Goal: Find specific page/section: Find specific page/section

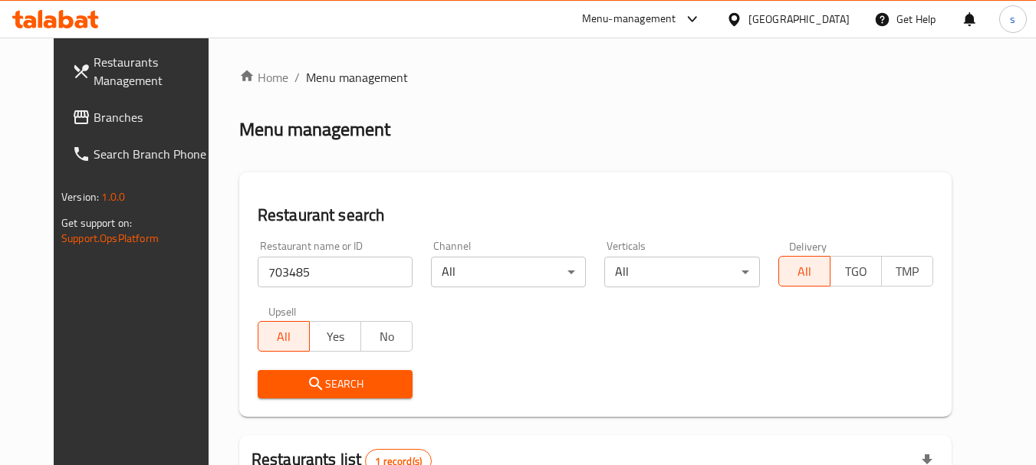
scroll to position [205, 0]
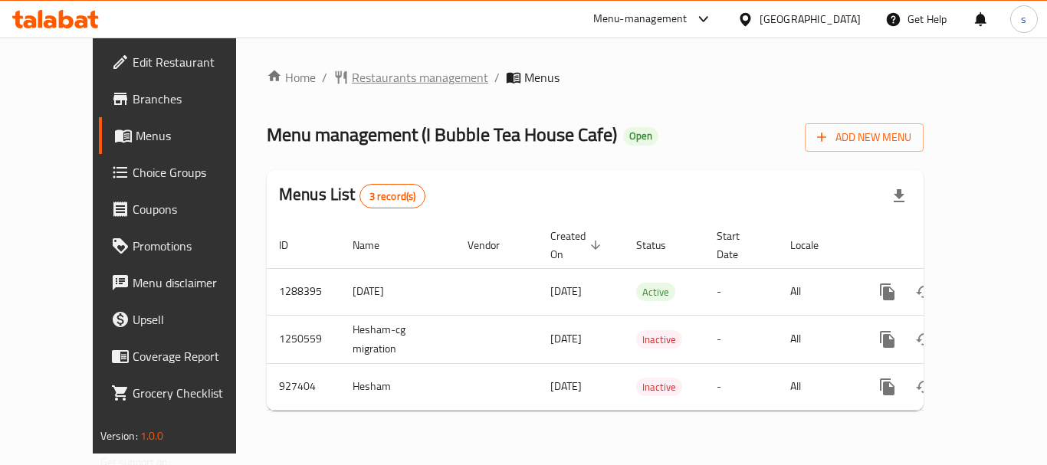
click at [365, 77] on span "Restaurants management" at bounding box center [420, 77] width 136 height 18
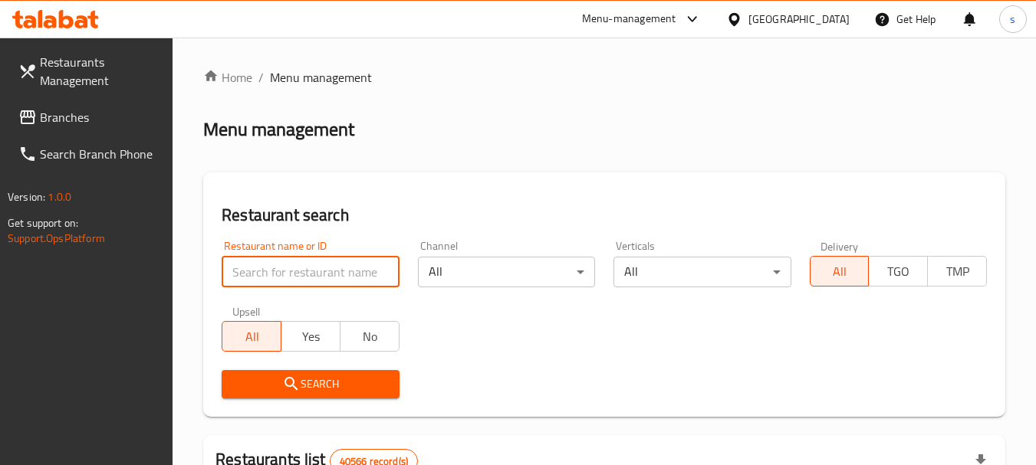
click at [276, 263] on input "search" at bounding box center [310, 272] width 177 height 31
paste input "658825"
type input "658825"
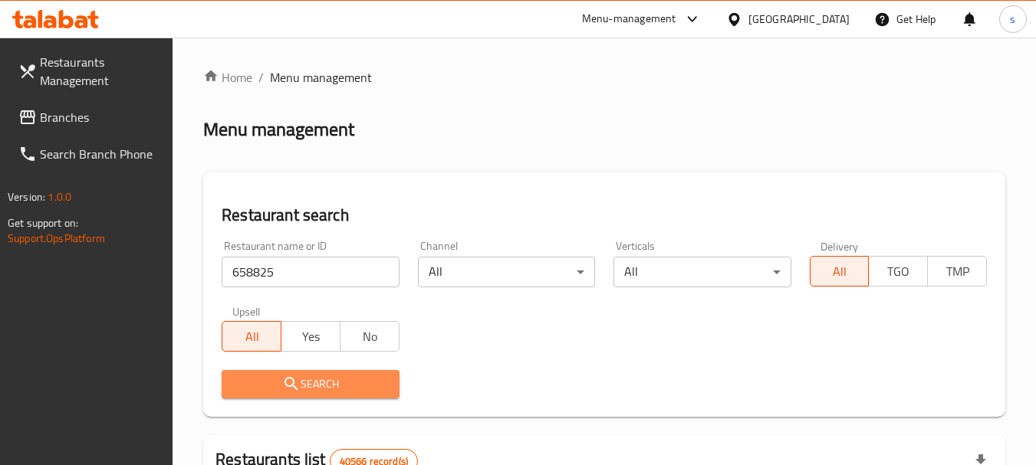
click at [281, 373] on button "Search" at bounding box center [310, 384] width 177 height 28
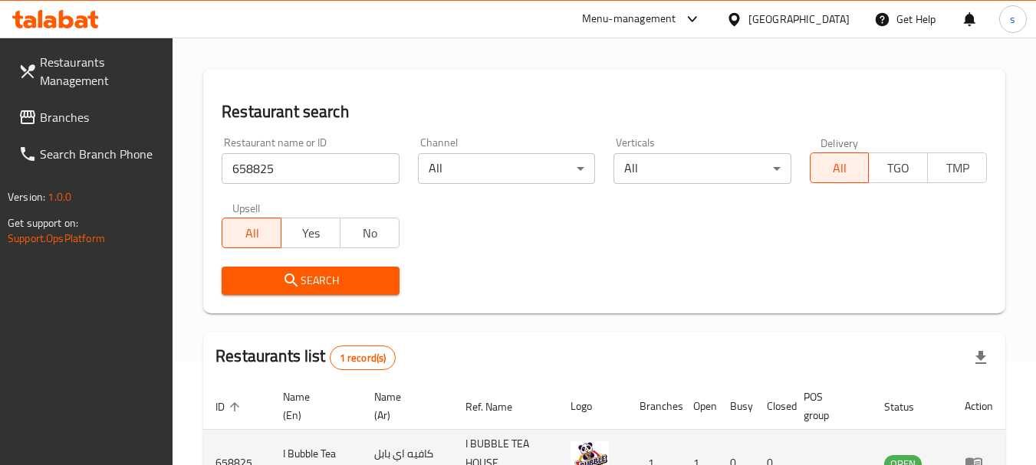
scroll to position [218, 0]
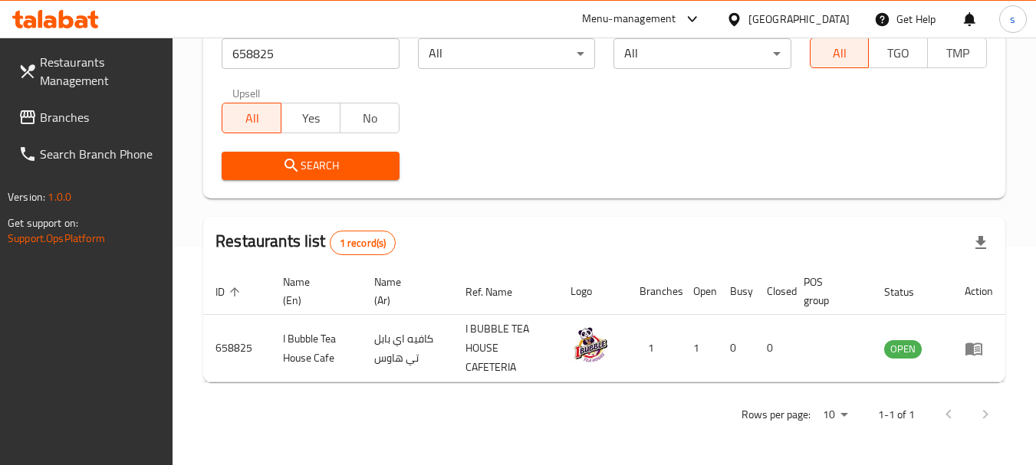
click at [71, 123] on span "Branches" at bounding box center [100, 117] width 121 height 18
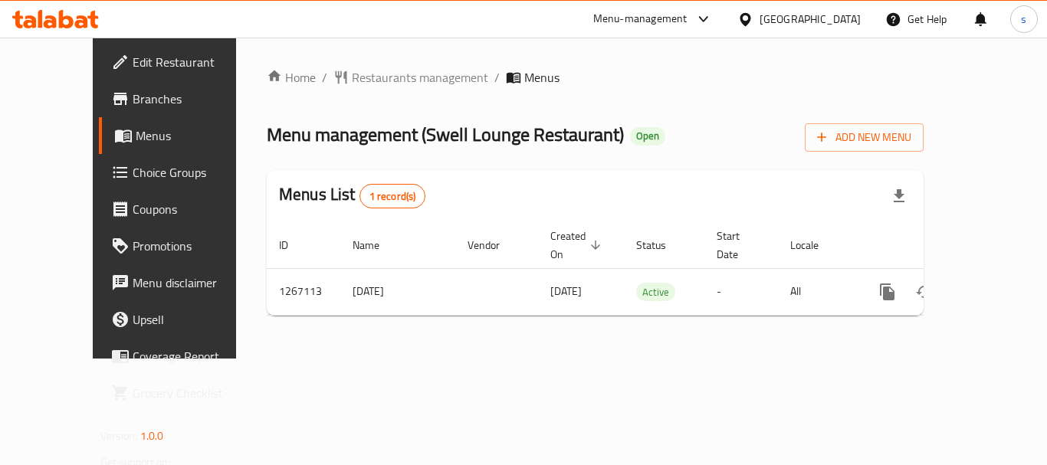
click at [335, 95] on div "Home / Restaurants management / Menus Menu management ( [GEOGRAPHIC_DATA] Resta…" at bounding box center [595, 198] width 657 height 260
click at [352, 81] on span "Restaurants management" at bounding box center [420, 77] width 136 height 18
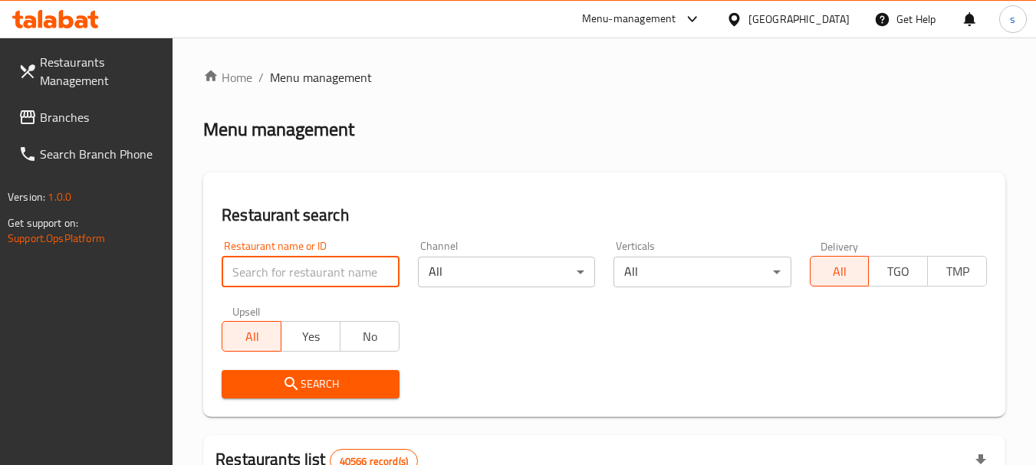
click at [267, 268] on input "search" at bounding box center [310, 272] width 177 height 31
paste input "687591"
type input "687591"
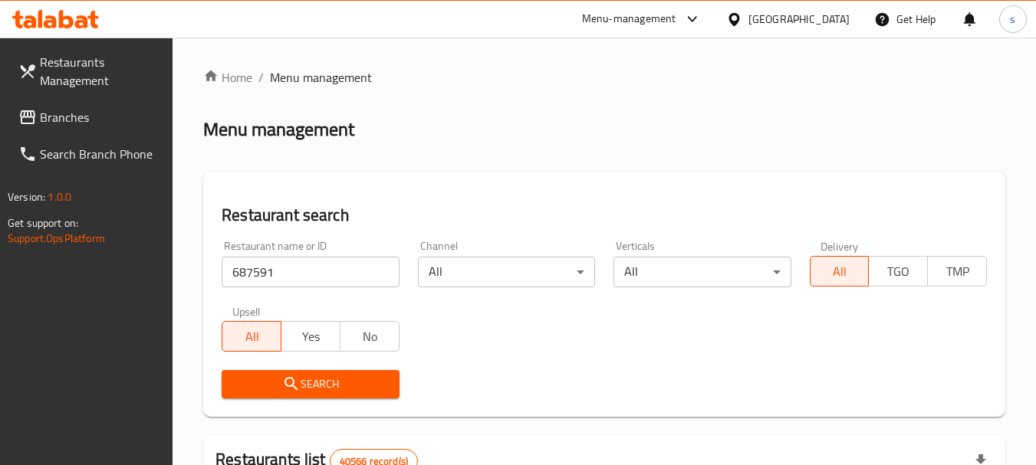
click at [272, 376] on span "Search" at bounding box center [310, 384] width 153 height 19
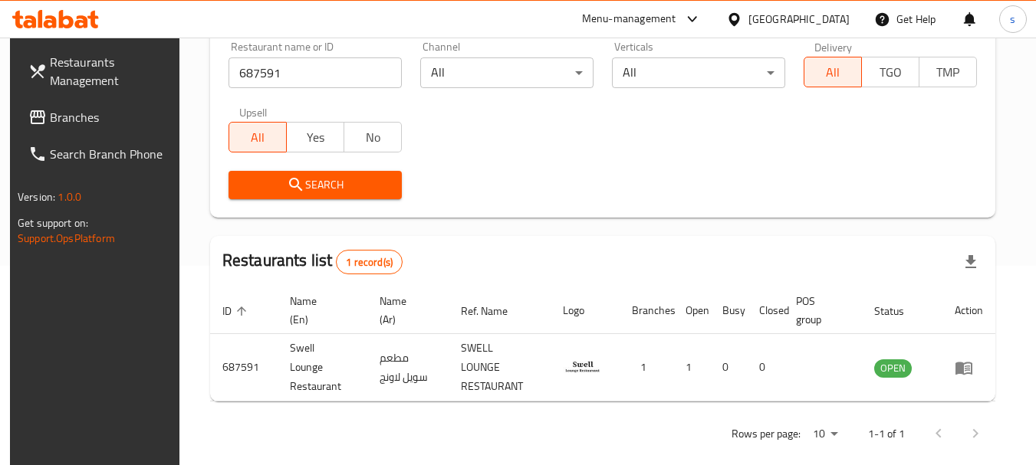
scroll to position [205, 0]
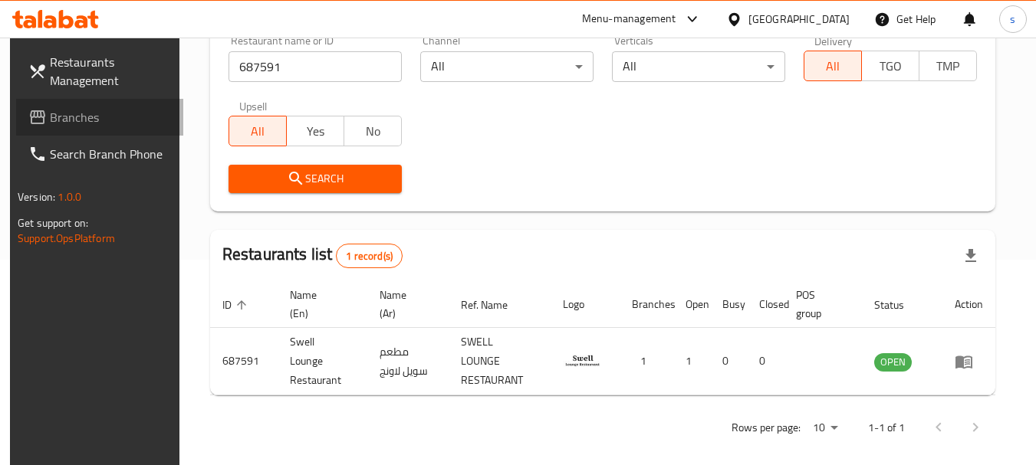
click at [117, 120] on span "Branches" at bounding box center [110, 117] width 121 height 18
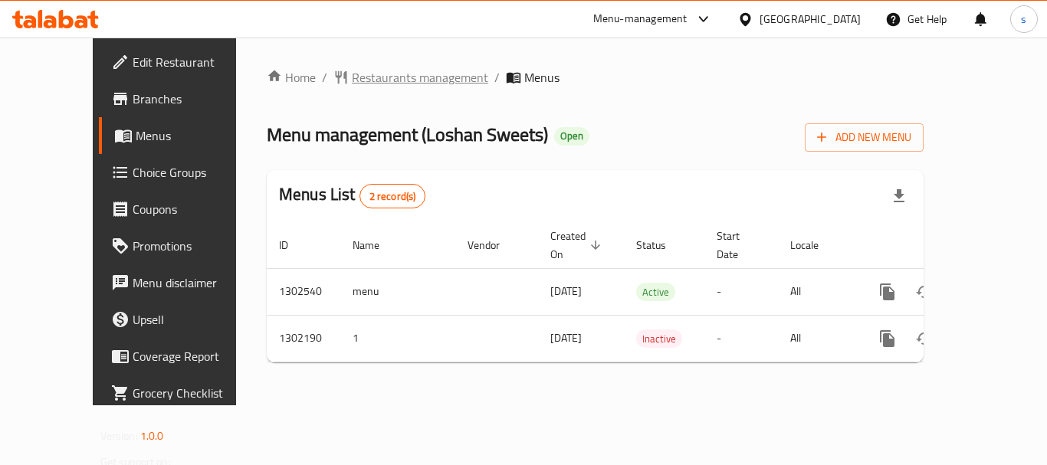
click at [352, 74] on span "Restaurants management" at bounding box center [420, 77] width 136 height 18
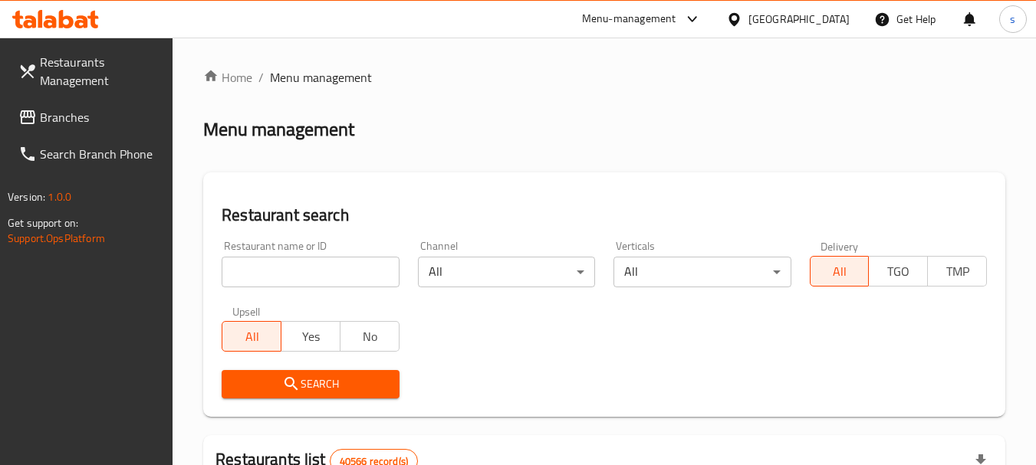
click at [289, 264] on input "search" at bounding box center [310, 272] width 177 height 31
paste input "702327"
type input "702327"
click at [272, 383] on span "Search" at bounding box center [310, 384] width 153 height 19
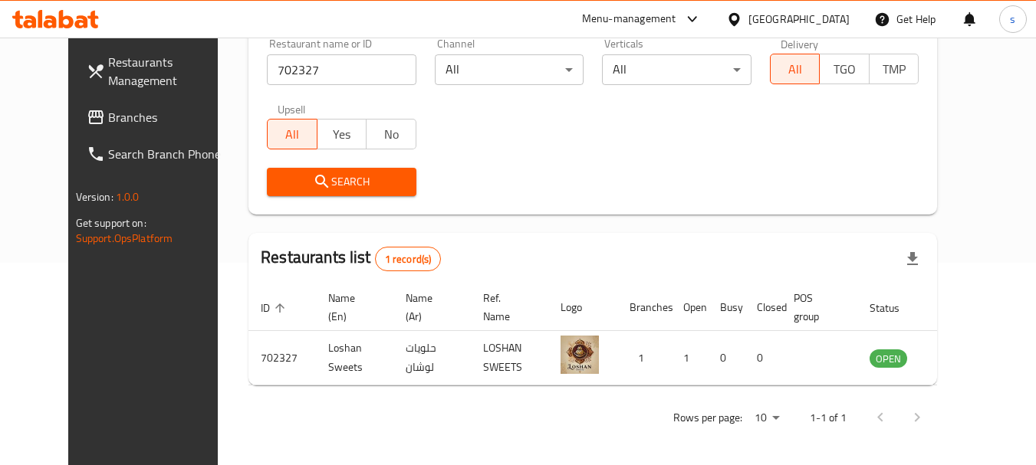
scroll to position [205, 0]
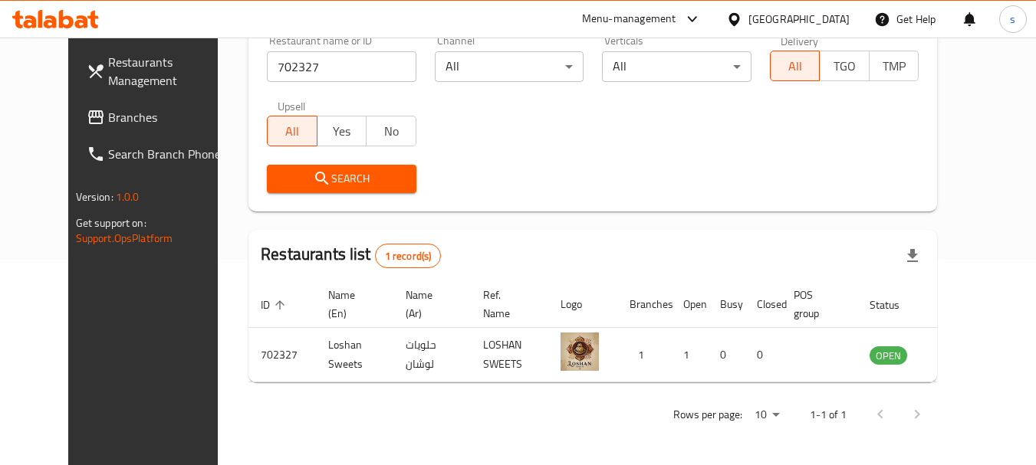
click at [108, 126] on span "Branches" at bounding box center [168, 117] width 121 height 18
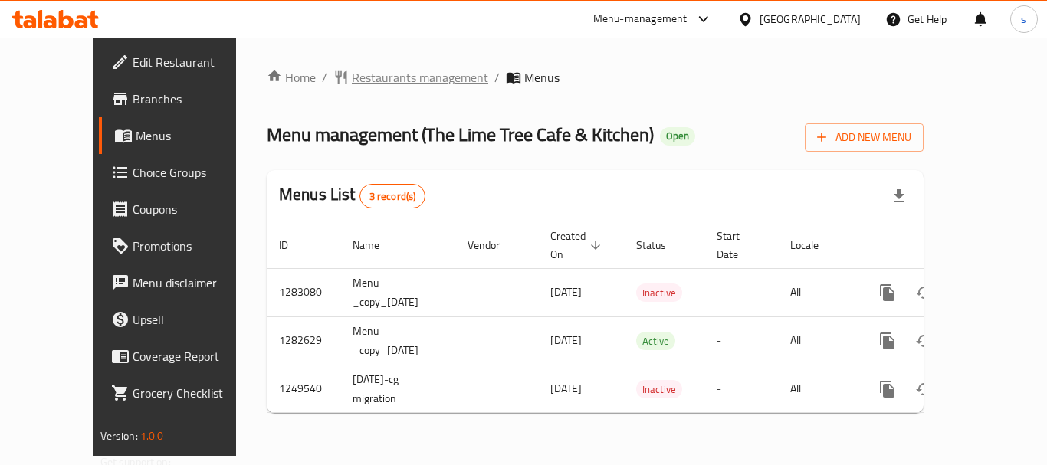
click at [386, 69] on span "Restaurants management" at bounding box center [420, 77] width 136 height 18
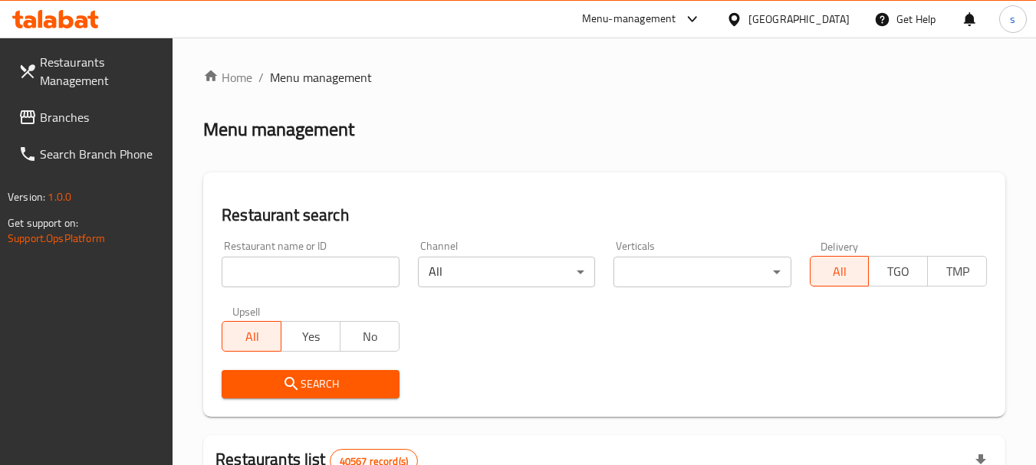
click at [80, 126] on span "Branches" at bounding box center [100, 117] width 121 height 18
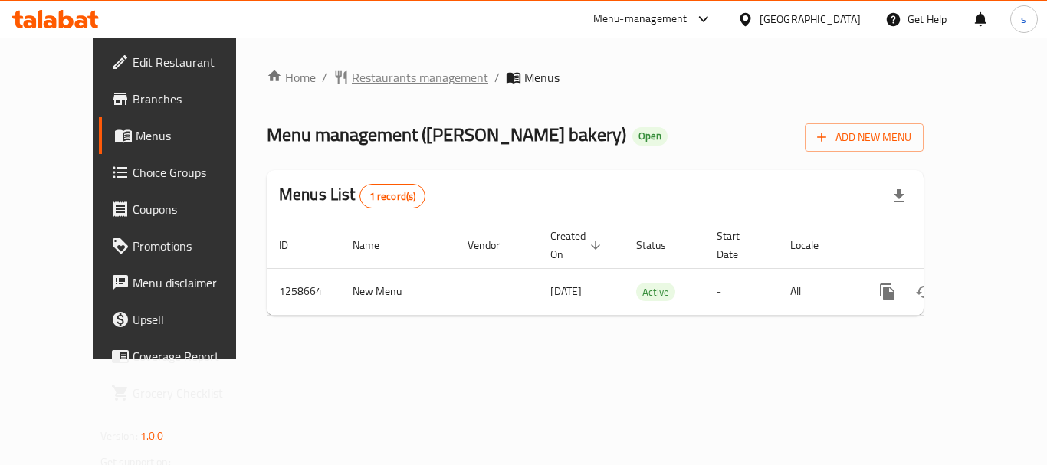
click at [364, 76] on span "Restaurants management" at bounding box center [420, 77] width 136 height 18
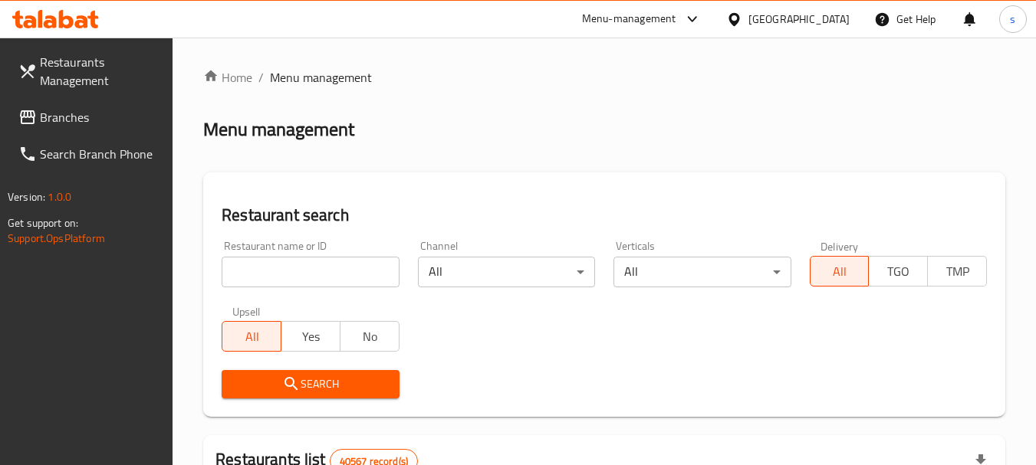
click at [308, 255] on div "Restaurant name or ID Restaurant name or ID" at bounding box center [310, 264] width 177 height 47
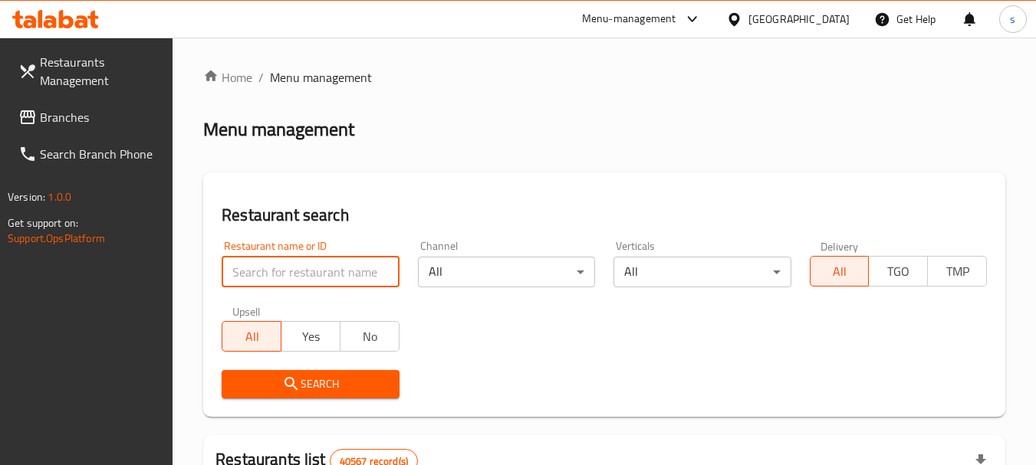
click at [271, 274] on input "search" at bounding box center [310, 272] width 177 height 31
paste input "684091"
type input "684091"
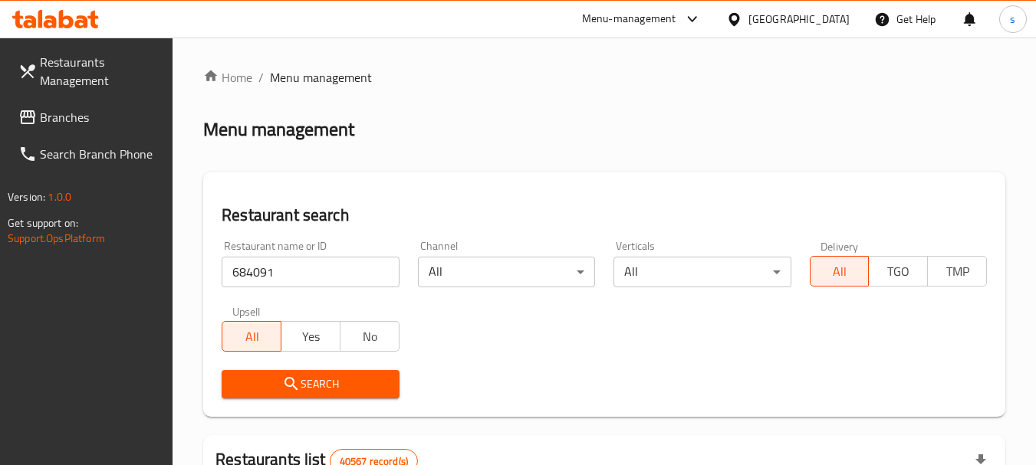
click at [294, 383] on icon "submit" at bounding box center [290, 383] width 13 height 13
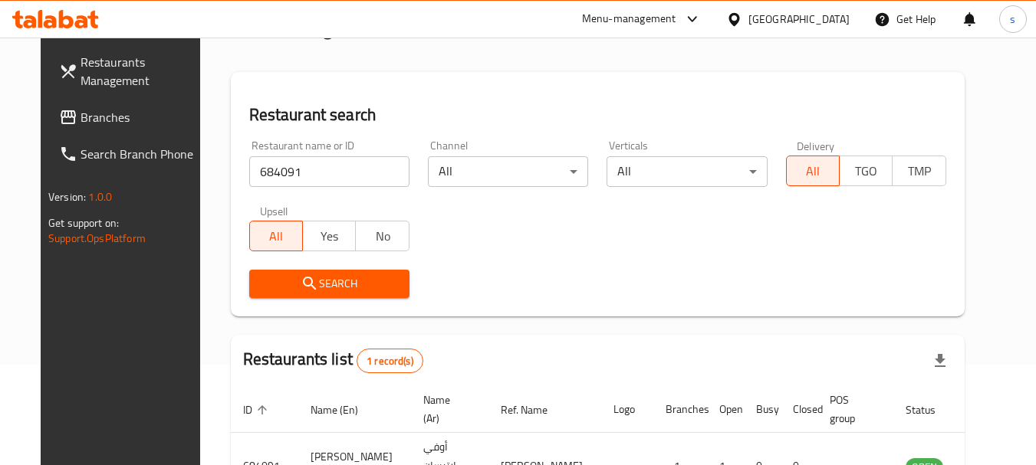
scroll to position [199, 0]
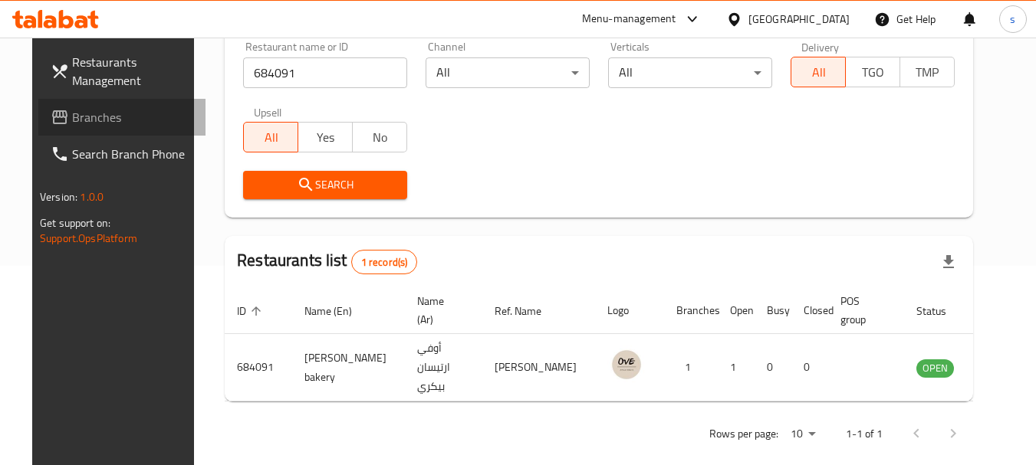
click at [72, 119] on span "Branches" at bounding box center [132, 117] width 121 height 18
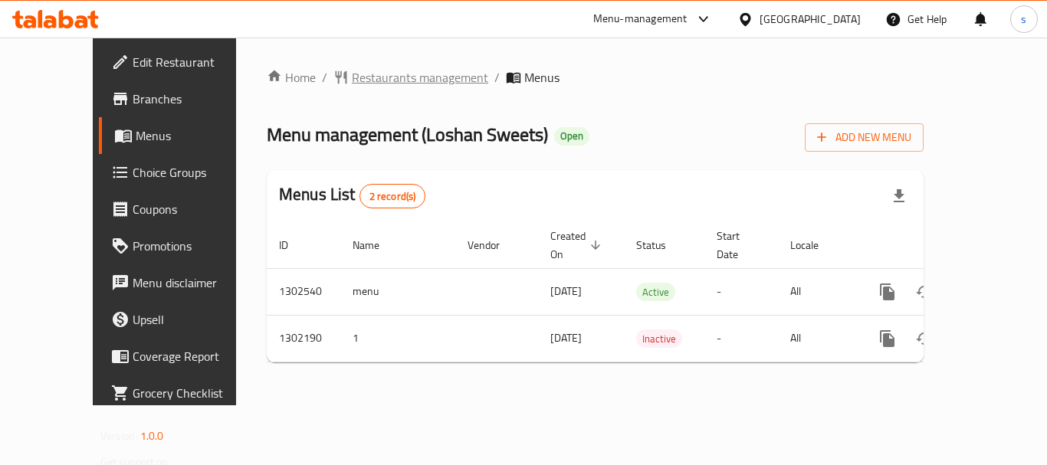
click at [369, 74] on span "Restaurants management" at bounding box center [420, 77] width 136 height 18
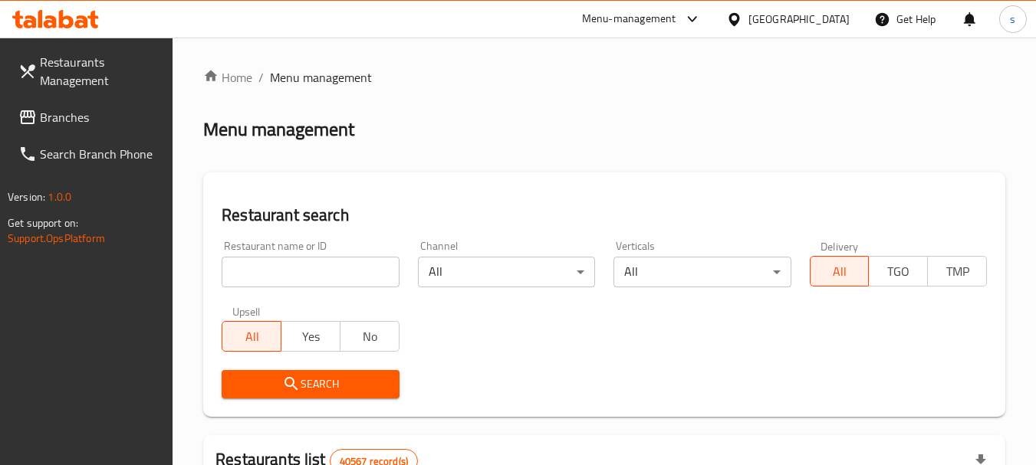
click at [254, 273] on input "search" at bounding box center [310, 272] width 177 height 31
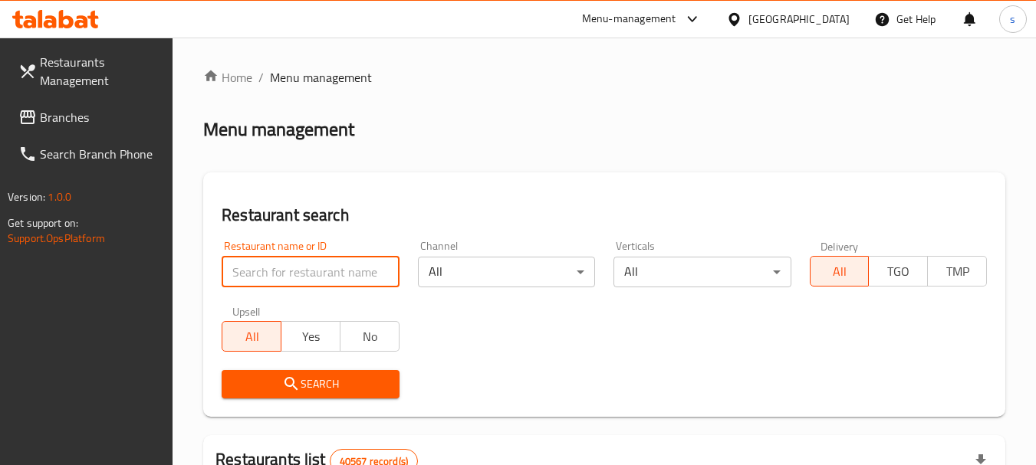
paste input "702327"
type input "702327"
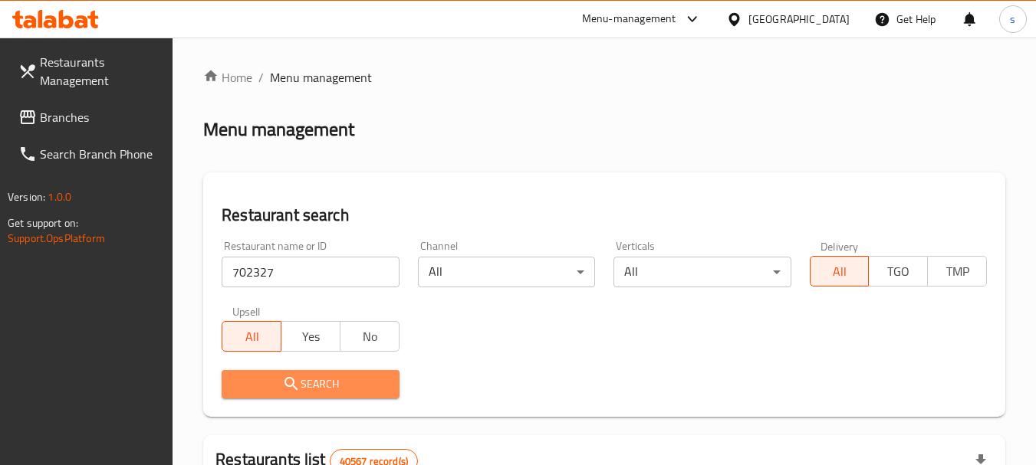
click at [254, 375] on span "Search" at bounding box center [310, 384] width 153 height 19
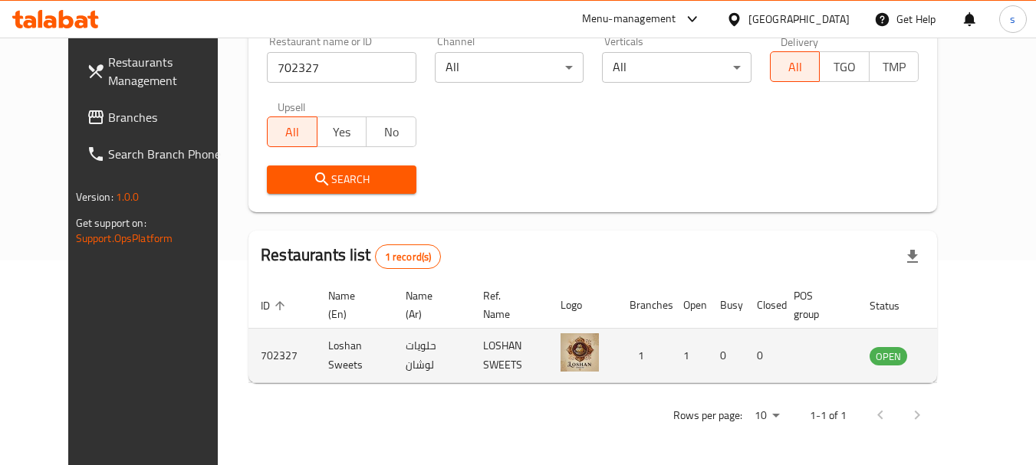
scroll to position [205, 0]
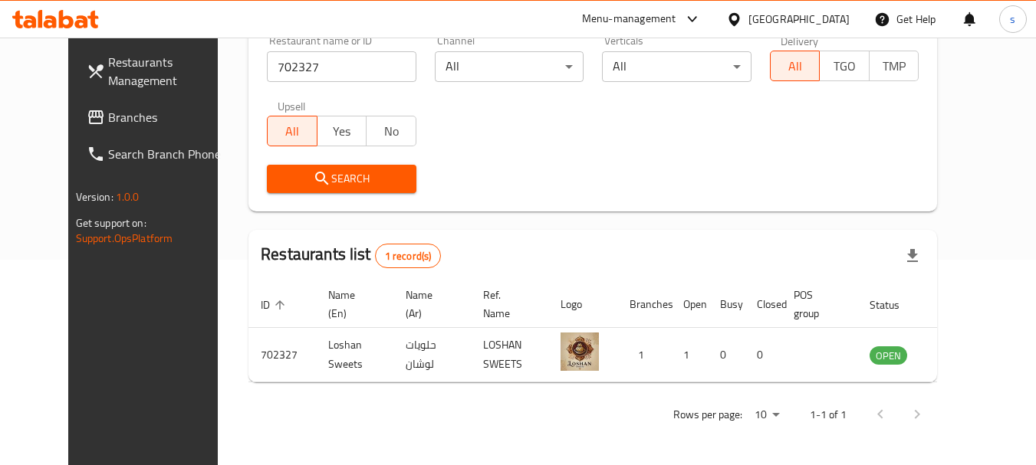
click at [111, 126] on span "Branches" at bounding box center [168, 117] width 121 height 18
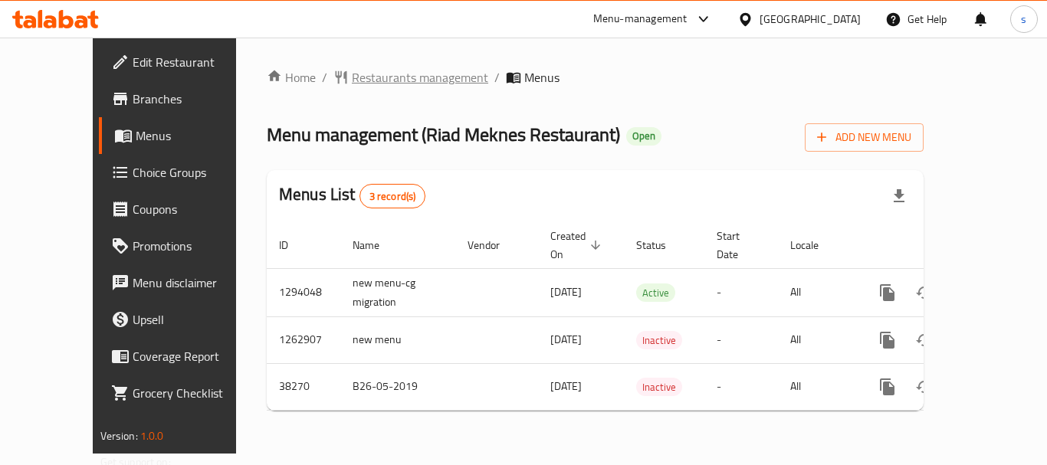
click at [369, 71] on span "Restaurants management" at bounding box center [420, 77] width 136 height 18
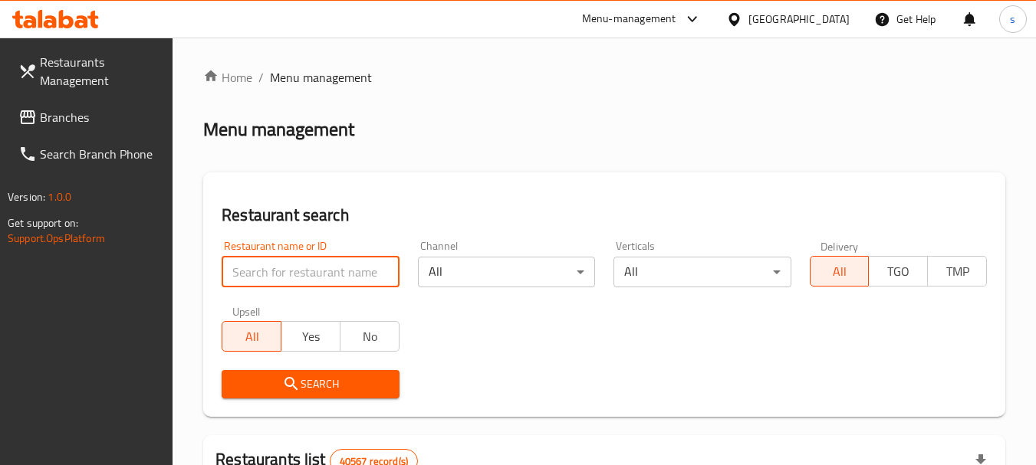
click at [239, 267] on input "search" at bounding box center [310, 272] width 177 height 31
paste input "3292"
type input "3292"
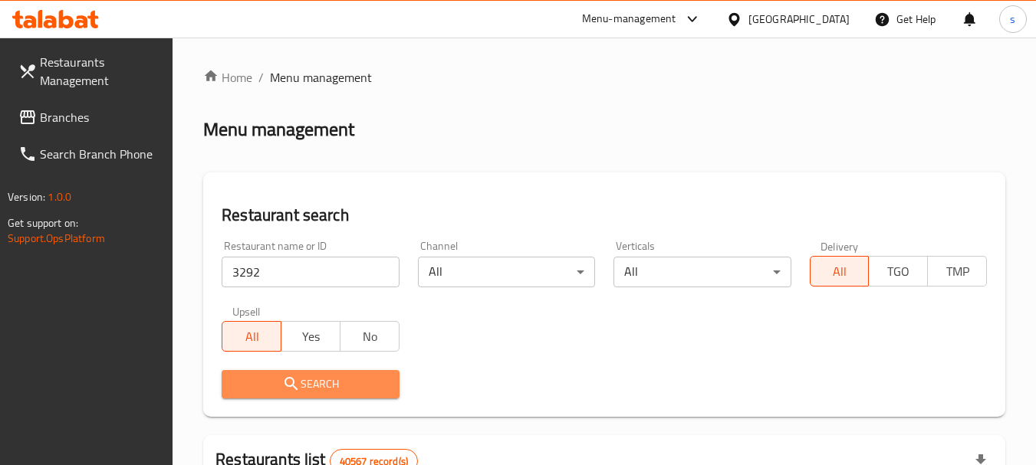
click at [298, 385] on icon "submit" at bounding box center [291, 384] width 18 height 18
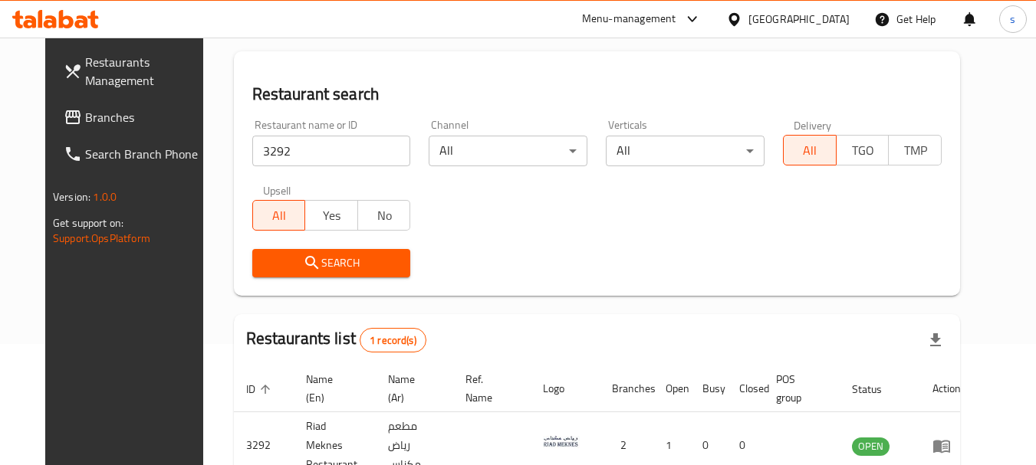
scroll to position [205, 0]
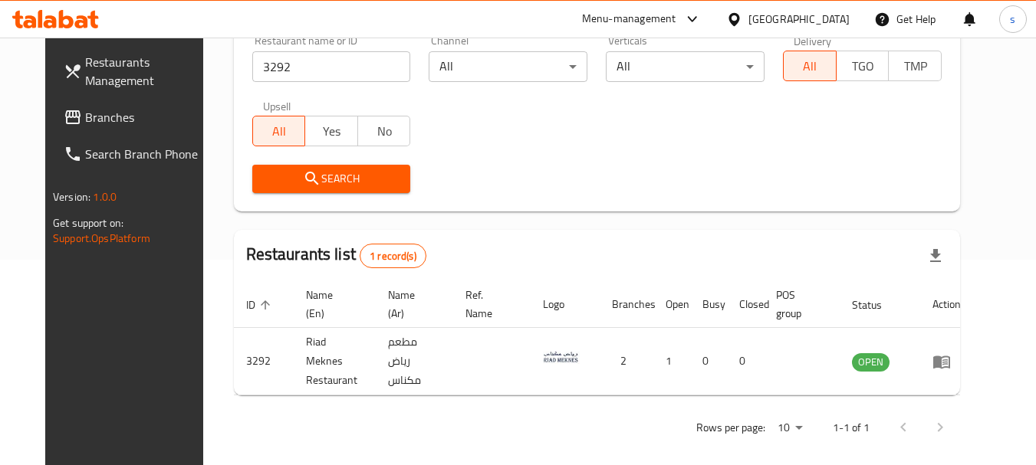
click at [85, 119] on span "Branches" at bounding box center [145, 117] width 121 height 18
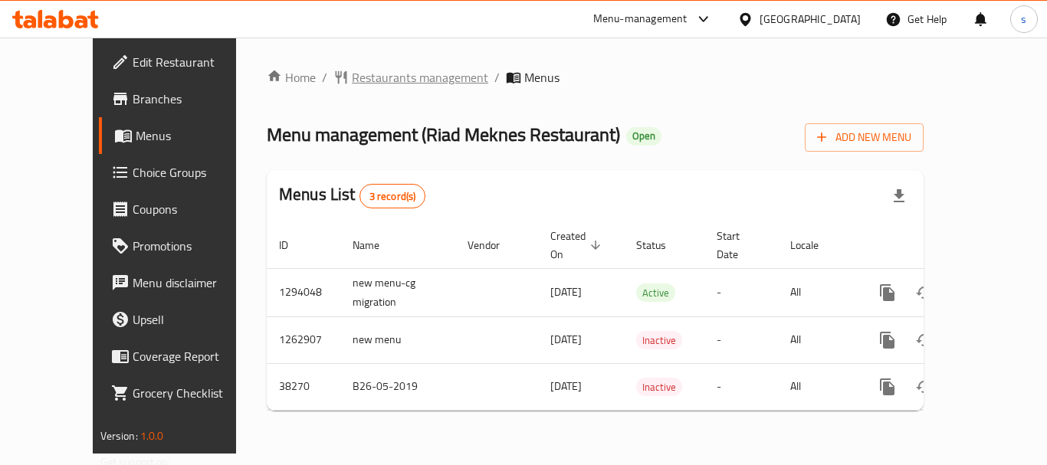
click at [373, 87] on span "Restaurants management" at bounding box center [420, 77] width 136 height 18
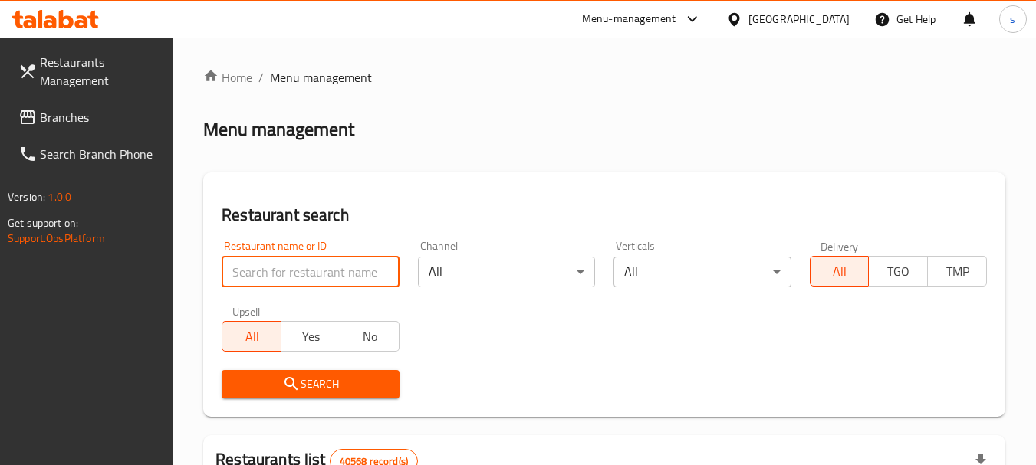
click at [273, 273] on input "search" at bounding box center [310, 272] width 177 height 31
paste input "3292"
type input "3292"
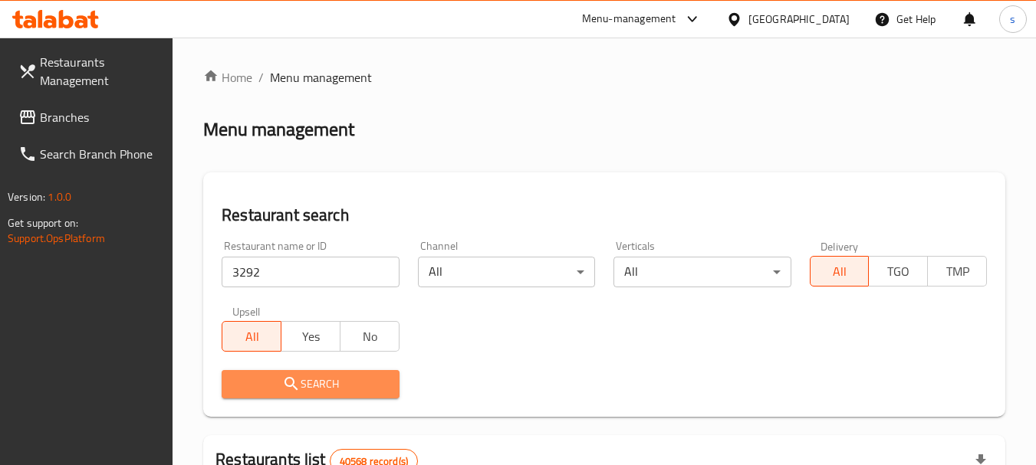
click at [315, 385] on span "Search" at bounding box center [310, 384] width 153 height 19
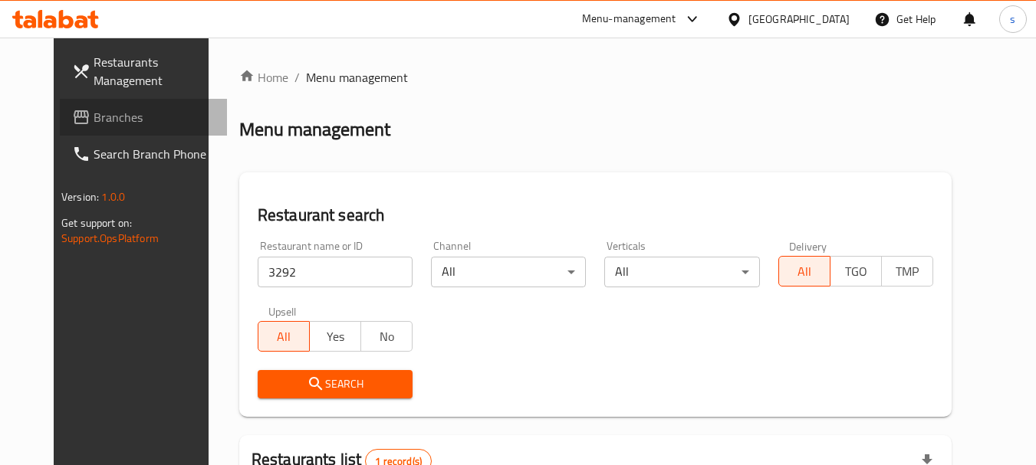
click at [94, 111] on span "Branches" at bounding box center [154, 117] width 121 height 18
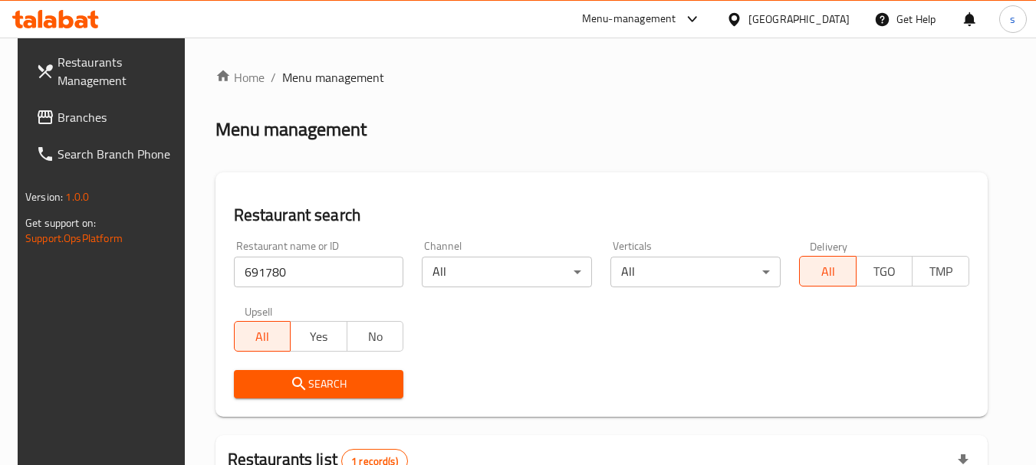
scroll to position [205, 0]
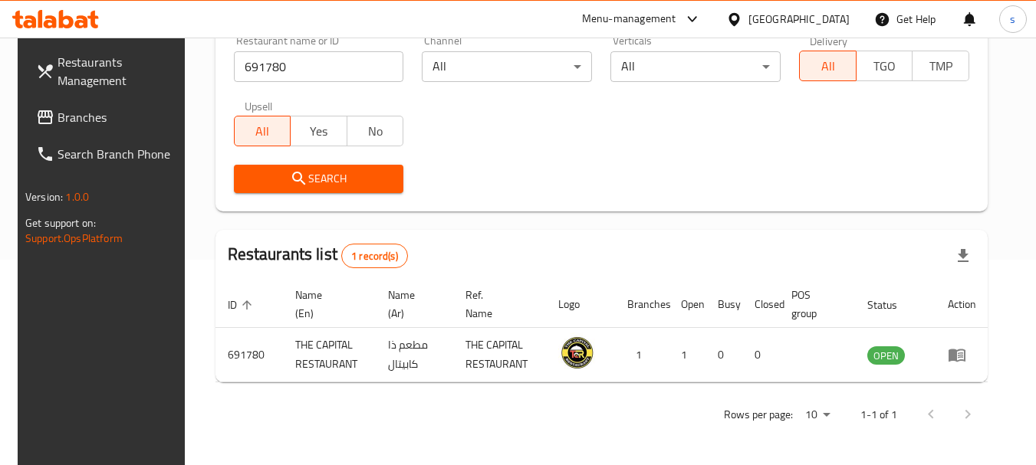
click at [74, 114] on span "Branches" at bounding box center [117, 117] width 121 height 18
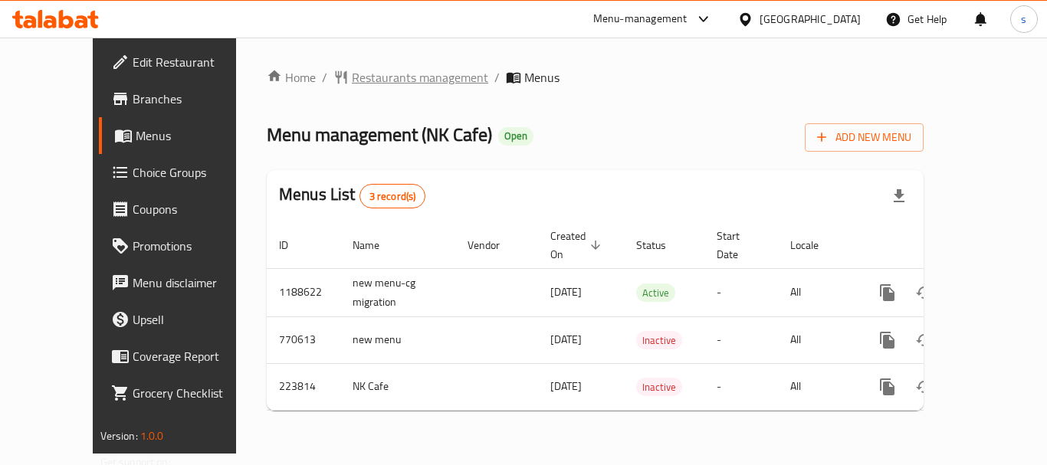
click at [391, 76] on span "Restaurants management" at bounding box center [420, 77] width 136 height 18
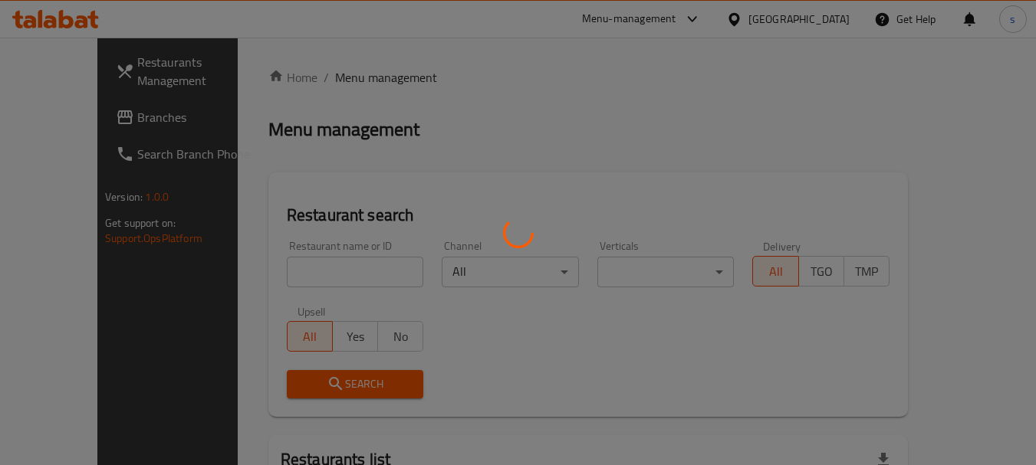
click at [255, 268] on div at bounding box center [518, 232] width 1036 height 465
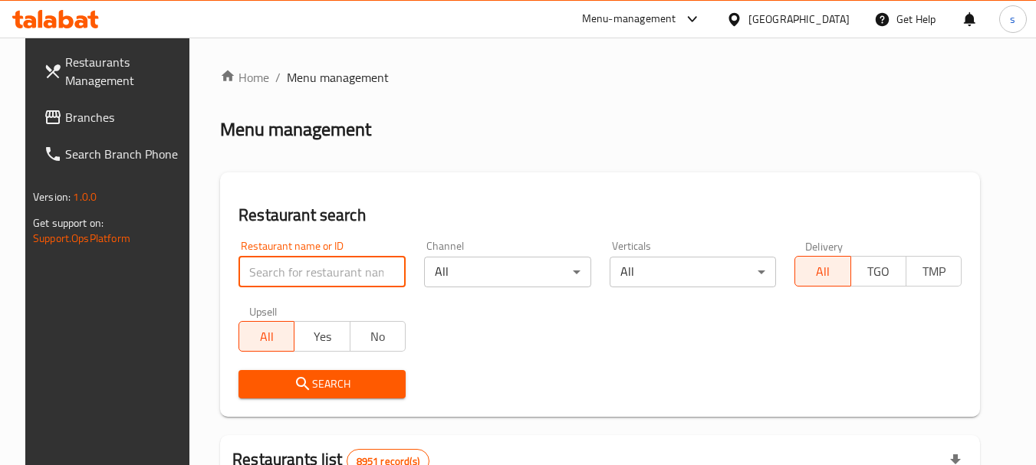
click at [268, 269] on input "search" at bounding box center [321, 272] width 167 height 31
paste input "625471"
type input "625471"
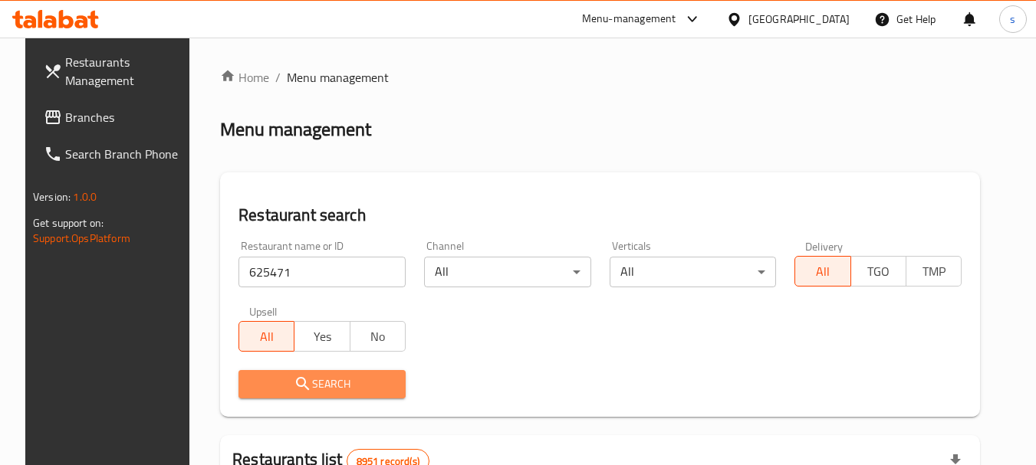
click at [257, 379] on span "Search" at bounding box center [322, 384] width 143 height 19
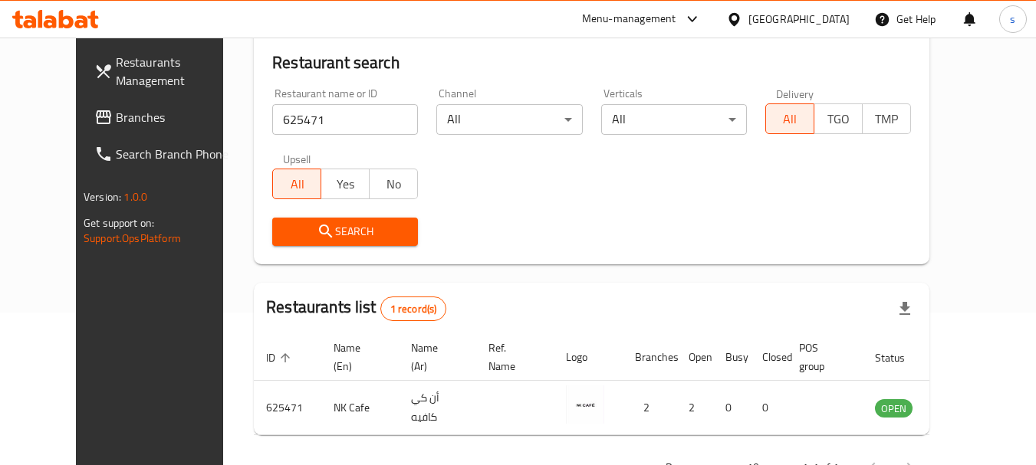
scroll to position [153, 0]
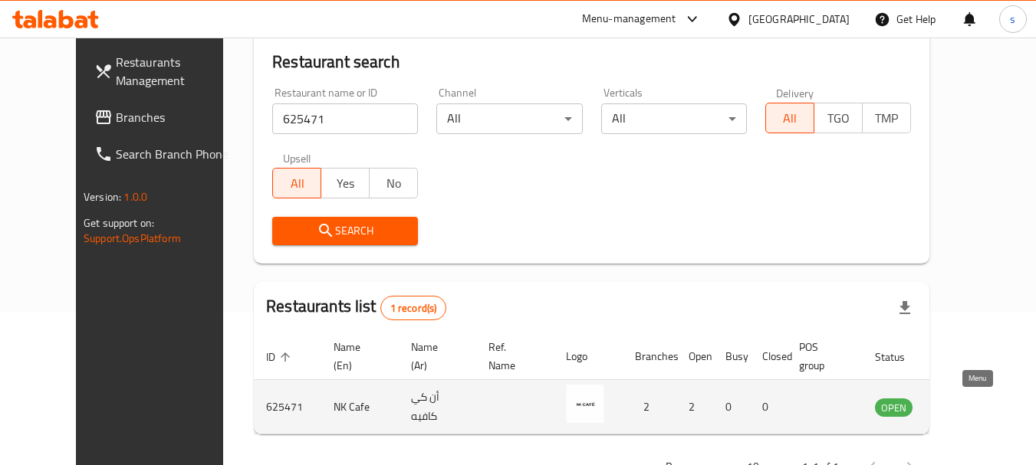
click at [973, 408] on icon "enhanced table" at bounding box center [964, 408] width 17 height 13
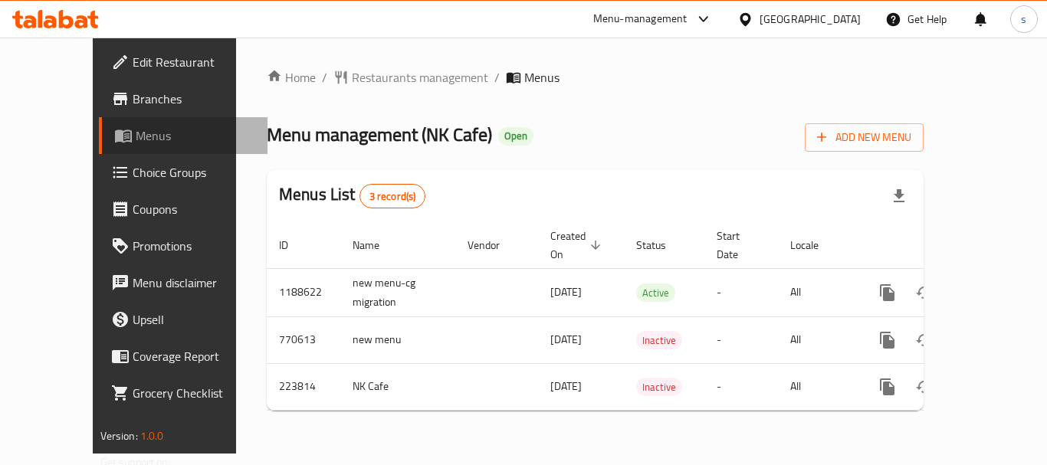
click at [136, 145] on span "Menus" at bounding box center [196, 135] width 120 height 18
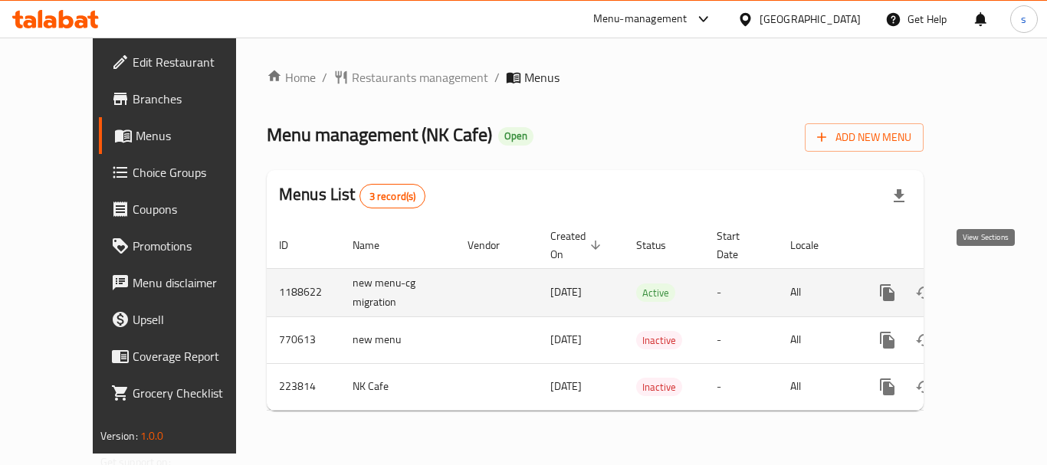
click at [989, 284] on icon "enhanced table" at bounding box center [998, 293] width 18 height 18
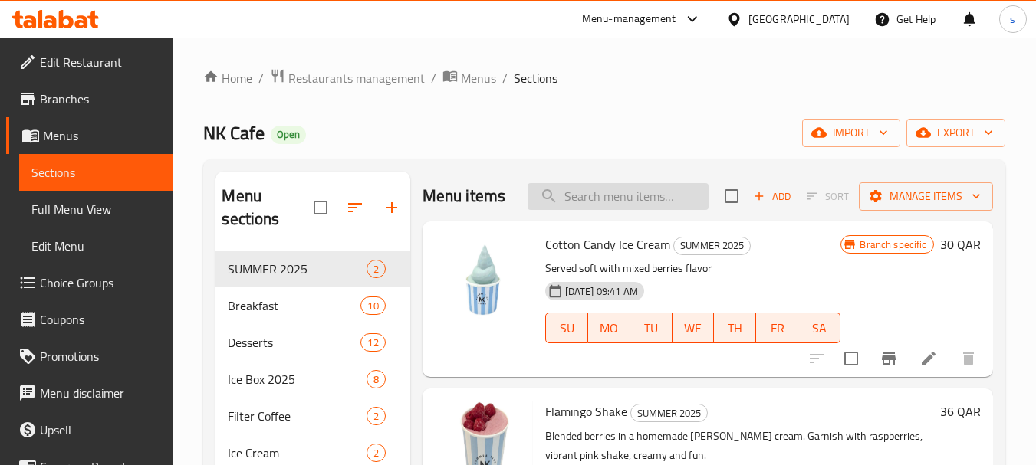
click at [616, 199] on input "search" at bounding box center [617, 196] width 181 height 27
click at [574, 199] on input "search" at bounding box center [617, 196] width 181 height 27
click at [94, 288] on span "Choice Groups" at bounding box center [100, 283] width 121 height 18
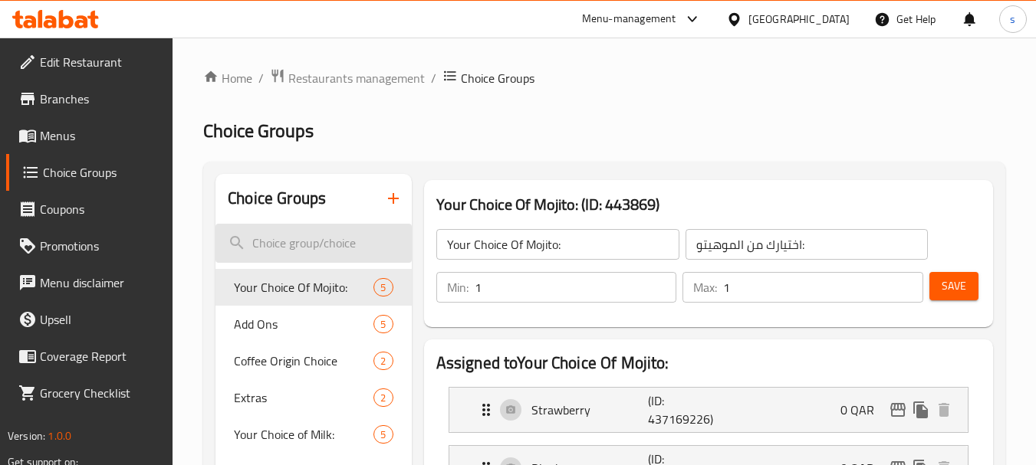
click at [295, 246] on input "search" at bounding box center [312, 243] width 195 height 39
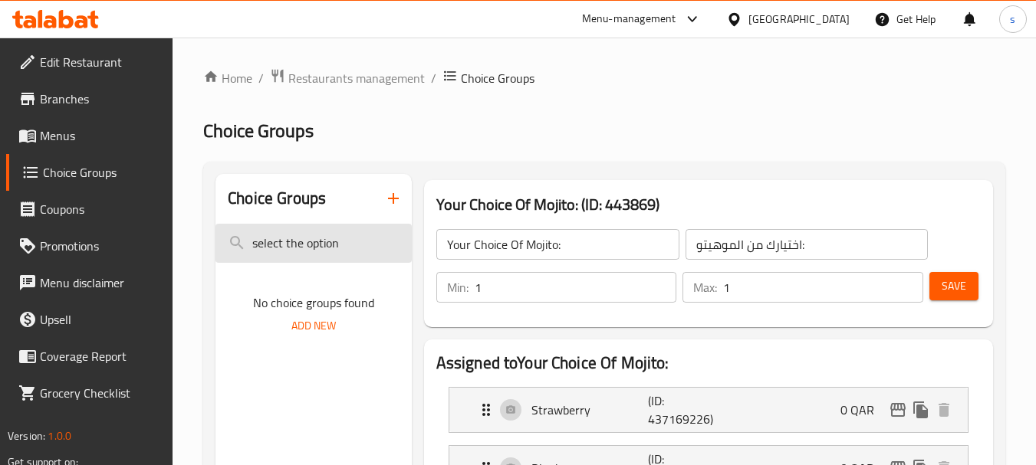
click at [304, 249] on input "select the option" at bounding box center [312, 243] width 195 height 39
paste input "Choose a spicy level"
type input "Choose a spicy level"
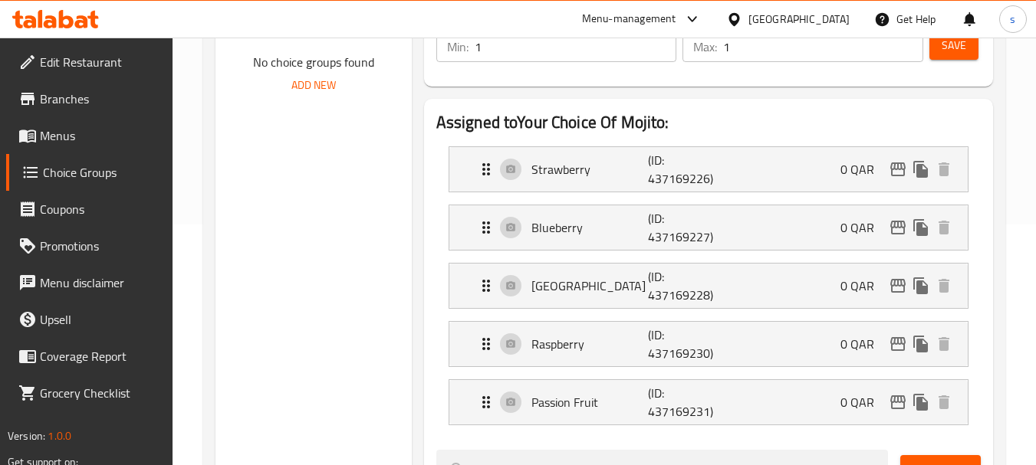
scroll to position [77, 0]
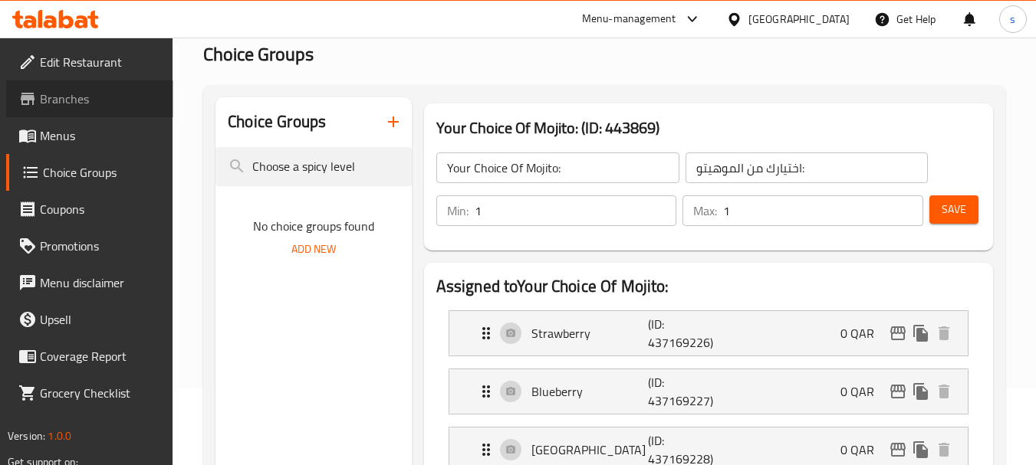
click at [63, 85] on link "Branches" at bounding box center [89, 98] width 167 height 37
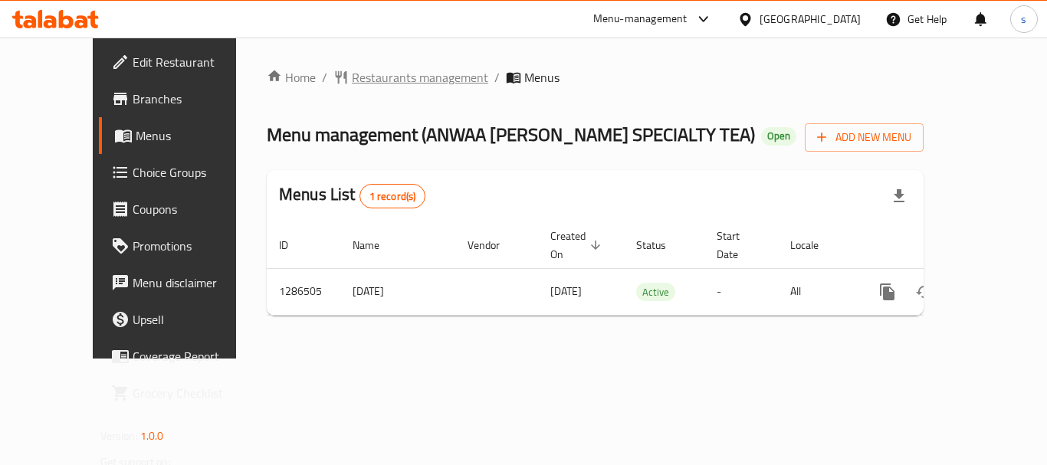
click at [366, 69] on span "Restaurants management" at bounding box center [420, 77] width 136 height 18
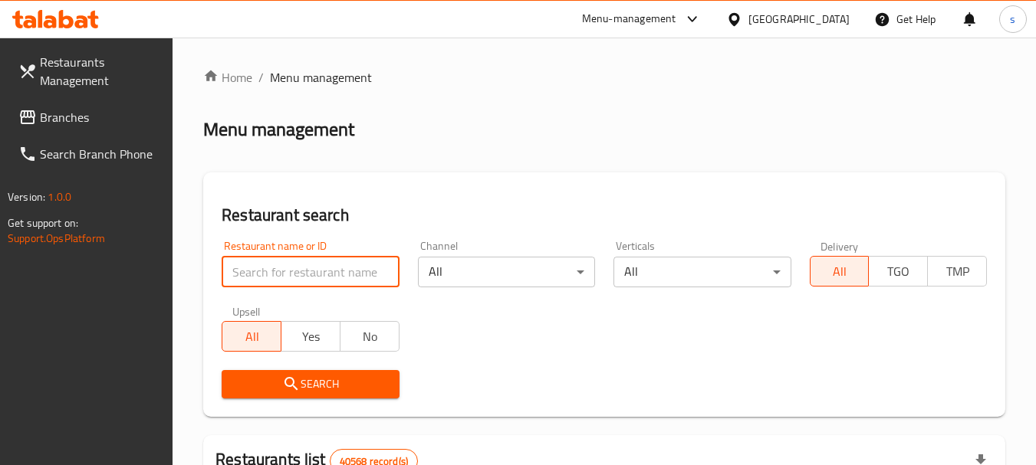
paste input "696251"
type input "696251"
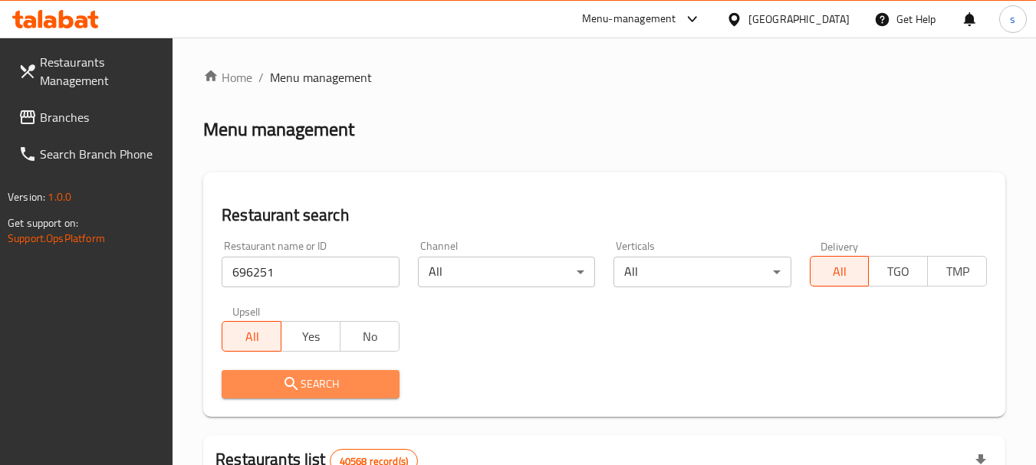
click at [316, 388] on span "Search" at bounding box center [310, 384] width 153 height 19
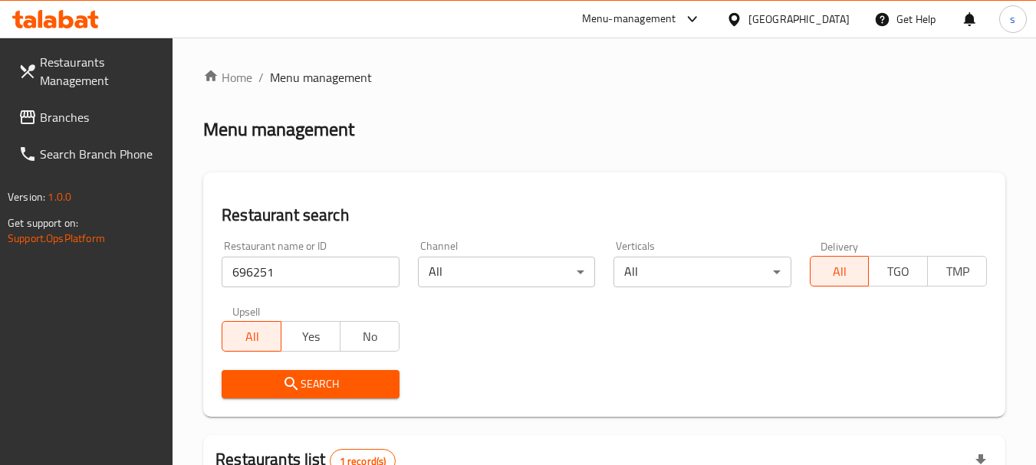
scroll to position [218, 0]
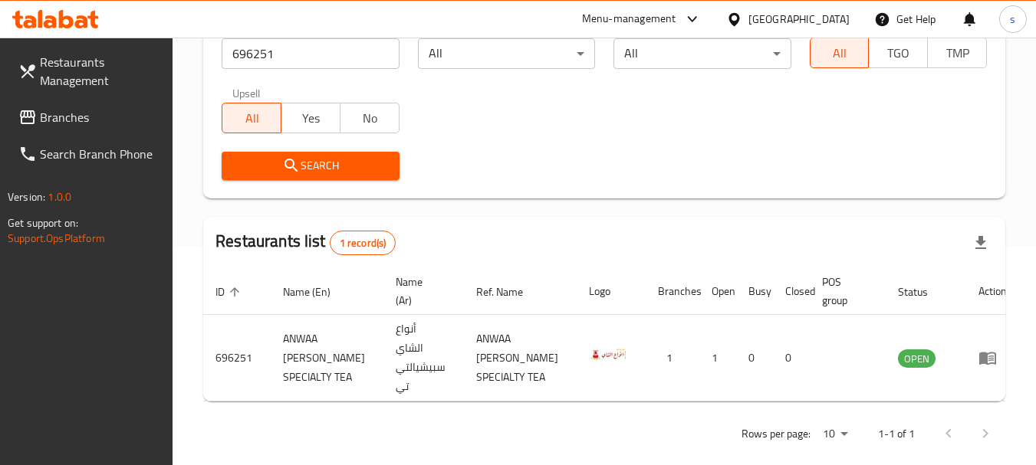
click at [47, 120] on span "Branches" at bounding box center [100, 117] width 121 height 18
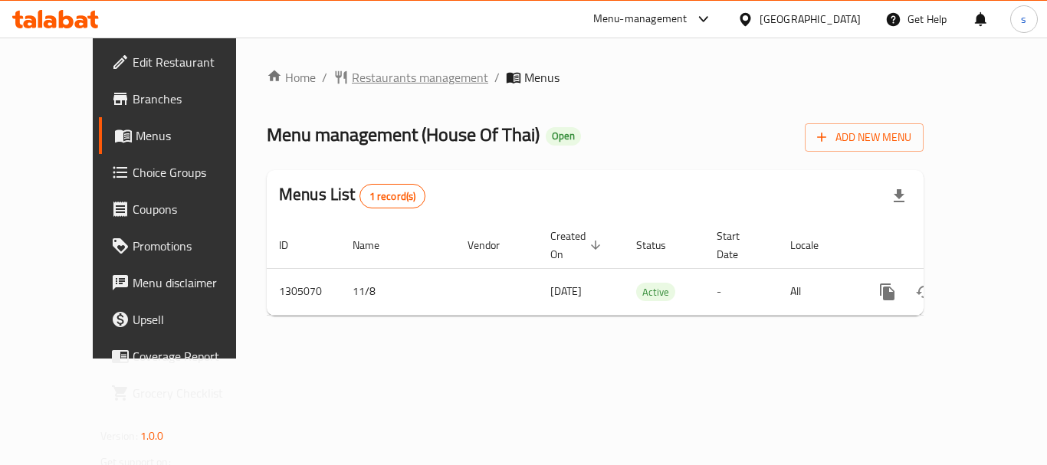
click at [352, 77] on span "Restaurants management" at bounding box center [420, 77] width 136 height 18
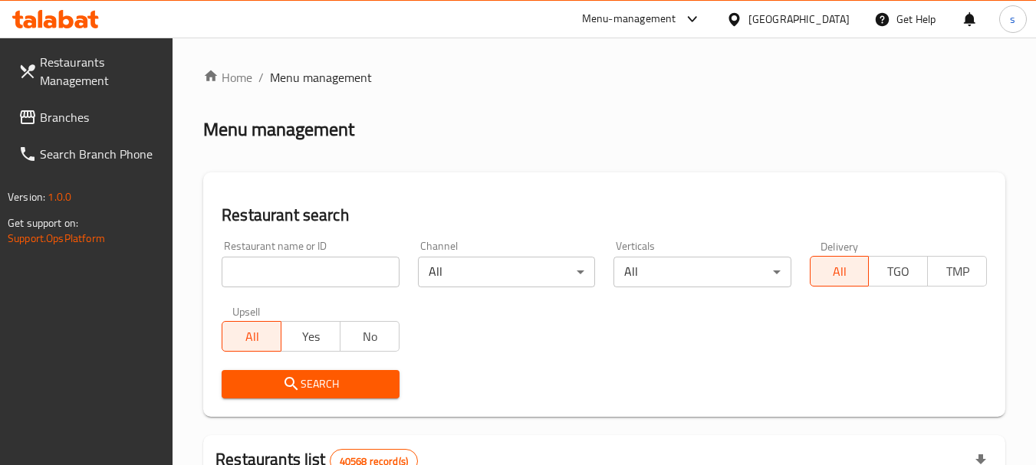
click at [313, 279] on input "search" at bounding box center [310, 272] width 177 height 31
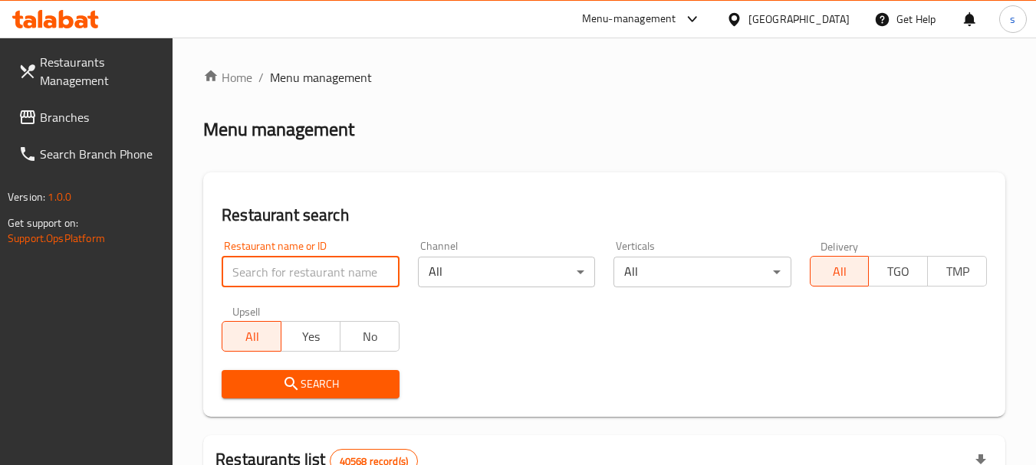
paste input "703527"
type input "703527"
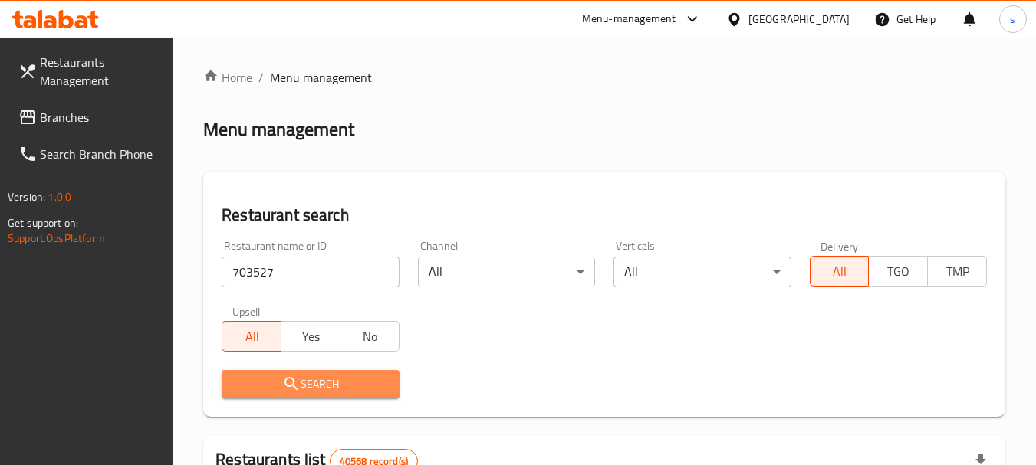
click at [328, 384] on span "Search" at bounding box center [310, 384] width 153 height 19
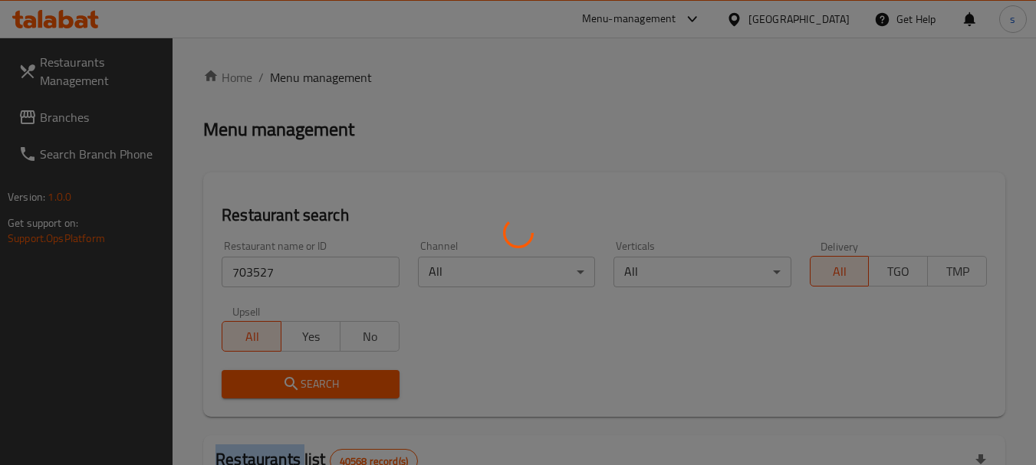
click at [328, 384] on div at bounding box center [518, 232] width 1036 height 465
click at [583, 359] on div at bounding box center [518, 232] width 1036 height 465
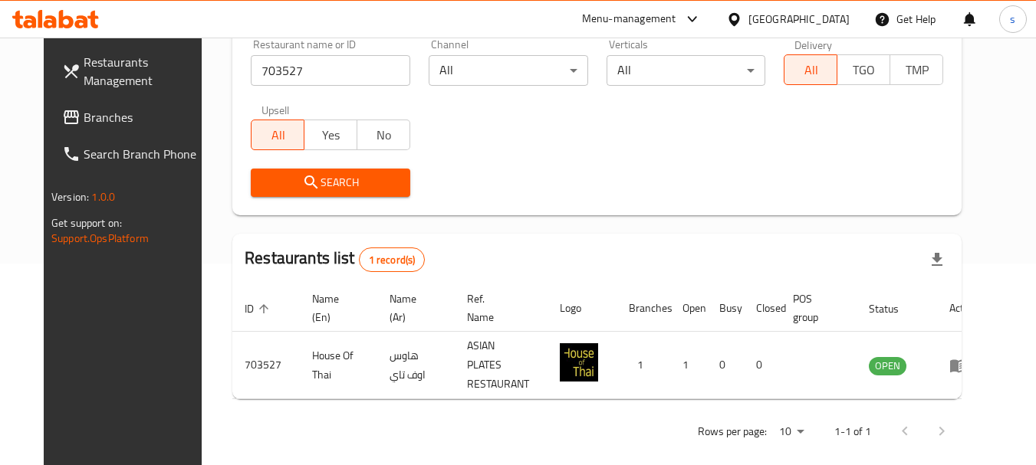
scroll to position [205, 0]
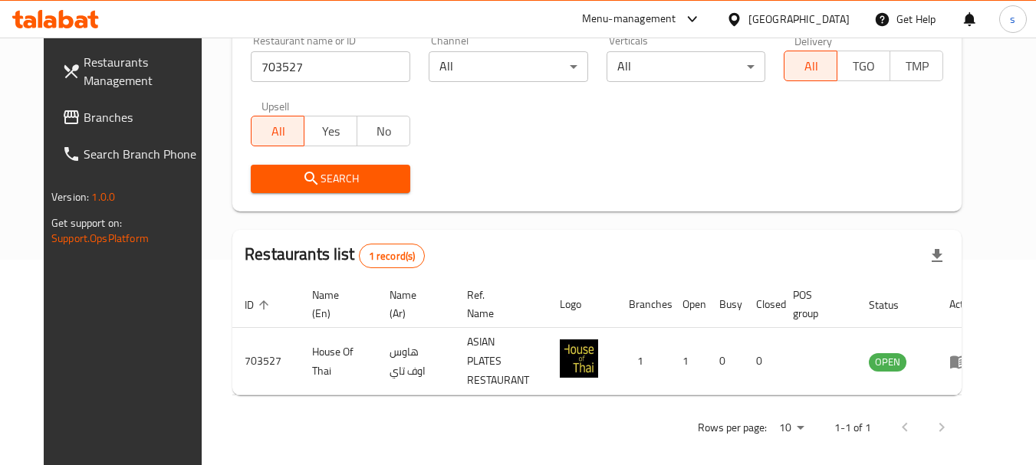
click at [67, 131] on link "Branches" at bounding box center [133, 117] width 167 height 37
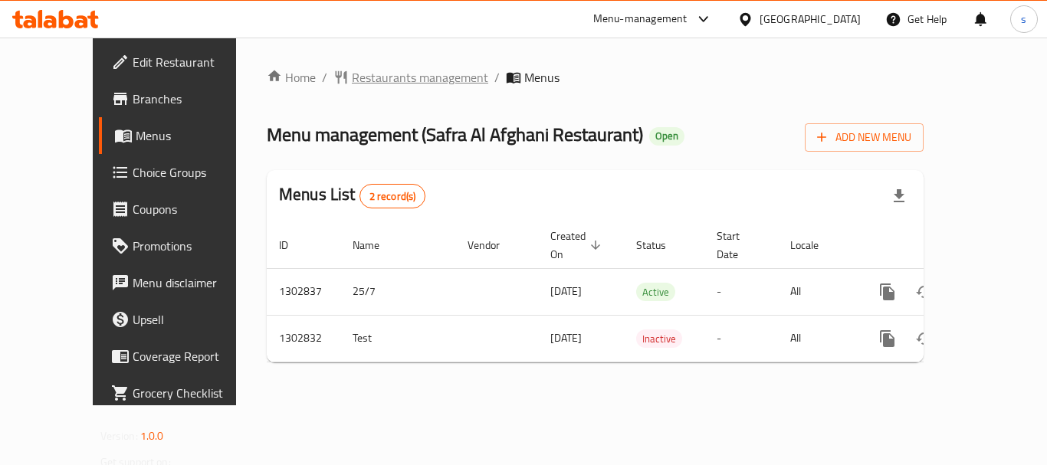
click at [353, 84] on span "Restaurants management" at bounding box center [420, 77] width 136 height 18
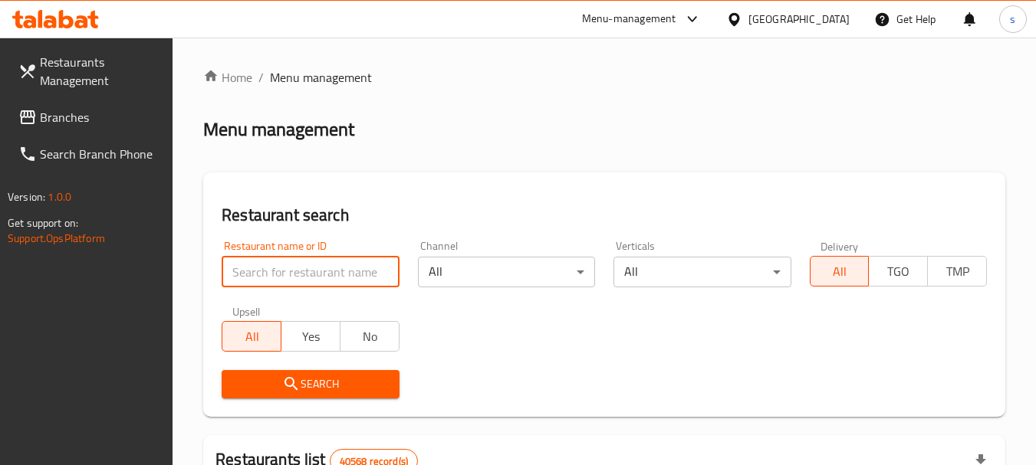
paste input "702564"
type input "702564"
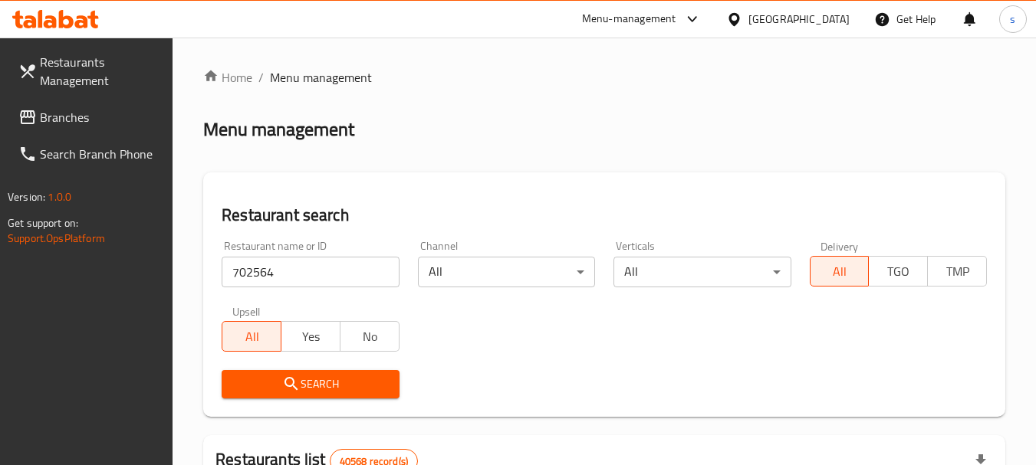
click at [272, 375] on span "Search" at bounding box center [310, 384] width 153 height 19
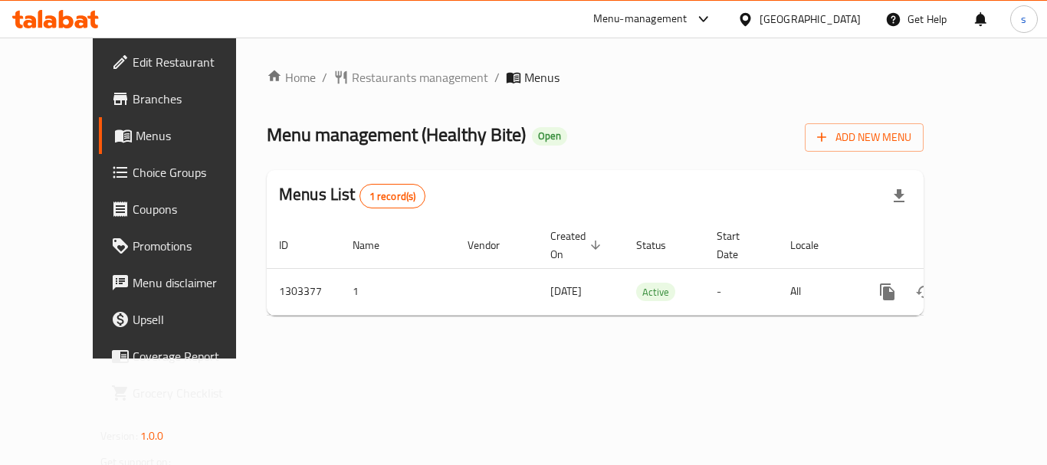
click at [352, 78] on span "Restaurants management" at bounding box center [420, 77] width 136 height 18
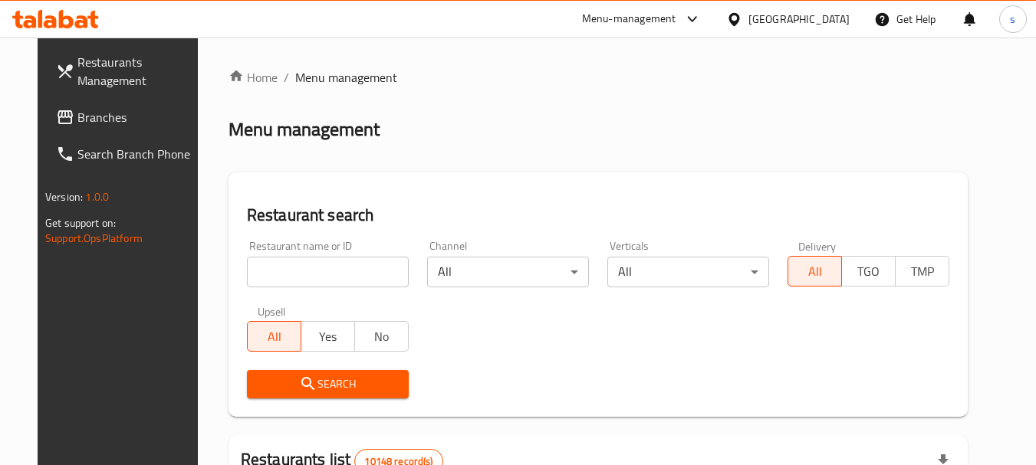
click at [77, 118] on span "Branches" at bounding box center [137, 117] width 121 height 18
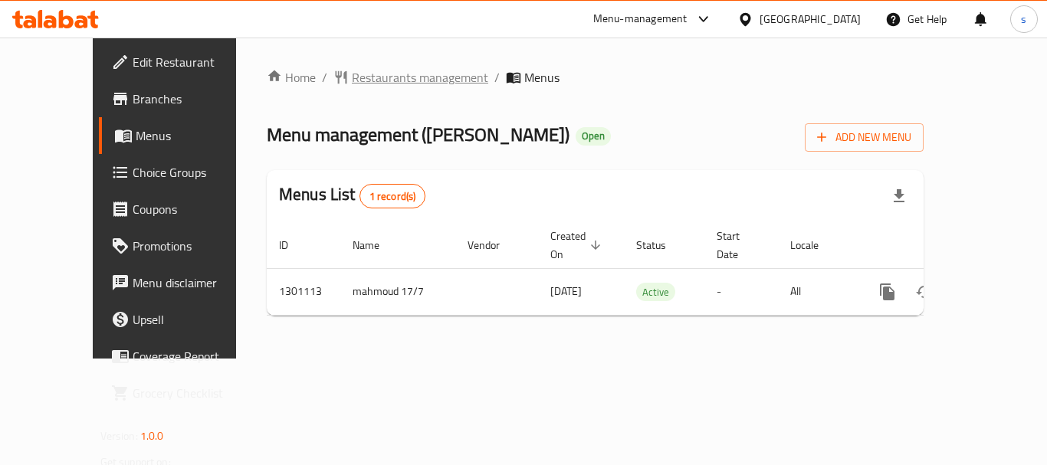
click at [360, 77] on span "Restaurants management" at bounding box center [420, 77] width 136 height 18
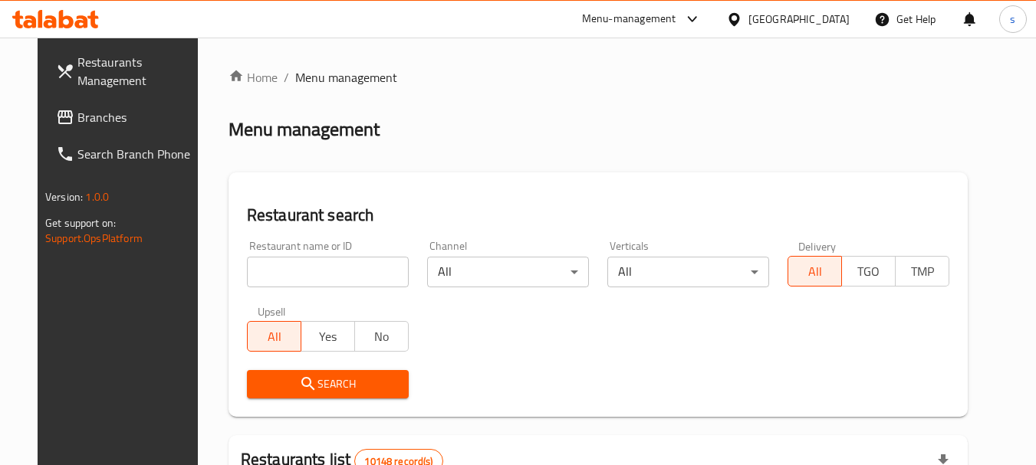
click at [258, 271] on input "search" at bounding box center [328, 272] width 162 height 31
paste input "701902"
type input "701902"
click at [280, 383] on span "Search" at bounding box center [327, 384] width 137 height 19
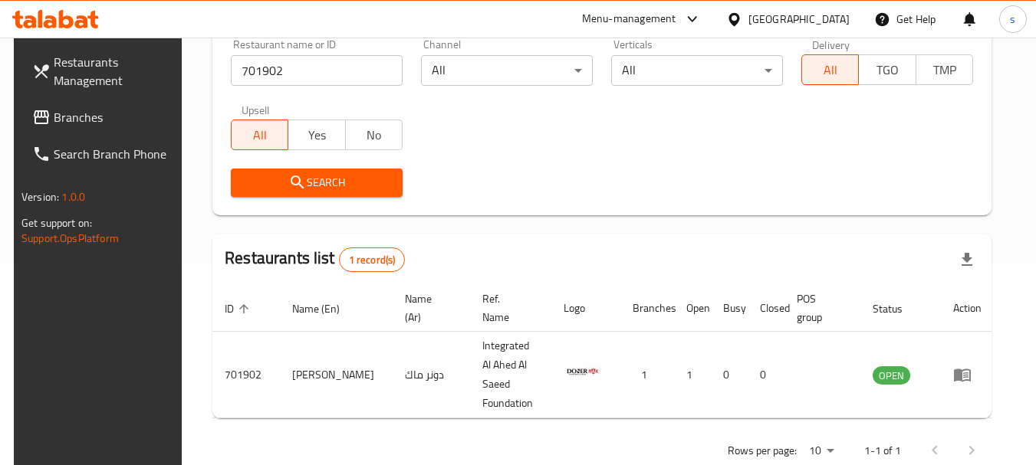
scroll to position [218, 0]
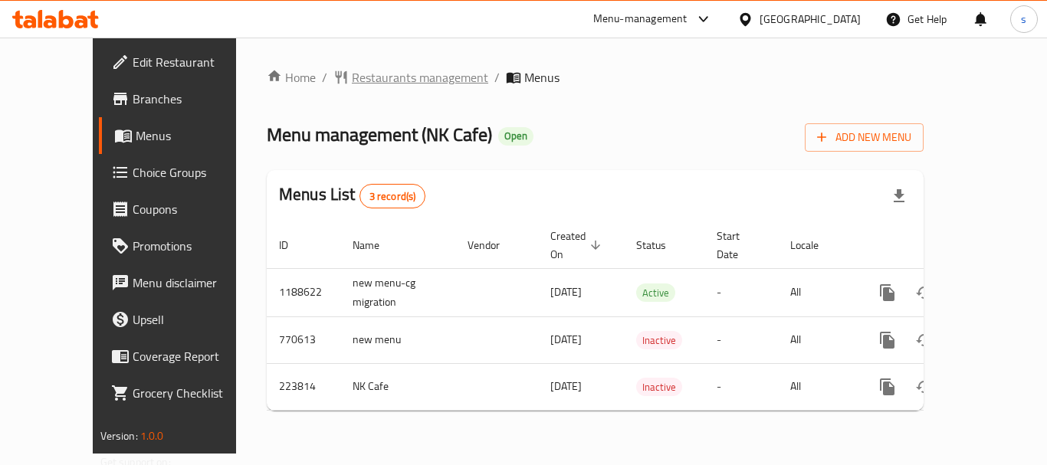
click at [372, 84] on span "Restaurants management" at bounding box center [420, 77] width 136 height 18
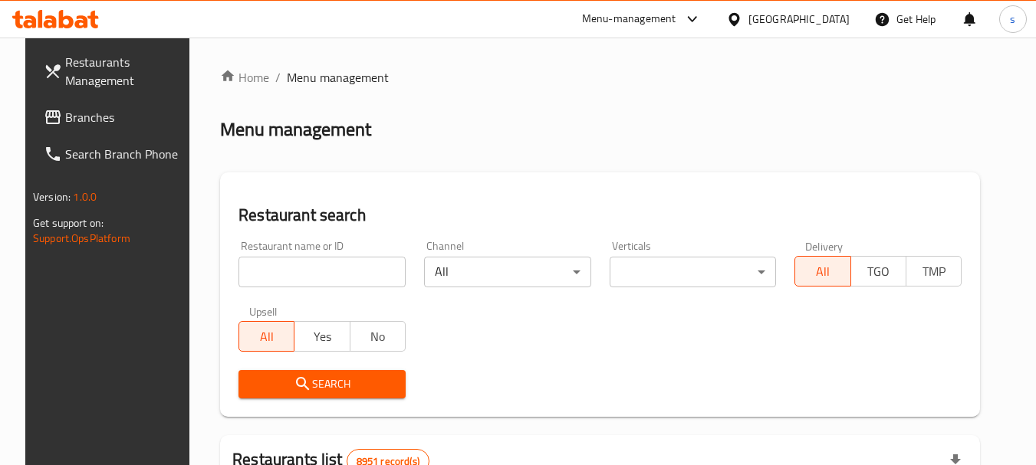
click at [305, 278] on input "search" at bounding box center [321, 272] width 167 height 31
paste input "625471"
type input "625471"
click at [281, 373] on button "Search" at bounding box center [321, 384] width 167 height 28
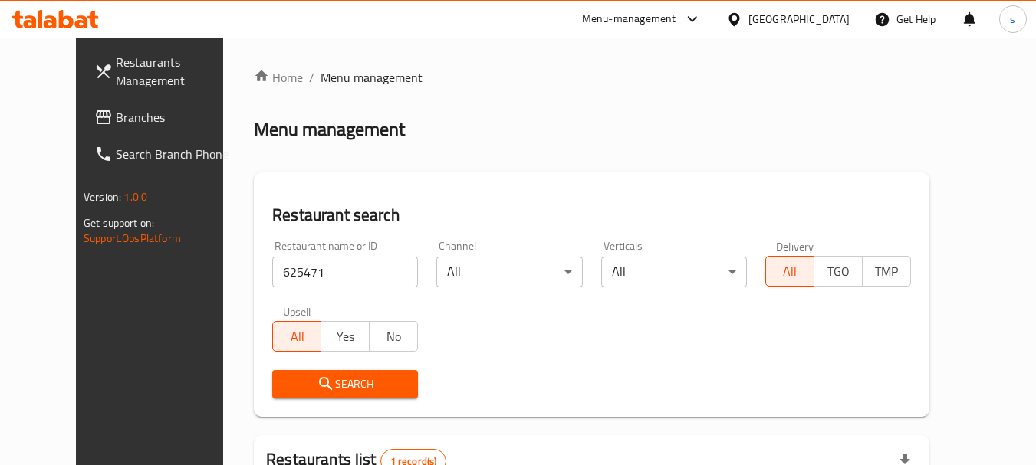
click at [82, 101] on link "Branches" at bounding box center [165, 117] width 167 height 37
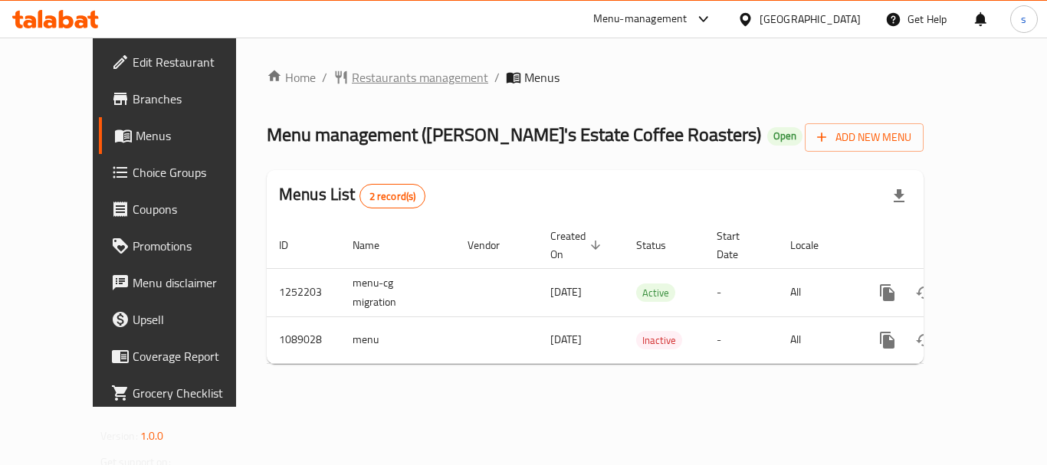
click at [371, 80] on span "Restaurants management" at bounding box center [420, 77] width 136 height 18
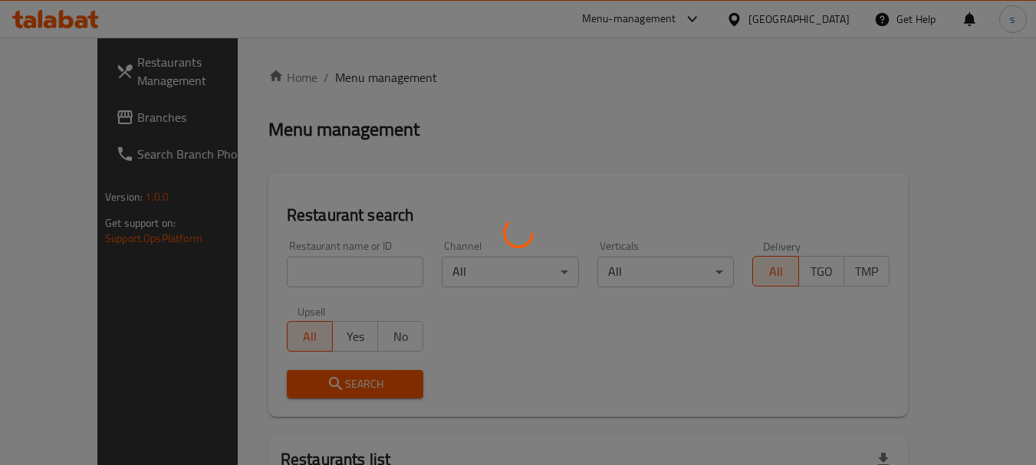
click at [241, 268] on div at bounding box center [518, 232] width 1036 height 465
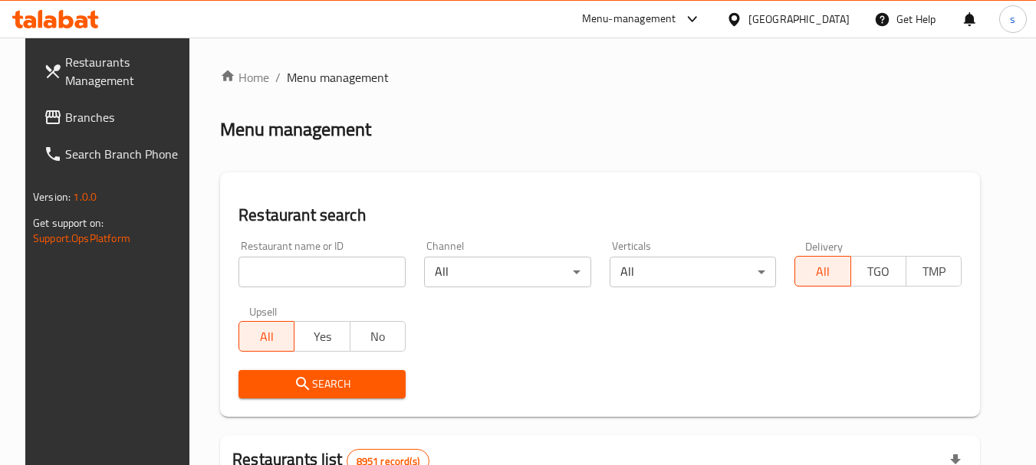
click at [238, 279] on input "search" at bounding box center [321, 272] width 167 height 31
paste input "664772"
type input "664772"
click button "Search" at bounding box center [321, 384] width 167 height 28
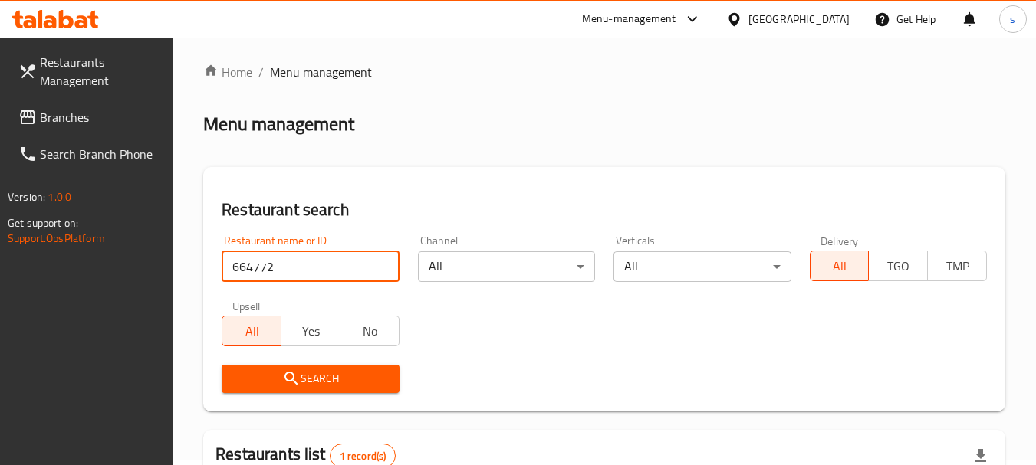
scroll to position [205, 0]
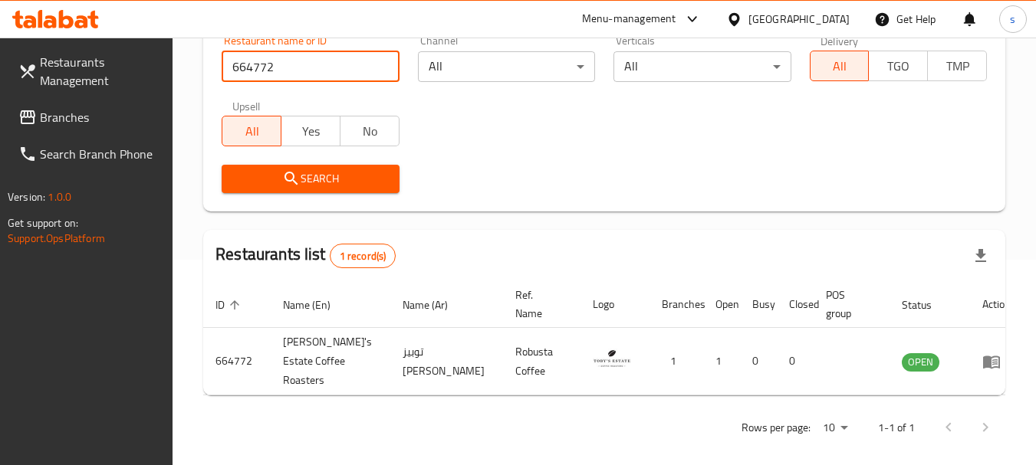
click at [60, 120] on span "Branches" at bounding box center [100, 117] width 121 height 18
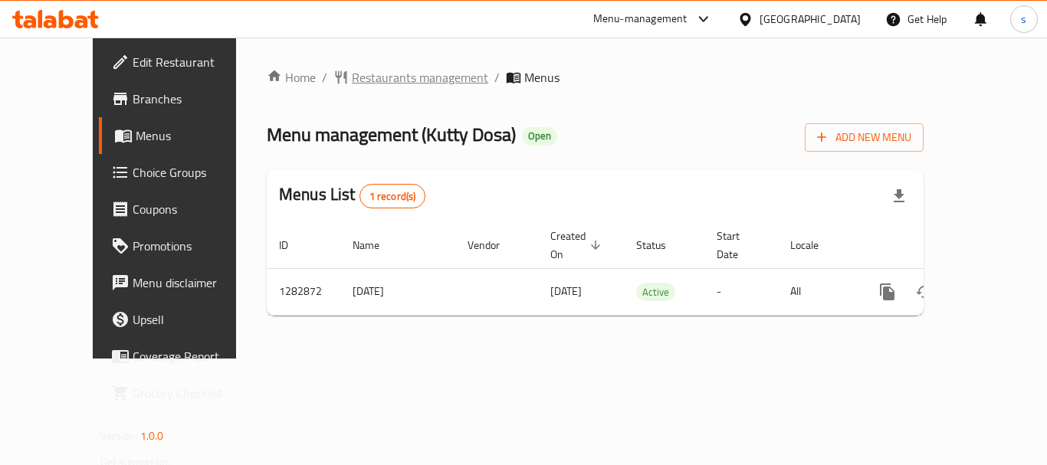
click at [370, 86] on span "Restaurants management" at bounding box center [420, 77] width 136 height 18
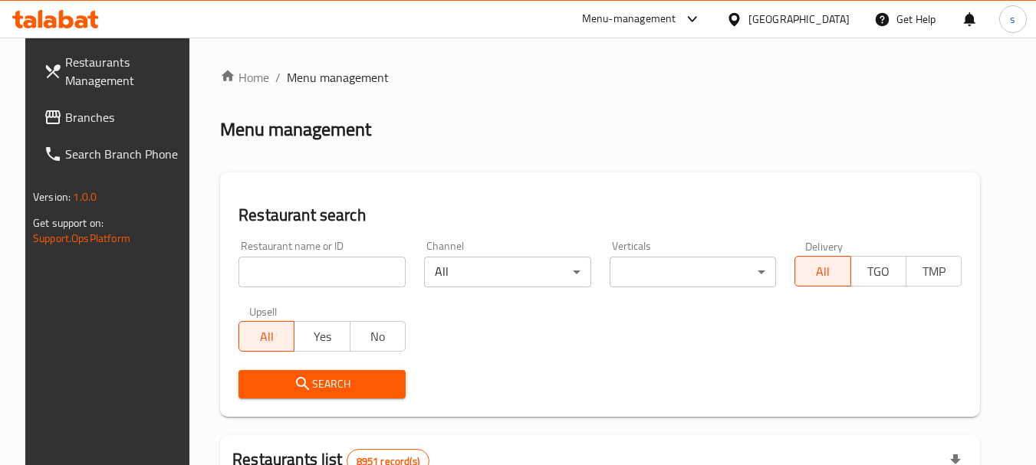
click at [259, 277] on input "search" at bounding box center [321, 272] width 167 height 31
paste input "695032"
type input "695032"
click at [272, 383] on span "Search" at bounding box center [322, 384] width 143 height 19
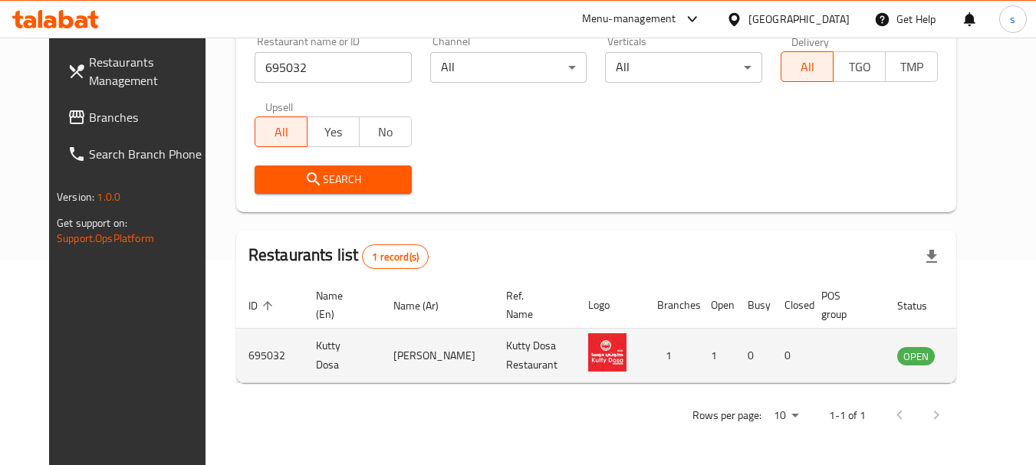
scroll to position [205, 0]
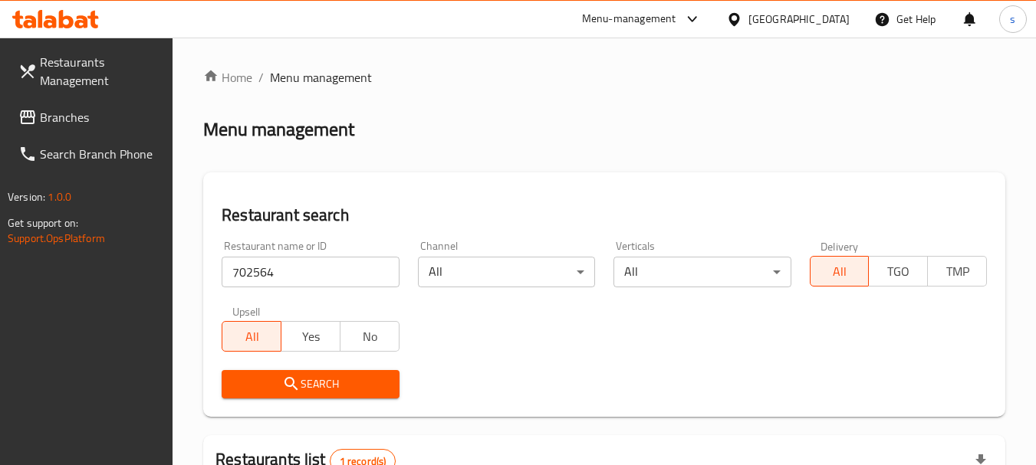
click at [71, 116] on span "Branches" at bounding box center [100, 117] width 121 height 18
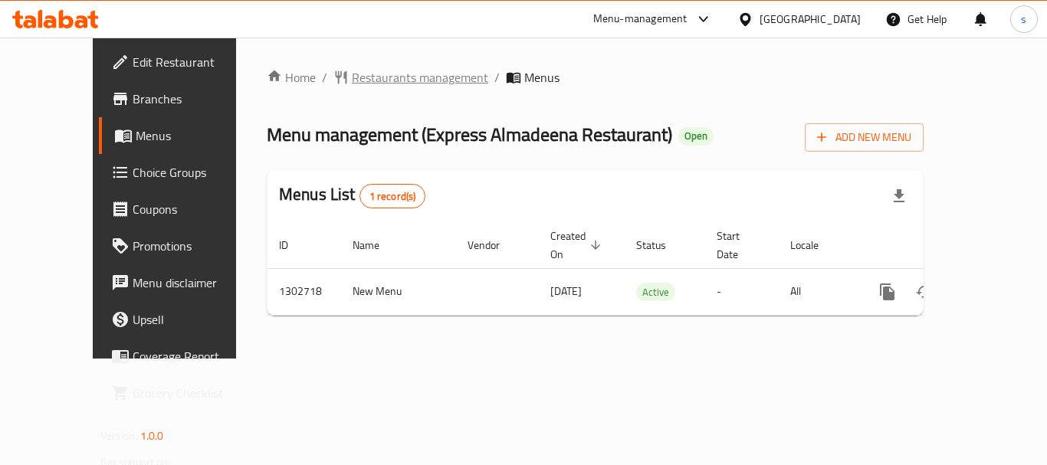
click at [365, 77] on span "Restaurants management" at bounding box center [420, 77] width 136 height 18
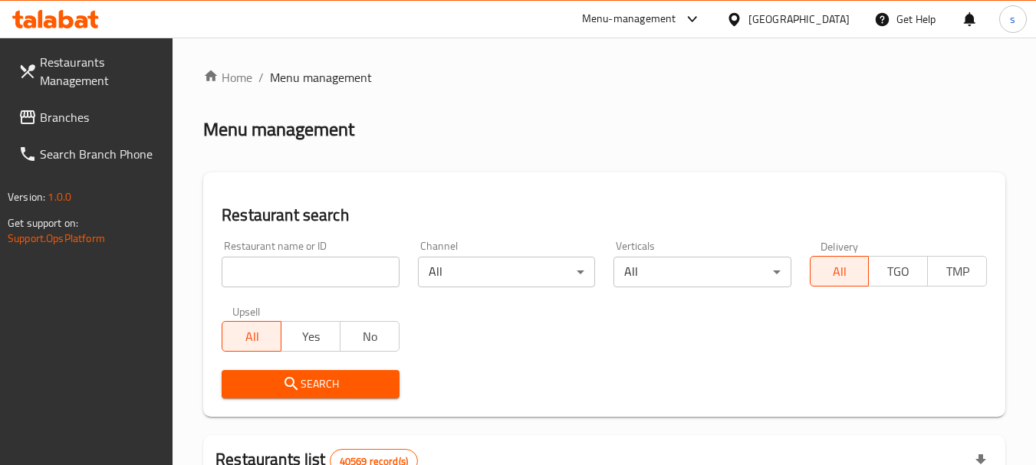
click at [259, 271] on input "search" at bounding box center [310, 272] width 177 height 31
paste input "702475"
type input "702475"
click at [291, 380] on icon "submit" at bounding box center [291, 384] width 18 height 18
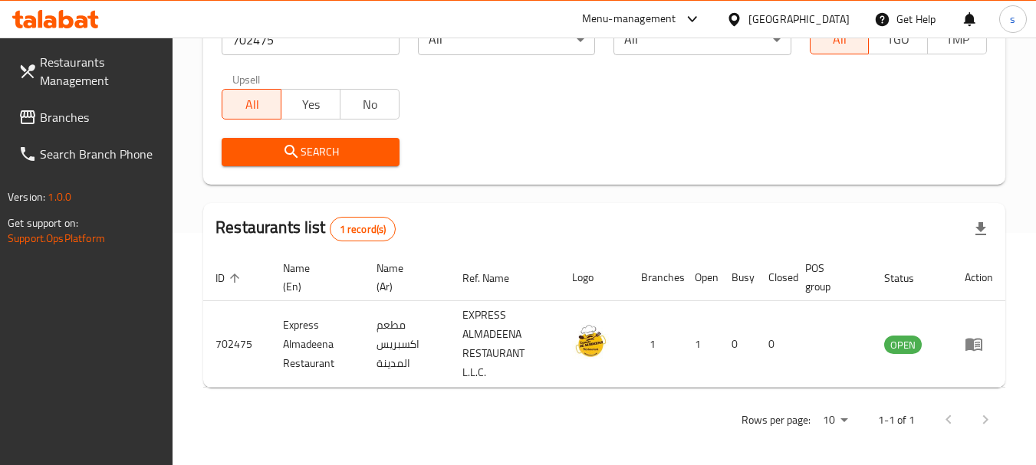
scroll to position [238, 0]
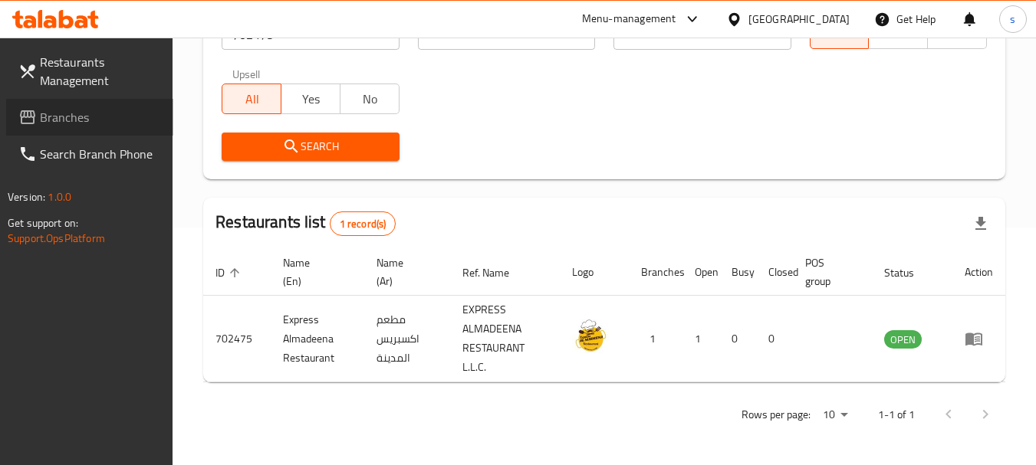
click at [38, 114] on span at bounding box center [28, 117] width 21 height 18
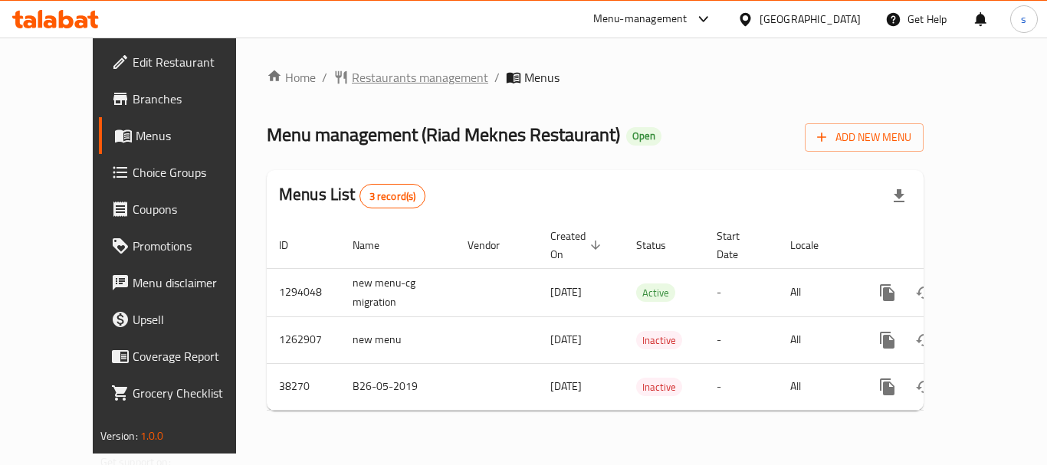
click at [376, 80] on span "Restaurants management" at bounding box center [420, 77] width 136 height 18
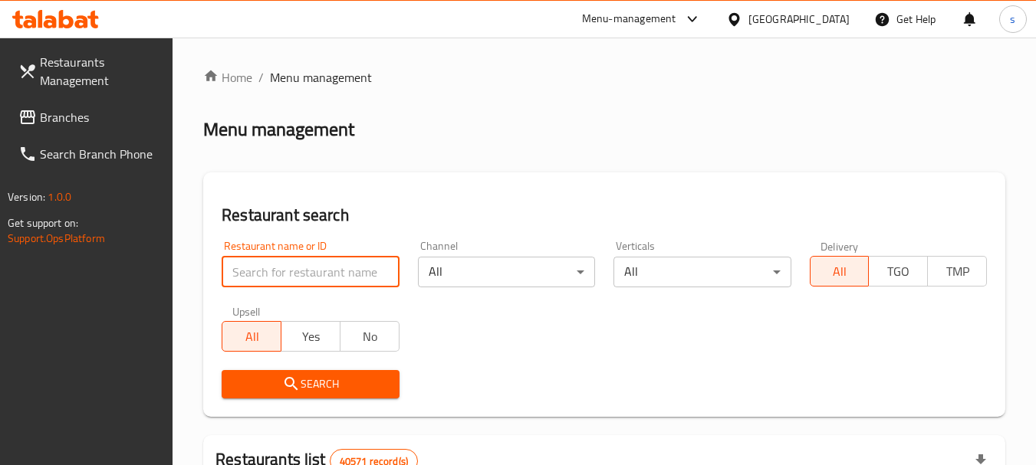
click at [247, 271] on input "search" at bounding box center [310, 272] width 177 height 31
paste input "3292"
type input "3292"
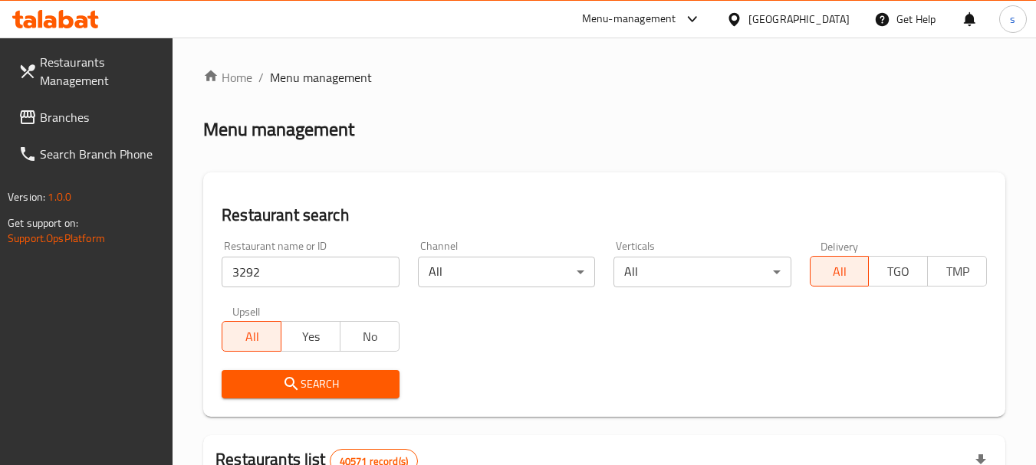
click at [342, 383] on span "Search" at bounding box center [310, 384] width 153 height 19
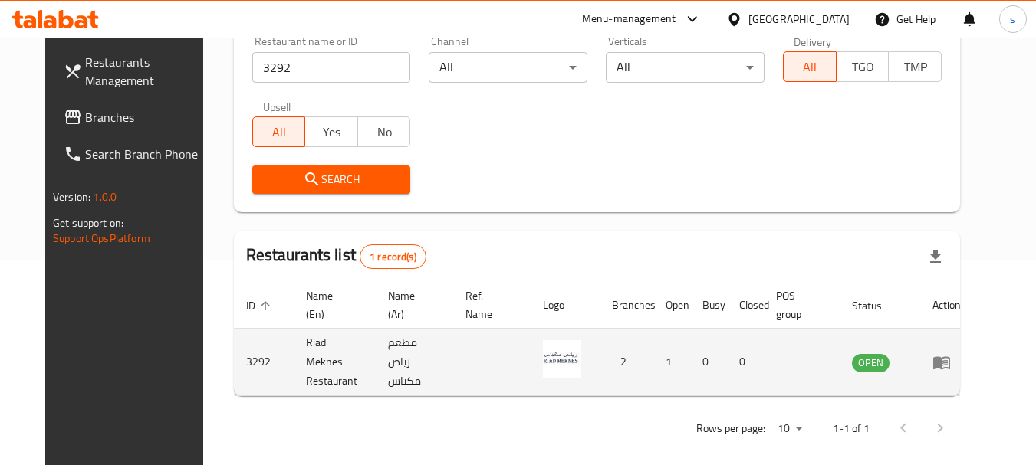
scroll to position [205, 0]
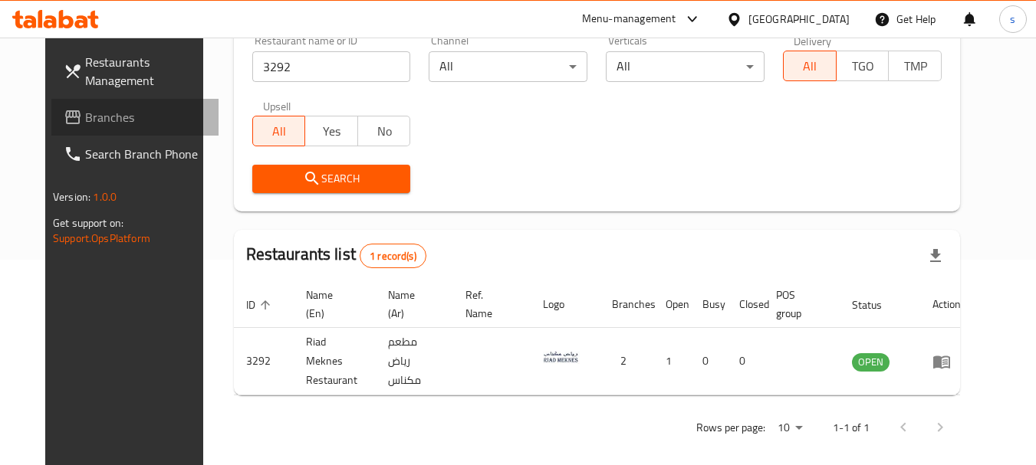
click at [69, 104] on link "Branches" at bounding box center [134, 117] width 167 height 37
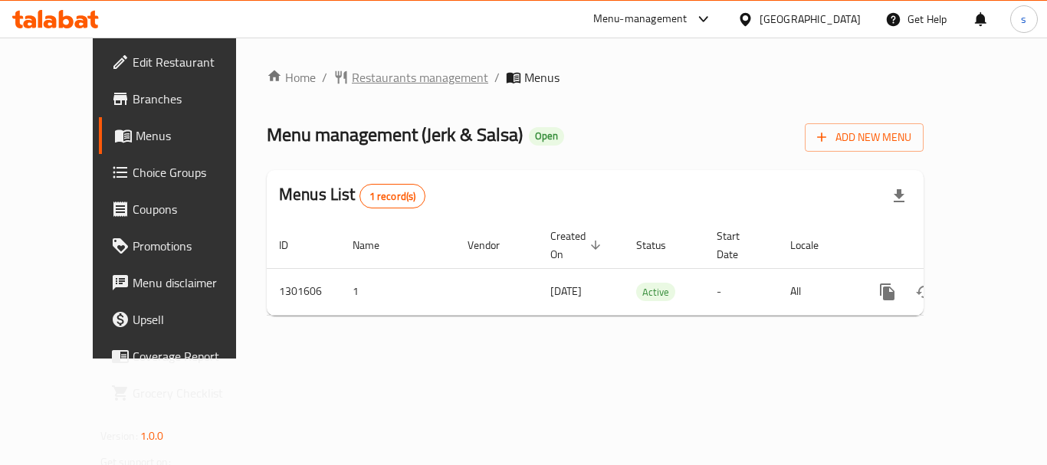
click at [360, 76] on span "Restaurants management" at bounding box center [420, 77] width 136 height 18
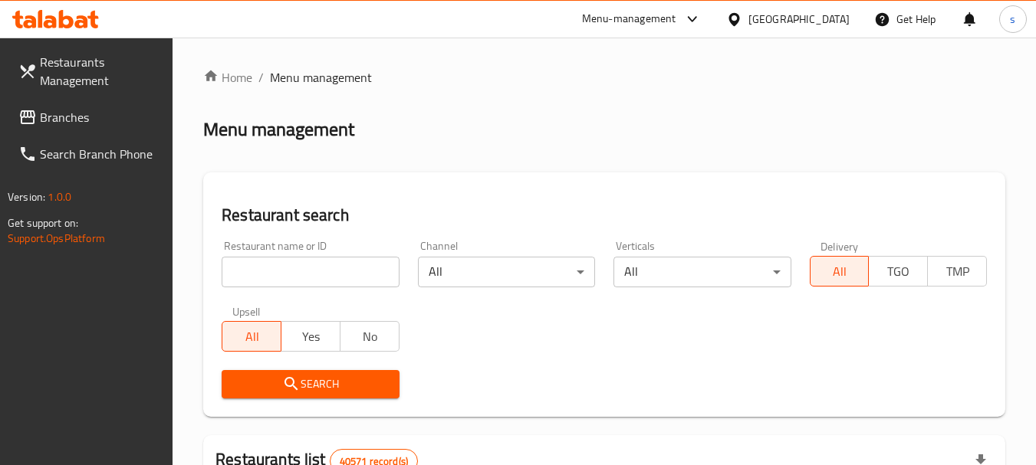
click at [267, 270] on input "search" at bounding box center [310, 272] width 177 height 31
paste input "701969"
type input "701969"
click at [311, 385] on span "Search" at bounding box center [310, 384] width 153 height 19
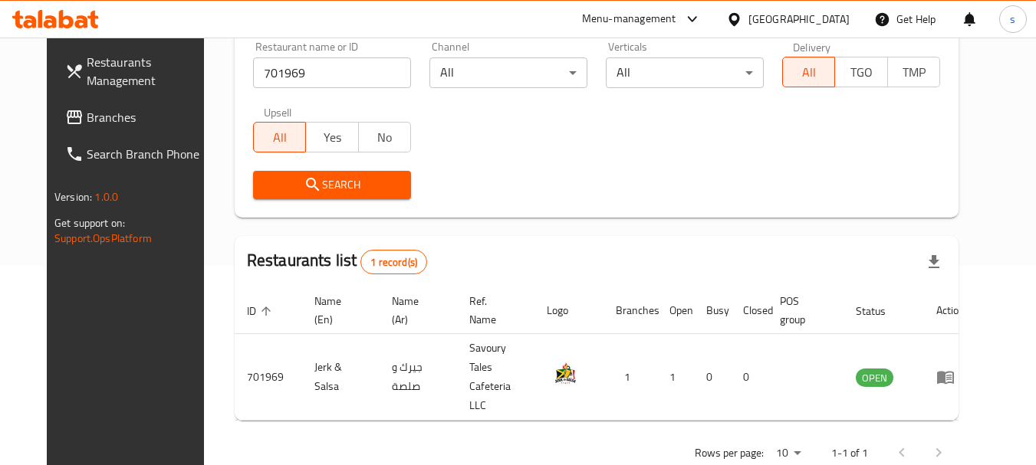
scroll to position [205, 0]
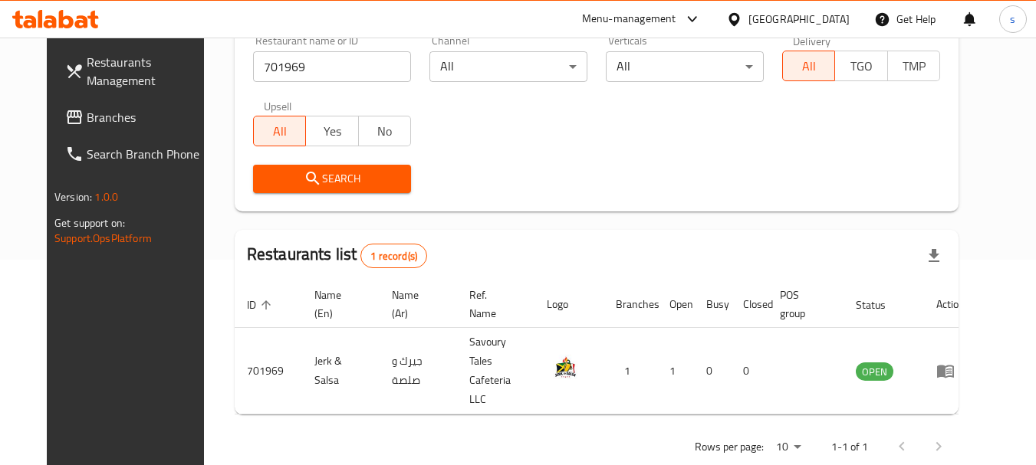
click at [87, 120] on span "Branches" at bounding box center [147, 117] width 121 height 18
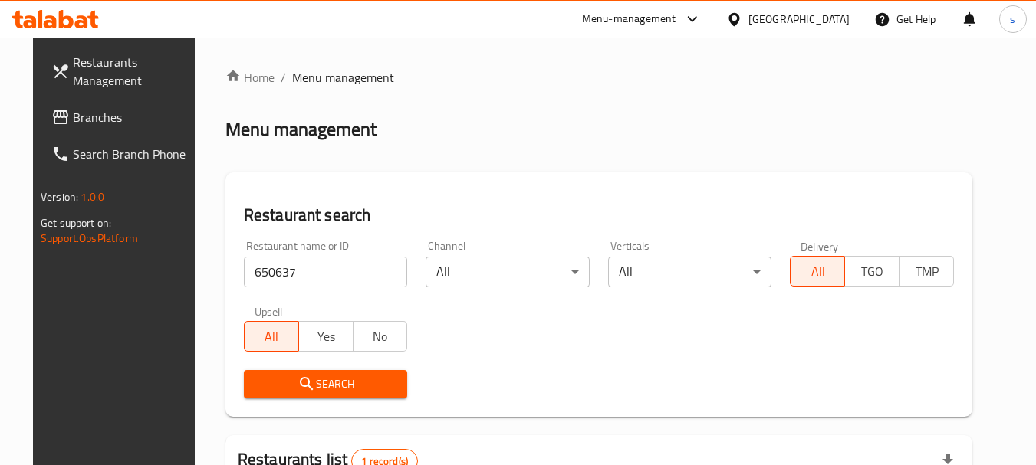
scroll to position [218, 0]
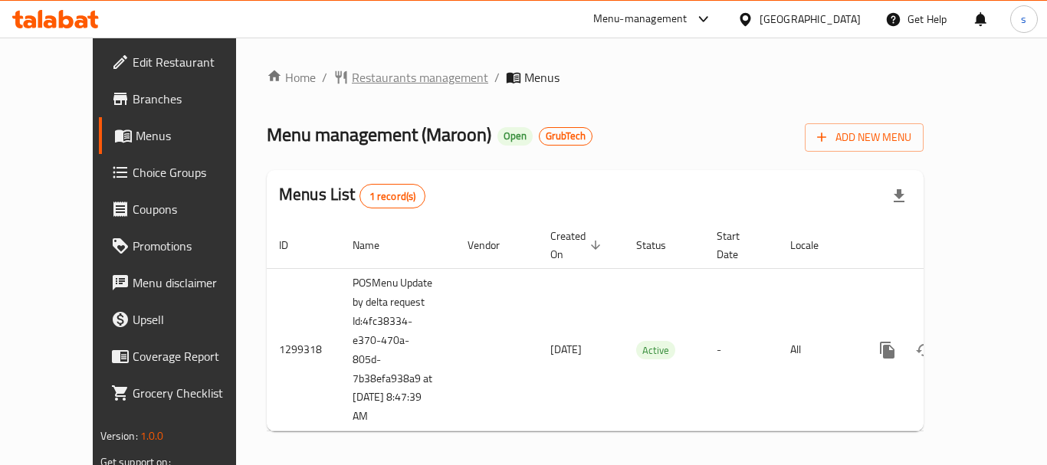
click at [379, 82] on span "Restaurants management" at bounding box center [420, 77] width 136 height 18
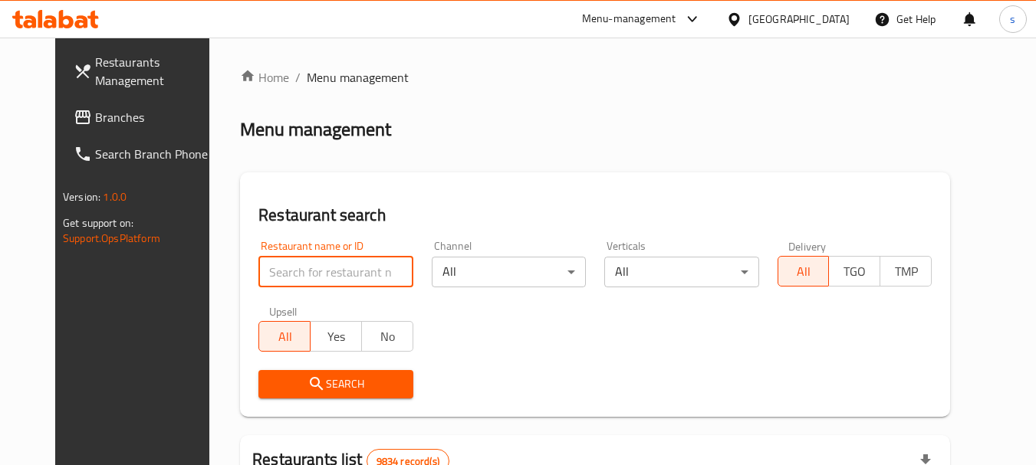
click at [322, 269] on input "search" at bounding box center [335, 272] width 154 height 31
paste input "701289"
type input "701289"
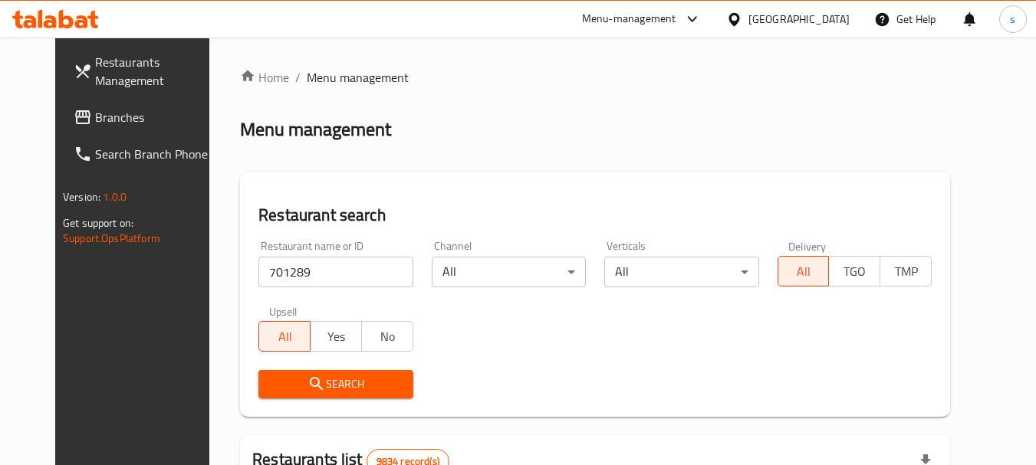
click at [329, 386] on span "Search" at bounding box center [336, 384] width 130 height 19
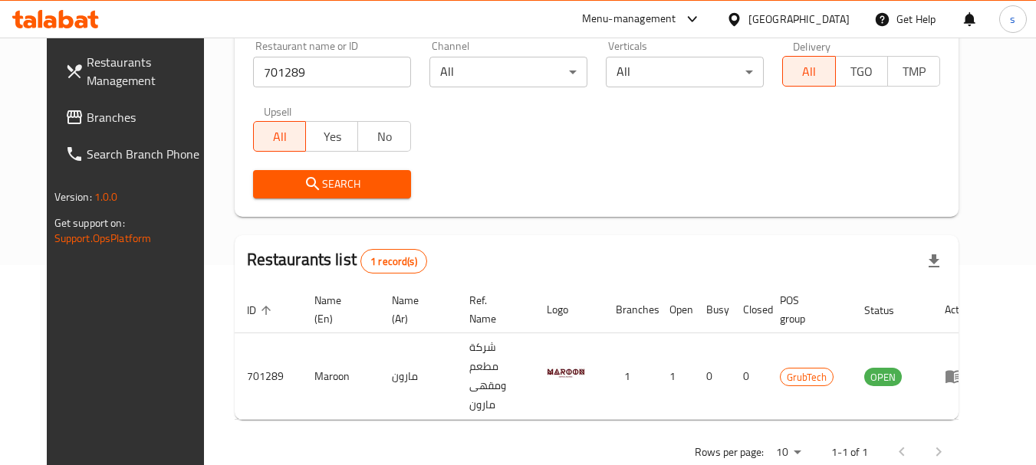
scroll to position [205, 0]
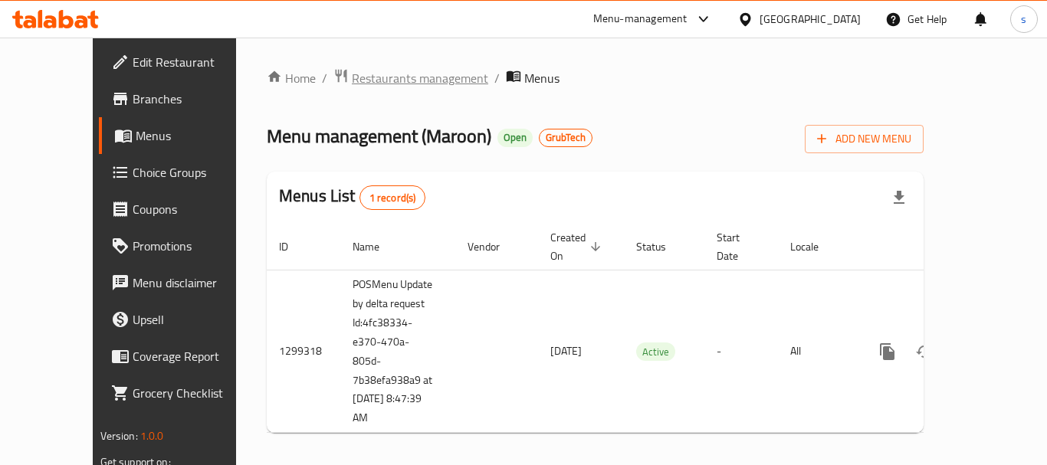
click at [352, 84] on span "Restaurants management" at bounding box center [420, 78] width 136 height 18
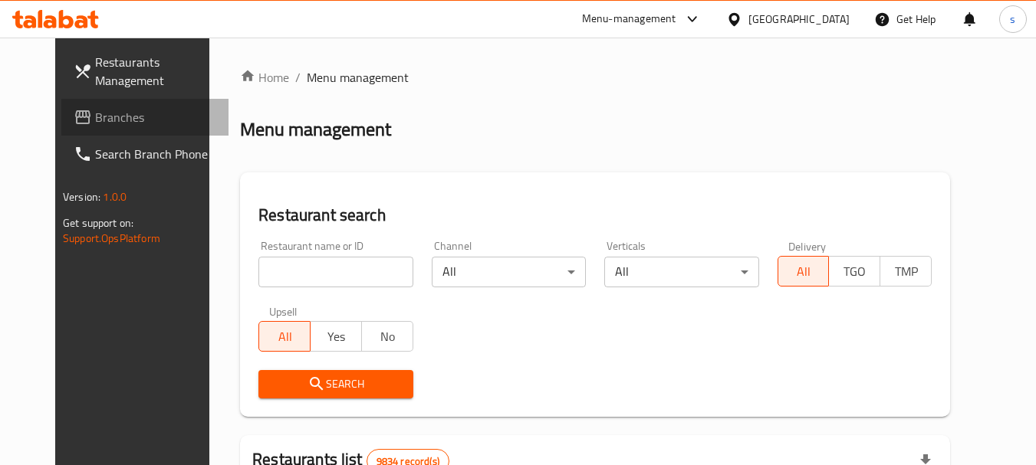
click at [95, 126] on span "Branches" at bounding box center [155, 117] width 121 height 18
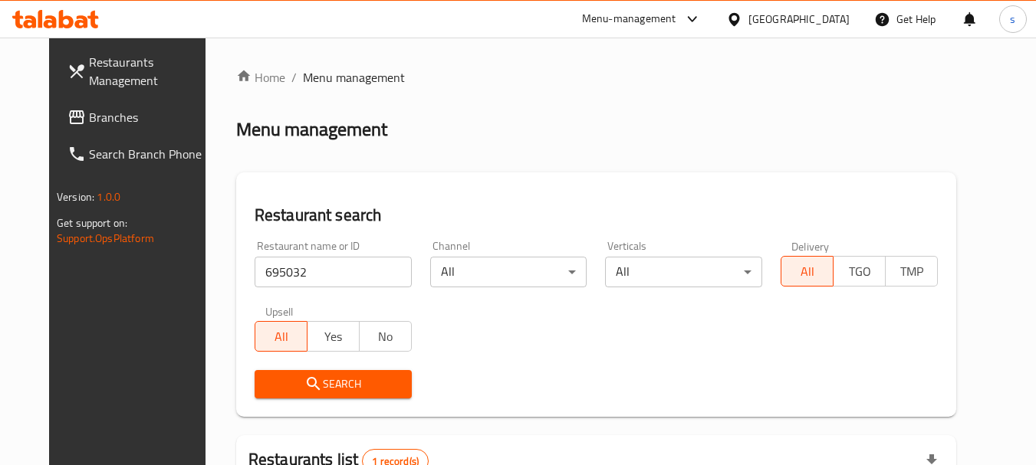
scroll to position [205, 0]
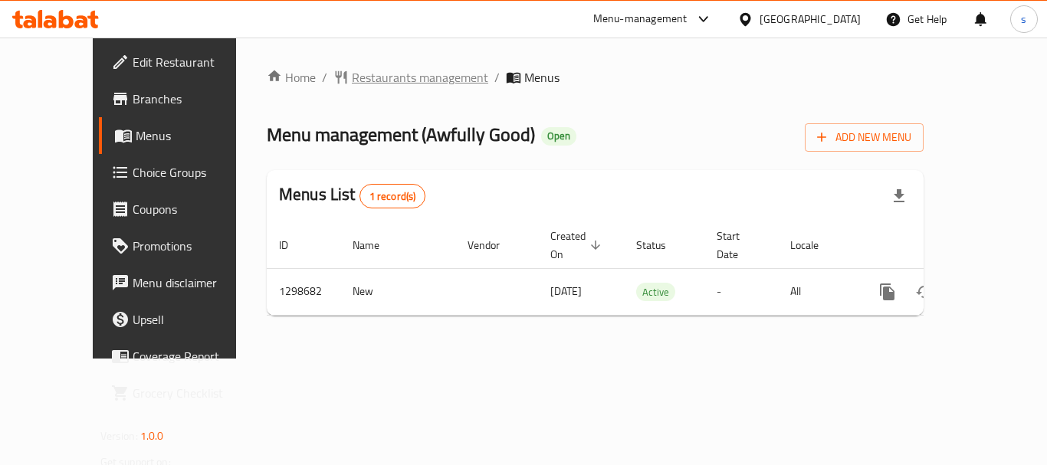
click at [374, 77] on span "Restaurants management" at bounding box center [420, 77] width 136 height 18
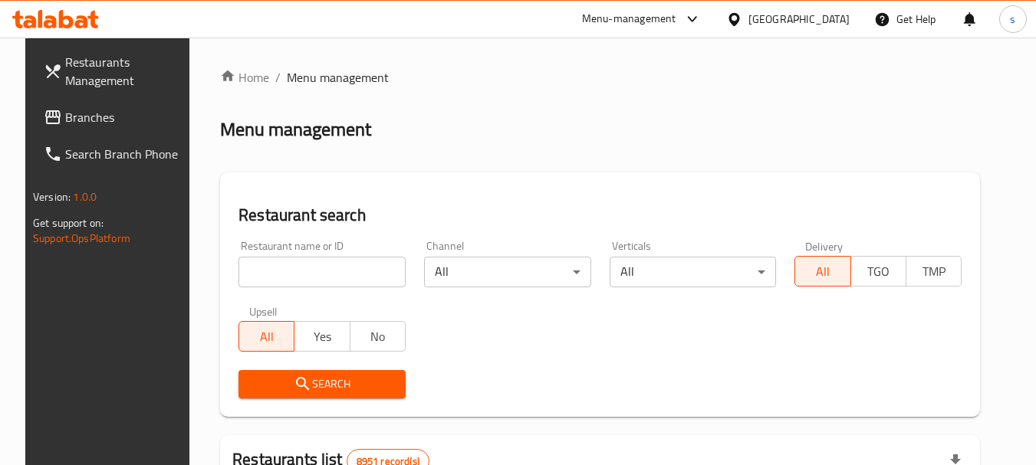
click at [280, 267] on input "search" at bounding box center [321, 272] width 167 height 31
paste input "701056"
type input "701056"
click at [274, 390] on span "Search" at bounding box center [322, 384] width 143 height 19
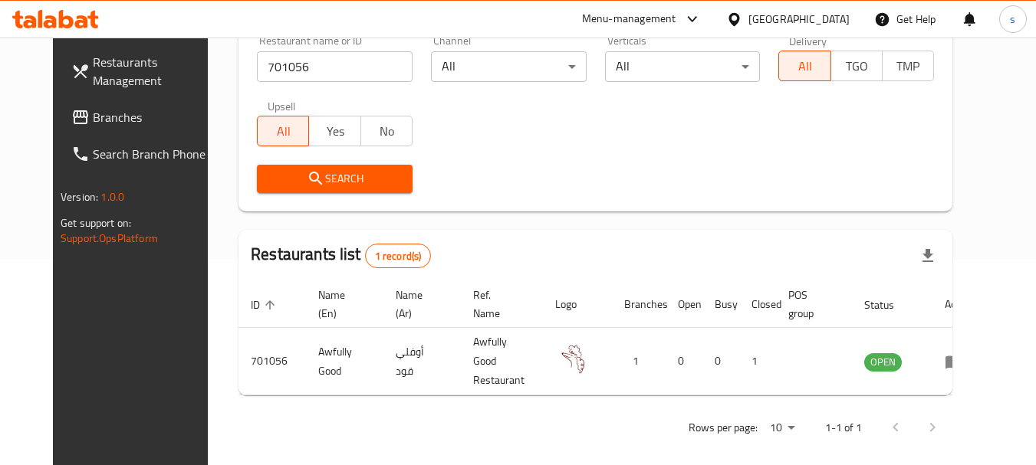
scroll to position [176, 0]
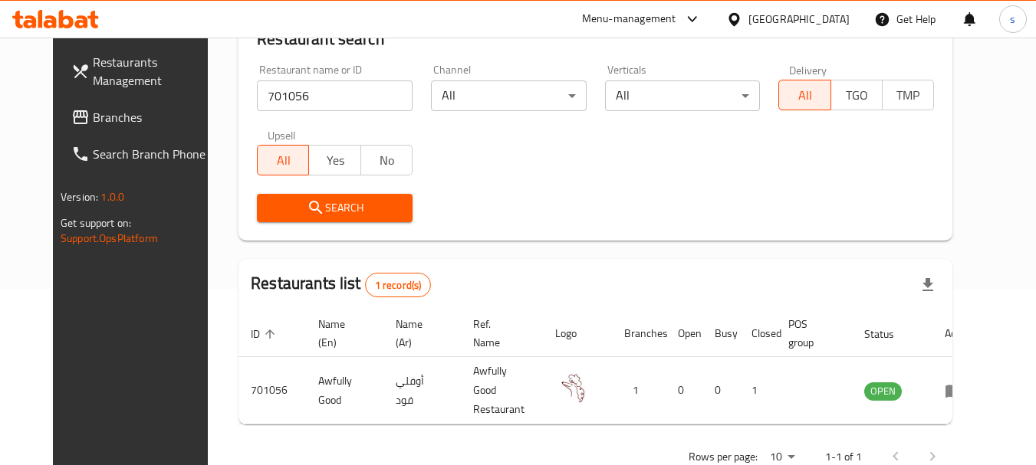
click at [92, 128] on link "Branches" at bounding box center [142, 117] width 167 height 37
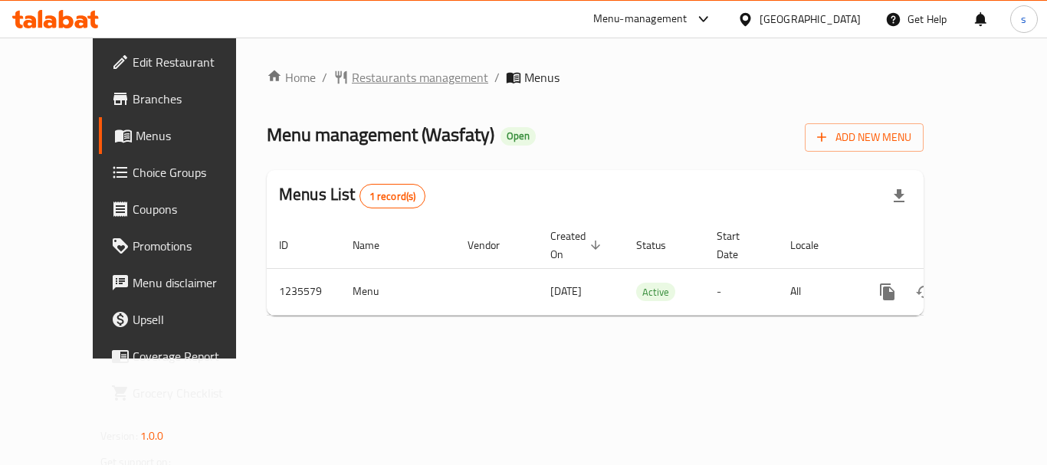
click at [360, 71] on span "Restaurants management" at bounding box center [420, 77] width 136 height 18
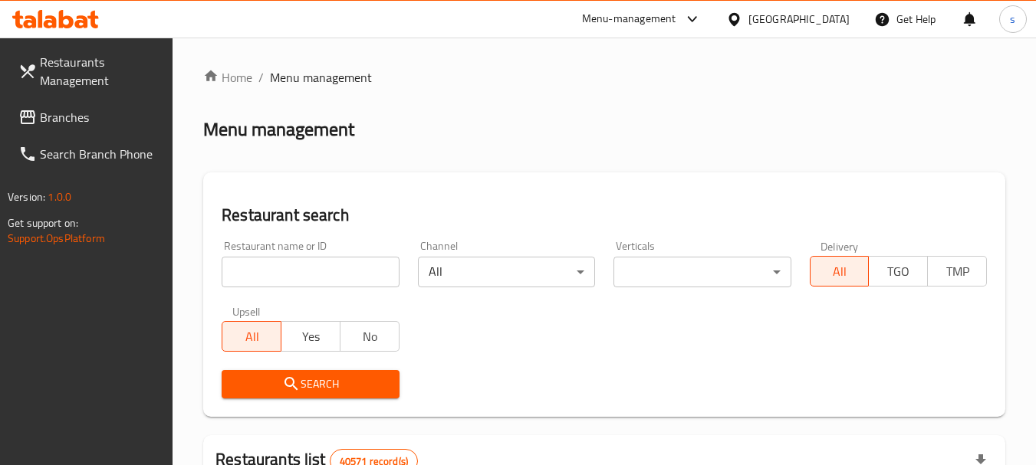
click at [248, 265] on input "search" at bounding box center [310, 272] width 177 height 31
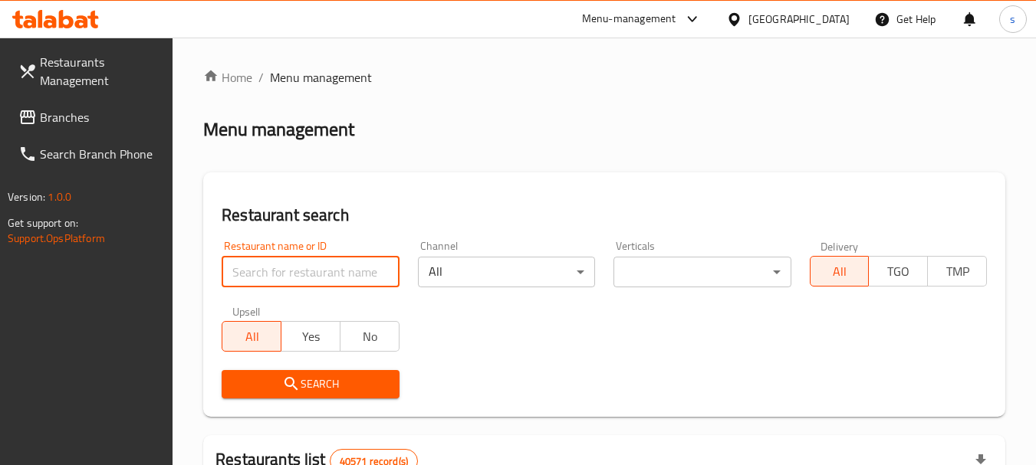
paste input "678776"
type input "678776"
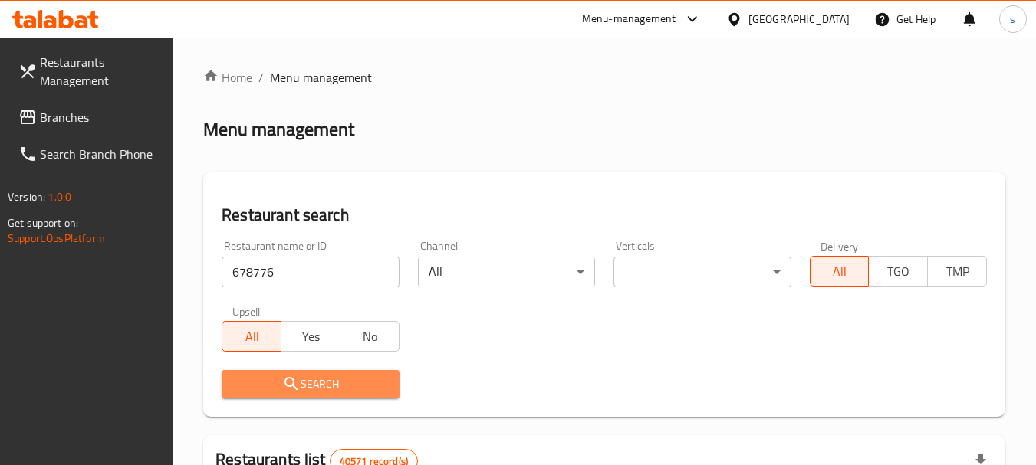
click at [351, 392] on span "Search" at bounding box center [310, 384] width 153 height 19
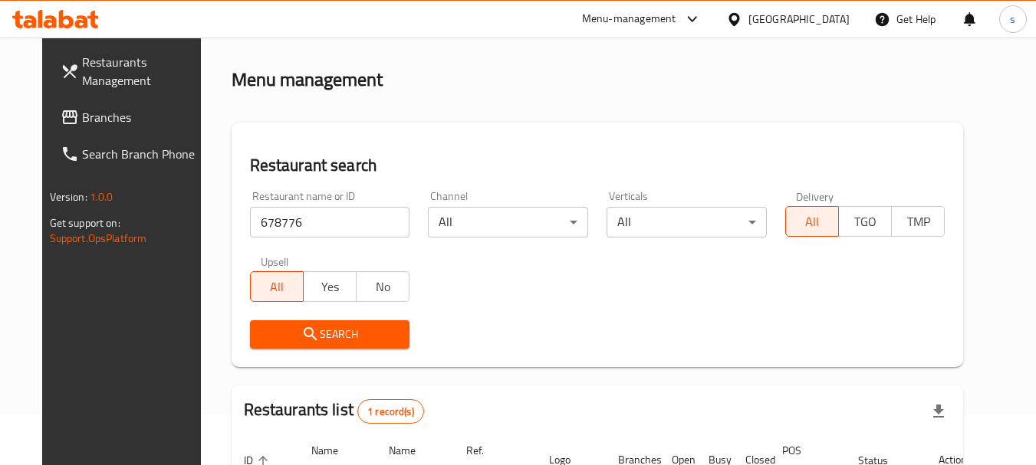
scroll to position [46, 0]
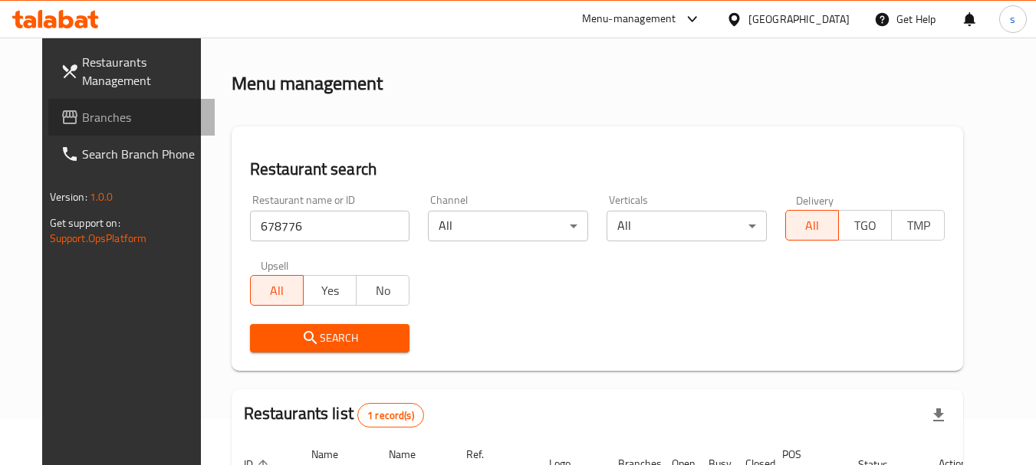
click at [99, 110] on span "Branches" at bounding box center [142, 117] width 121 height 18
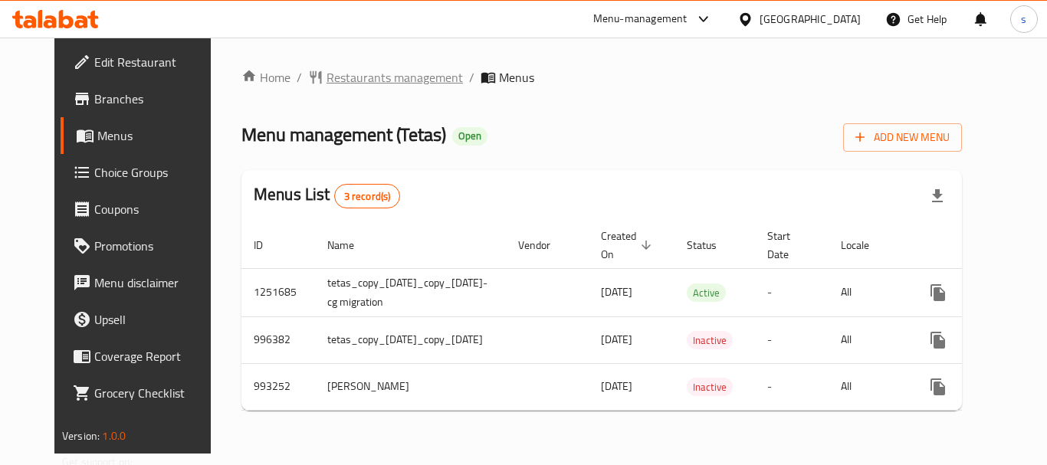
click at [383, 75] on span "Restaurants management" at bounding box center [395, 77] width 136 height 18
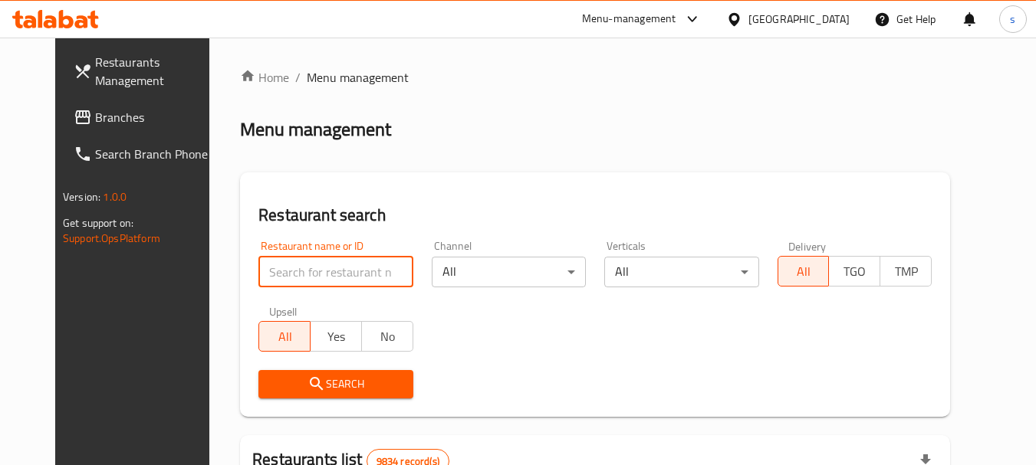
click at [293, 269] on input "search" at bounding box center [335, 272] width 154 height 31
paste input "660196"
type input "660196"
click button "Search" at bounding box center [335, 384] width 154 height 28
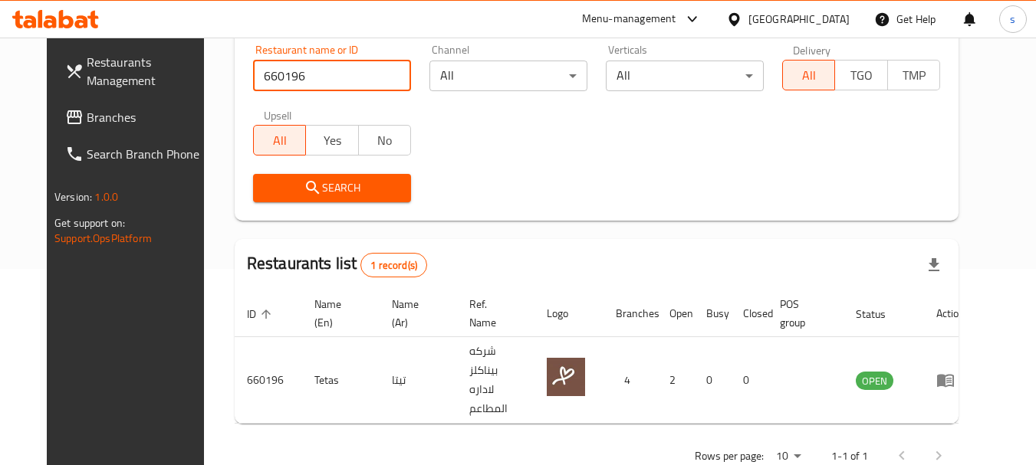
scroll to position [205, 0]
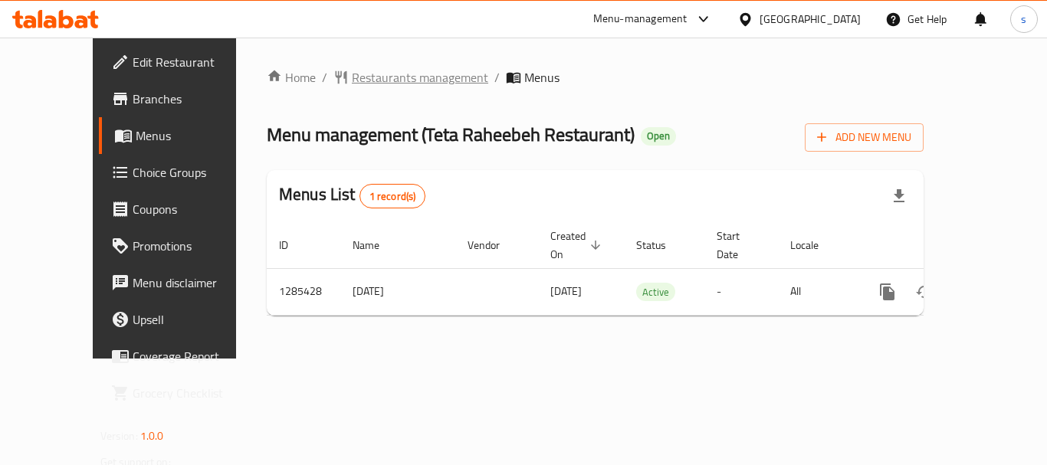
click at [373, 68] on span "Restaurants management" at bounding box center [420, 77] width 136 height 18
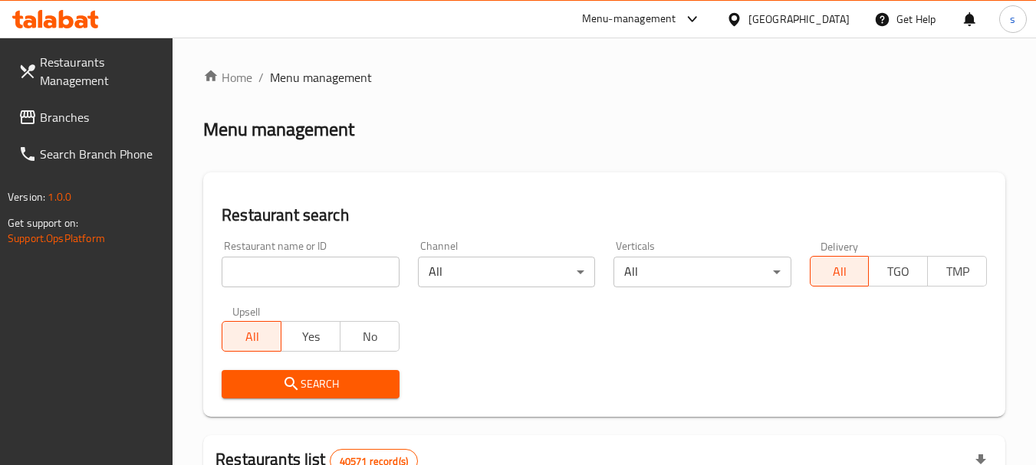
click at [271, 265] on input "search" at bounding box center [310, 272] width 177 height 31
paste input "695874"
type input "695874"
click at [287, 386] on icon "submit" at bounding box center [290, 383] width 13 height 13
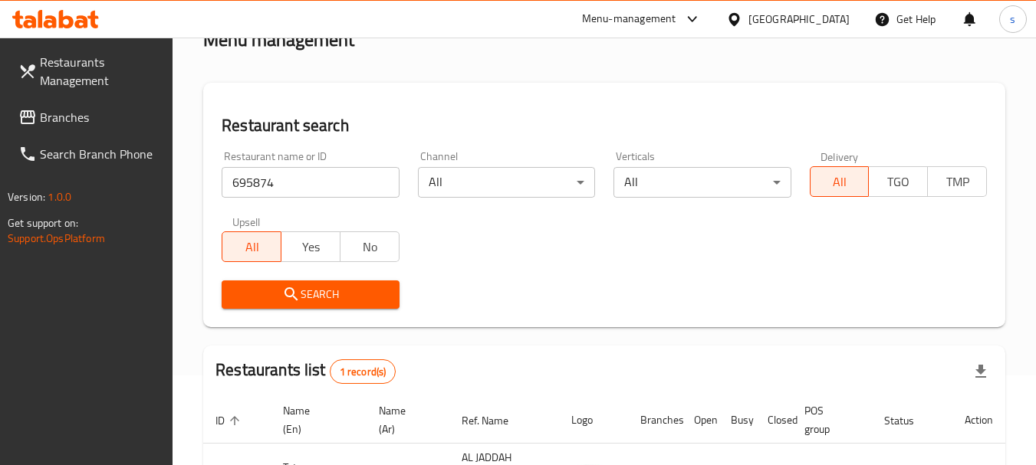
scroll to position [84, 0]
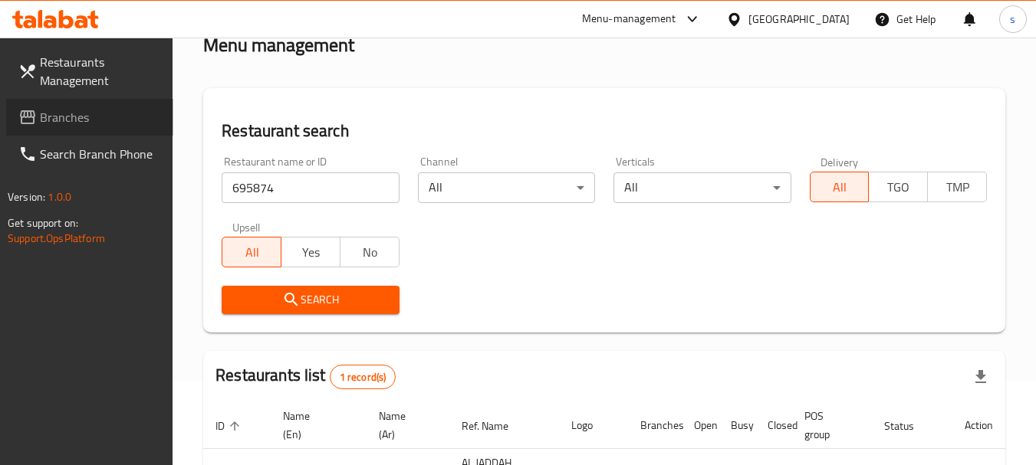
click at [84, 108] on span "Branches" at bounding box center [100, 117] width 121 height 18
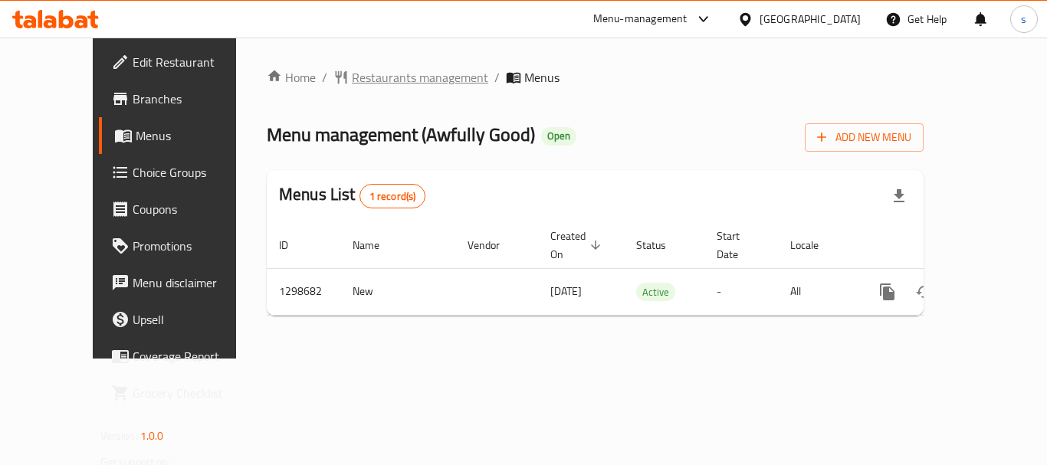
click at [360, 68] on span "Restaurants management" at bounding box center [420, 77] width 136 height 18
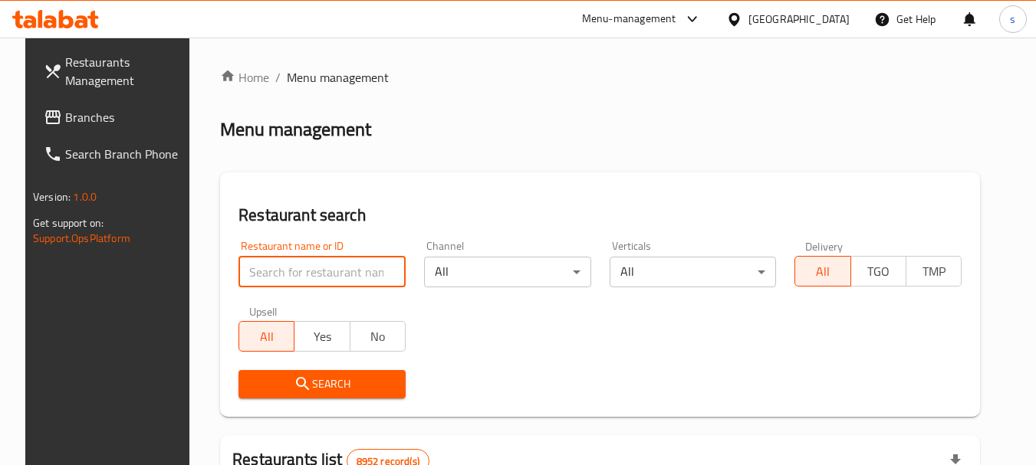
click at [272, 271] on input "search" at bounding box center [321, 272] width 167 height 31
paste input "701056"
type input "701056"
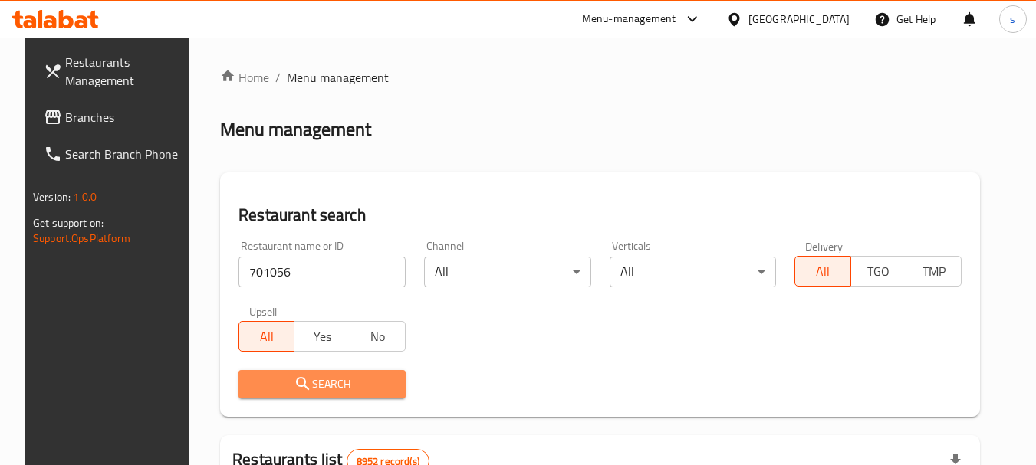
click at [294, 390] on icon "submit" at bounding box center [303, 384] width 18 height 18
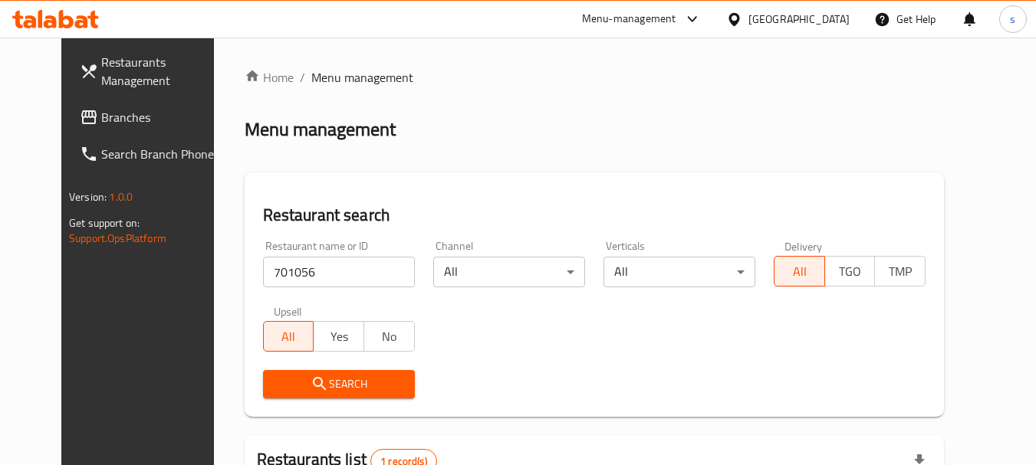
click at [590, 314] on div "Restaurant name or ID 701056 Restaurant name or ID Channel All ​ Verticals All …" at bounding box center [594, 320] width 681 height 176
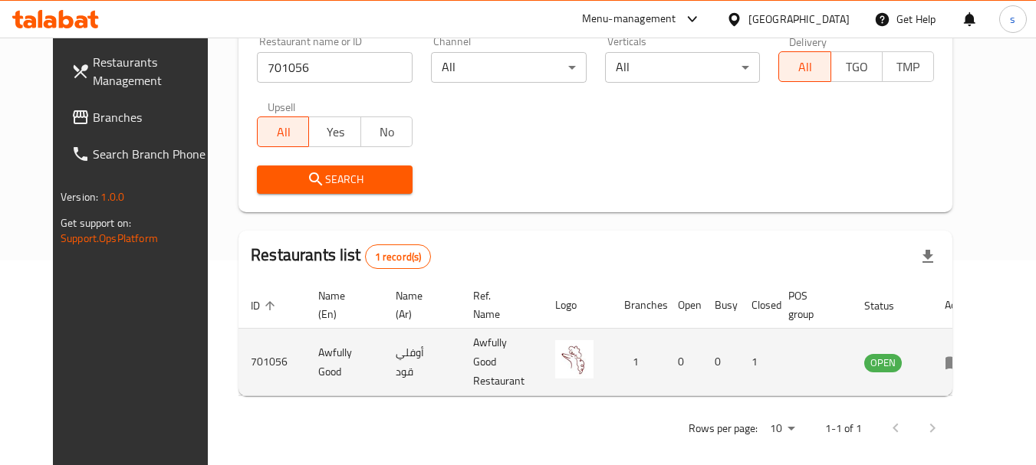
scroll to position [205, 0]
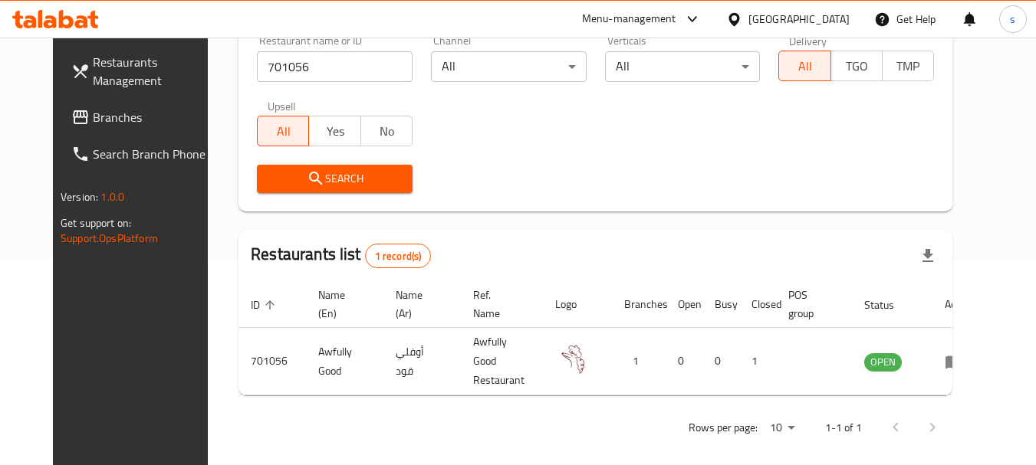
click at [93, 126] on span "Branches" at bounding box center [153, 117] width 121 height 18
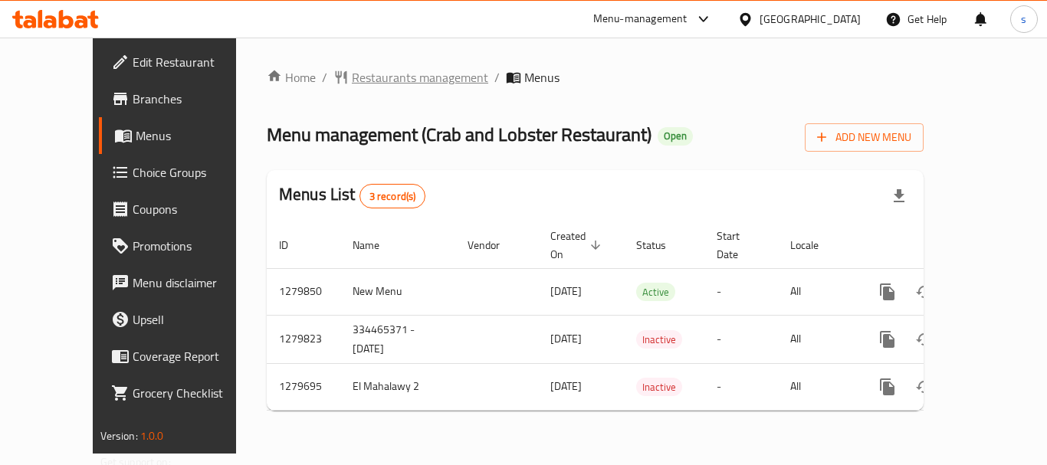
click at [361, 77] on span "Restaurants management" at bounding box center [420, 77] width 136 height 18
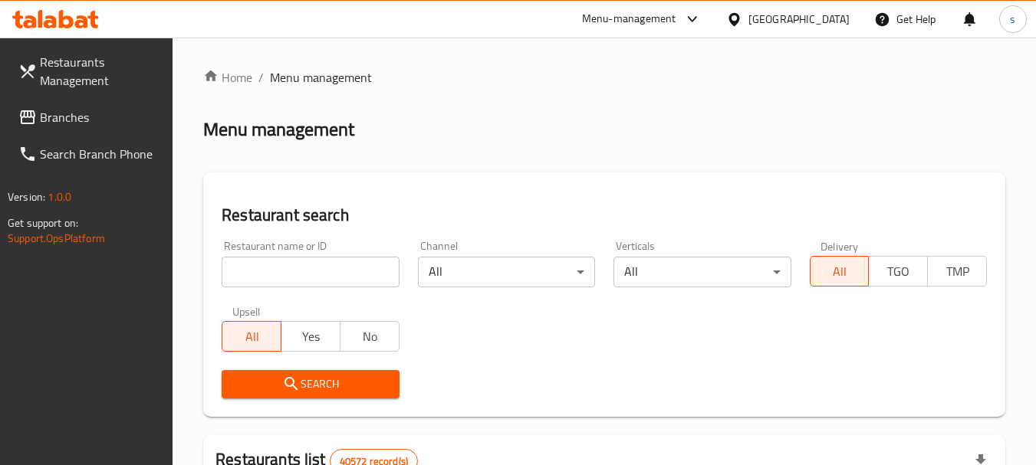
click at [264, 270] on input "search" at bounding box center [310, 272] width 177 height 31
paste input "693405"
type input "693405"
click at [309, 380] on span "Search" at bounding box center [310, 384] width 153 height 19
click at [61, 110] on span "Branches" at bounding box center [100, 117] width 121 height 18
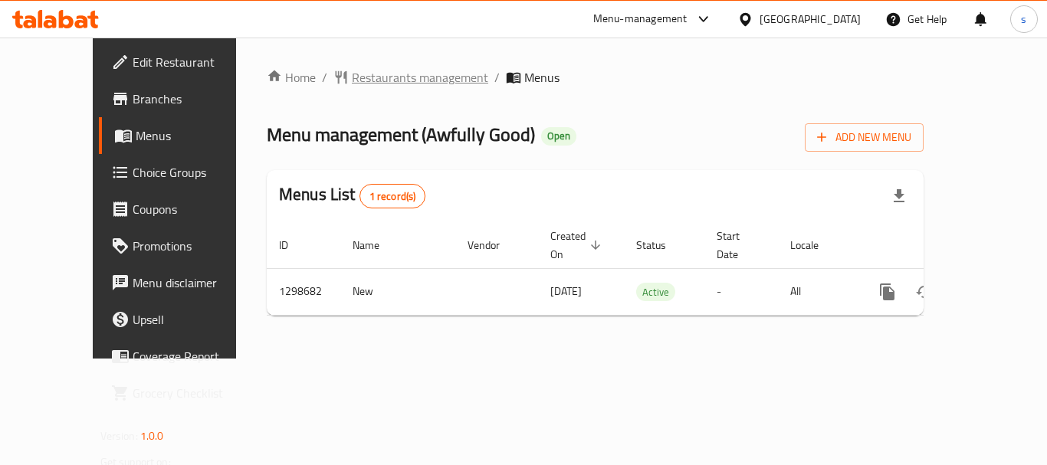
click at [386, 78] on span "Restaurants management" at bounding box center [420, 77] width 136 height 18
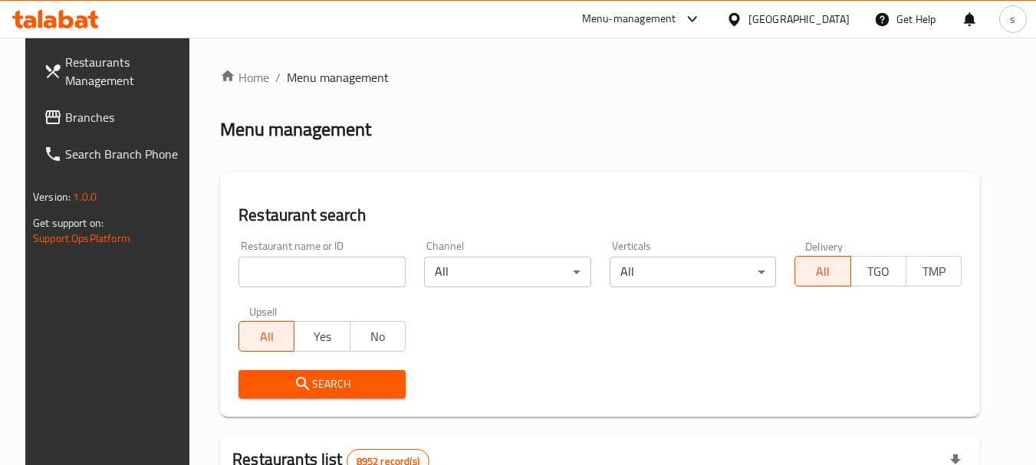
click at [279, 274] on input "search" at bounding box center [321, 272] width 167 height 31
paste input "701056"
type input "701056"
click at [251, 378] on span "Search" at bounding box center [322, 384] width 143 height 19
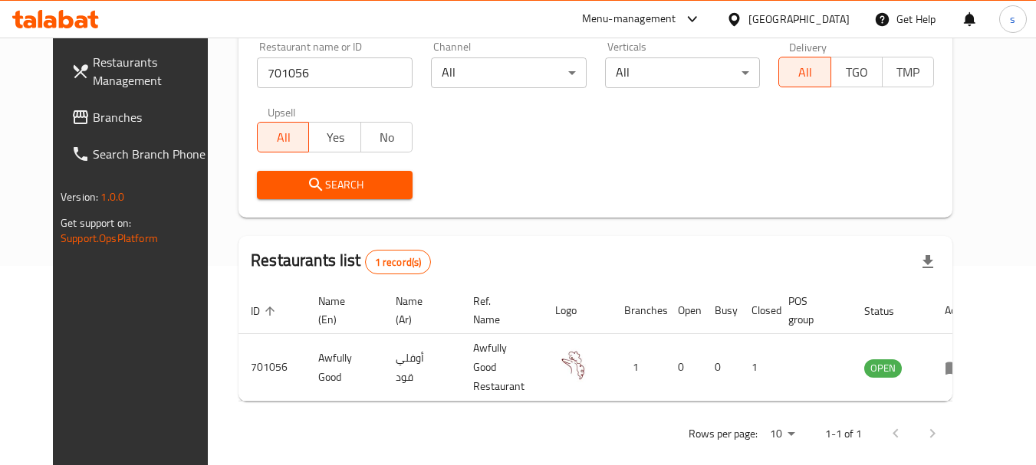
scroll to position [205, 0]
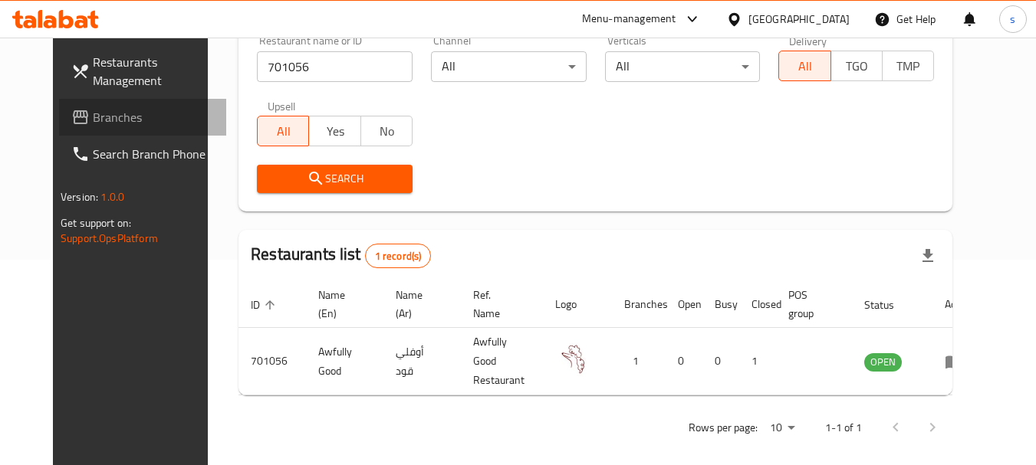
click at [93, 121] on span "Branches" at bounding box center [153, 117] width 121 height 18
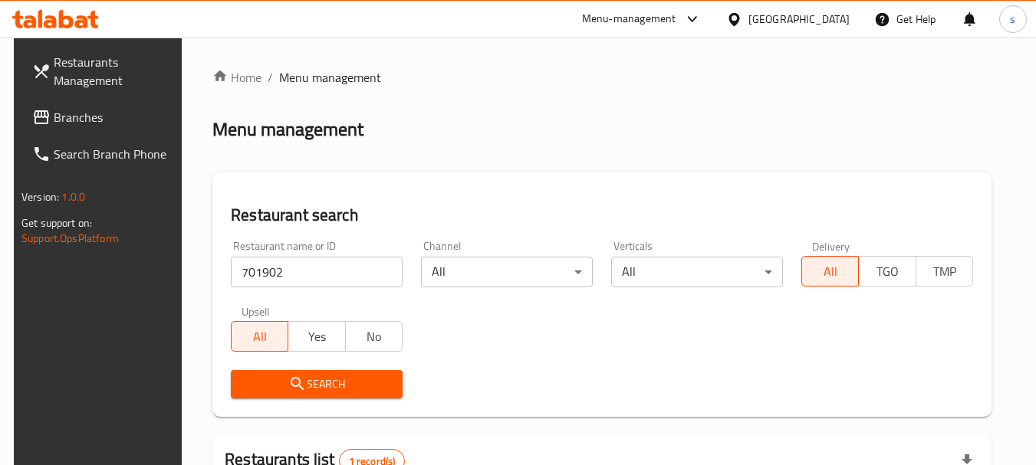
scroll to position [218, 0]
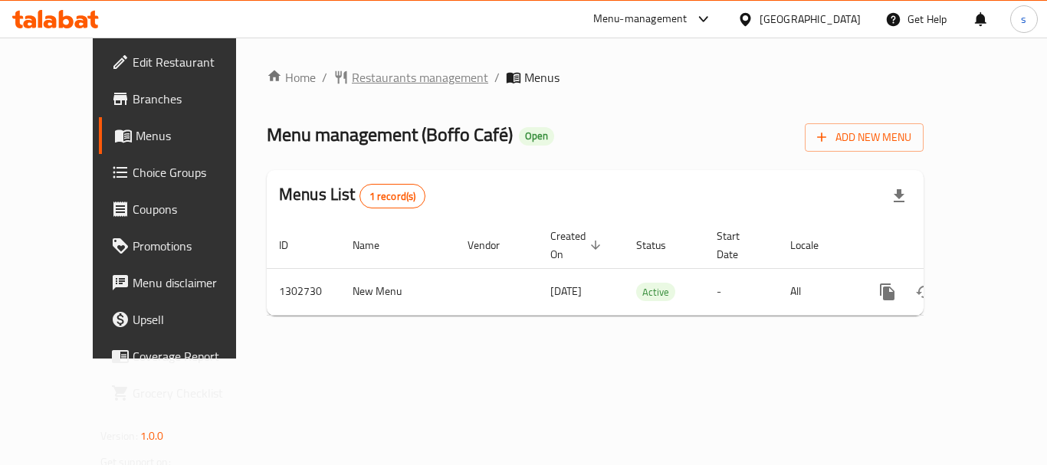
click at [399, 87] on span "Restaurants management" at bounding box center [420, 77] width 136 height 18
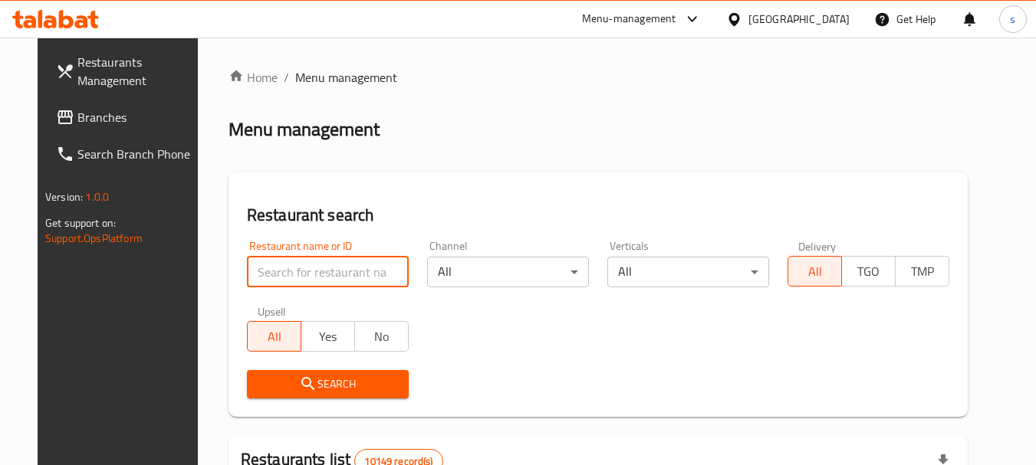
click at [278, 265] on input "search" at bounding box center [328, 272] width 162 height 31
paste input "702540"
type input "702540"
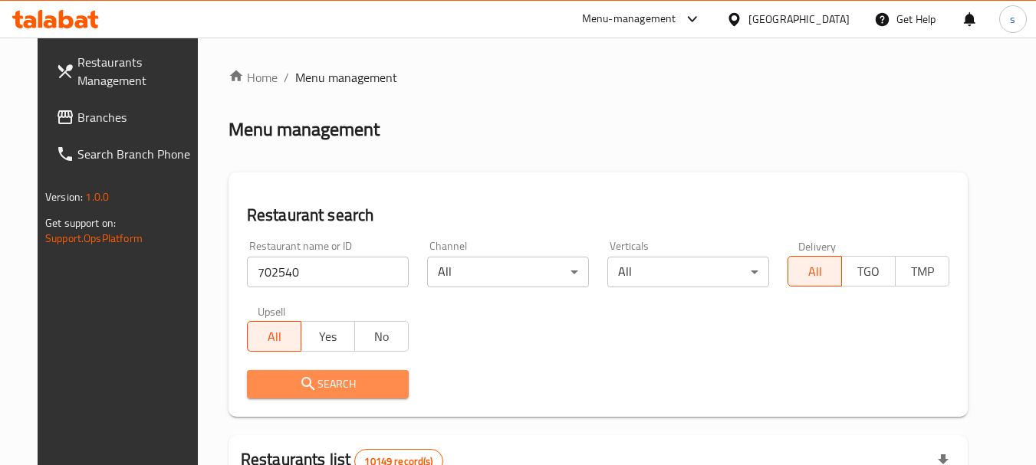
click at [304, 380] on span "Search" at bounding box center [327, 384] width 137 height 19
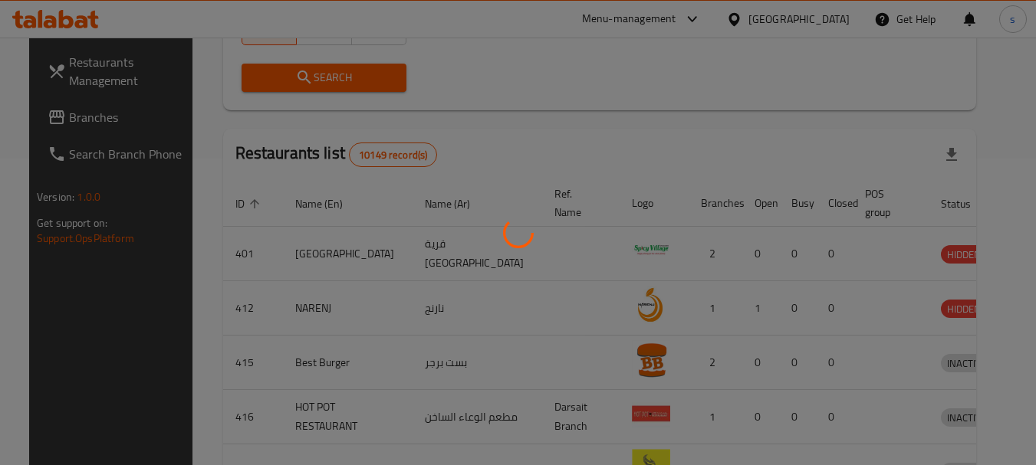
scroll to position [205, 0]
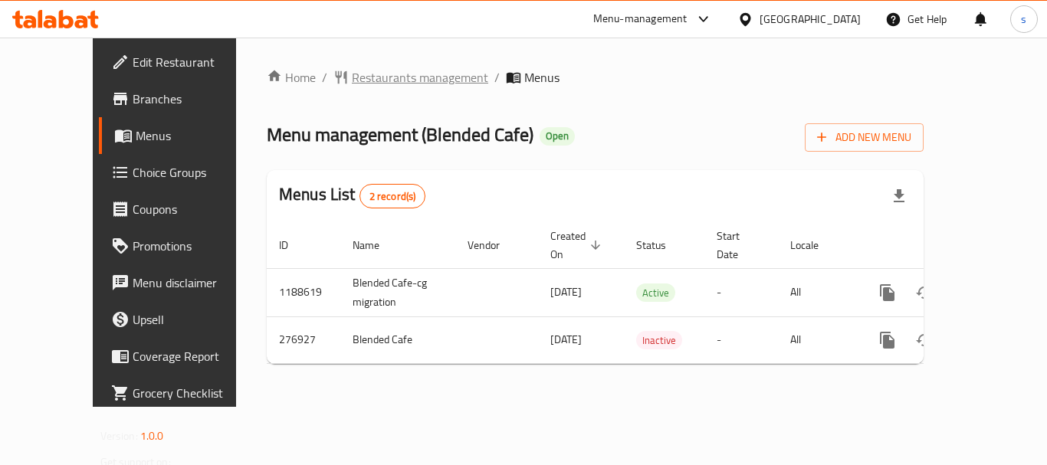
click at [412, 87] on span "Restaurants management" at bounding box center [420, 77] width 136 height 18
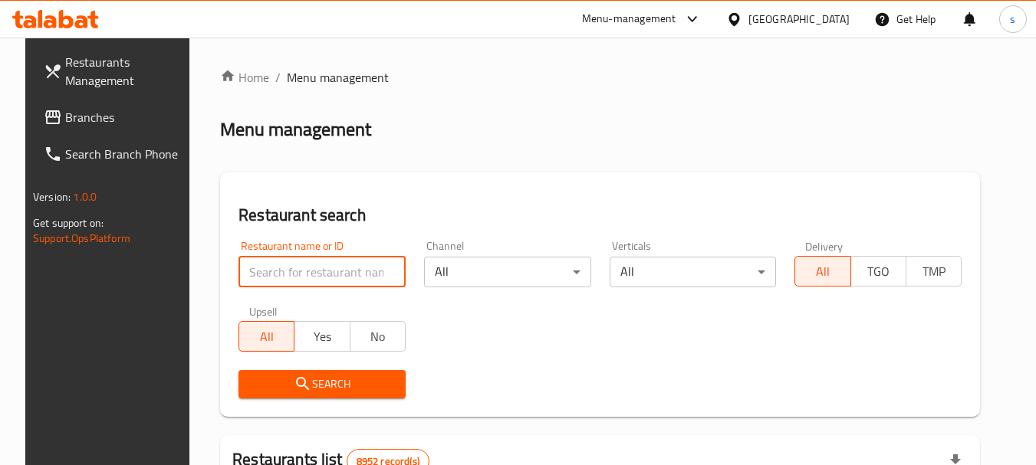
click at [253, 264] on input "search" at bounding box center [321, 272] width 167 height 31
paste input "628052"
type input "628052"
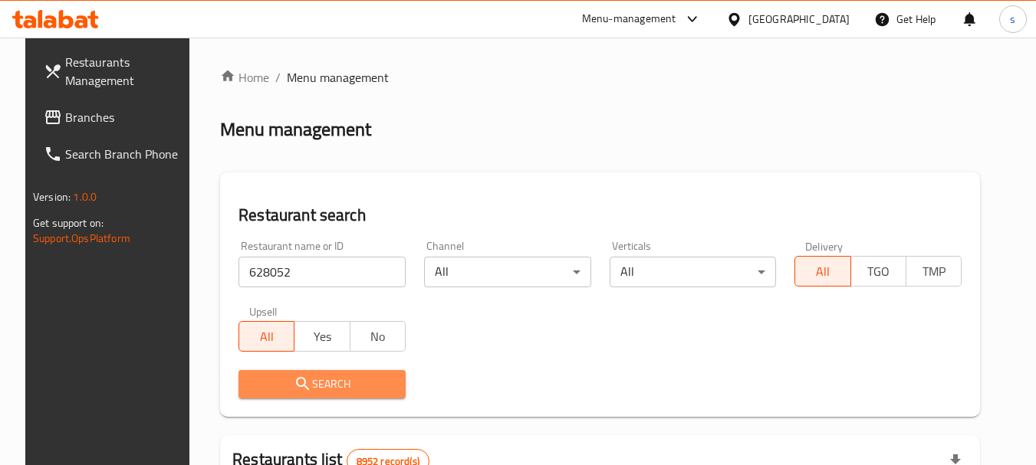
click at [278, 383] on span "Search" at bounding box center [322, 384] width 143 height 19
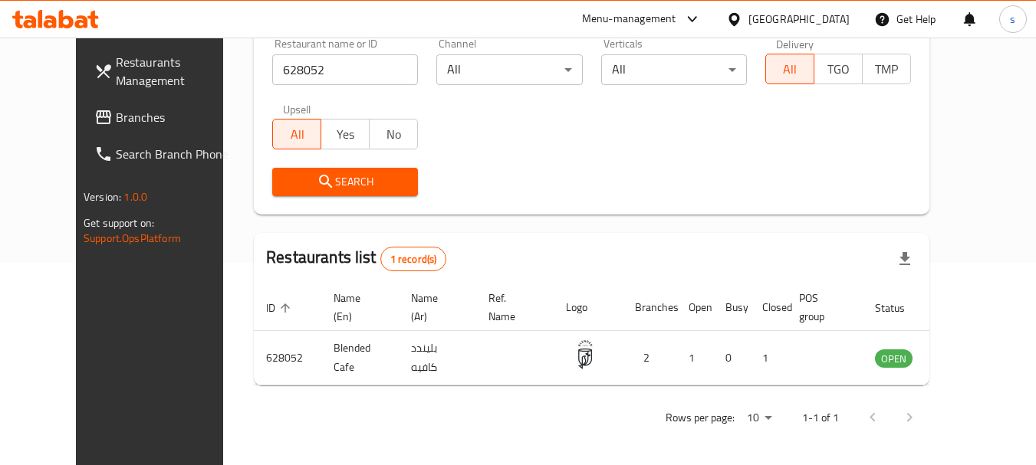
scroll to position [205, 0]
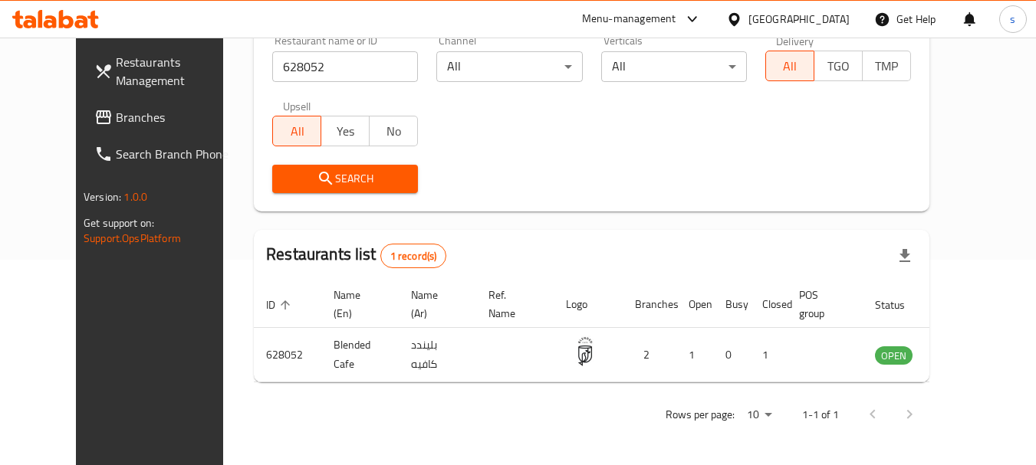
click at [94, 113] on span at bounding box center [104, 117] width 21 height 18
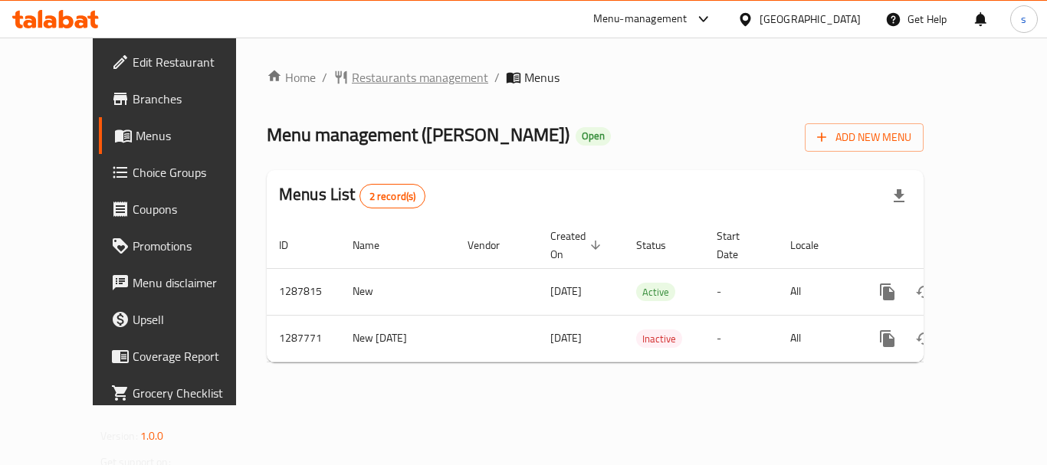
click at [367, 75] on span "Restaurants management" at bounding box center [420, 77] width 136 height 18
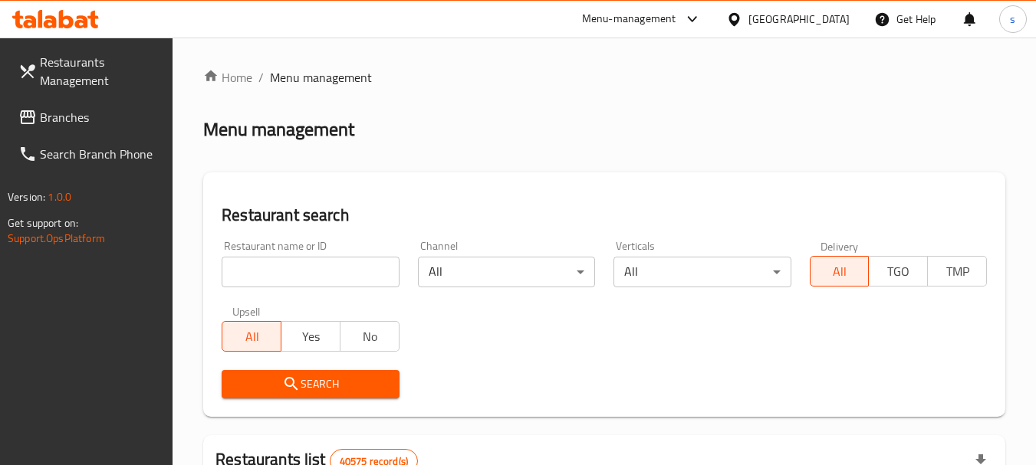
click at [56, 124] on span "Branches" at bounding box center [100, 117] width 121 height 18
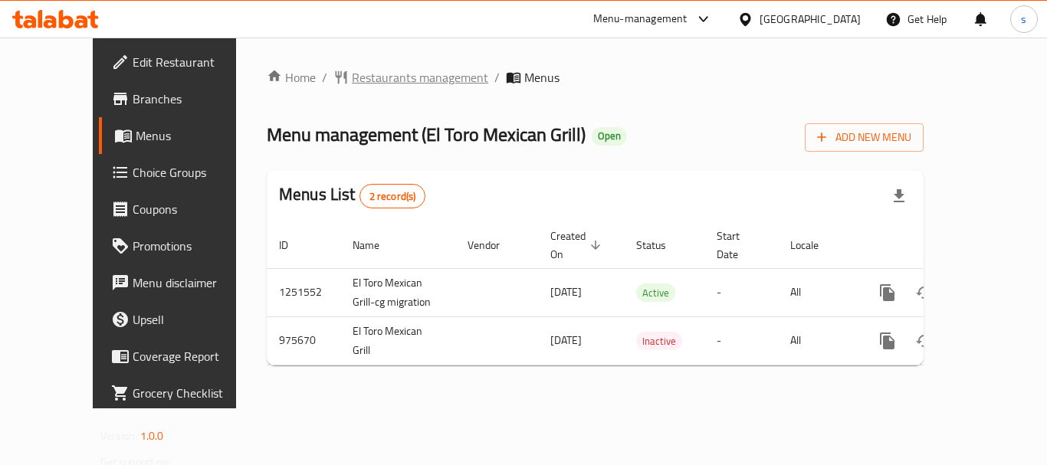
click at [369, 72] on span "Restaurants management" at bounding box center [420, 77] width 136 height 18
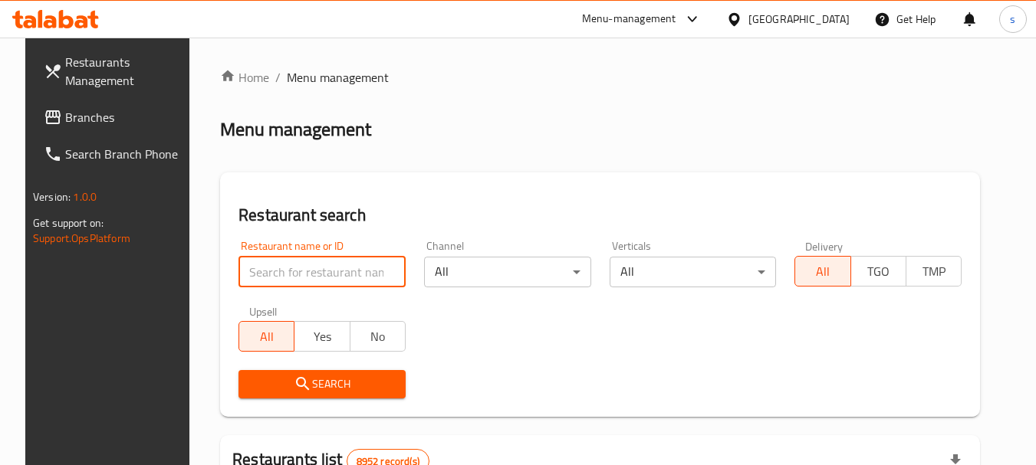
click at [278, 270] on input "search" at bounding box center [321, 272] width 167 height 31
paste input "660003"
type input "660003"
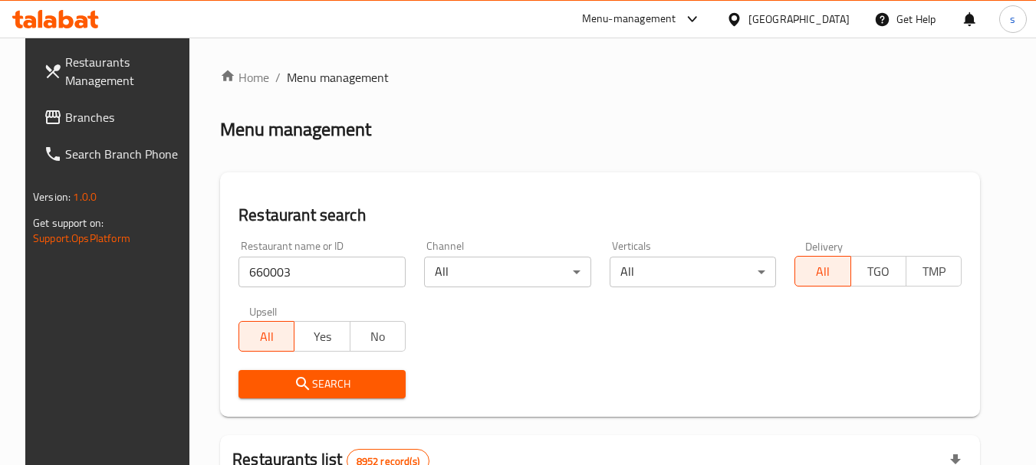
click at [306, 378] on span "Search" at bounding box center [322, 384] width 143 height 19
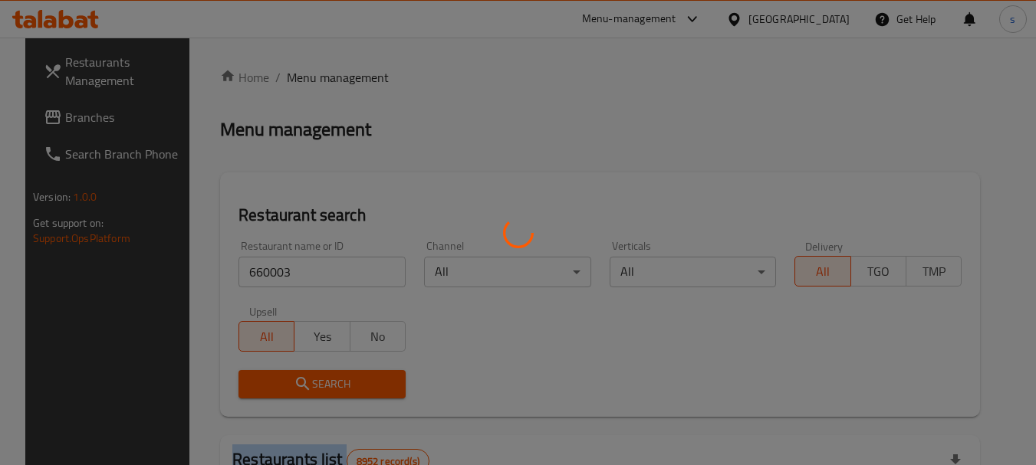
click at [306, 378] on div at bounding box center [518, 232] width 1036 height 465
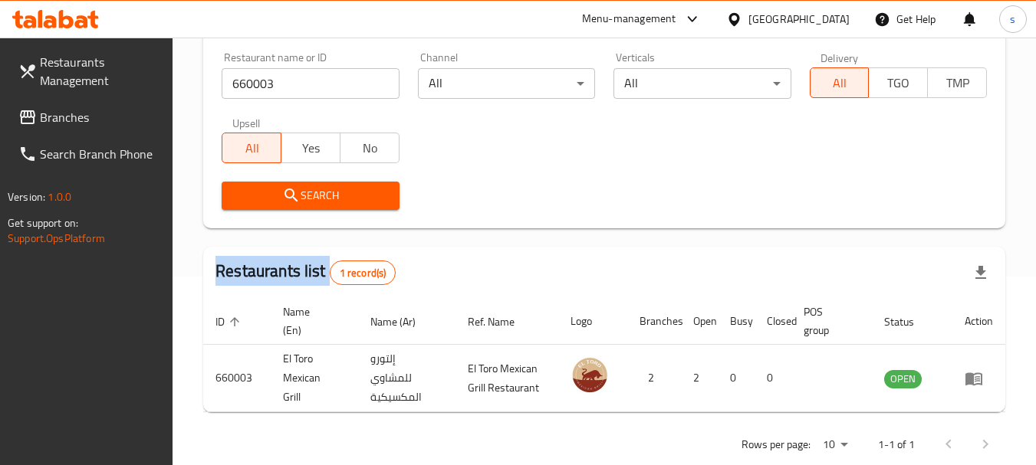
scroll to position [199, 0]
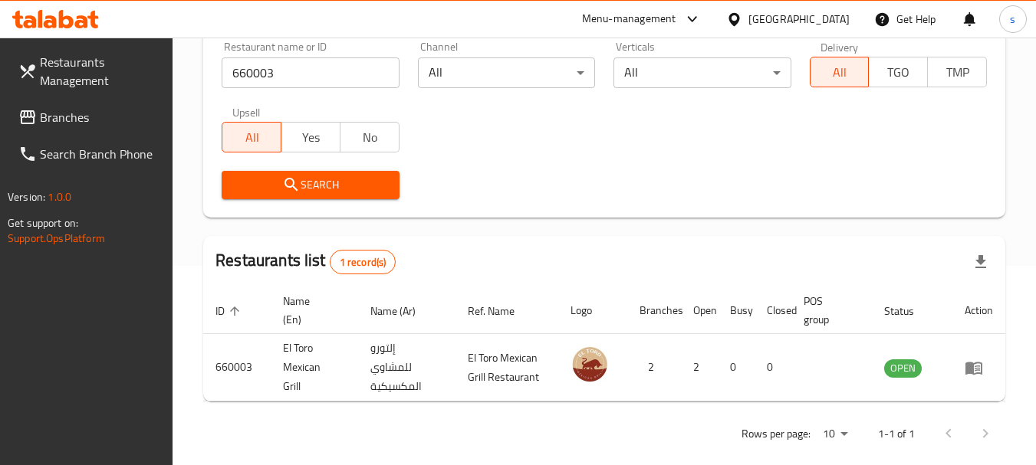
click at [641, 167] on div "Search" at bounding box center [603, 185] width 783 height 47
click at [74, 118] on span "Branches" at bounding box center [100, 117] width 121 height 18
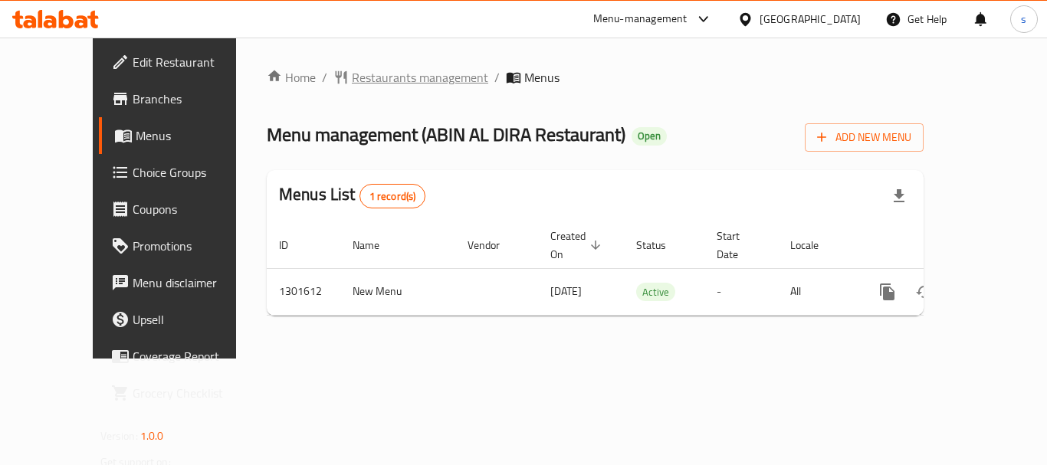
click at [369, 74] on span "Restaurants management" at bounding box center [420, 77] width 136 height 18
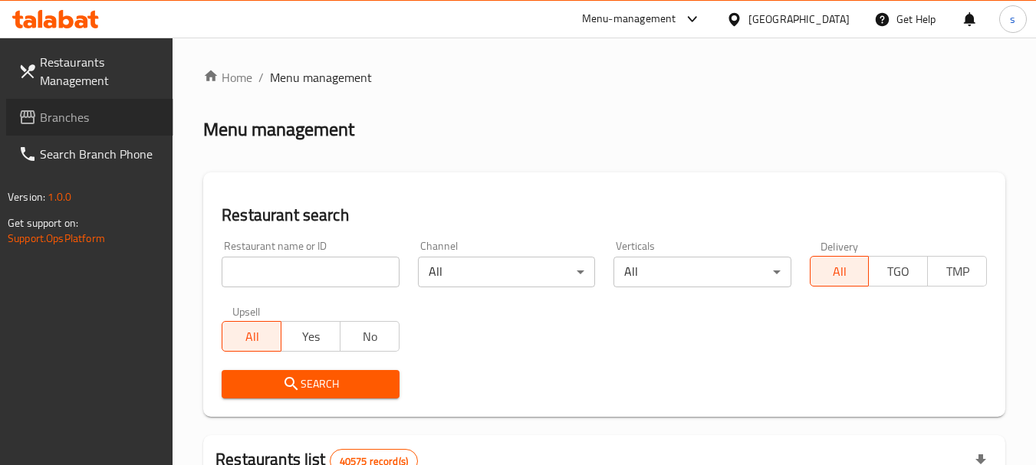
click at [40, 133] on link "Branches" at bounding box center [89, 117] width 167 height 37
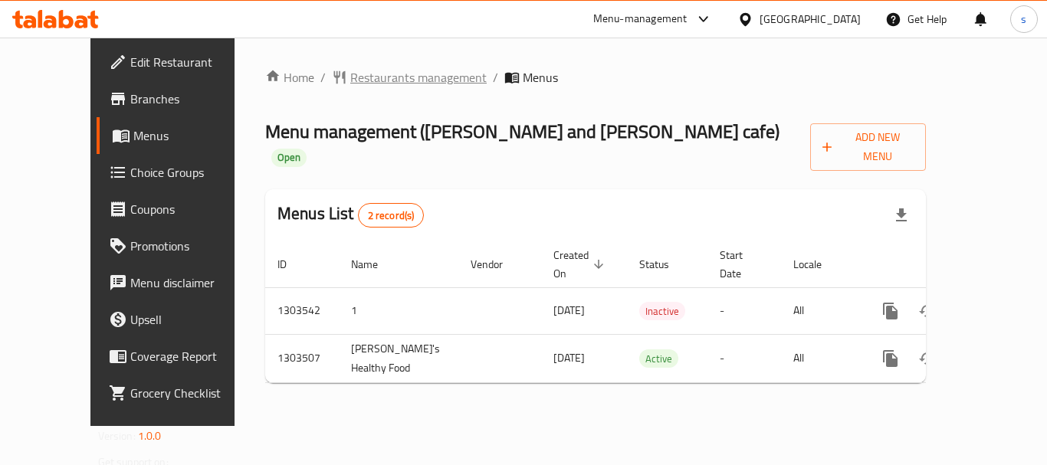
click at [393, 77] on span "Restaurants management" at bounding box center [418, 77] width 136 height 18
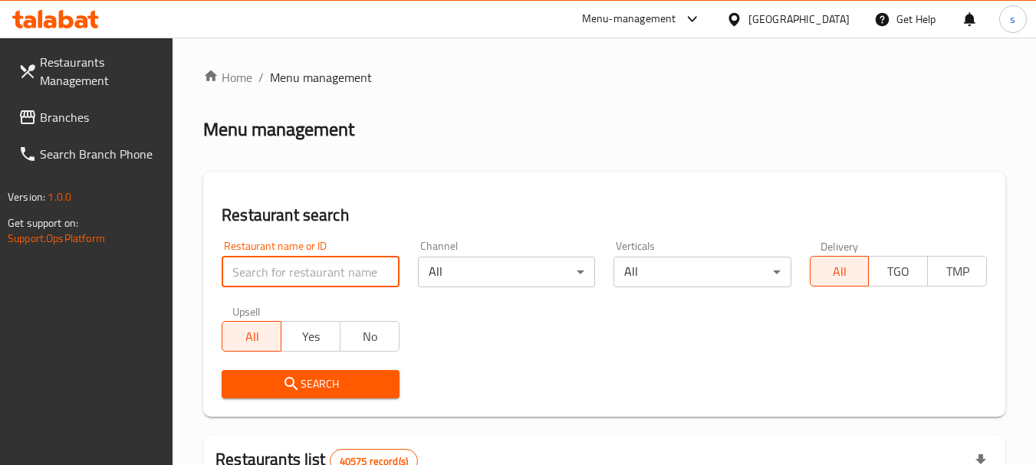
click at [271, 274] on input "search" at bounding box center [310, 272] width 177 height 31
paste input "702421"
type input "702421"
click at [324, 386] on span "Search" at bounding box center [310, 384] width 153 height 19
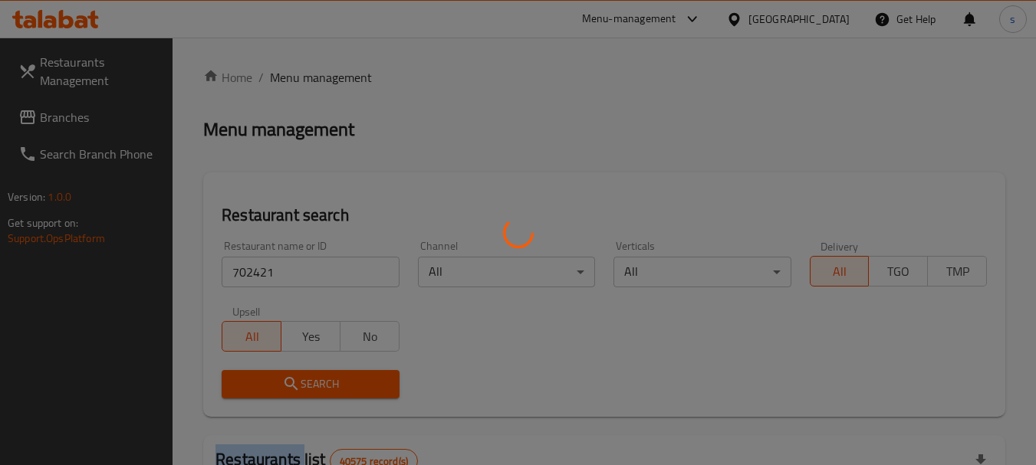
click at [324, 386] on div at bounding box center [518, 232] width 1036 height 465
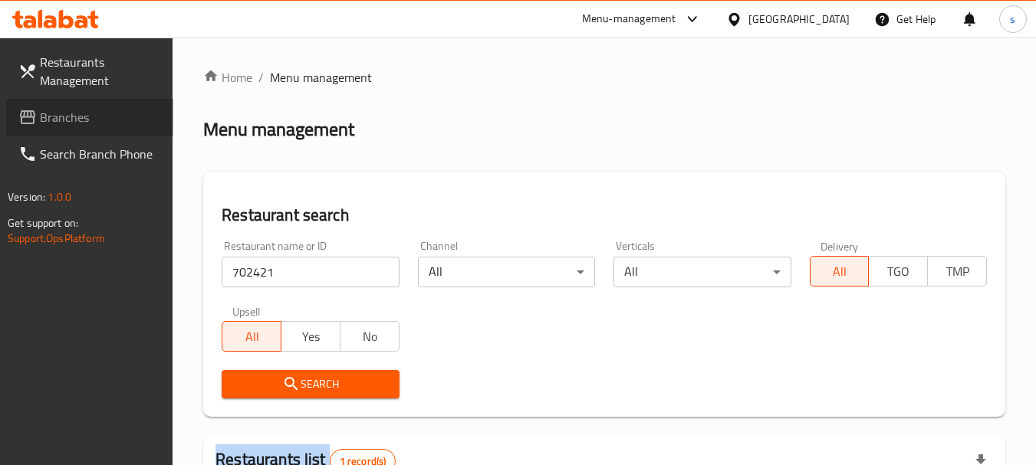
click at [91, 113] on span "Branches" at bounding box center [100, 117] width 121 height 18
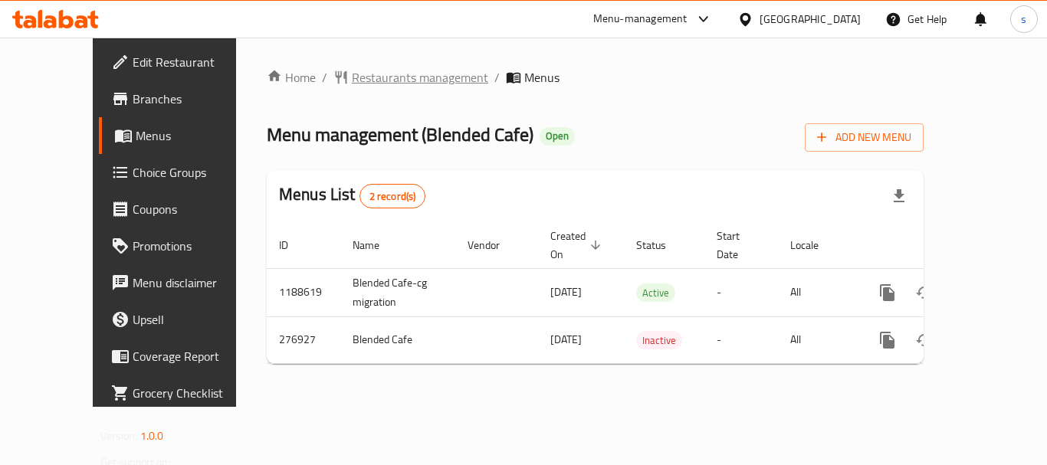
click at [361, 83] on span "Restaurants management" at bounding box center [420, 77] width 136 height 18
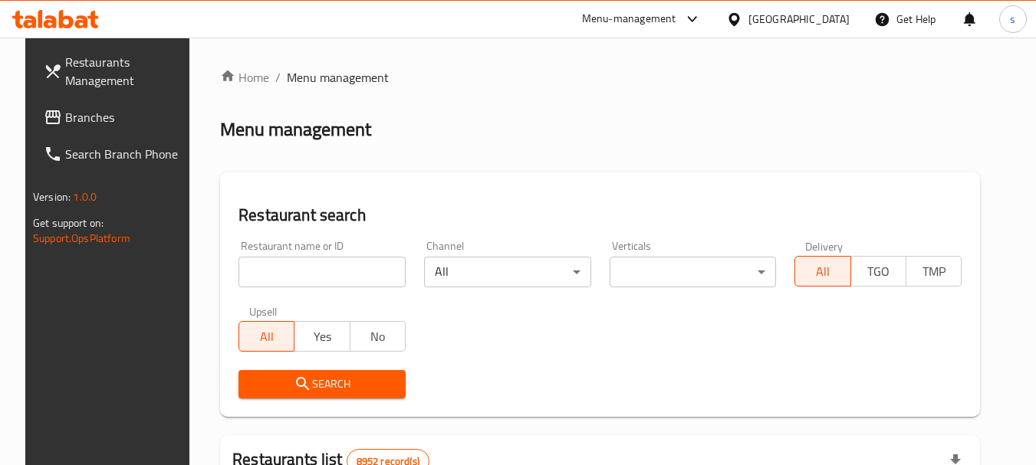
click at [310, 284] on input "search" at bounding box center [321, 272] width 167 height 31
paste input "628052"
type input "628052"
click at [287, 375] on span "Search" at bounding box center [322, 384] width 143 height 19
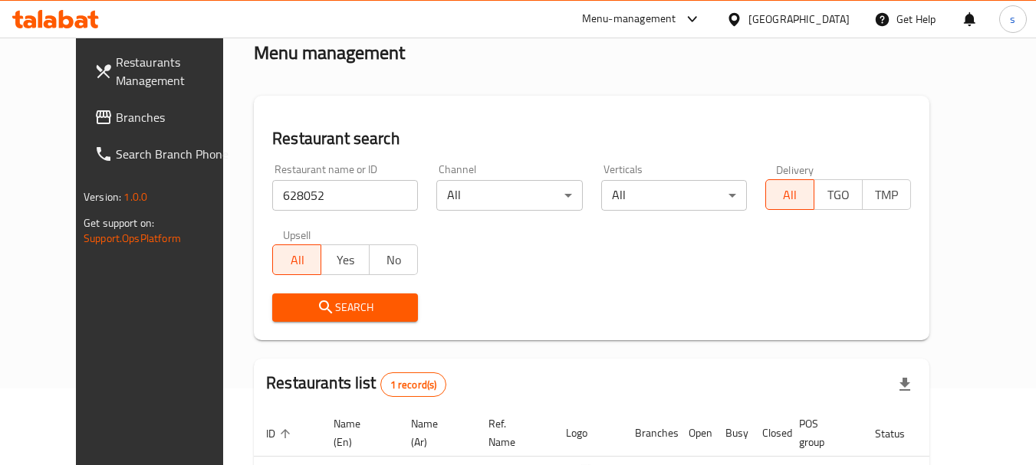
scroll to position [205, 0]
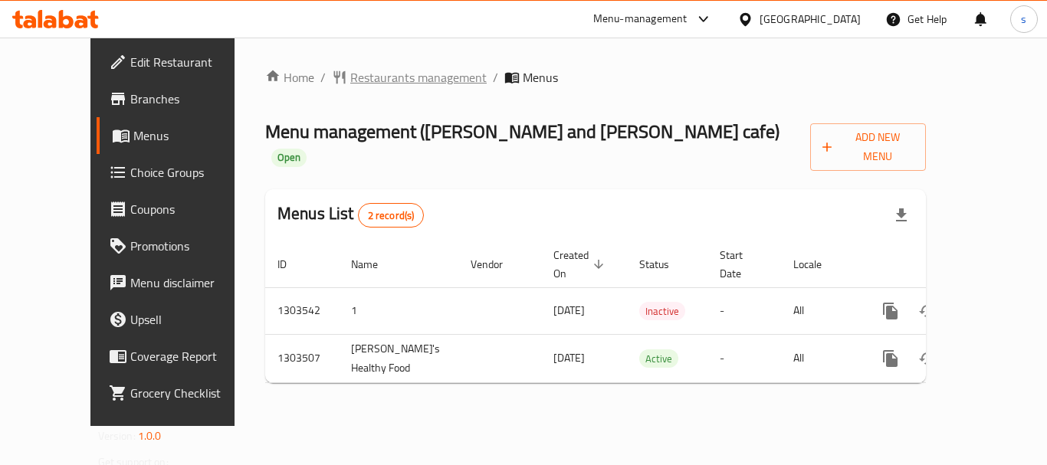
click at [350, 78] on span "Restaurants management" at bounding box center [418, 77] width 136 height 18
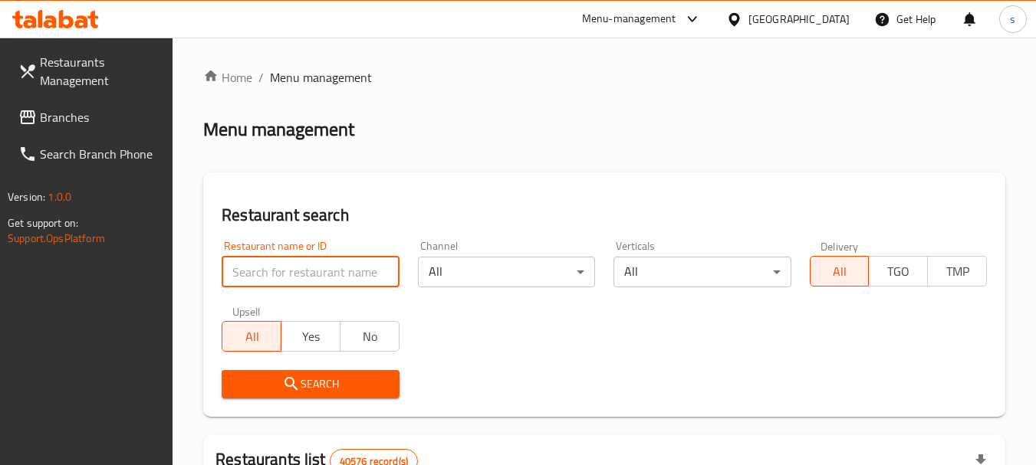
click at [270, 280] on input "search" at bounding box center [310, 272] width 177 height 31
paste input "702421"
type input "702421"
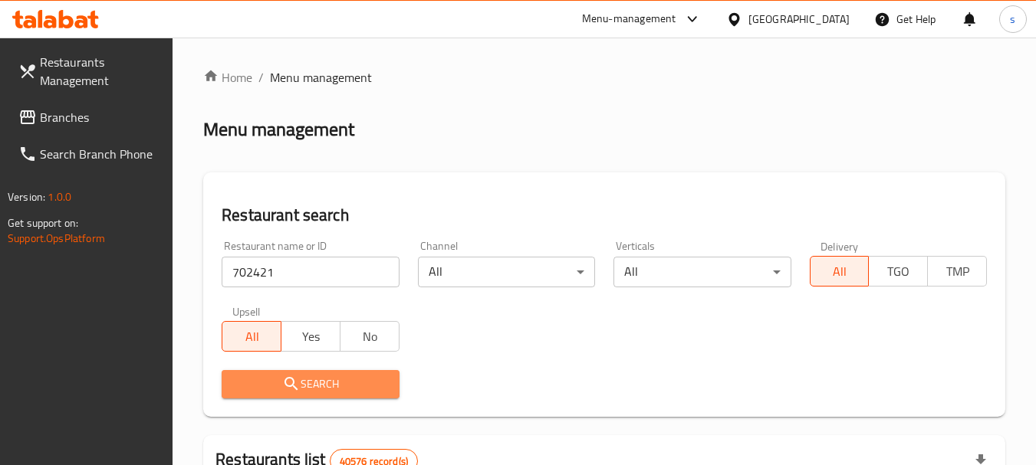
click at [305, 383] on span "Search" at bounding box center [310, 384] width 153 height 19
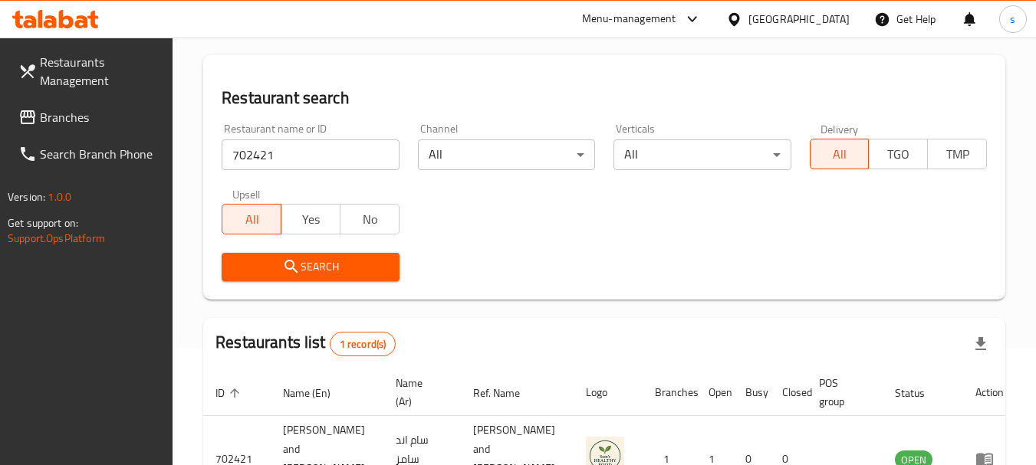
scroll to position [205, 0]
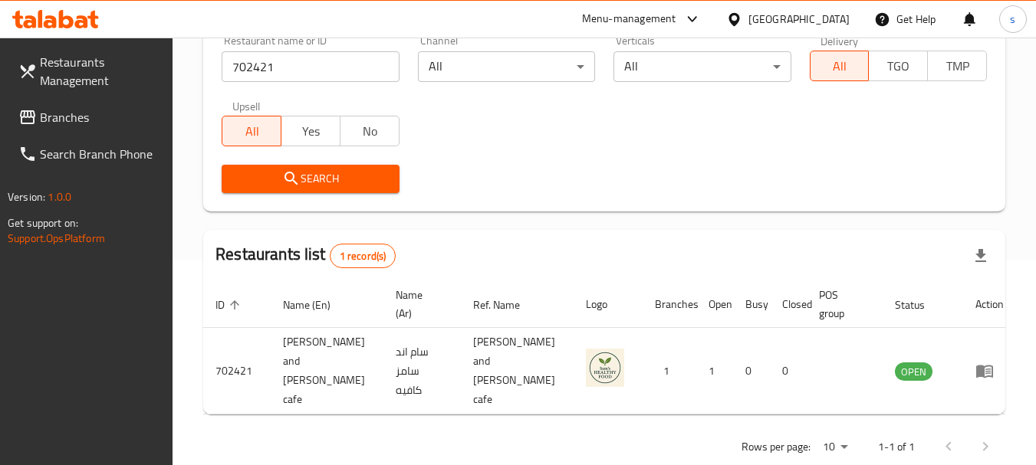
click at [69, 119] on span "Branches" at bounding box center [100, 117] width 121 height 18
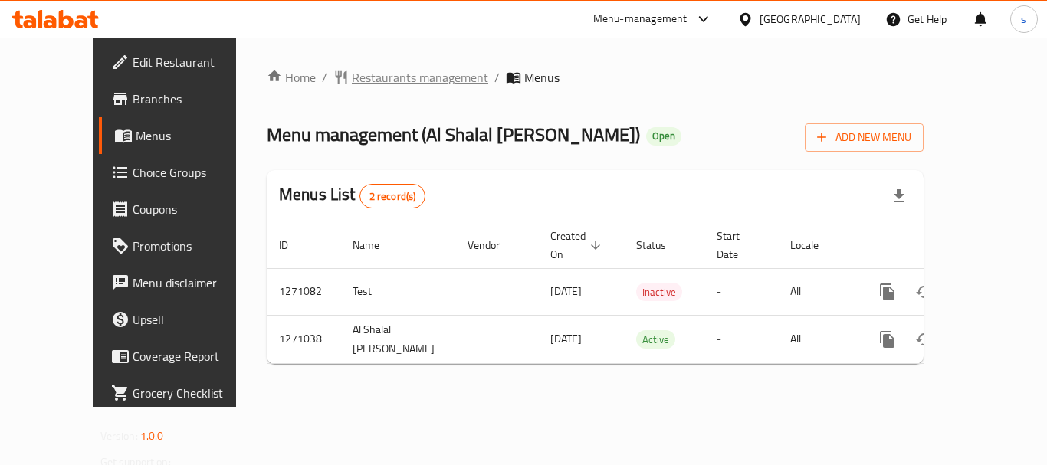
click at [361, 79] on span "Restaurants management" at bounding box center [420, 77] width 136 height 18
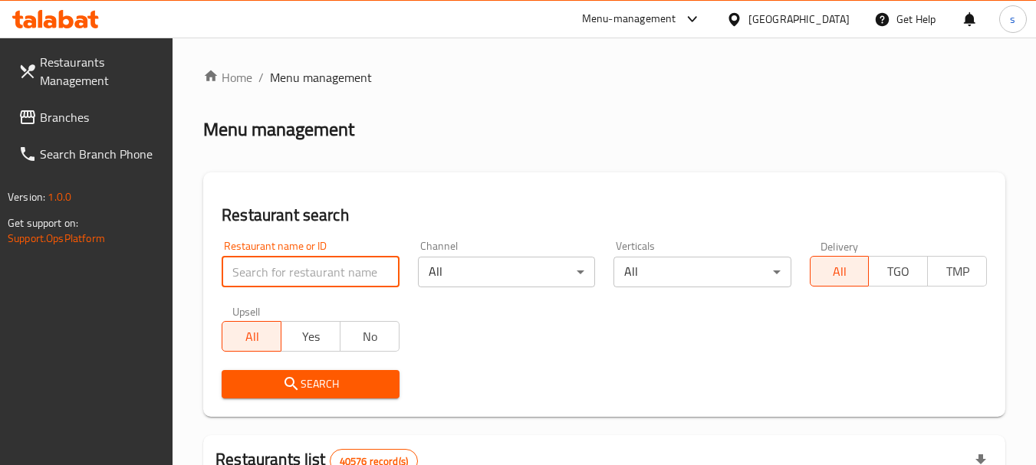
click at [261, 280] on input "search" at bounding box center [310, 272] width 177 height 31
paste input "689404"
type input "689404"
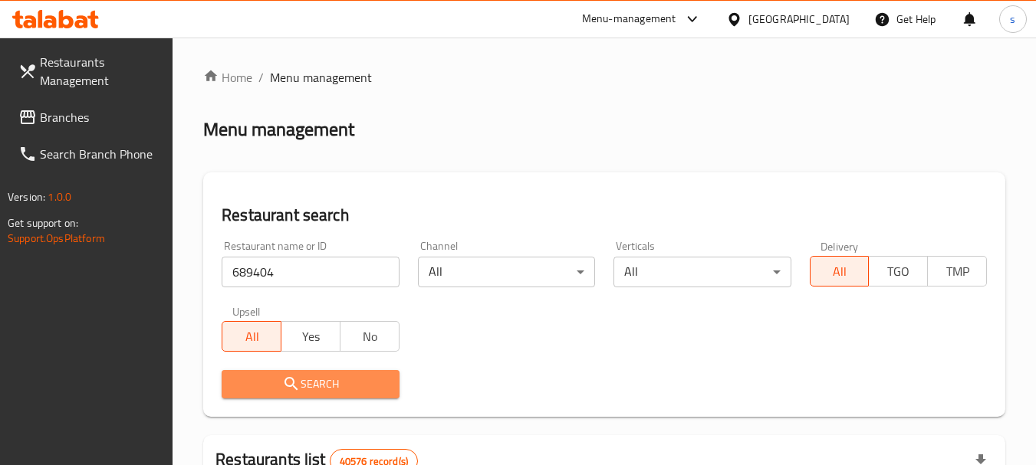
click at [277, 378] on span "Search" at bounding box center [310, 384] width 153 height 19
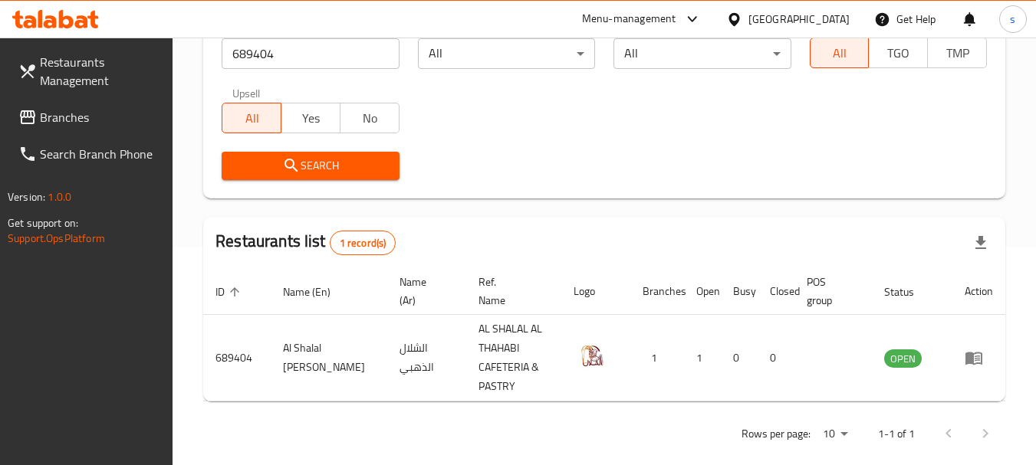
scroll to position [238, 0]
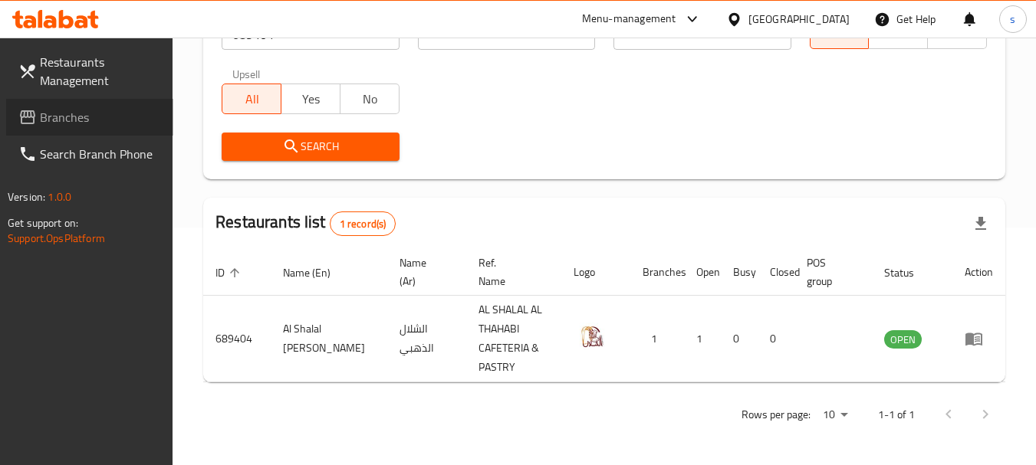
click at [68, 126] on span "Branches" at bounding box center [100, 117] width 121 height 18
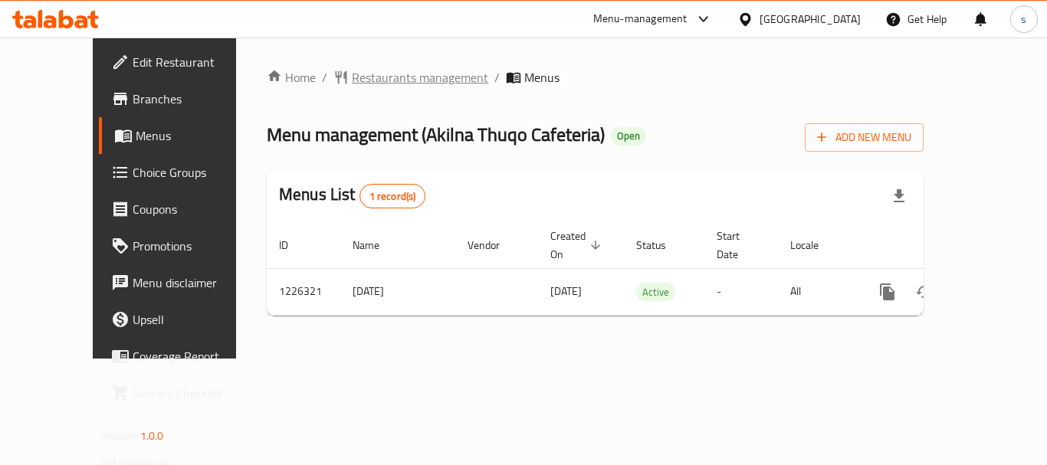
click at [379, 74] on span "Restaurants management" at bounding box center [420, 77] width 136 height 18
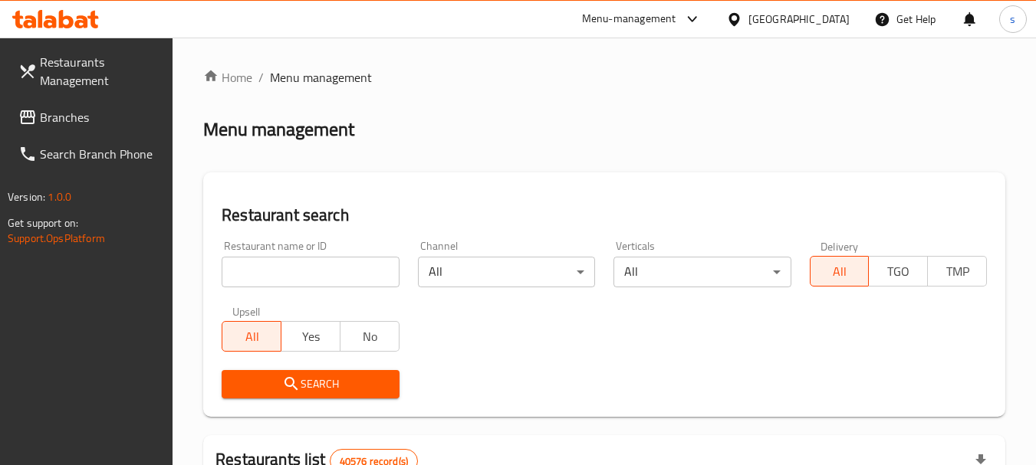
click at [273, 271] on input "search" at bounding box center [310, 272] width 177 height 31
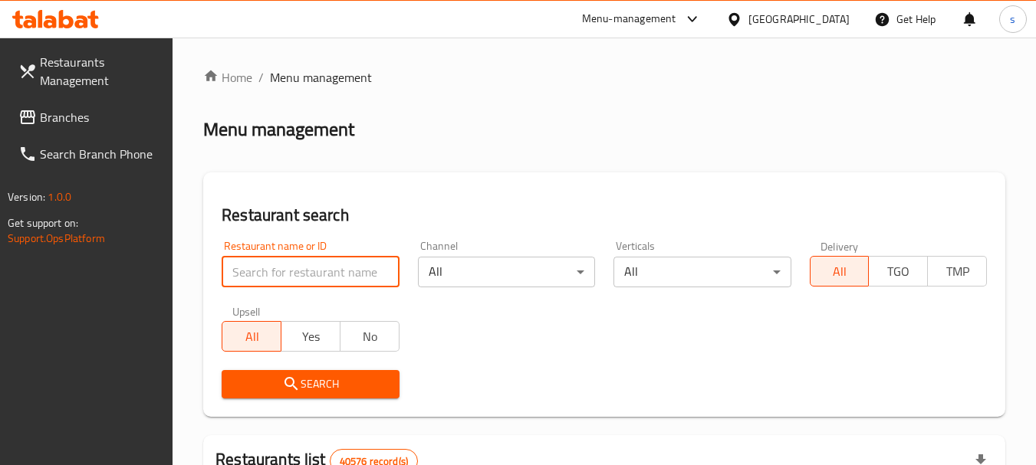
paste input "675625"
type input "675625"
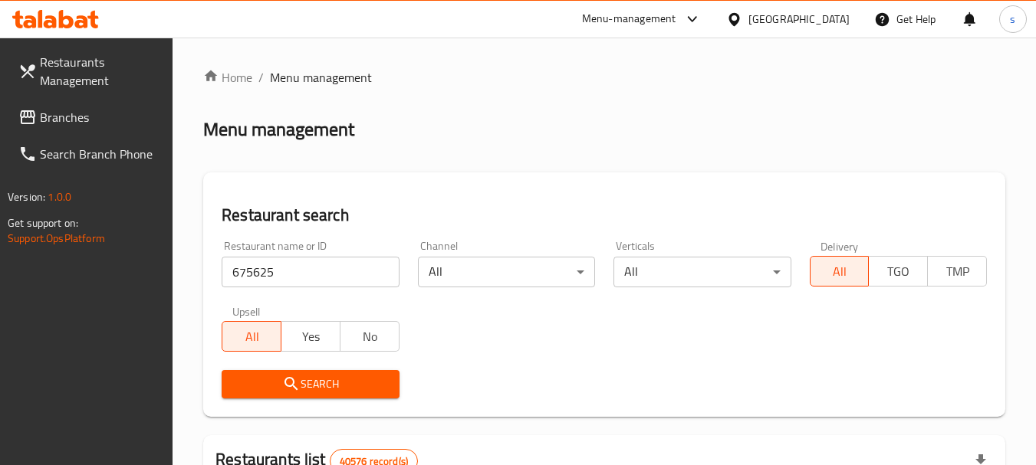
click at [298, 395] on button "Search" at bounding box center [310, 384] width 177 height 28
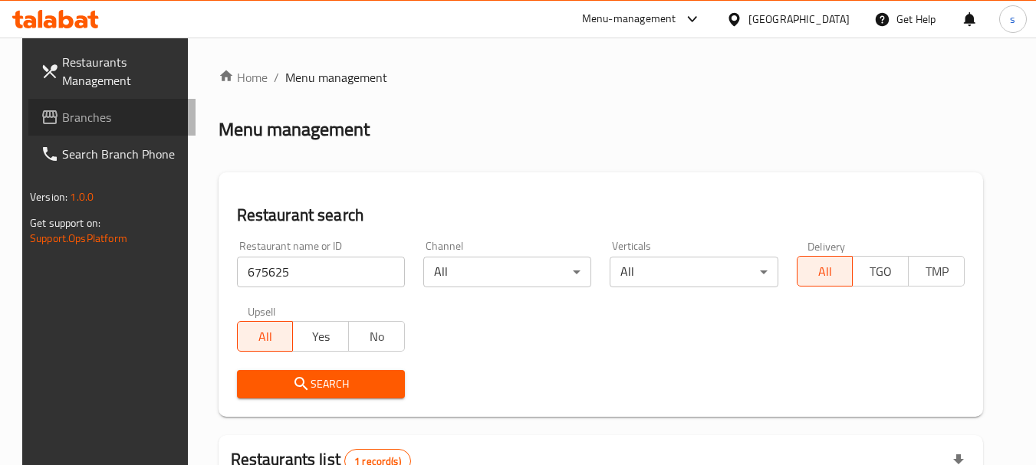
click at [100, 99] on link "Branches" at bounding box center [111, 117] width 167 height 37
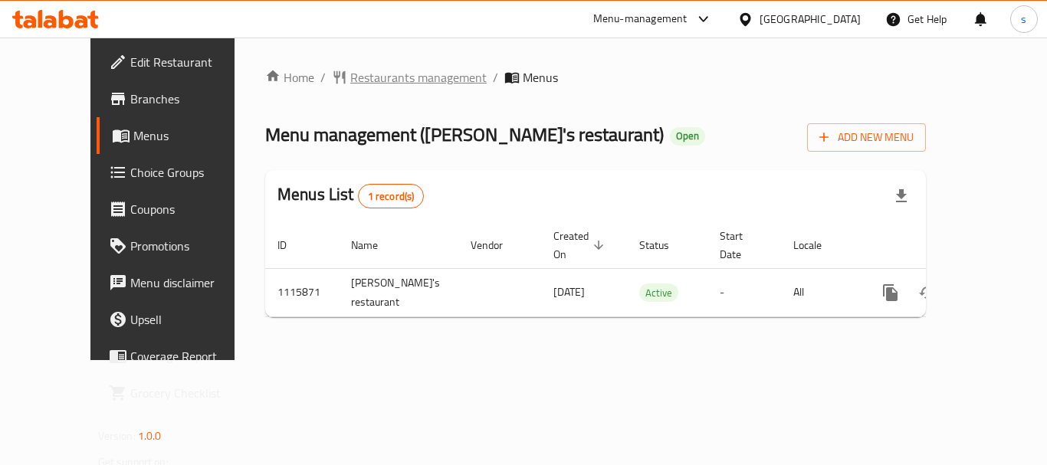
click at [371, 77] on span "Restaurants management" at bounding box center [418, 77] width 136 height 18
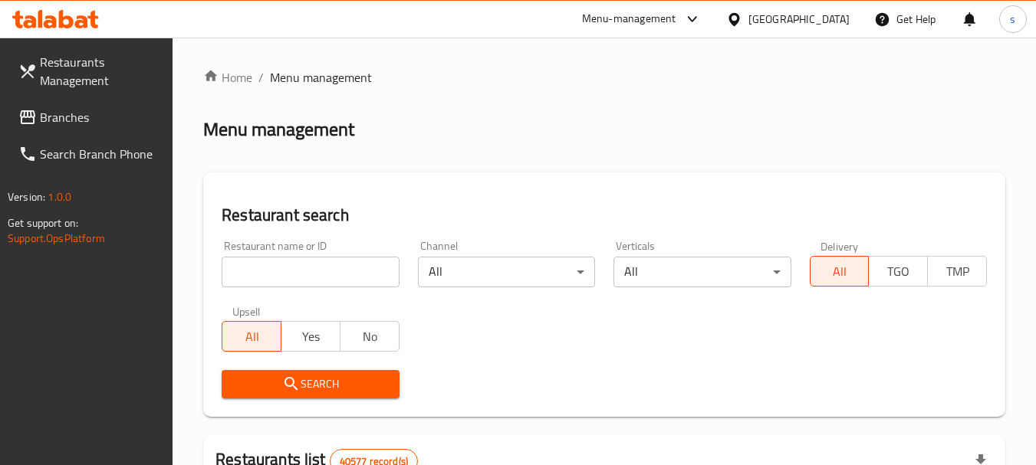
click at [89, 121] on span "Branches" at bounding box center [100, 117] width 121 height 18
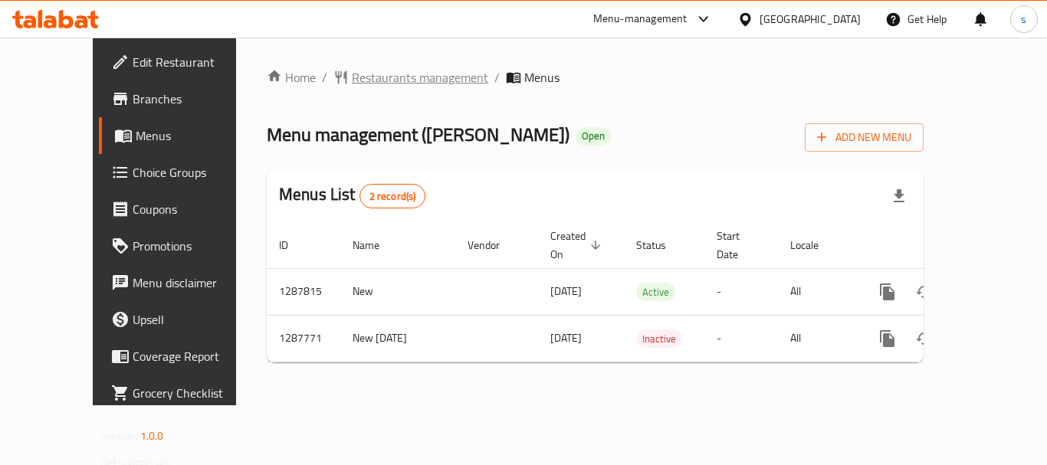
click at [394, 82] on span "Restaurants management" at bounding box center [420, 77] width 136 height 18
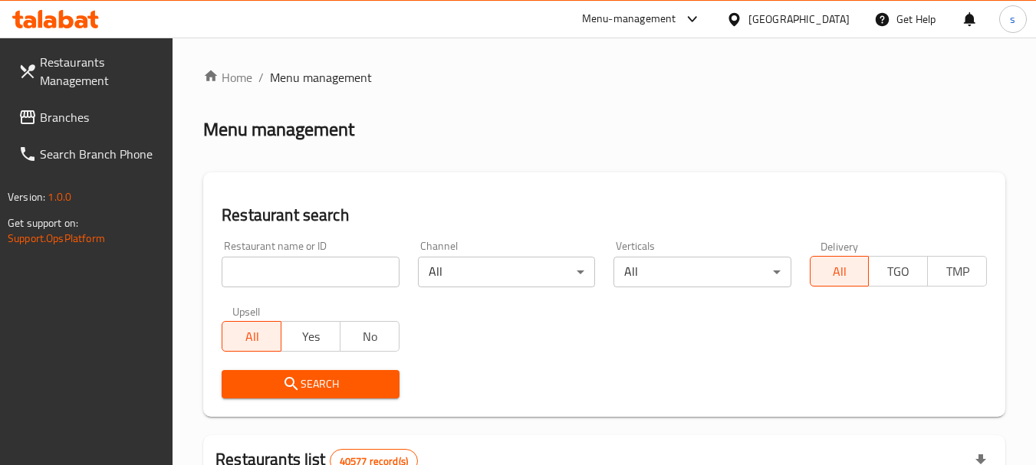
click at [262, 278] on input "search" at bounding box center [310, 272] width 177 height 31
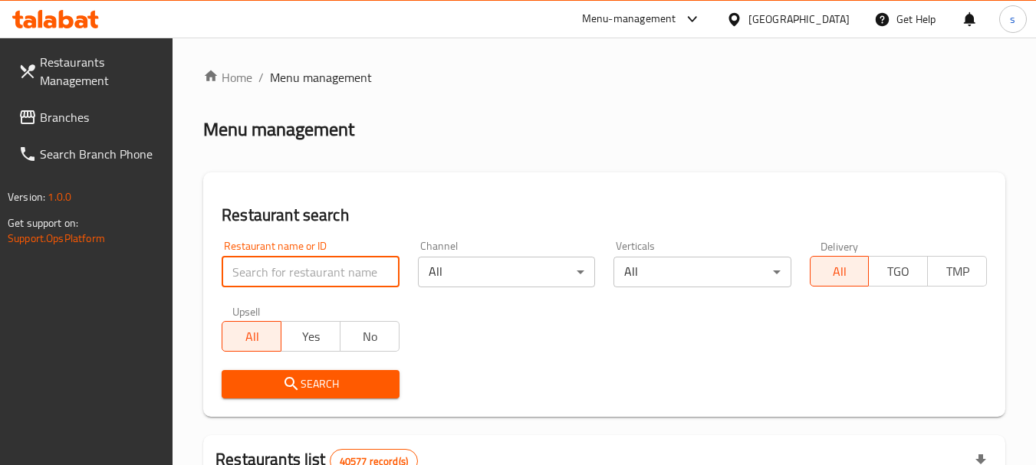
paste input "696852"
type input "696852"
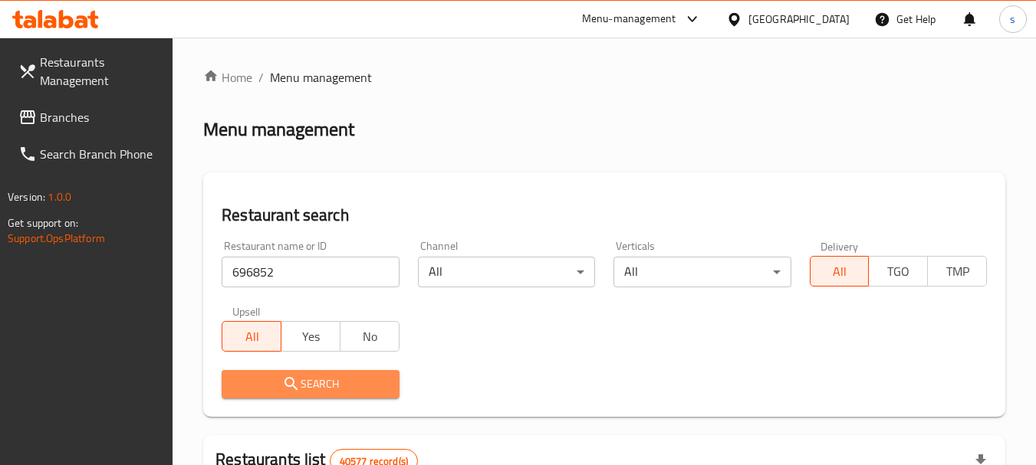
click at [294, 394] on button "Search" at bounding box center [310, 384] width 177 height 28
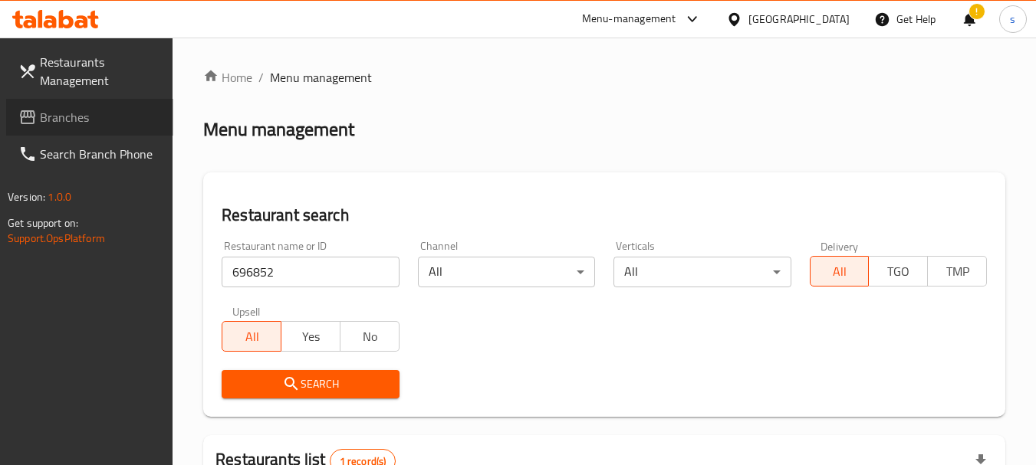
click at [67, 108] on span "Branches" at bounding box center [100, 117] width 121 height 18
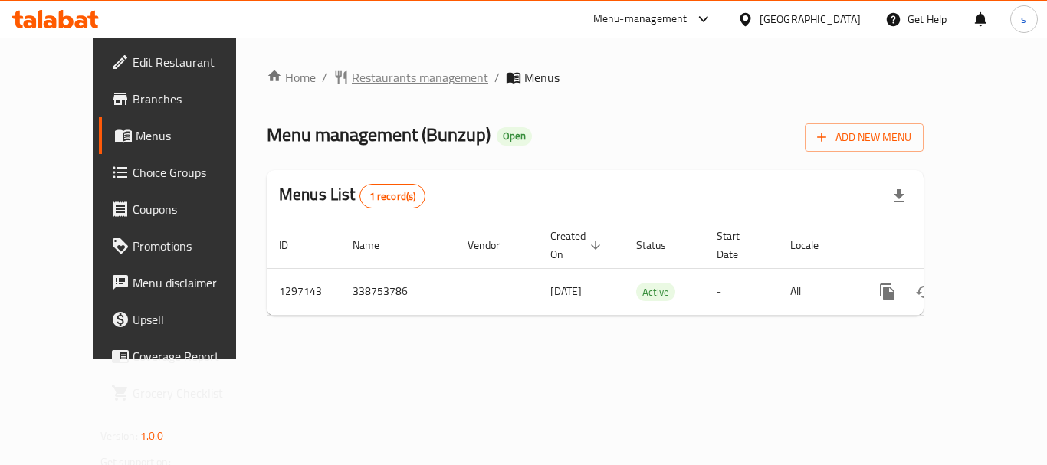
click at [369, 87] on span "Restaurants management" at bounding box center [420, 77] width 136 height 18
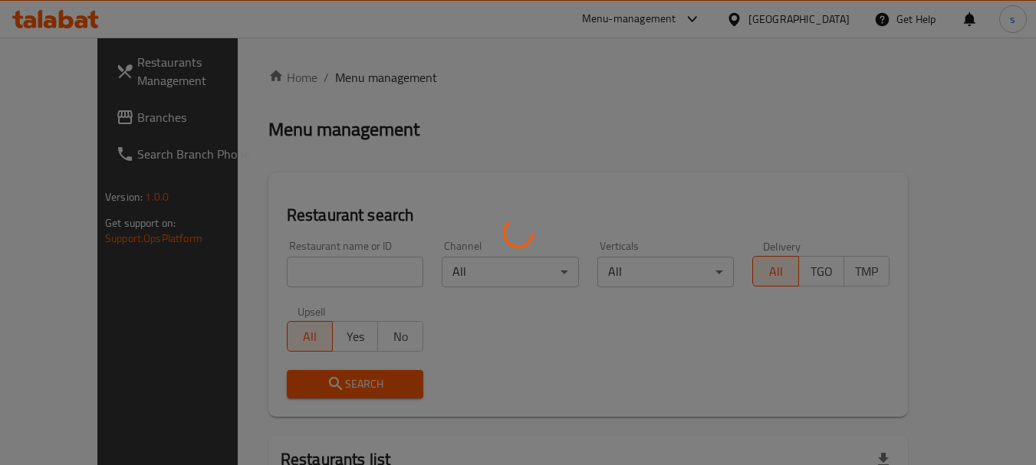
click at [290, 268] on div at bounding box center [518, 232] width 1036 height 465
click at [269, 268] on div at bounding box center [518, 232] width 1036 height 465
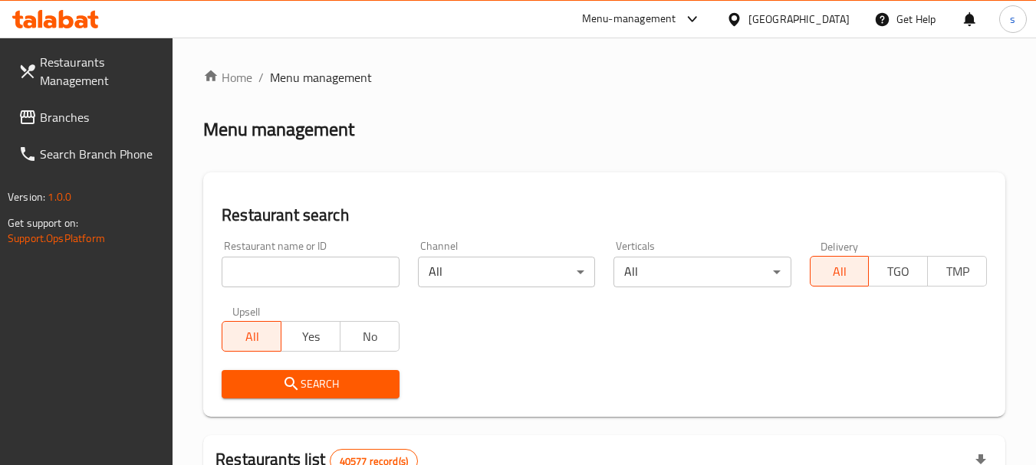
click at [260, 273] on input "search" at bounding box center [310, 272] width 177 height 31
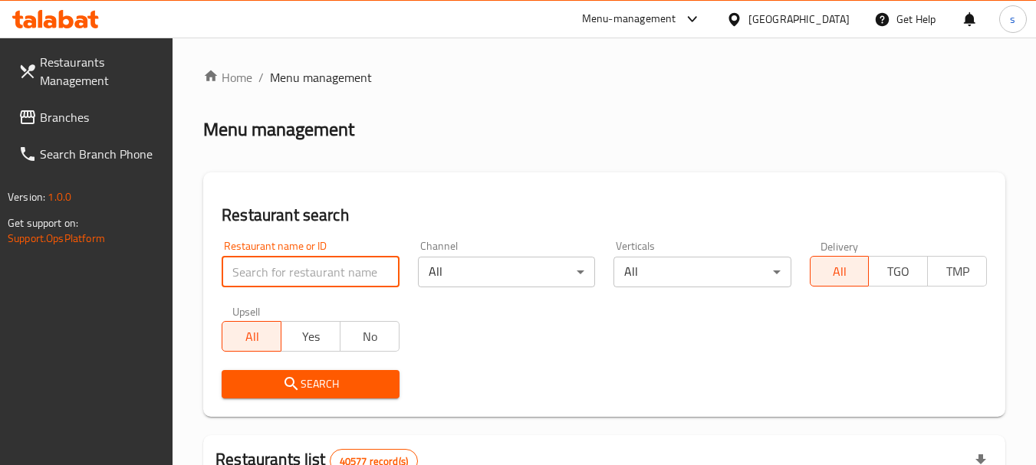
paste input "700378"
type input "700378"
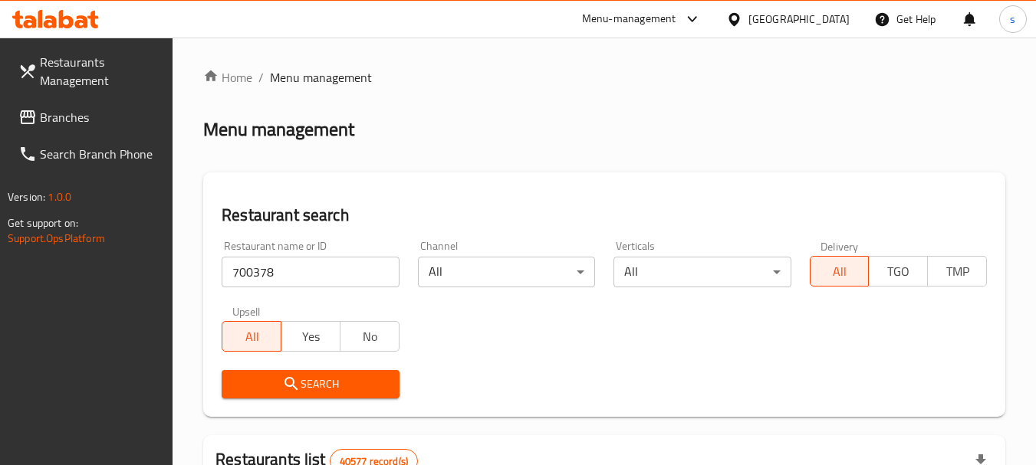
click at [296, 375] on span "Search" at bounding box center [310, 384] width 153 height 19
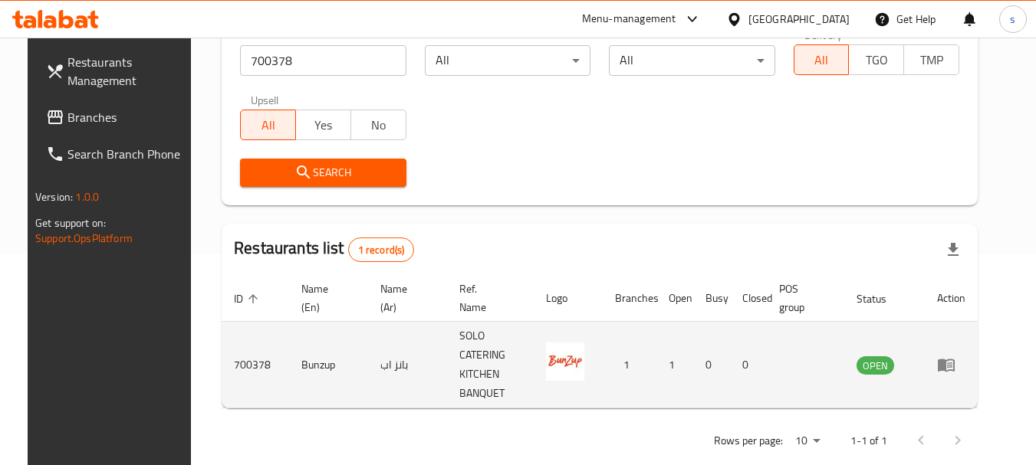
scroll to position [218, 0]
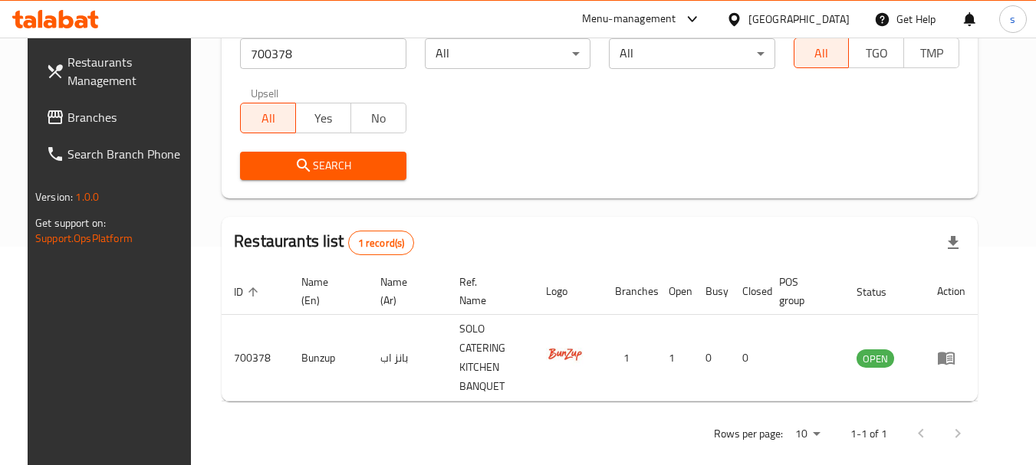
click at [67, 121] on span "Branches" at bounding box center [127, 117] width 121 height 18
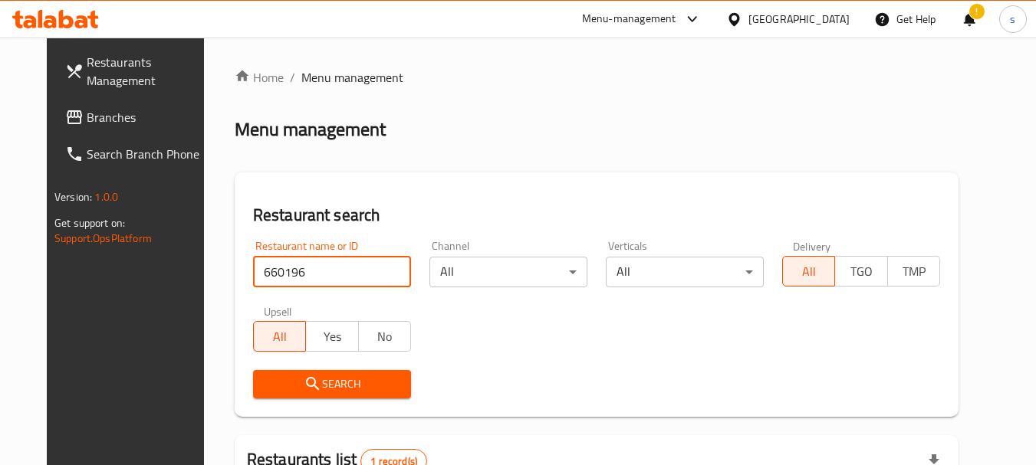
scroll to position [205, 0]
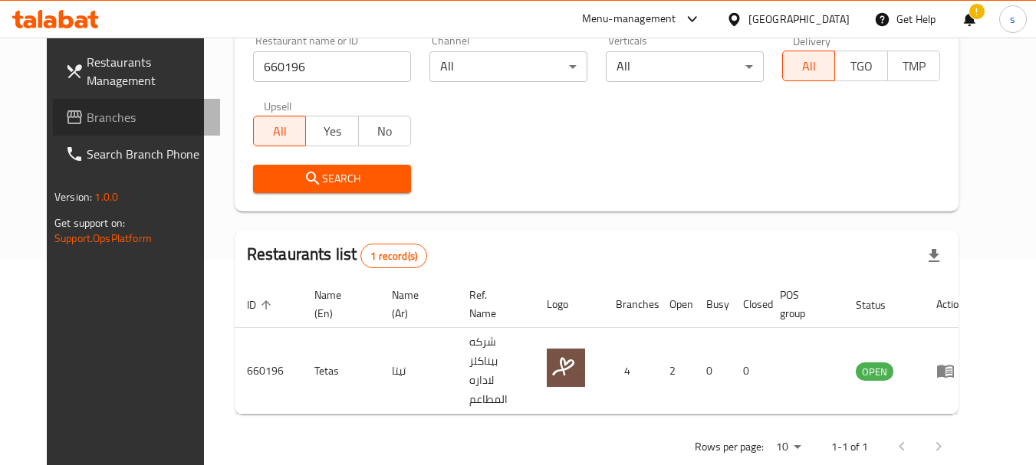
click at [90, 113] on span "Branches" at bounding box center [147, 117] width 121 height 18
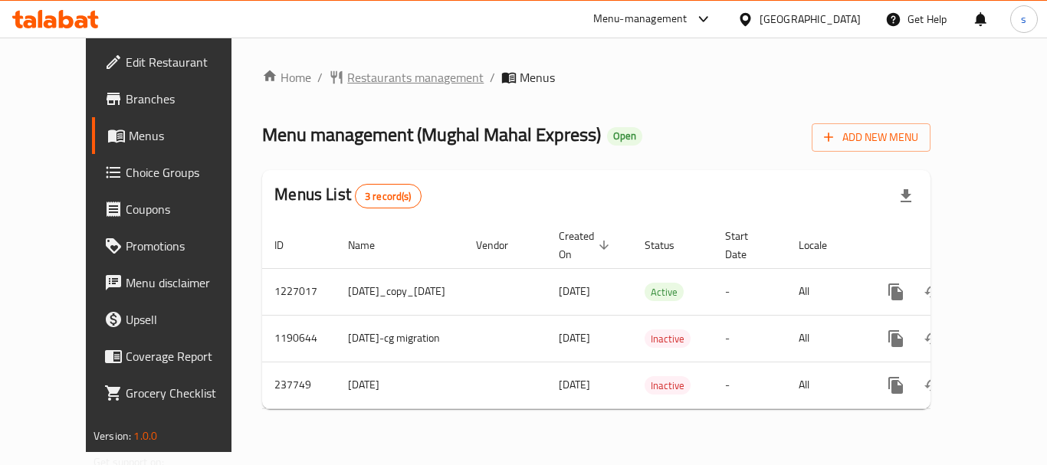
click at [366, 72] on span "Restaurants management" at bounding box center [415, 77] width 136 height 18
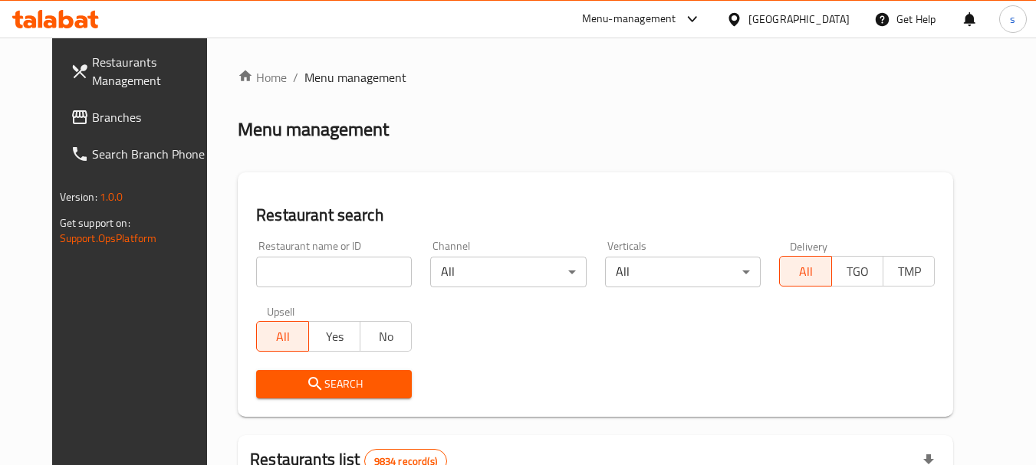
click at [275, 270] on input "search" at bounding box center [334, 272] width 156 height 31
paste input "626776"
type input "626776"
click at [313, 382] on span "Search" at bounding box center [333, 384] width 131 height 19
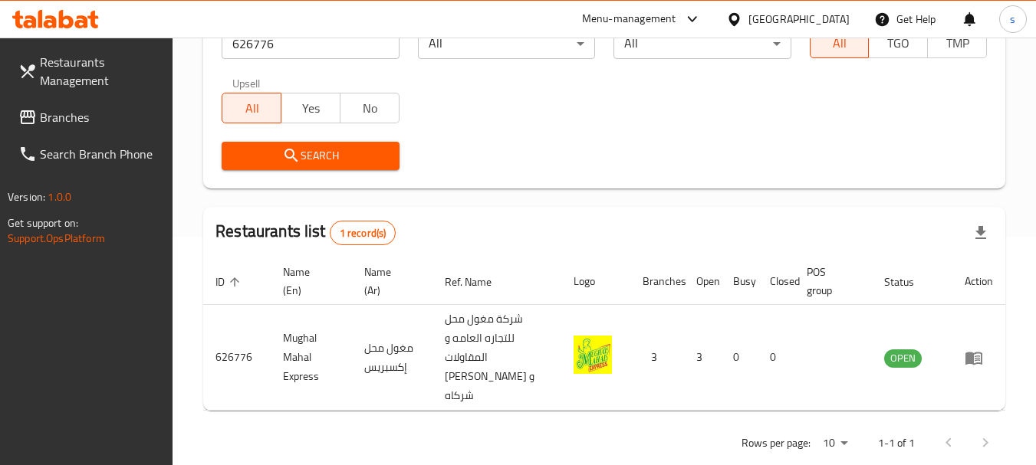
scroll to position [257, 0]
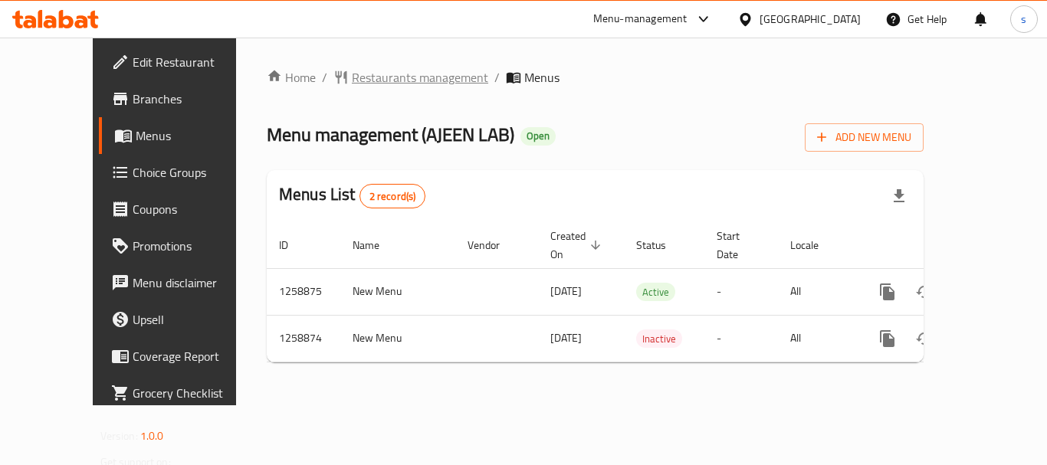
click at [352, 82] on span "Restaurants management" at bounding box center [420, 77] width 136 height 18
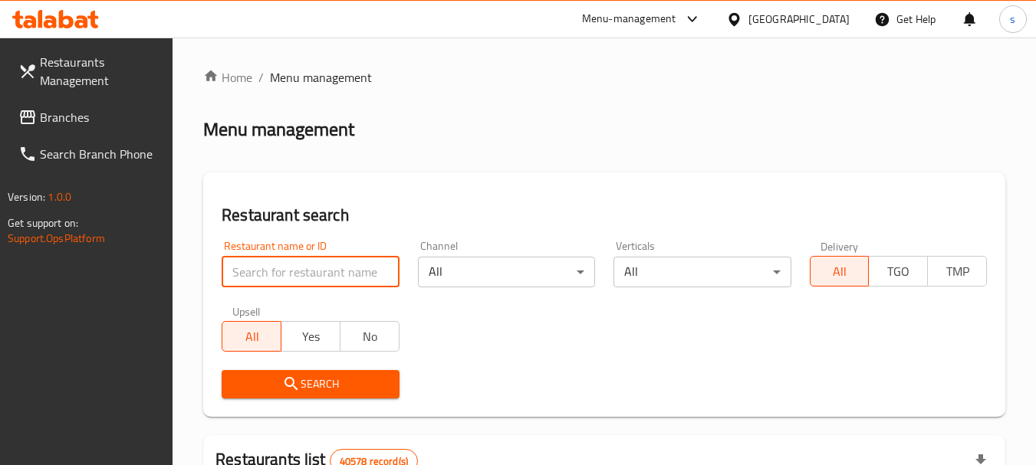
click at [250, 271] on input "search" at bounding box center [310, 272] width 177 height 31
paste input "684210"
type input "684210"
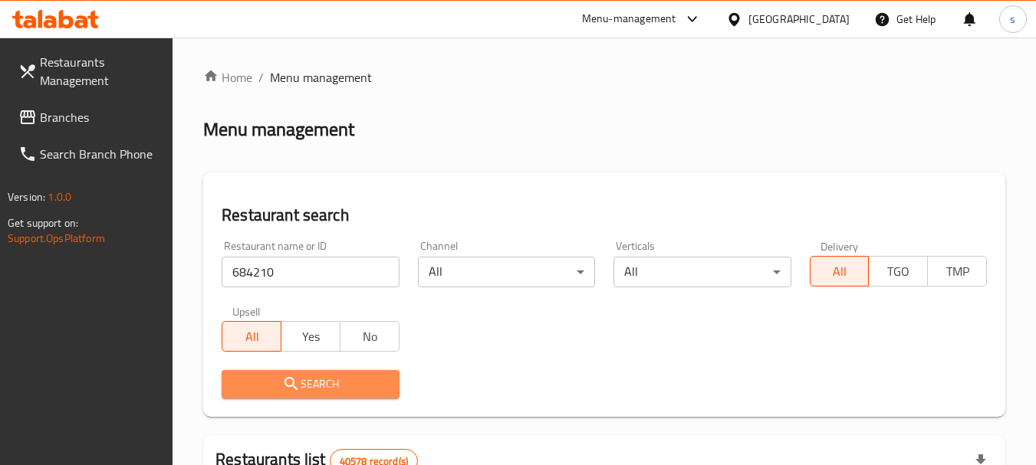
click at [310, 386] on span "Search" at bounding box center [310, 384] width 153 height 19
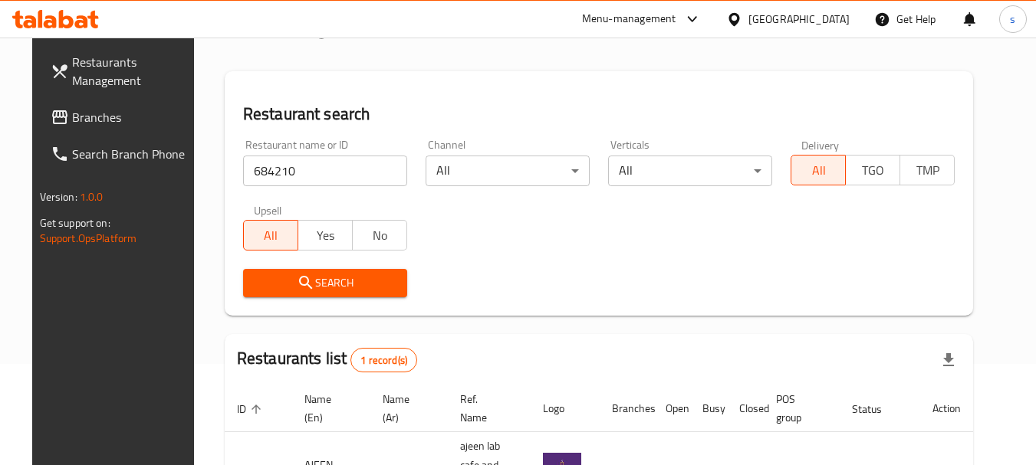
scroll to position [199, 0]
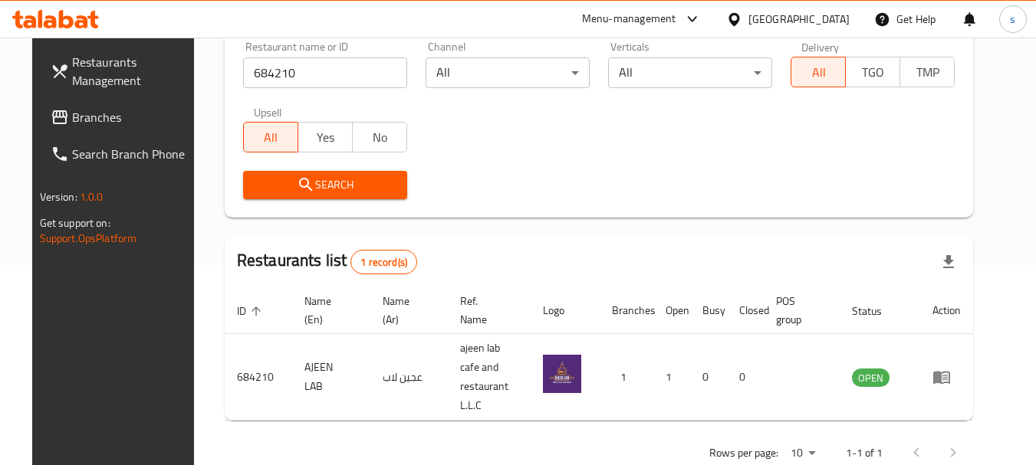
click at [100, 120] on span "Branches" at bounding box center [132, 117] width 121 height 18
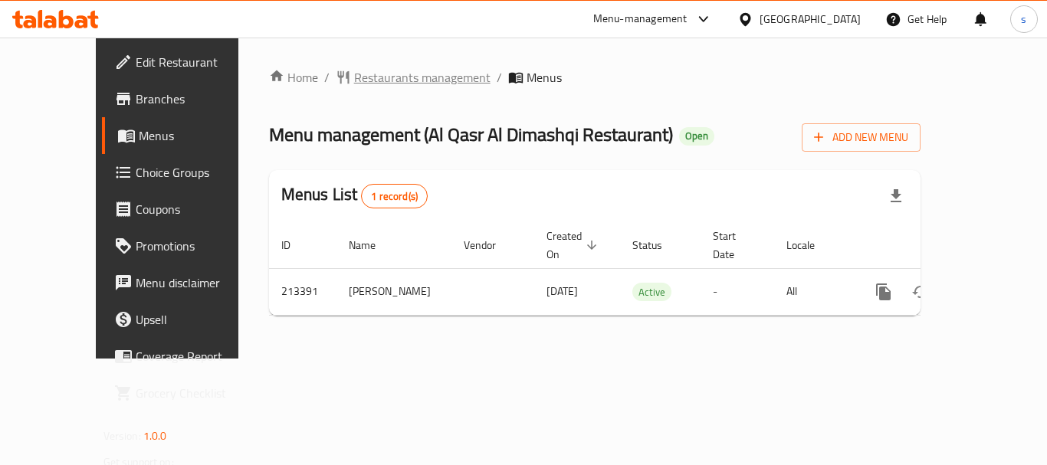
click at [369, 73] on span "Restaurants management" at bounding box center [422, 77] width 136 height 18
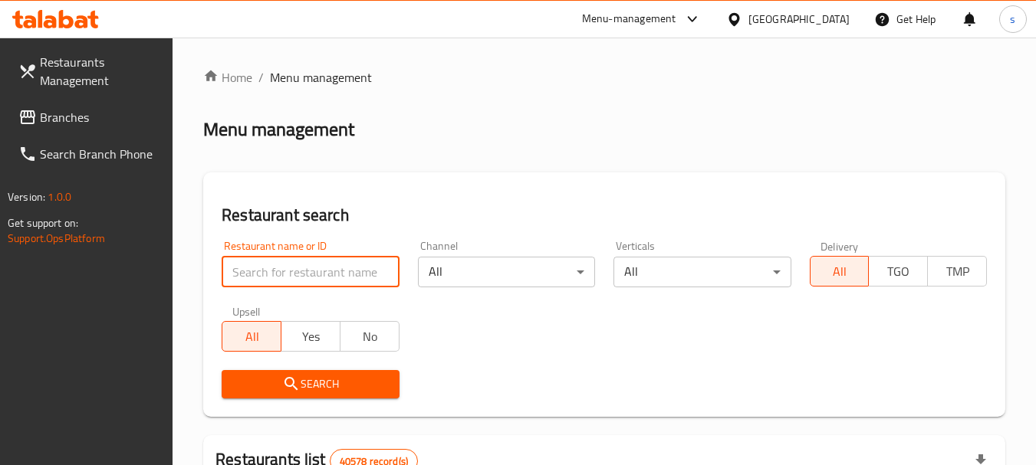
click at [248, 270] on input "search" at bounding box center [310, 272] width 177 height 31
paste input "623880"
type input "623880"
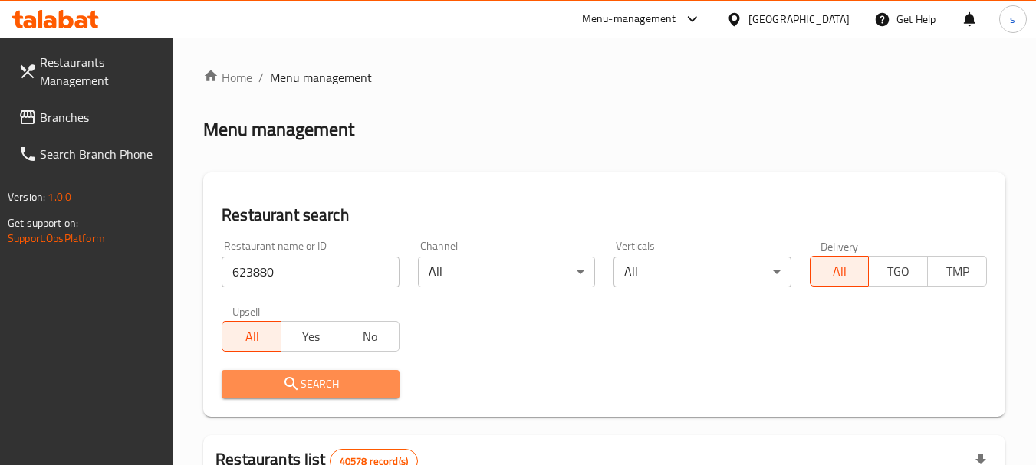
click at [269, 376] on span "Search" at bounding box center [310, 384] width 153 height 19
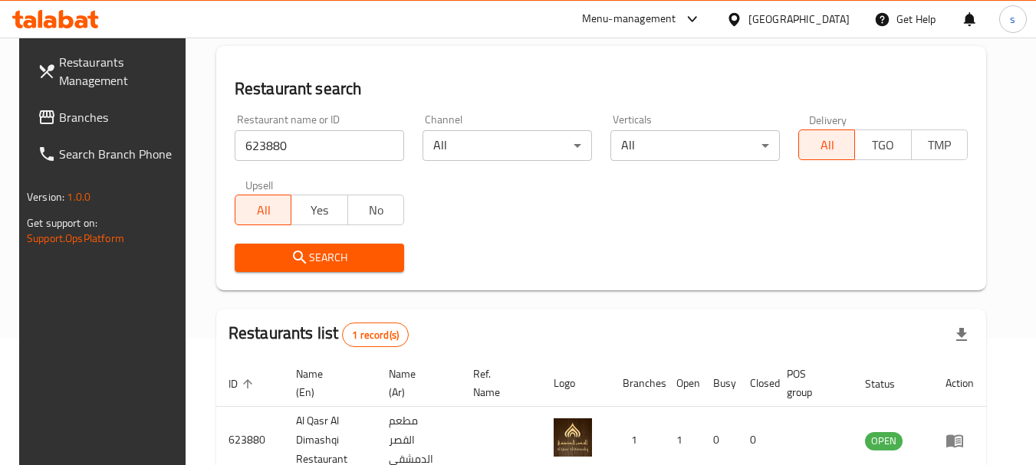
scroll to position [218, 0]
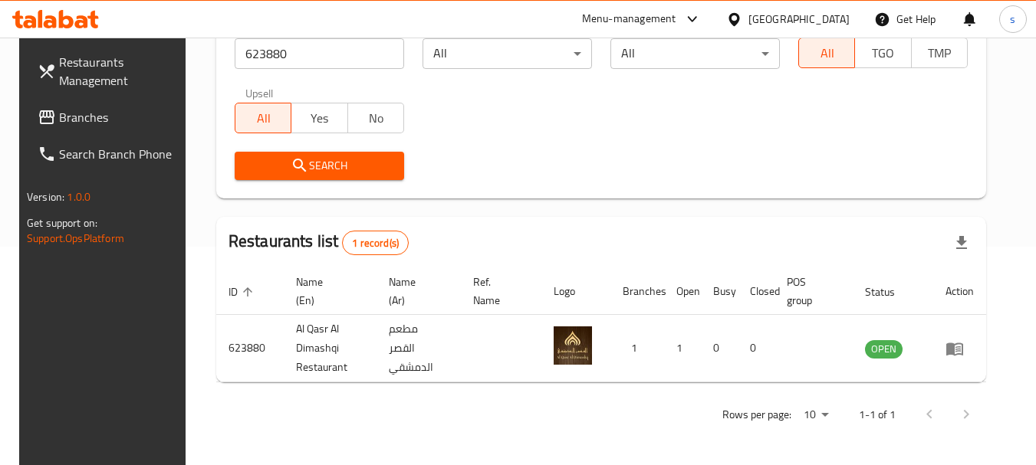
click at [100, 117] on span "Branches" at bounding box center [119, 117] width 121 height 18
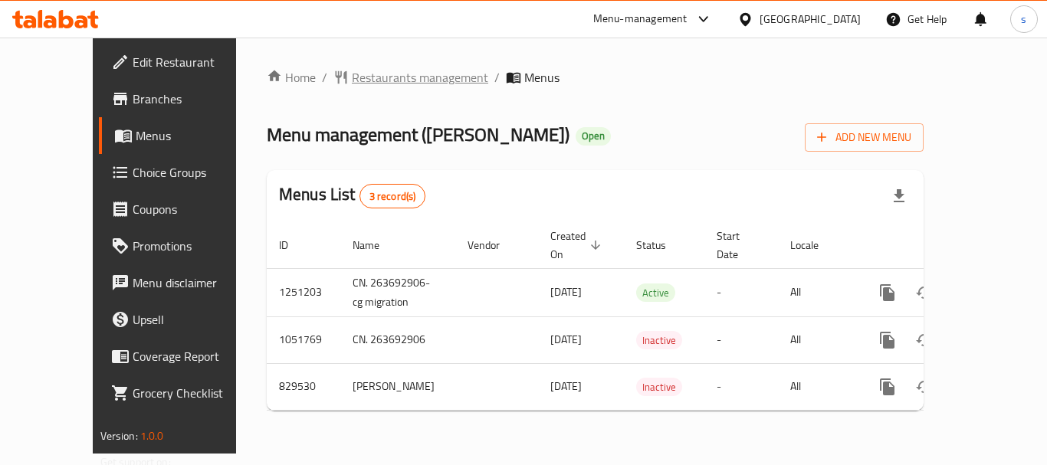
click at [379, 74] on span "Restaurants management" at bounding box center [420, 77] width 136 height 18
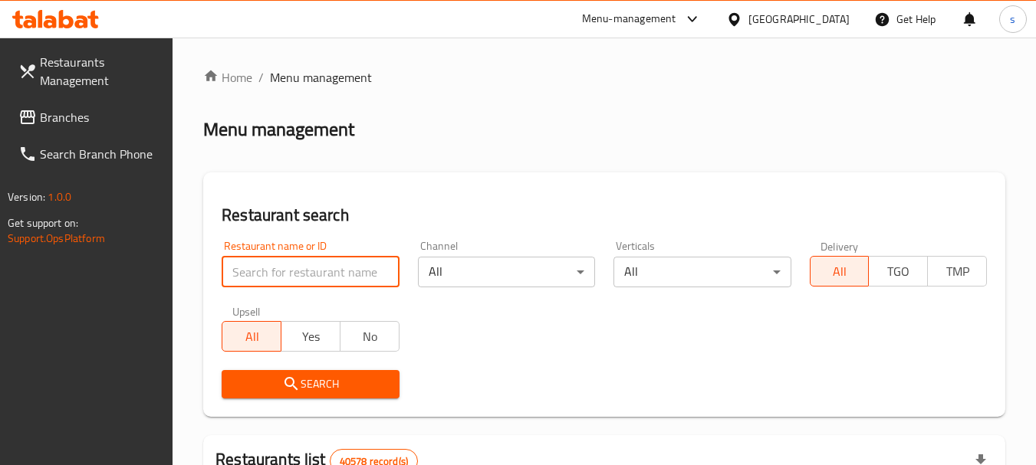
click at [304, 269] on input "search" at bounding box center [310, 272] width 177 height 31
paste input "655585"
type input "655585"
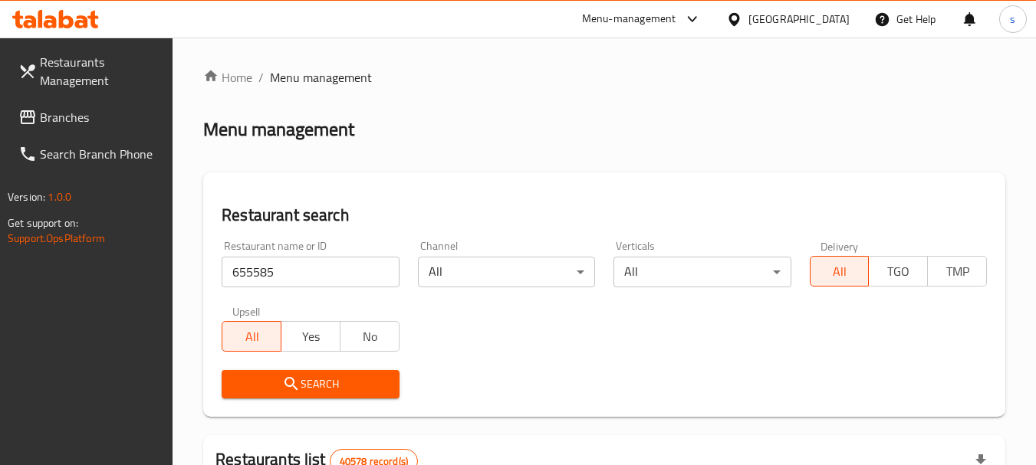
click at [291, 380] on icon "submit" at bounding box center [291, 384] width 18 height 18
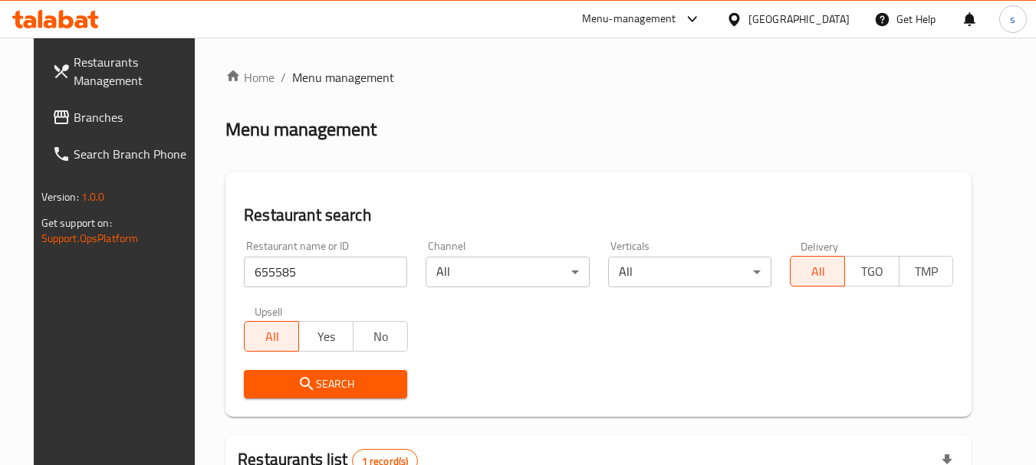
scroll to position [218, 0]
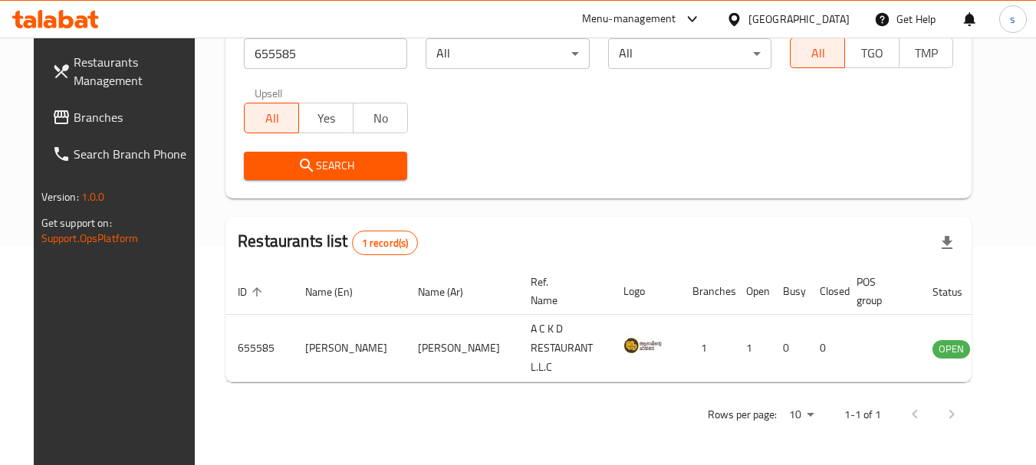
click at [74, 126] on span "Branches" at bounding box center [134, 117] width 121 height 18
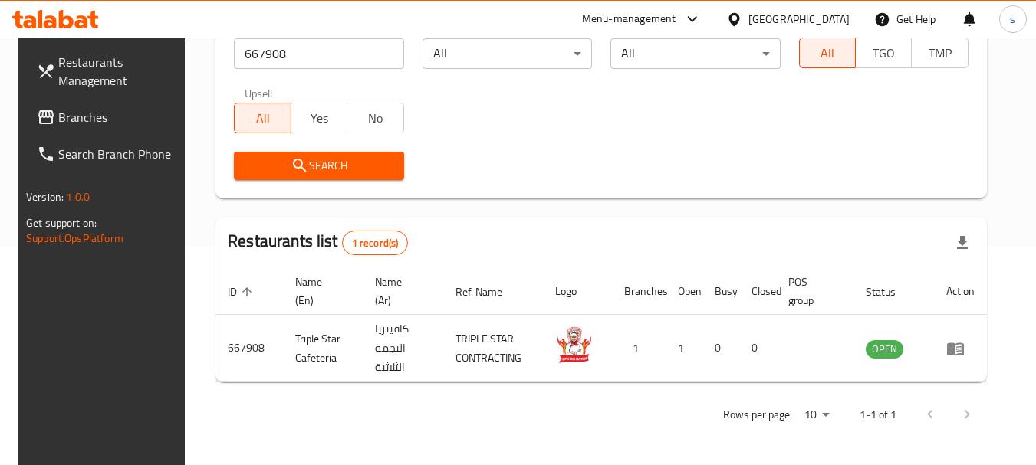
scroll to position [218, 0]
click at [75, 113] on span "Branches" at bounding box center [118, 117] width 121 height 18
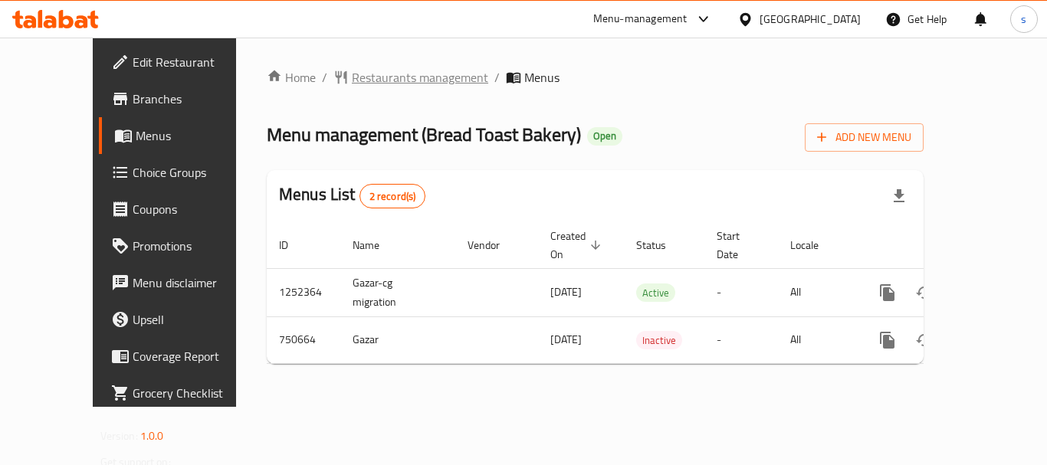
click at [377, 73] on span "Restaurants management" at bounding box center [420, 77] width 136 height 18
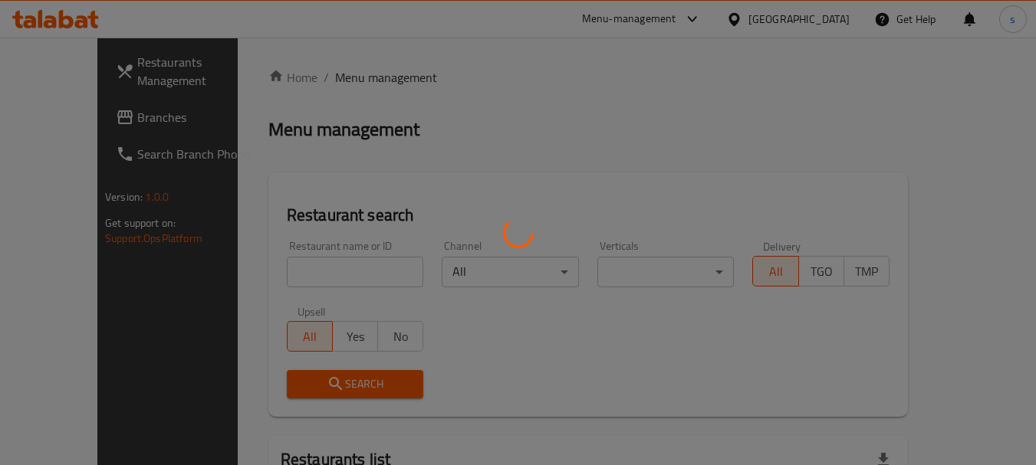
click at [273, 268] on div at bounding box center [518, 232] width 1036 height 465
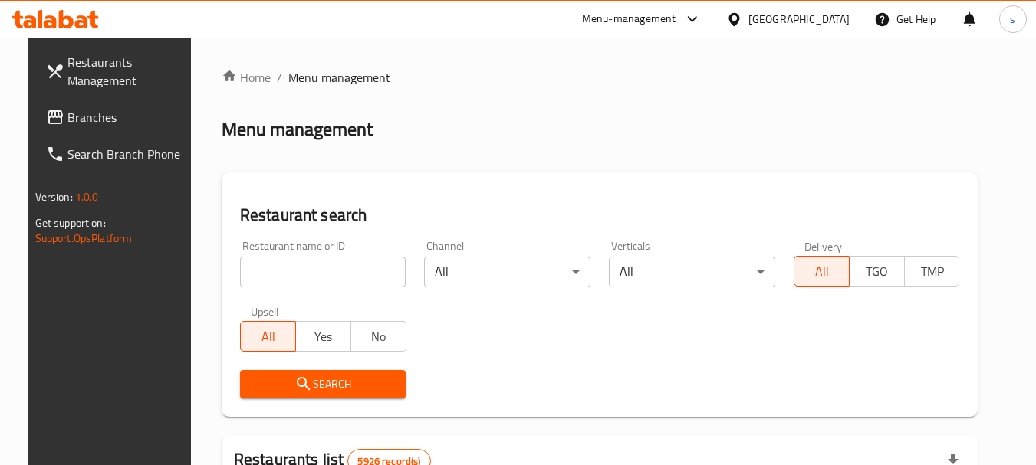
click at [269, 273] on input "search" at bounding box center [323, 272] width 166 height 31
paste input "649027"
type input "649027"
click at [252, 375] on span "Search" at bounding box center [323, 384] width 142 height 19
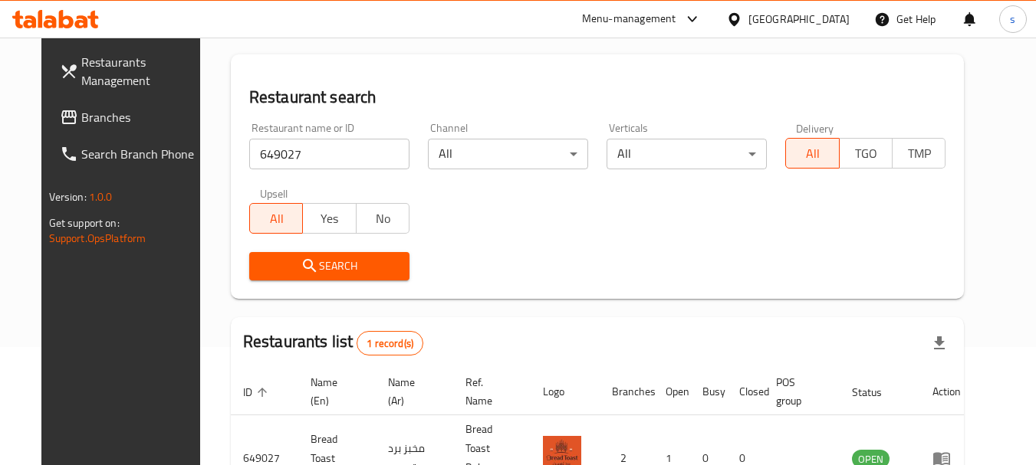
scroll to position [199, 0]
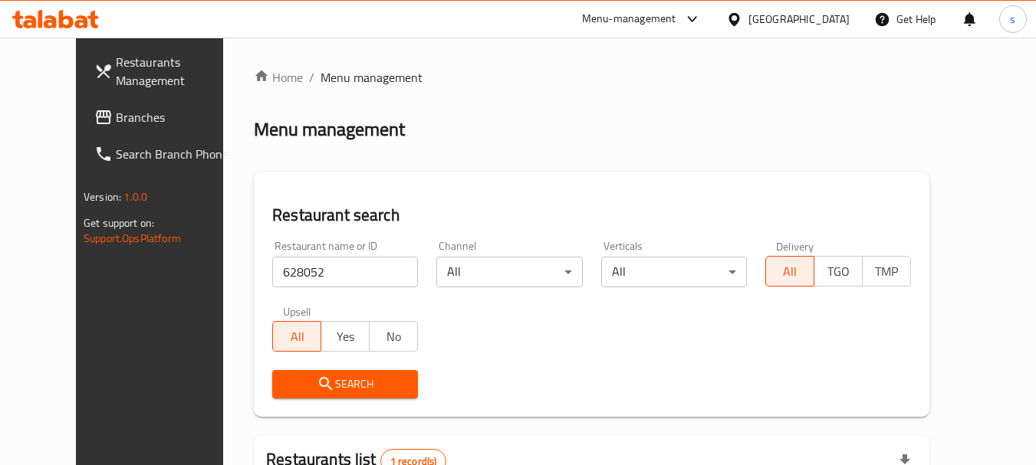
scroll to position [205, 0]
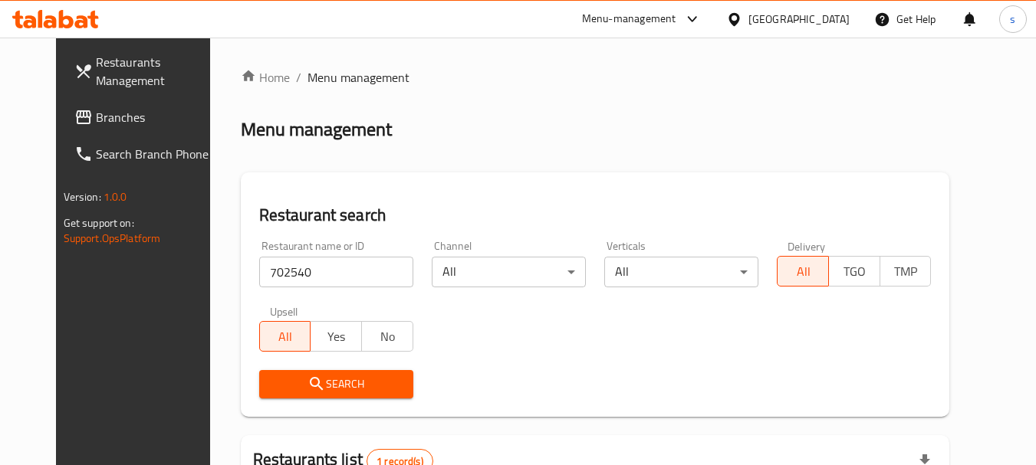
scroll to position [205, 0]
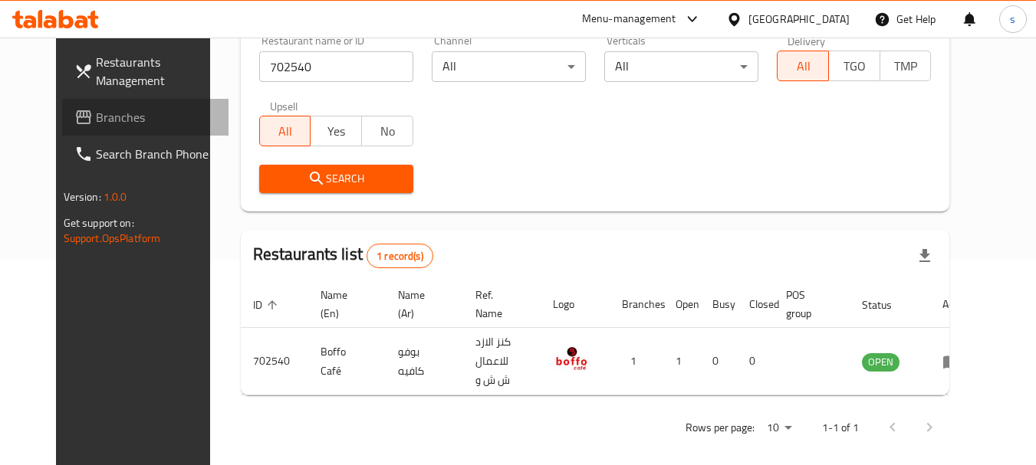
click at [96, 126] on span "Branches" at bounding box center [156, 117] width 121 height 18
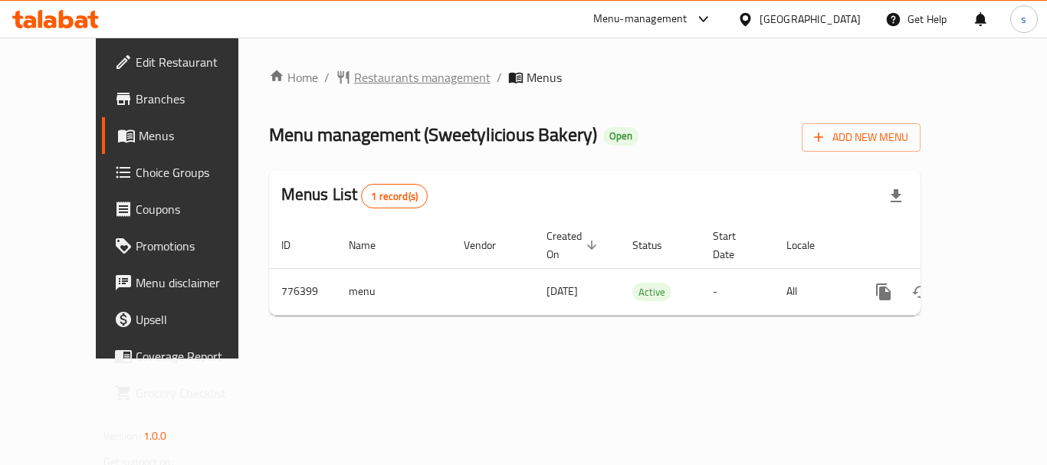
click at [372, 77] on span "Restaurants management" at bounding box center [422, 77] width 136 height 18
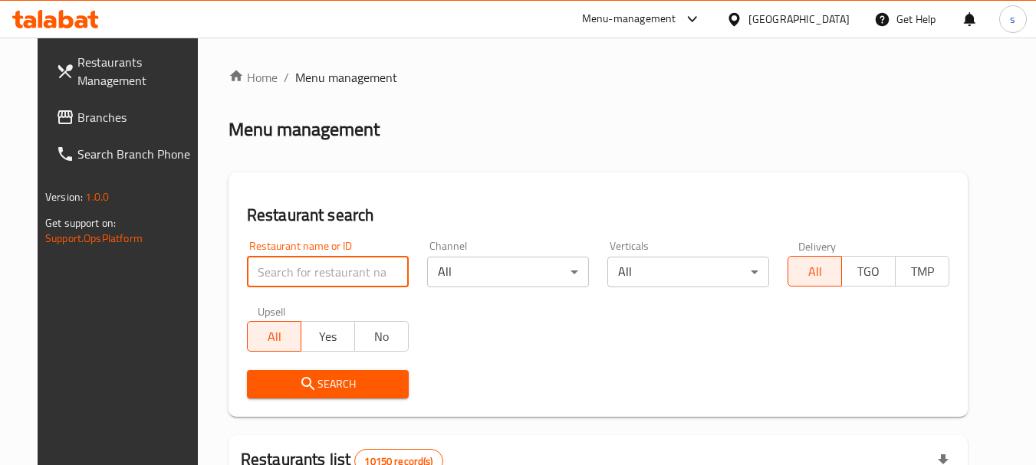
click at [262, 270] on input "search" at bounding box center [328, 272] width 162 height 31
paste input "652194"
type input "652194"
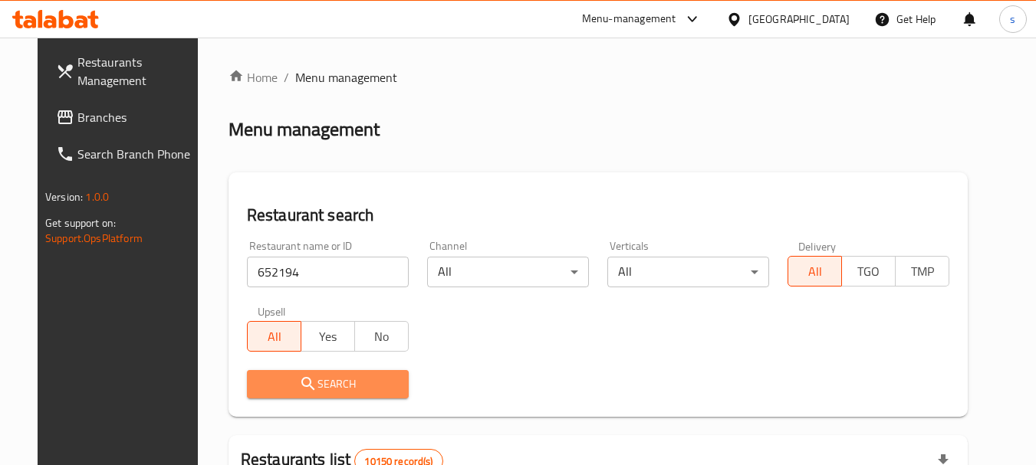
click at [299, 391] on icon "submit" at bounding box center [308, 384] width 18 height 18
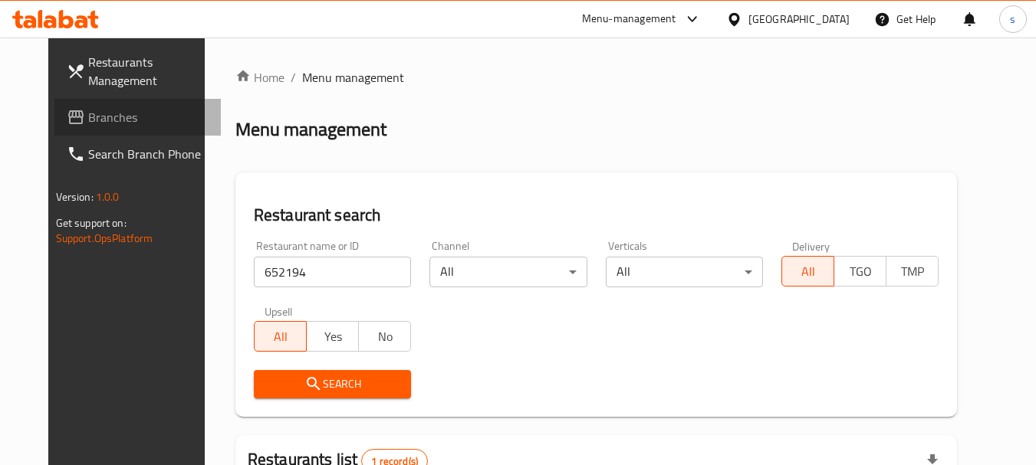
click at [88, 116] on span "Branches" at bounding box center [148, 117] width 121 height 18
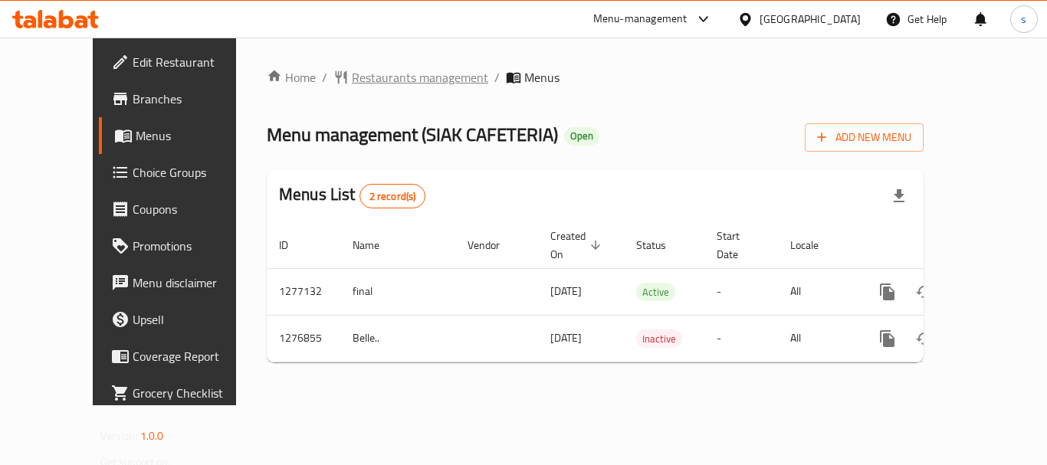
click at [364, 71] on span "Restaurants management" at bounding box center [420, 77] width 136 height 18
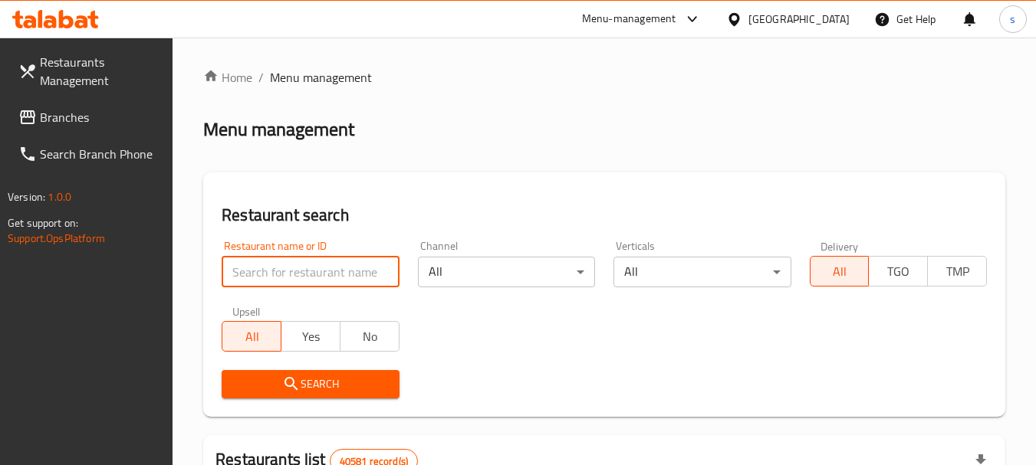
click at [297, 269] on input "search" at bounding box center [310, 272] width 177 height 31
paste input "692169"
type input "692169"
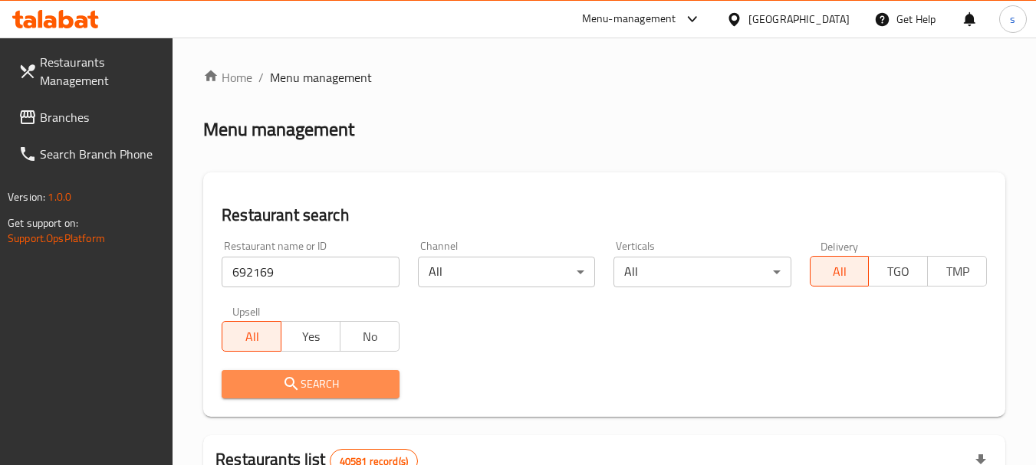
click at [279, 384] on span "Search" at bounding box center [310, 384] width 153 height 19
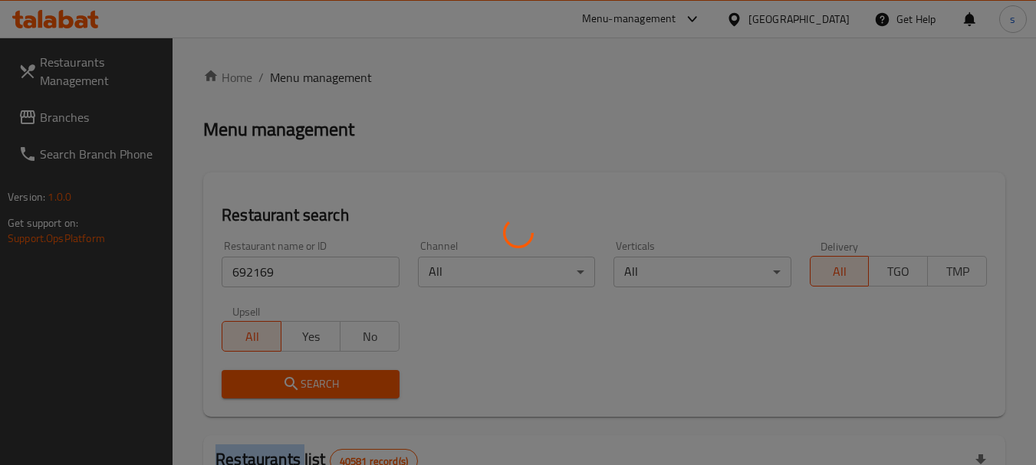
click at [279, 384] on div at bounding box center [518, 232] width 1036 height 465
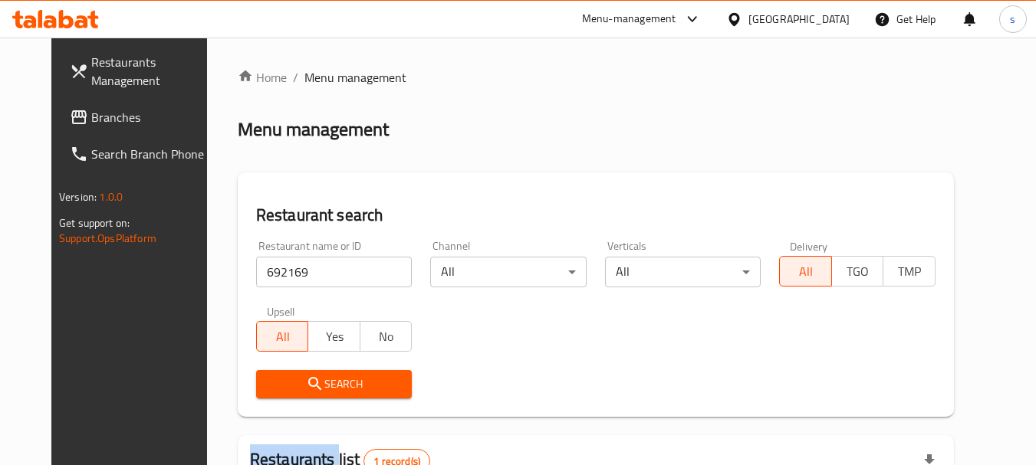
click at [360, 396] on button "Search" at bounding box center [334, 384] width 156 height 28
click at [619, 404] on div "Search" at bounding box center [596, 384] width 698 height 47
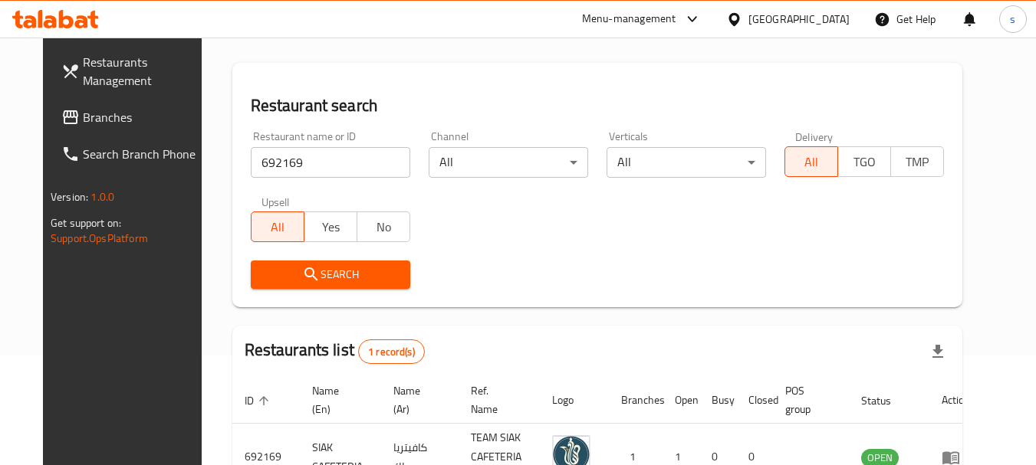
scroll to position [199, 0]
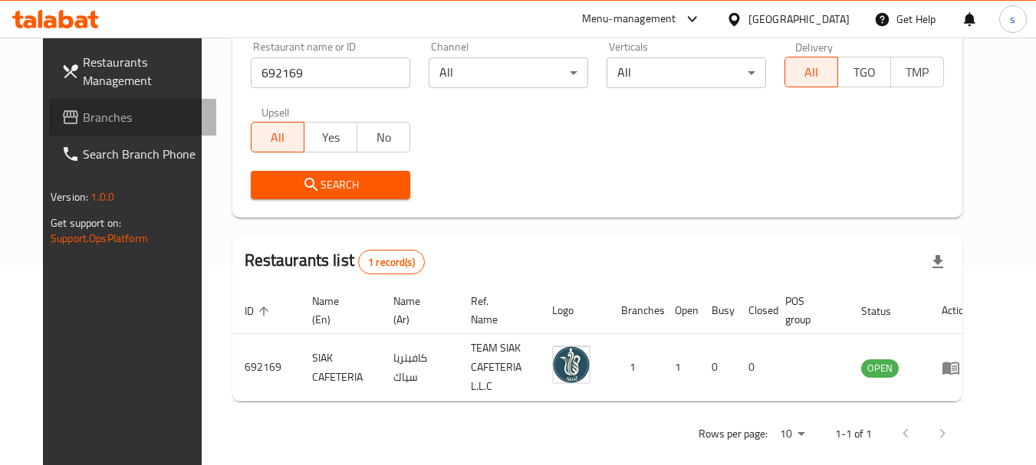
click at [83, 114] on span "Branches" at bounding box center [143, 117] width 121 height 18
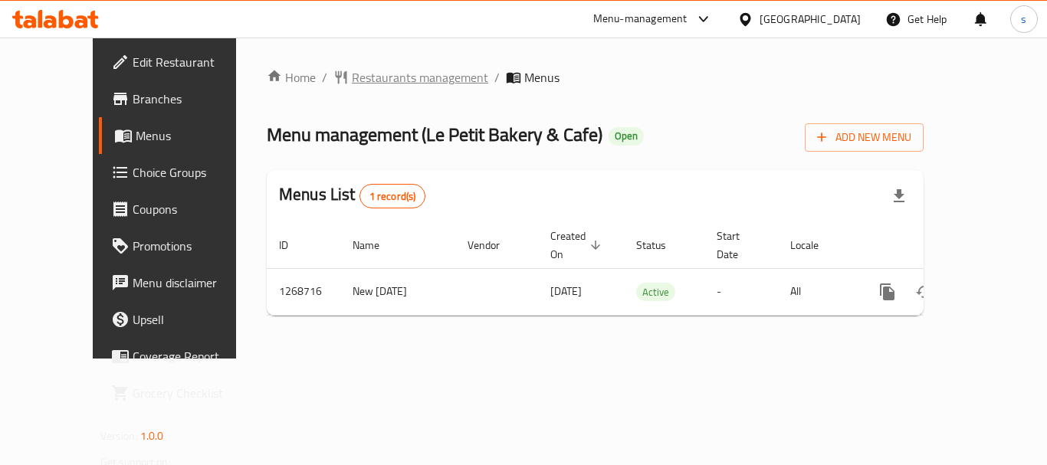
click at [379, 80] on span "Restaurants management" at bounding box center [420, 77] width 136 height 18
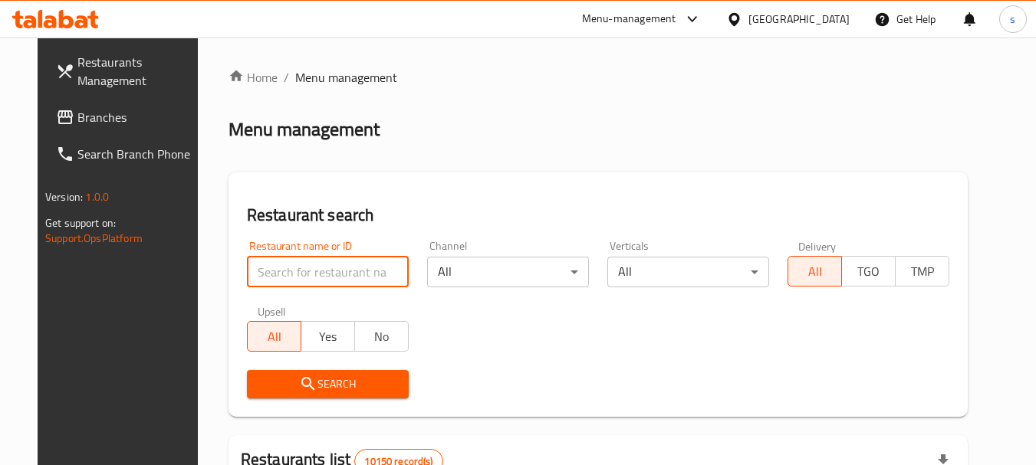
click at [247, 270] on input "search" at bounding box center [328, 272] width 162 height 31
paste input "688276"
type input "688276"
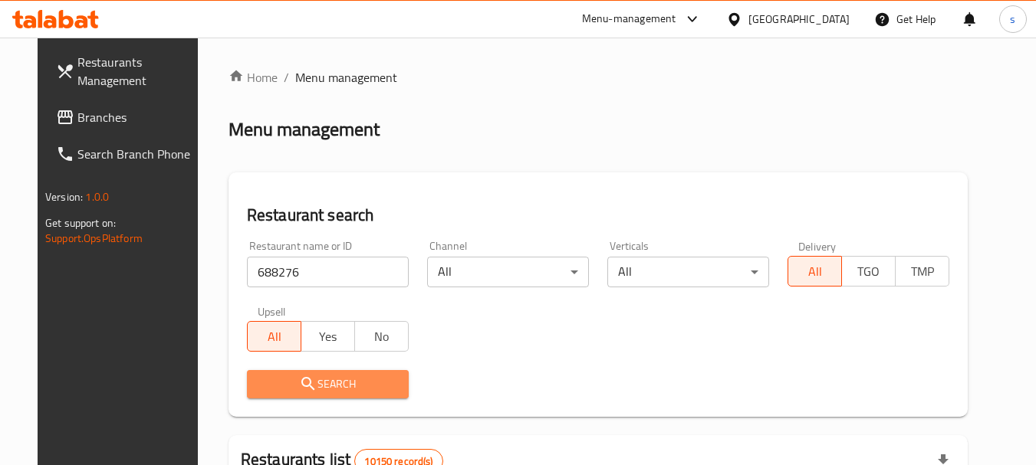
click at [261, 383] on span "Search" at bounding box center [327, 384] width 137 height 19
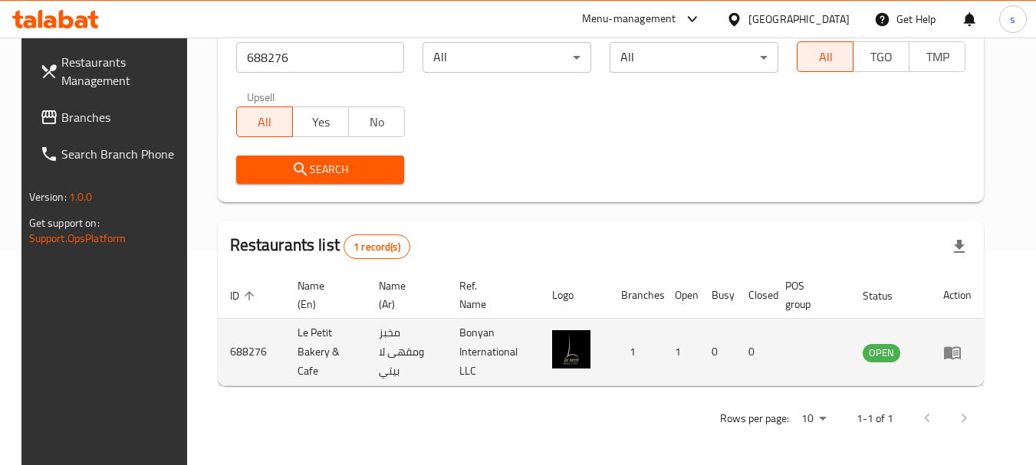
scroll to position [218, 0]
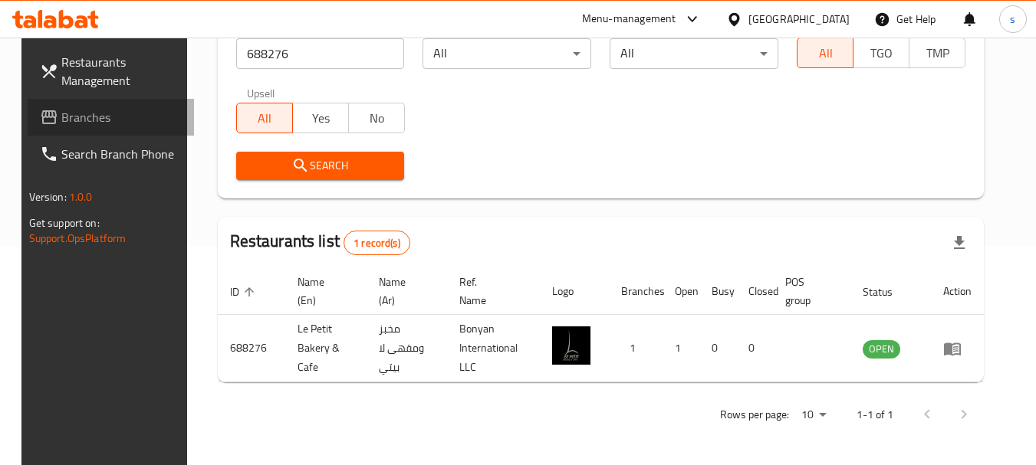
click at [110, 99] on link "Branches" at bounding box center [111, 117] width 167 height 37
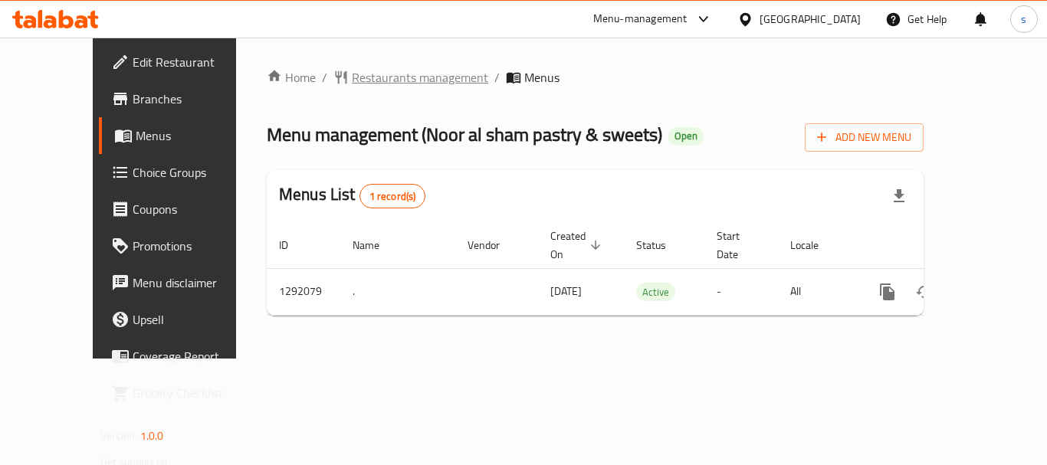
click at [386, 81] on span "Restaurants management" at bounding box center [420, 77] width 136 height 18
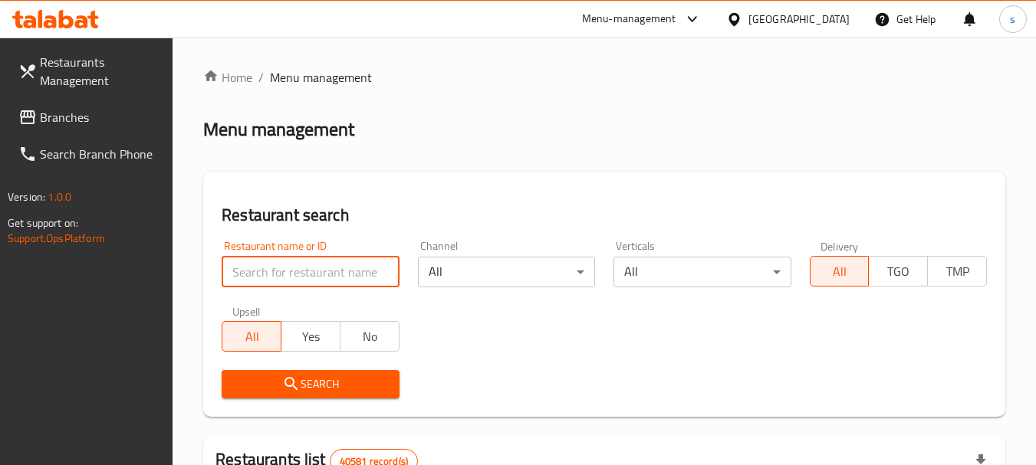
click at [254, 268] on input "search" at bounding box center [310, 272] width 177 height 31
paste input "698829"
type input "698829"
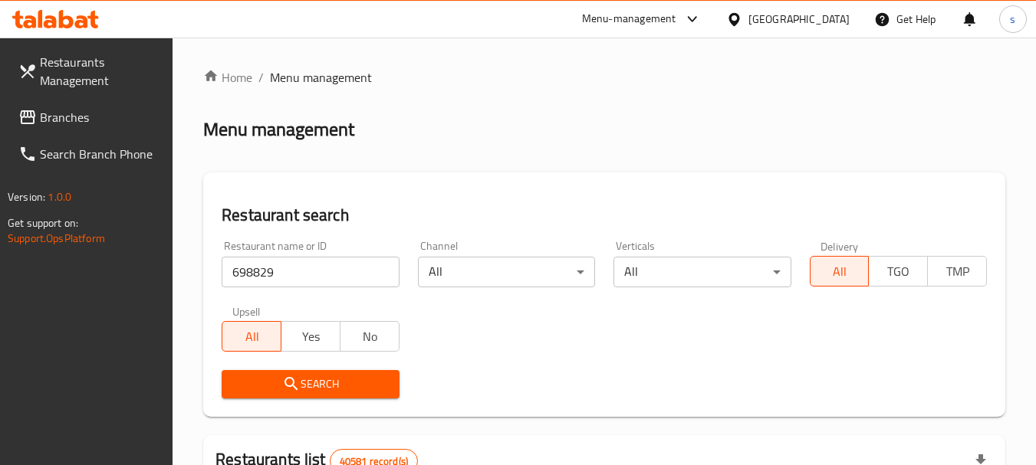
click at [323, 383] on span "Search" at bounding box center [310, 384] width 153 height 19
click at [542, 365] on div "Search" at bounding box center [603, 384] width 783 height 47
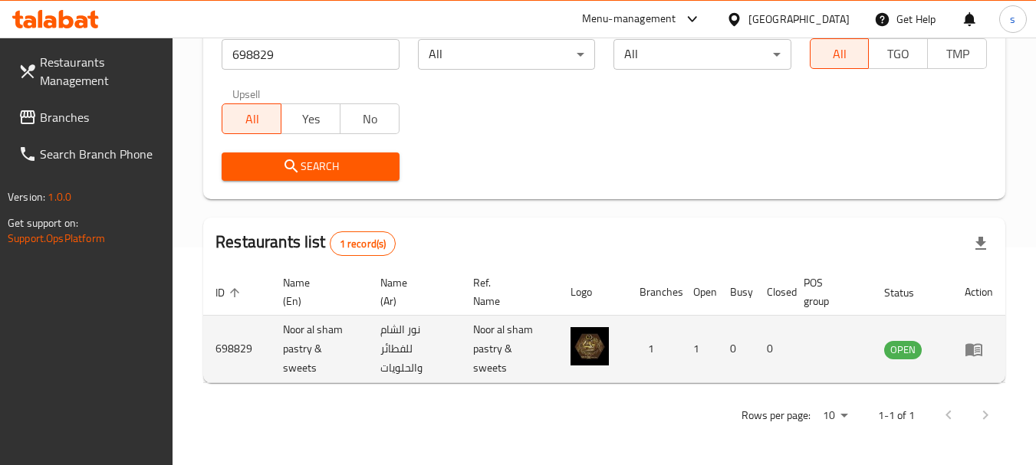
scroll to position [218, 0]
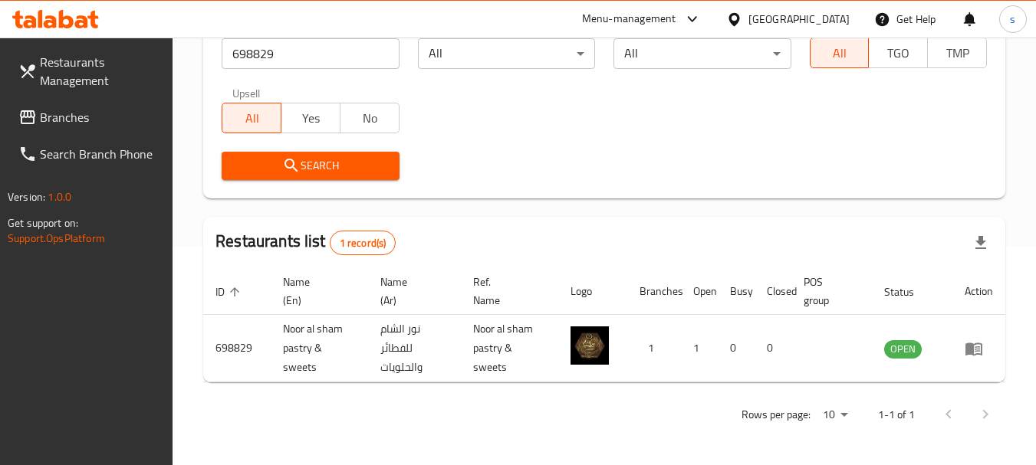
click at [45, 114] on span "Branches" at bounding box center [100, 117] width 121 height 18
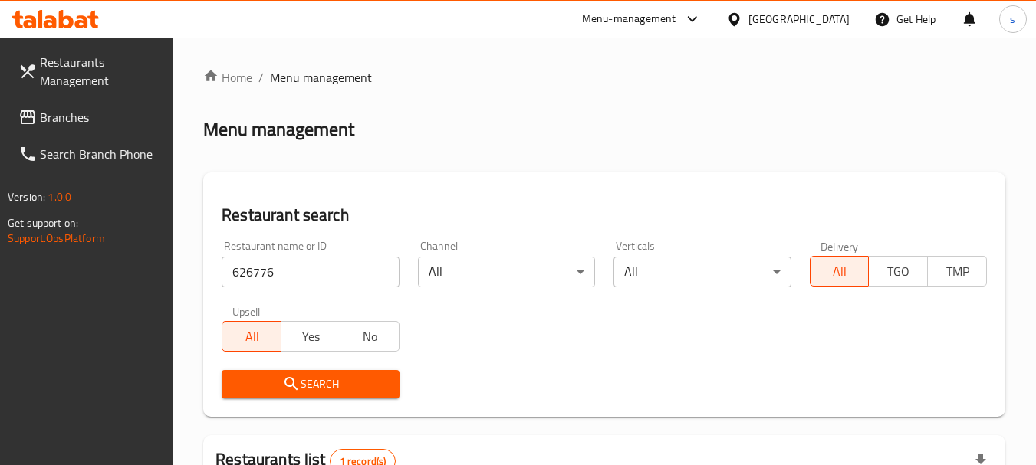
scroll to position [257, 0]
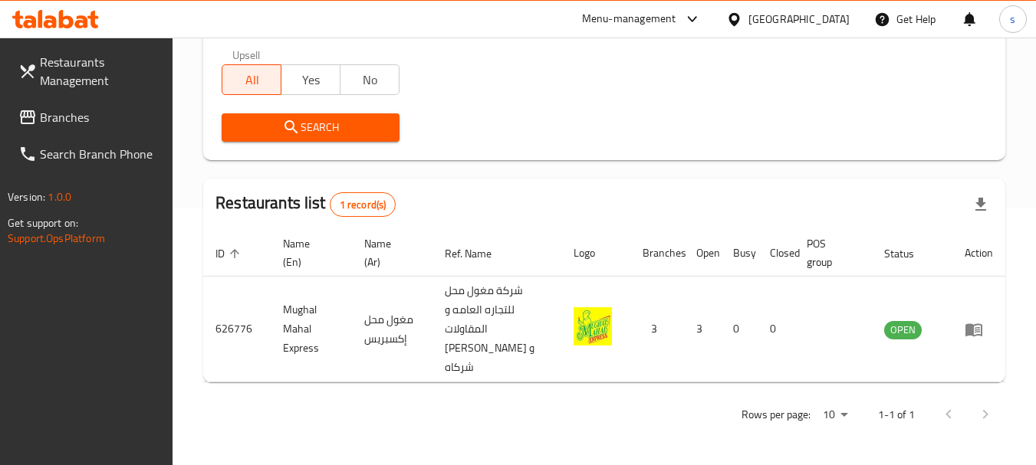
click at [34, 120] on icon at bounding box center [27, 117] width 15 height 14
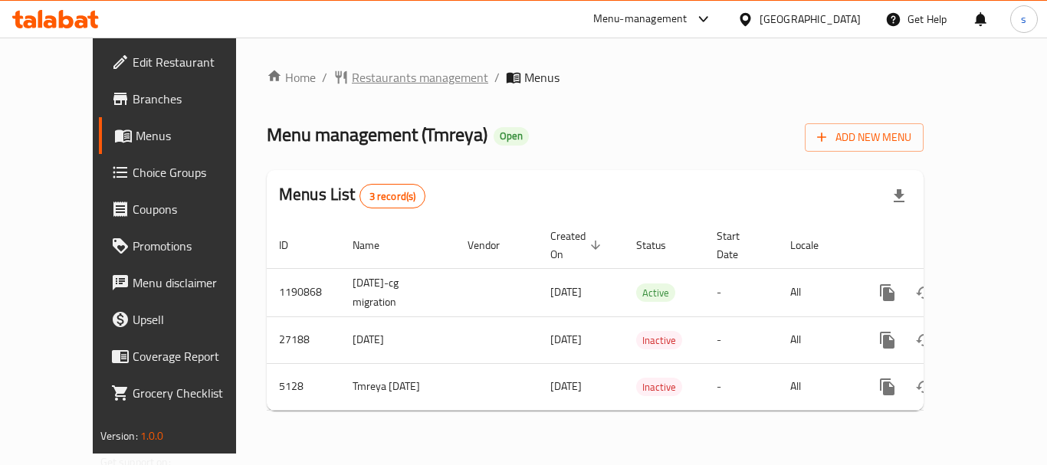
click at [360, 70] on span "Restaurants management" at bounding box center [420, 77] width 136 height 18
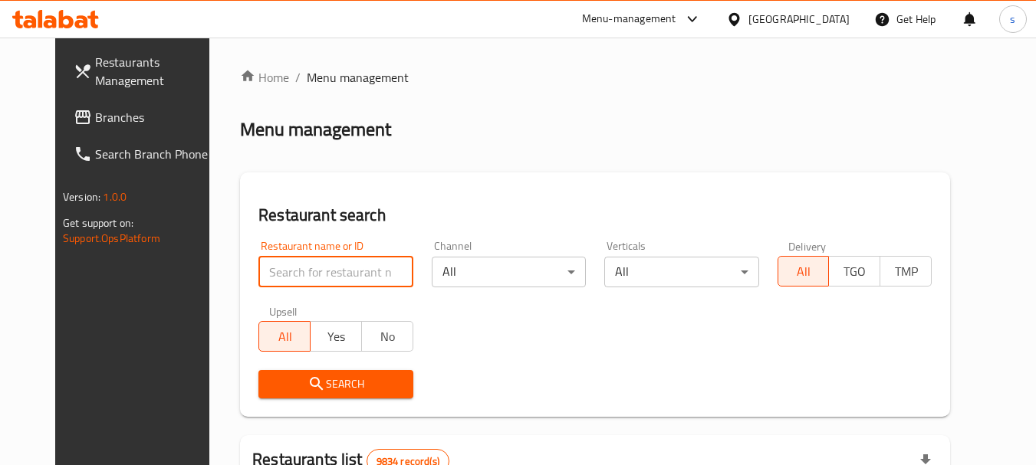
click at [268, 269] on input "search" at bounding box center [335, 272] width 154 height 31
paste input "3373"
type input "3373"
click at [310, 377] on span "Search" at bounding box center [336, 384] width 130 height 19
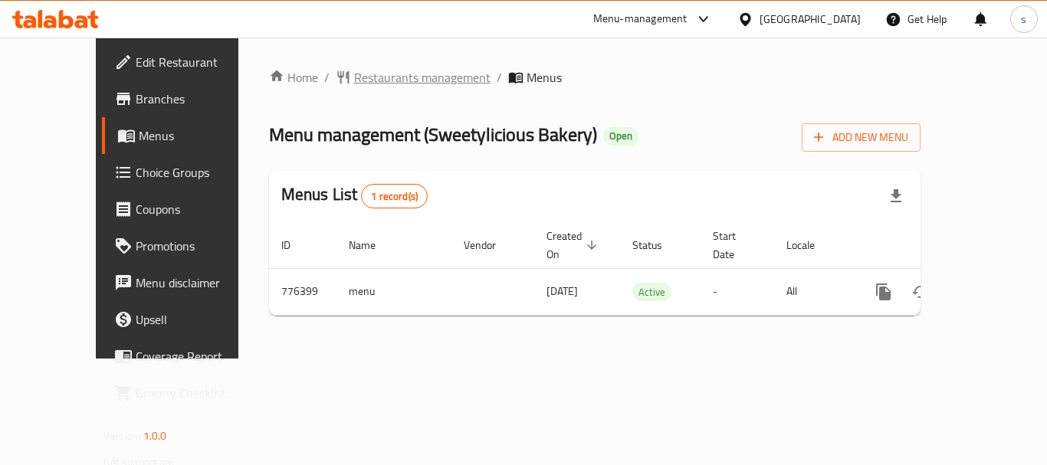
click at [387, 80] on span "Restaurants management" at bounding box center [422, 77] width 136 height 18
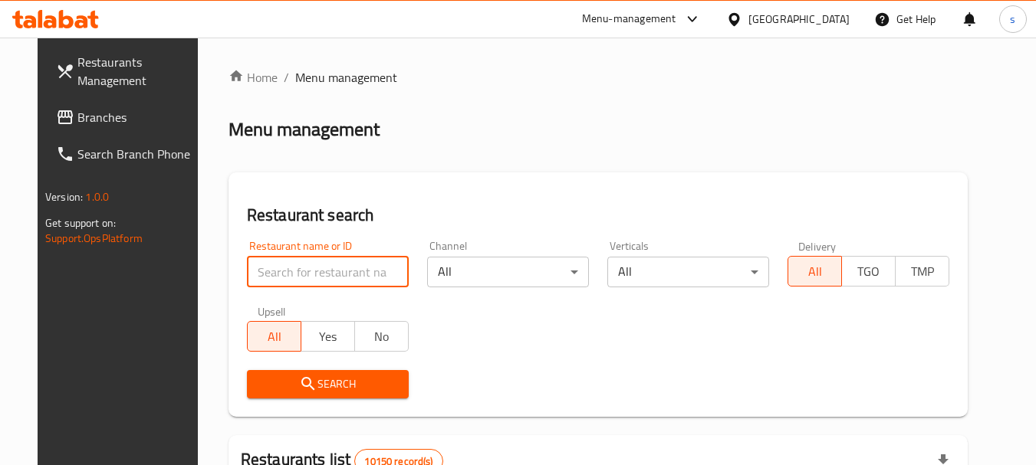
click at [284, 262] on input "search" at bounding box center [328, 272] width 162 height 31
click at [281, 265] on input "search" at bounding box center [328, 272] width 162 height 31
paste input "652194"
type input "652194"
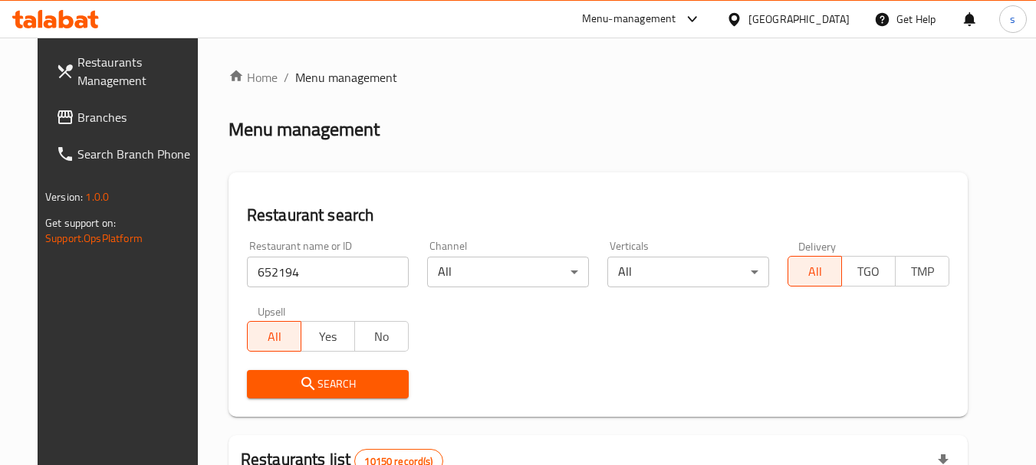
click at [386, 381] on span "Search" at bounding box center [327, 384] width 137 height 19
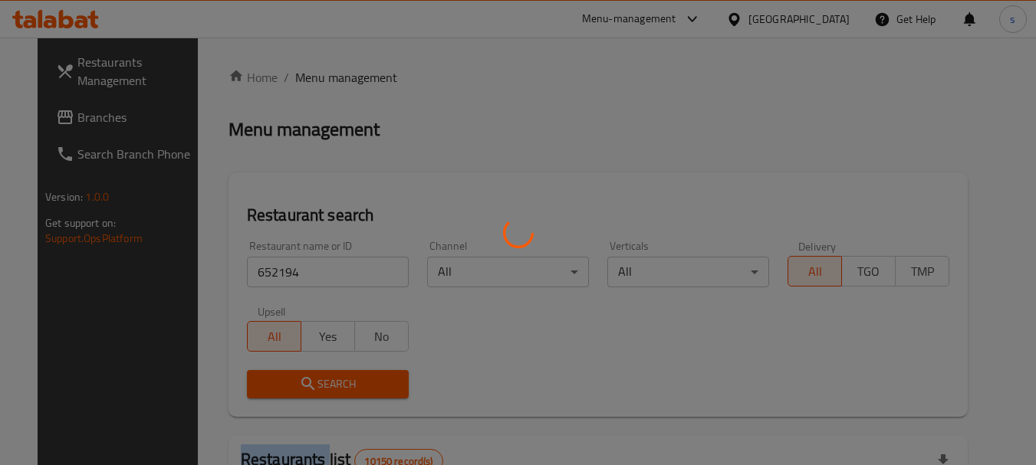
click at [386, 381] on div at bounding box center [518, 232] width 1036 height 465
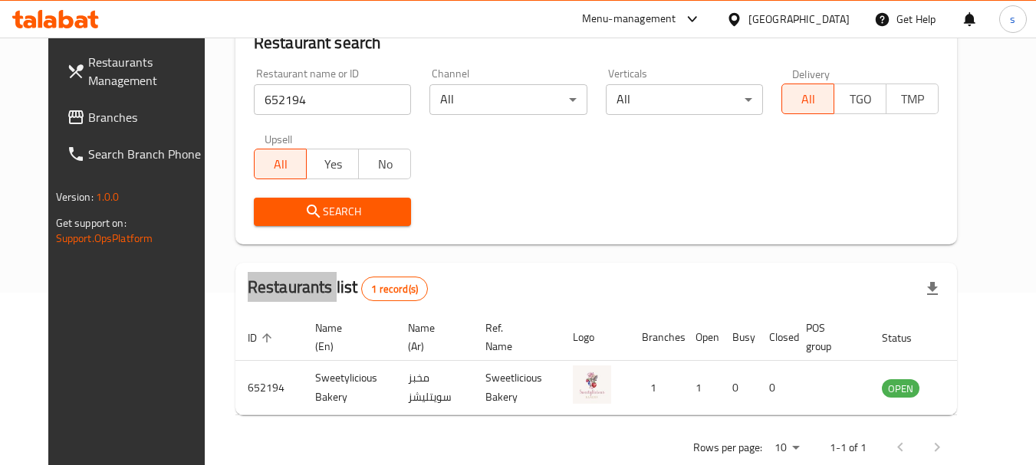
scroll to position [199, 0]
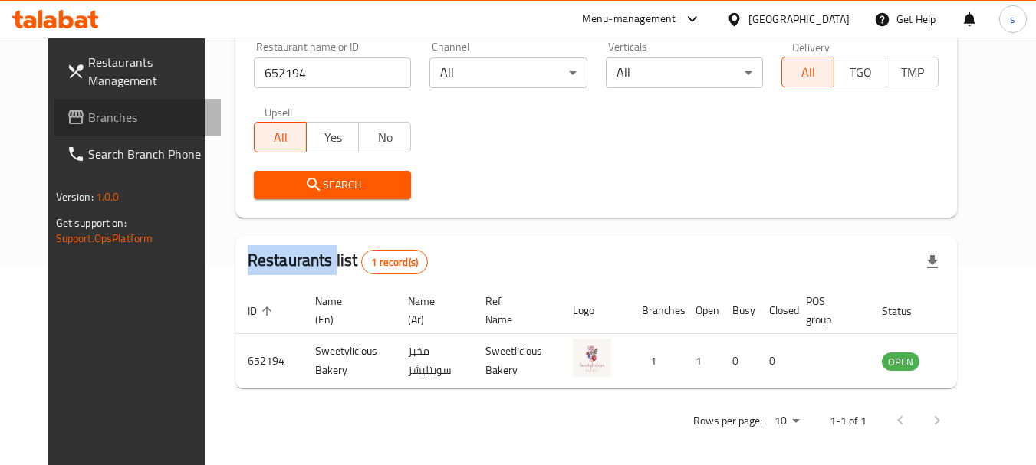
click at [88, 111] on span "Branches" at bounding box center [148, 117] width 121 height 18
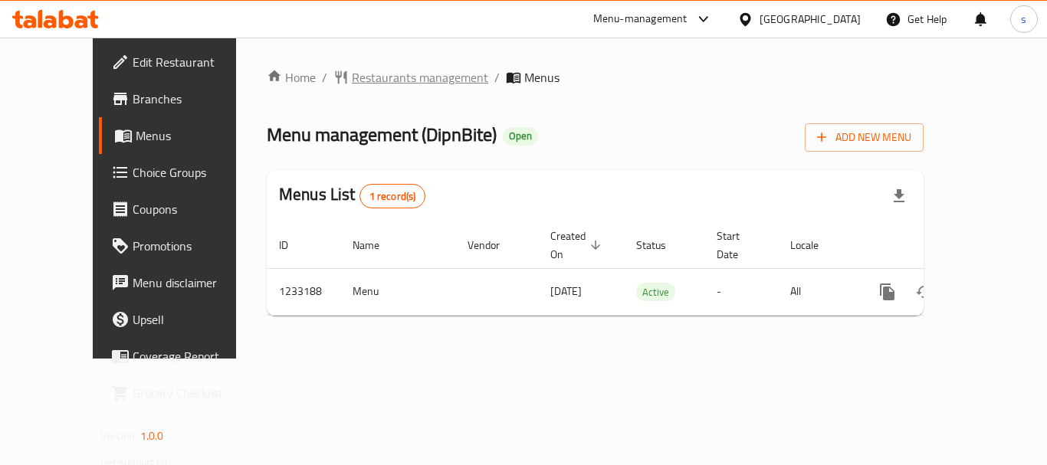
click at [352, 71] on span "Restaurants management" at bounding box center [420, 77] width 136 height 18
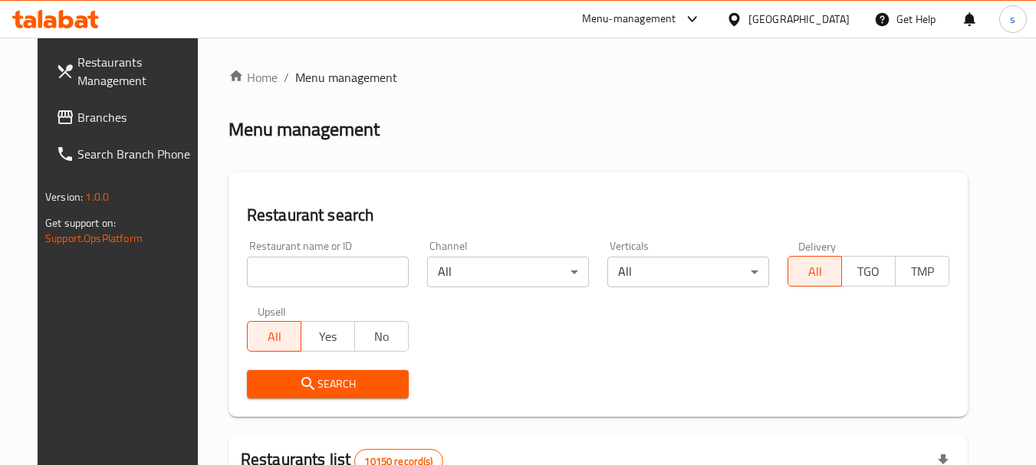
click at [267, 267] on input "search" at bounding box center [328, 272] width 162 height 31
paste input "678065"
type input "678065"
click at [362, 379] on span "Search" at bounding box center [327, 384] width 137 height 19
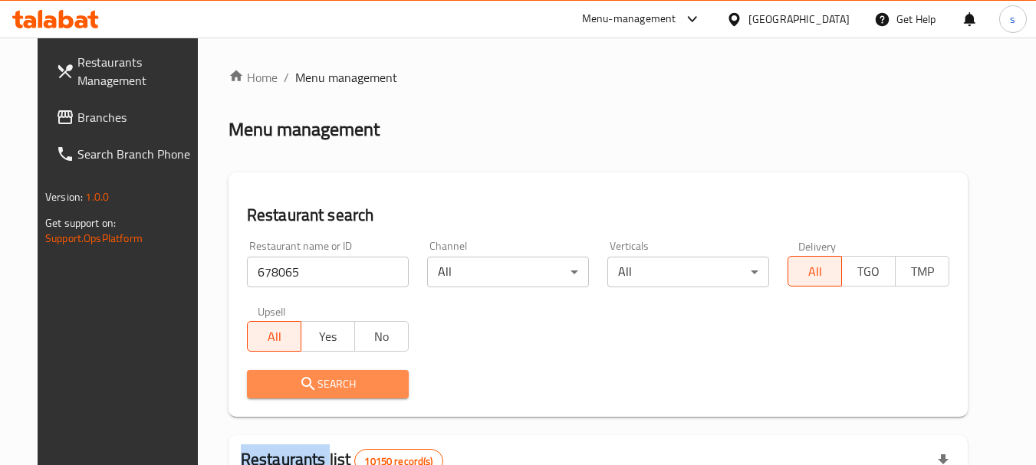
click at [362, 379] on div at bounding box center [518, 232] width 1036 height 465
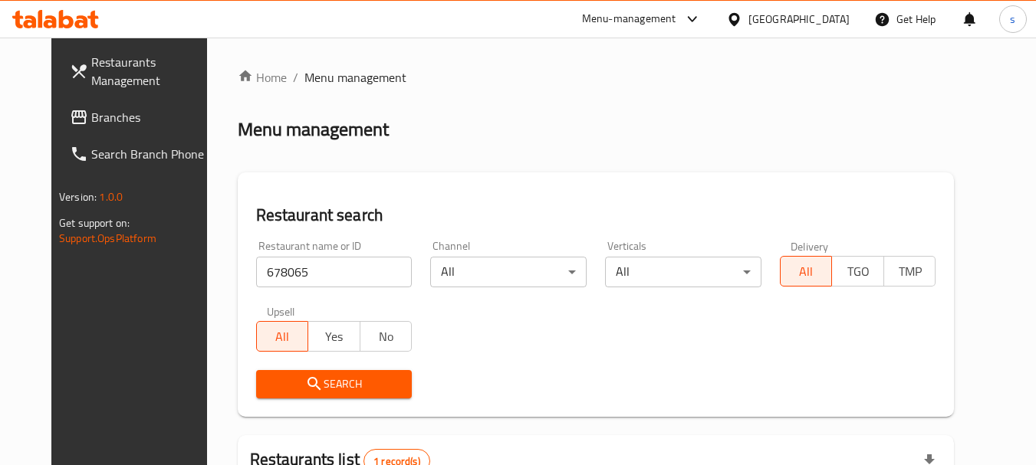
click at [614, 353] on div "Home / Menu management Menu management Restaurant search Restaurant name or ID …" at bounding box center [596, 351] width 717 height 566
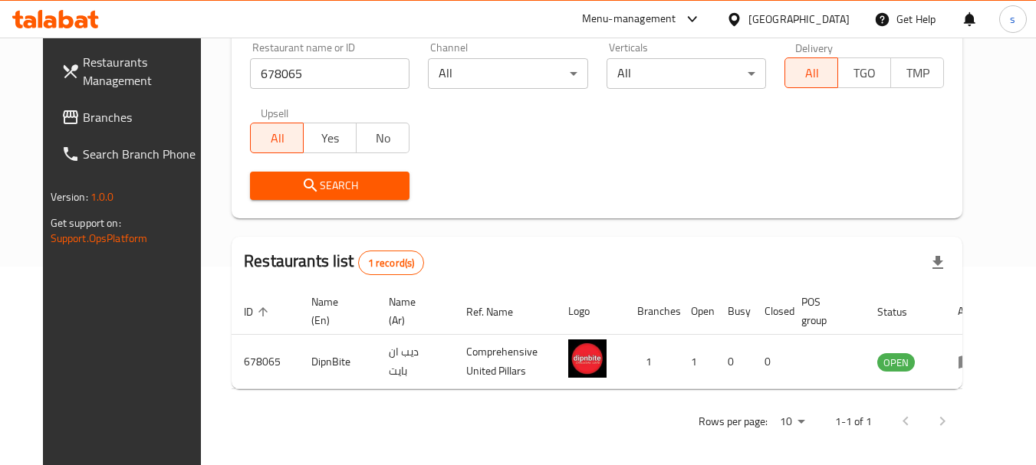
scroll to position [205, 0]
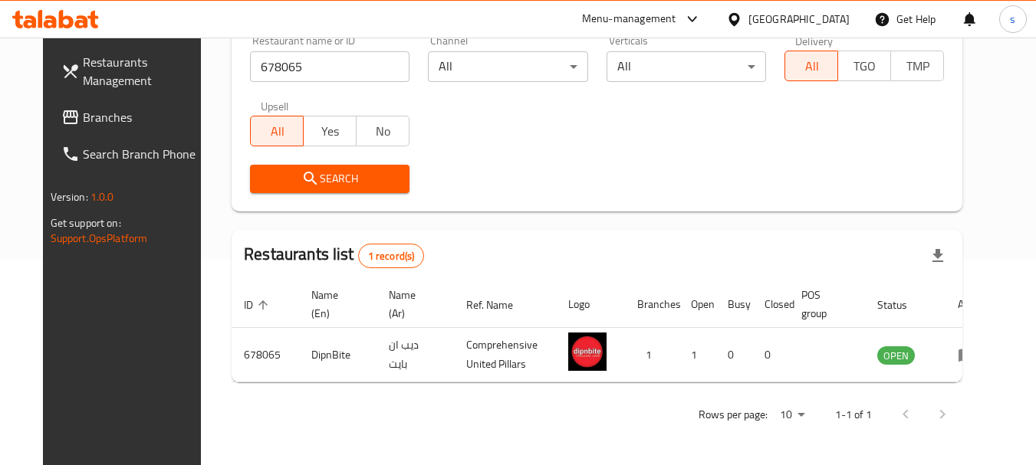
click at [83, 118] on span "Branches" at bounding box center [143, 117] width 121 height 18
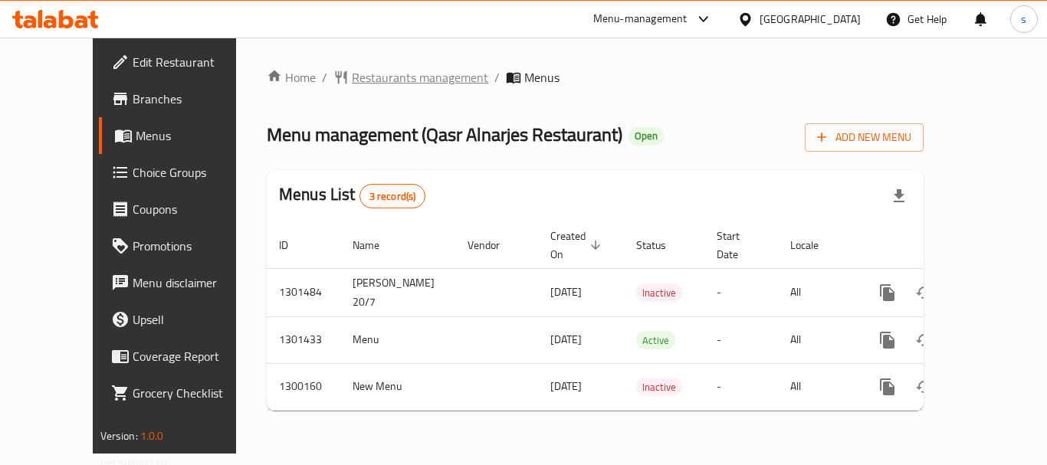
click at [360, 75] on span "Restaurants management" at bounding box center [420, 77] width 136 height 18
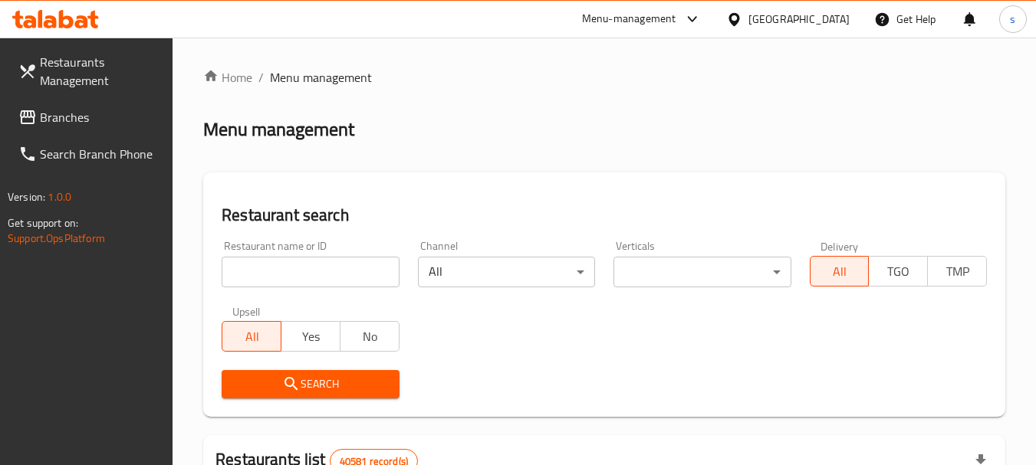
click at [274, 273] on input "search" at bounding box center [310, 272] width 177 height 31
paste input "701546"
type input "701546"
click at [278, 381] on span "Search" at bounding box center [310, 384] width 153 height 19
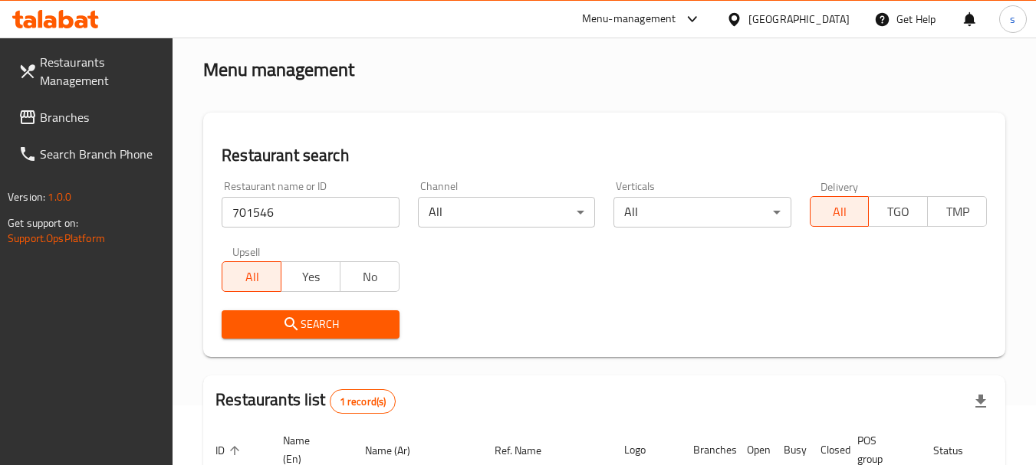
scroll to position [218, 0]
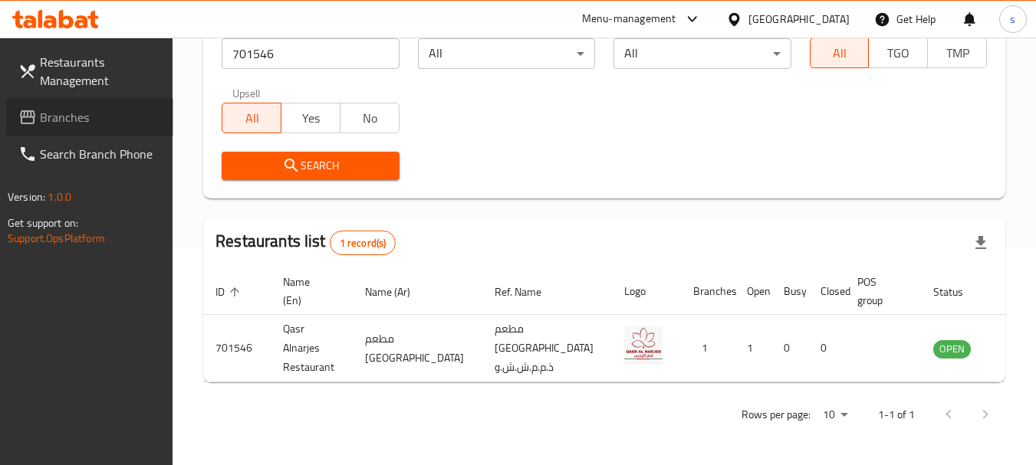
click at [90, 124] on span "Branches" at bounding box center [100, 117] width 121 height 18
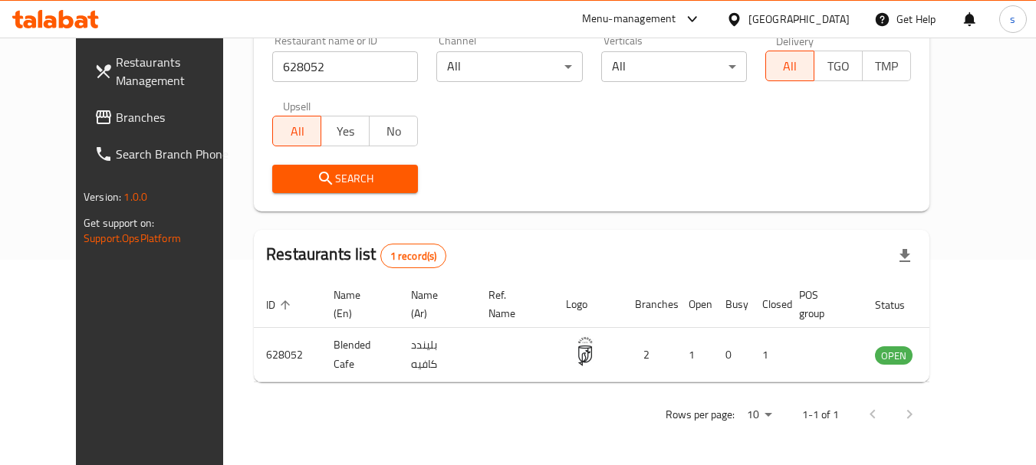
scroll to position [205, 0]
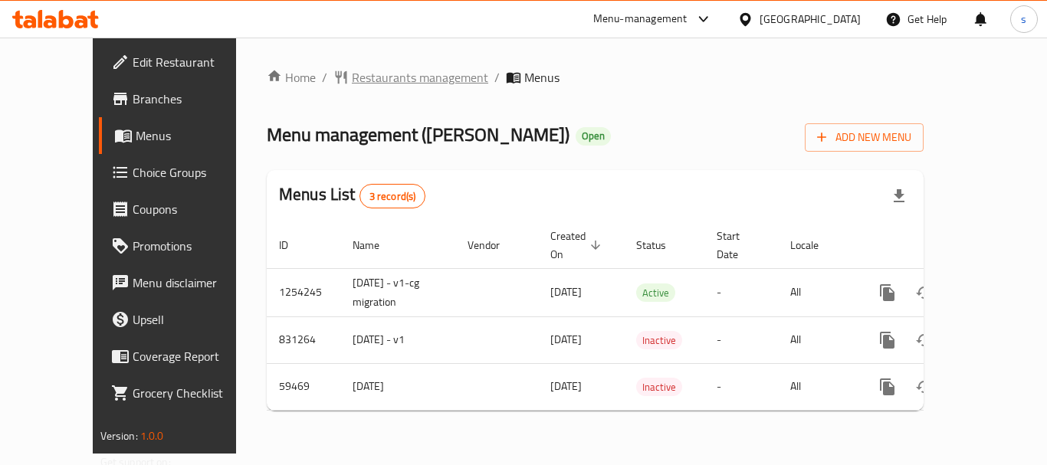
click at [393, 79] on span "Restaurants management" at bounding box center [420, 77] width 136 height 18
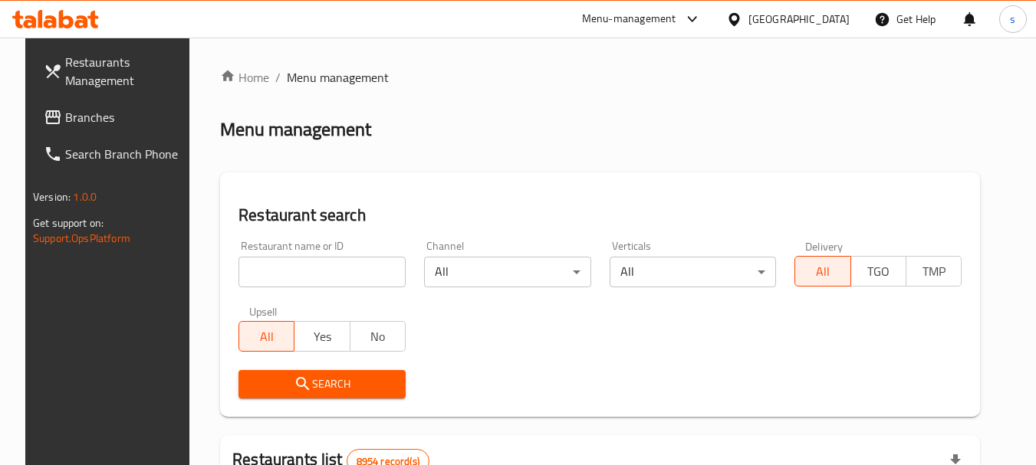
click at [274, 263] on input "search" at bounding box center [321, 272] width 167 height 31
paste input "28826"
type input "28826"
click at [304, 383] on span "Search" at bounding box center [322, 384] width 143 height 19
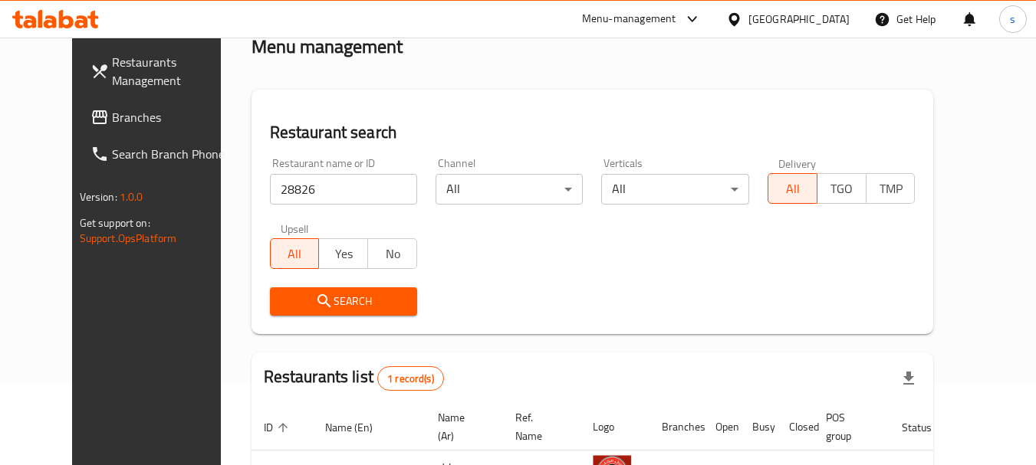
scroll to position [205, 0]
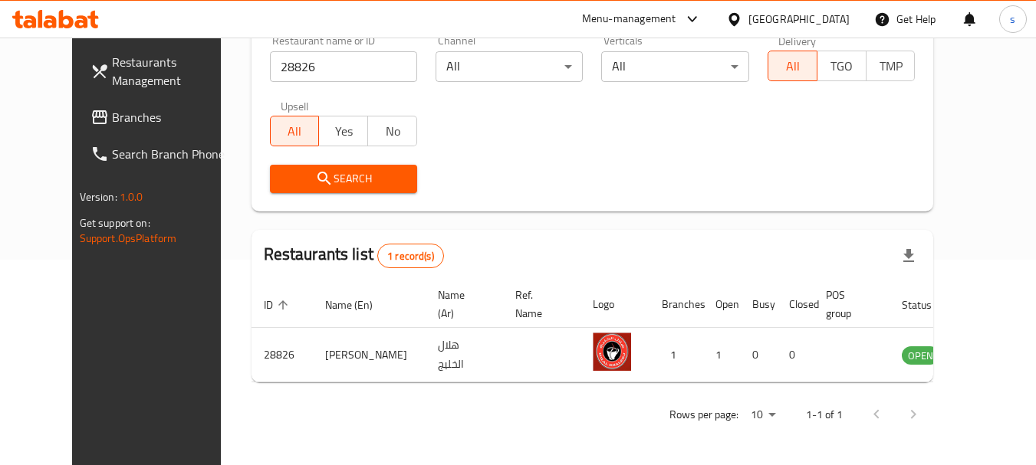
click at [112, 120] on span "Branches" at bounding box center [172, 117] width 121 height 18
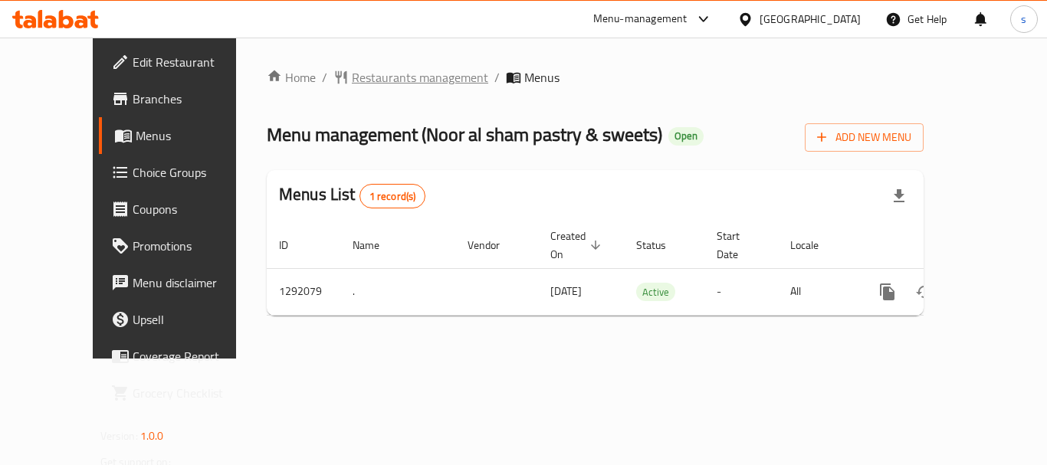
click at [383, 77] on span "Restaurants management" at bounding box center [420, 77] width 136 height 18
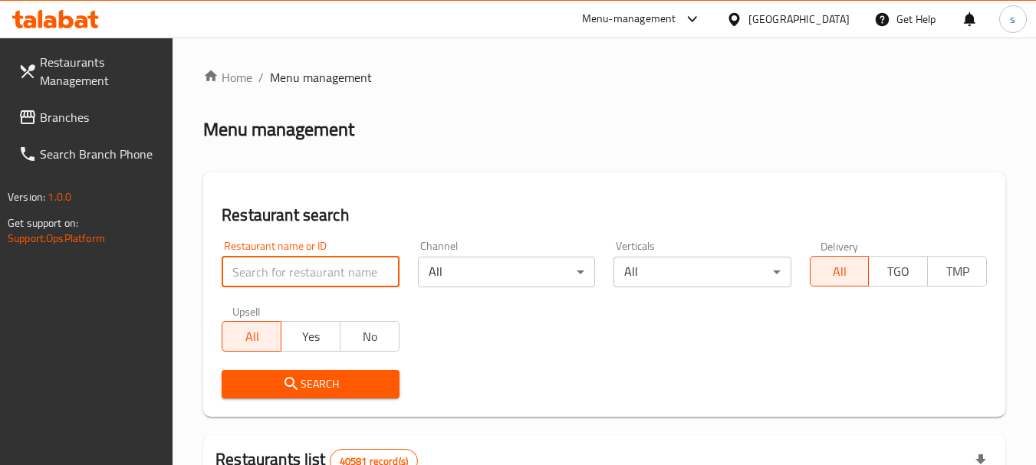
click at [302, 261] on input "search" at bounding box center [310, 272] width 177 height 31
paste input "698829"
type input "698829"
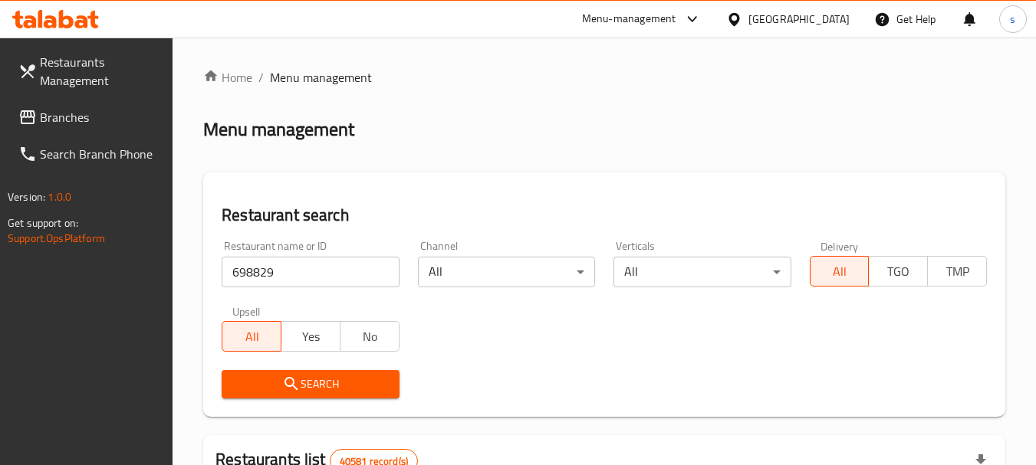
click at [311, 388] on span "Search" at bounding box center [310, 384] width 153 height 19
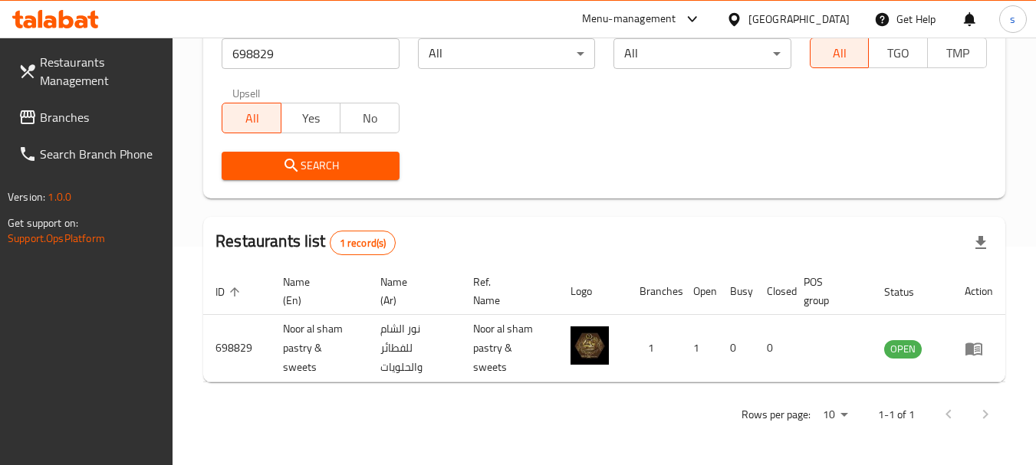
click at [79, 118] on span "Branches" at bounding box center [100, 117] width 121 height 18
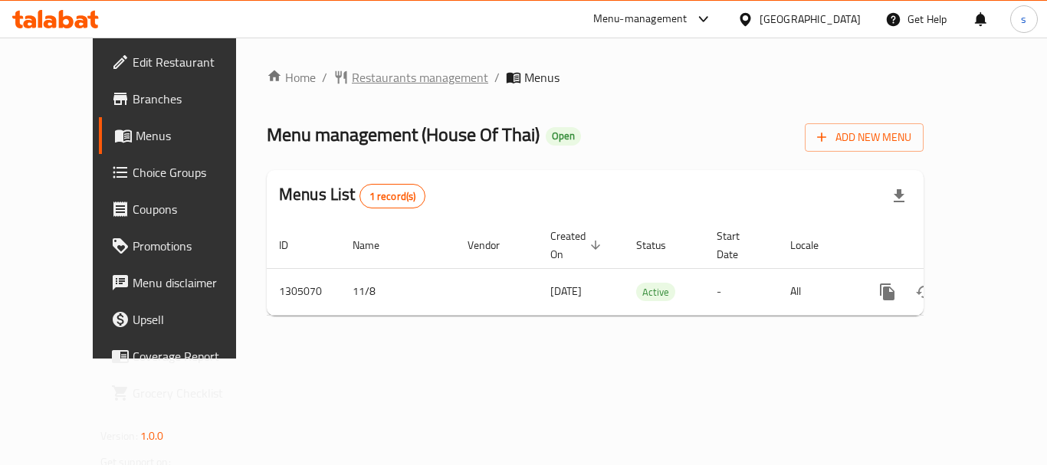
click at [389, 77] on span "Restaurants management" at bounding box center [420, 77] width 136 height 18
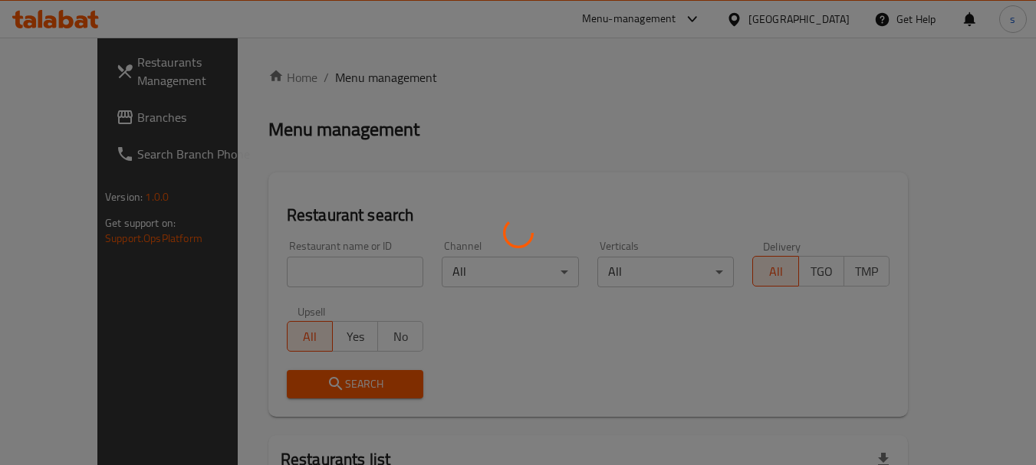
click at [274, 267] on div at bounding box center [518, 232] width 1036 height 465
click at [255, 268] on div at bounding box center [518, 232] width 1036 height 465
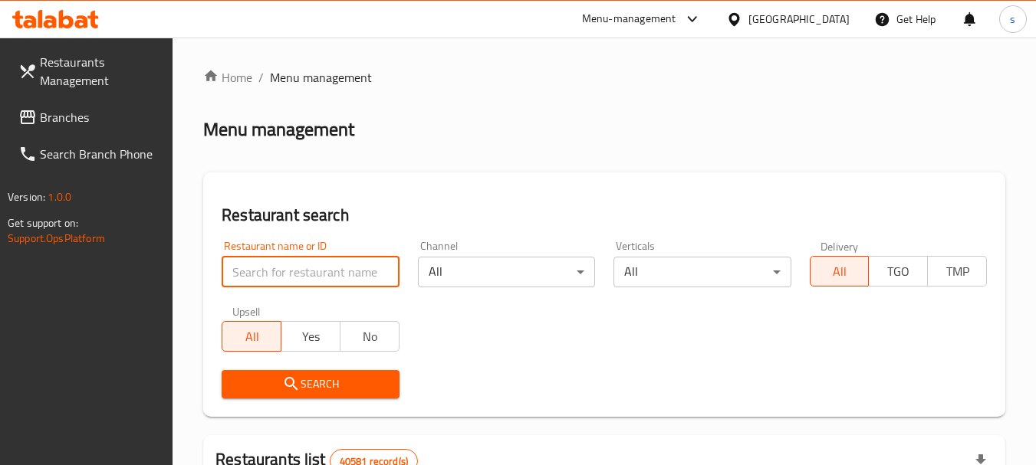
click at [265, 268] on input "search" at bounding box center [310, 272] width 177 height 31
paste input "703527"
type input "703527"
click button "Search" at bounding box center [310, 384] width 177 height 28
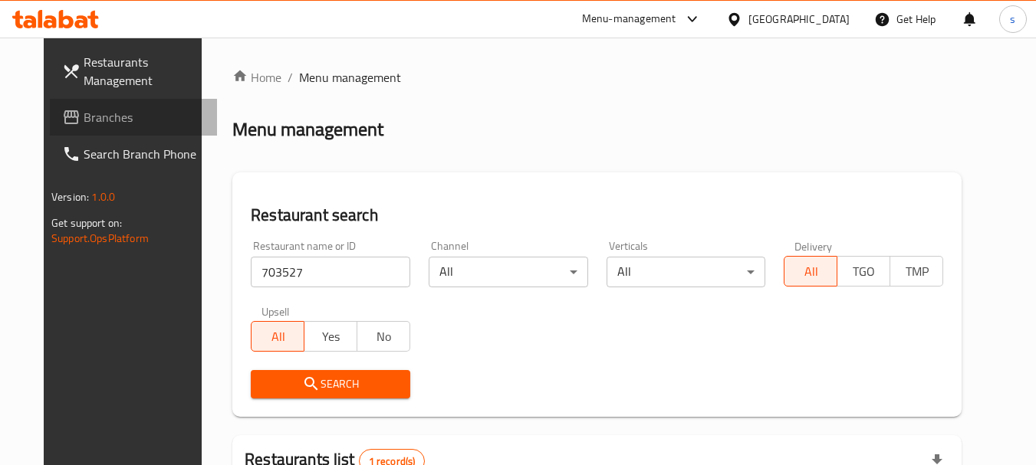
click at [94, 123] on span "Branches" at bounding box center [144, 117] width 121 height 18
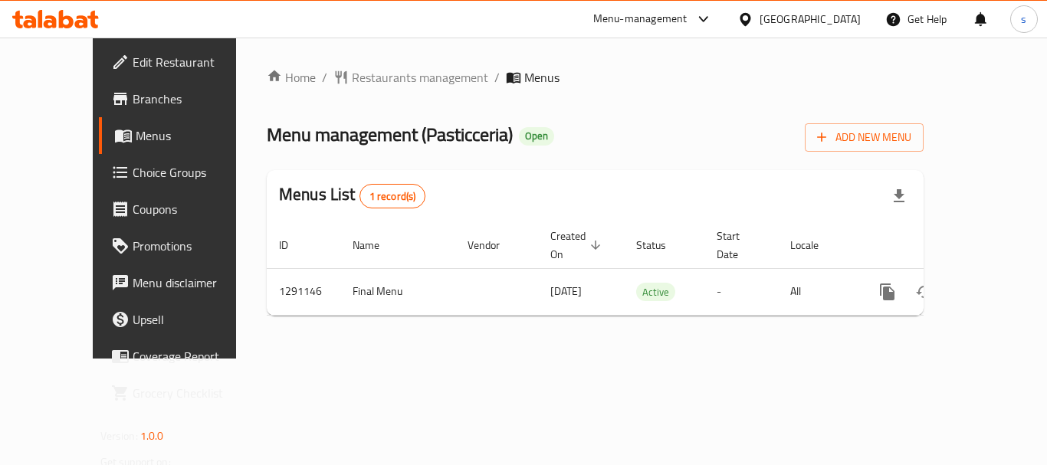
click at [374, 78] on span "Restaurants management" at bounding box center [420, 77] width 136 height 18
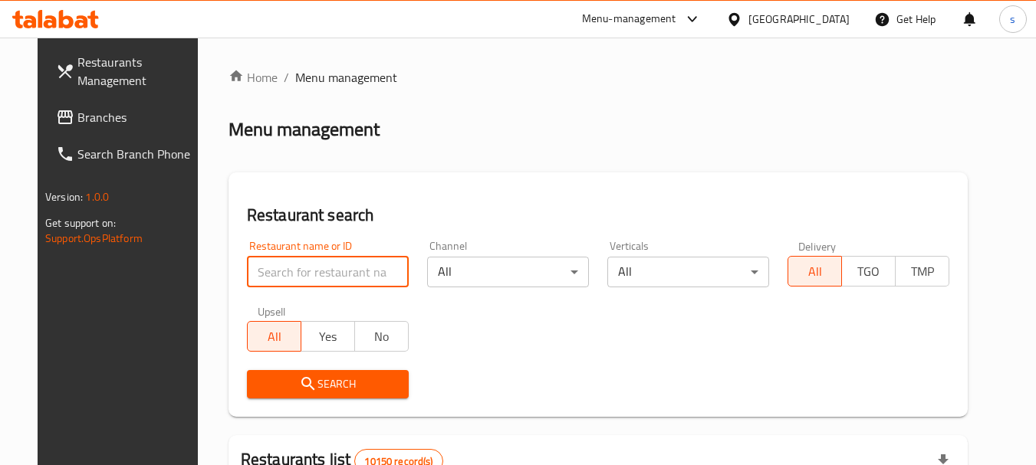
click at [255, 270] on input "search" at bounding box center [328, 272] width 162 height 31
paste input "698532"
type input "698532"
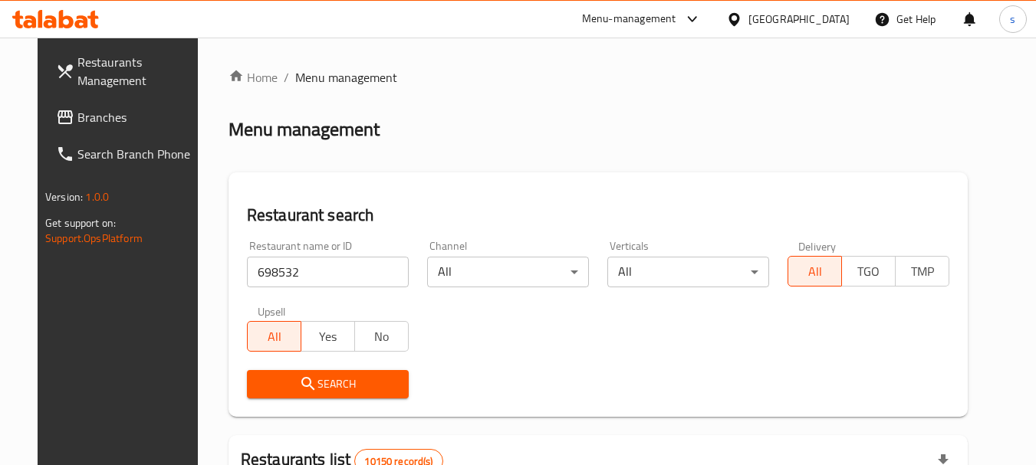
click at [323, 389] on span "Search" at bounding box center [327, 384] width 137 height 19
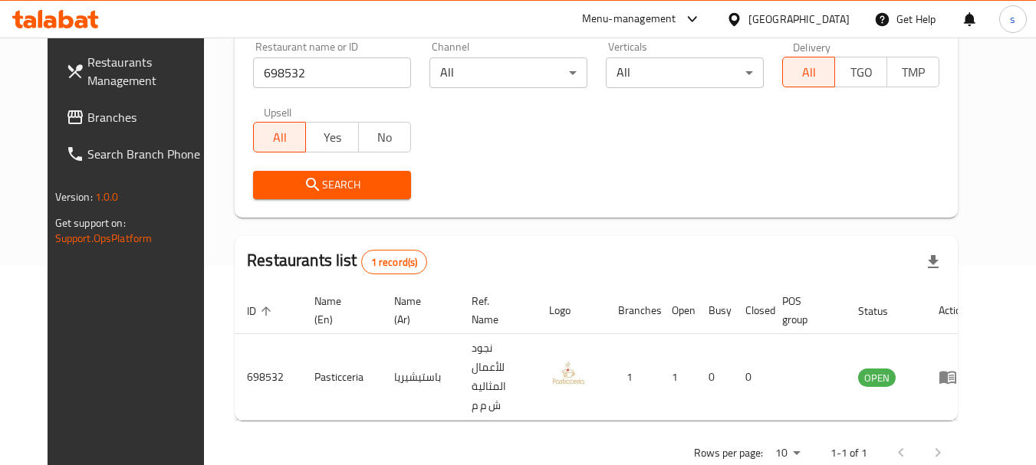
scroll to position [205, 0]
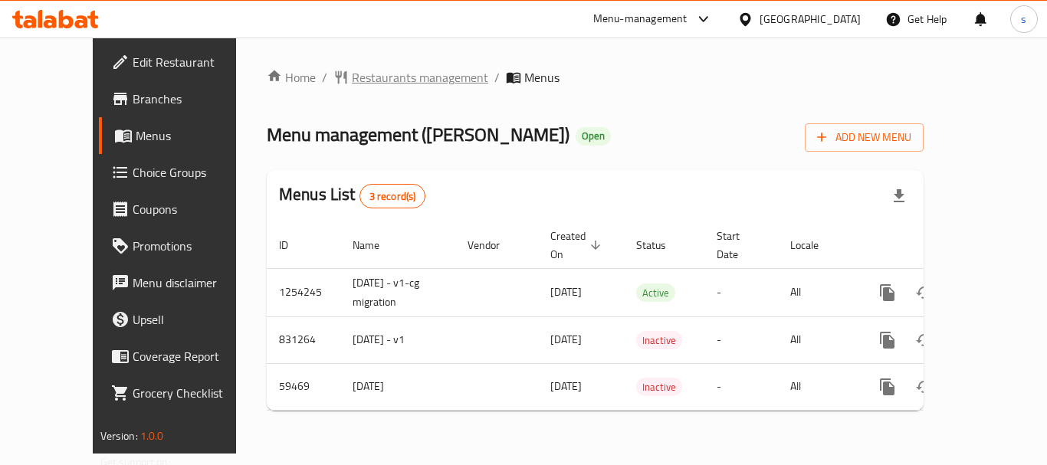
click at [357, 84] on span "Restaurants management" at bounding box center [420, 77] width 136 height 18
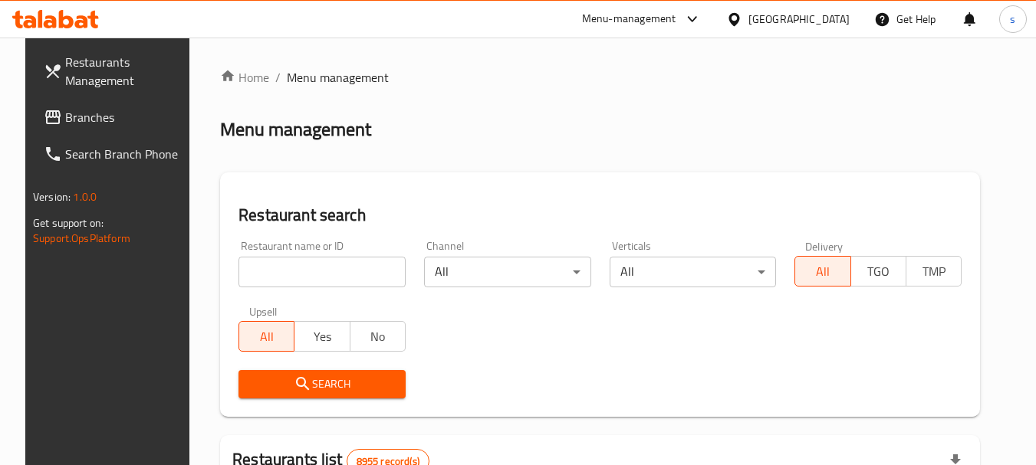
click at [245, 266] on input "search" at bounding box center [321, 272] width 167 height 31
paste input "28826"
type input "28826"
click at [255, 385] on span "Search" at bounding box center [322, 384] width 143 height 19
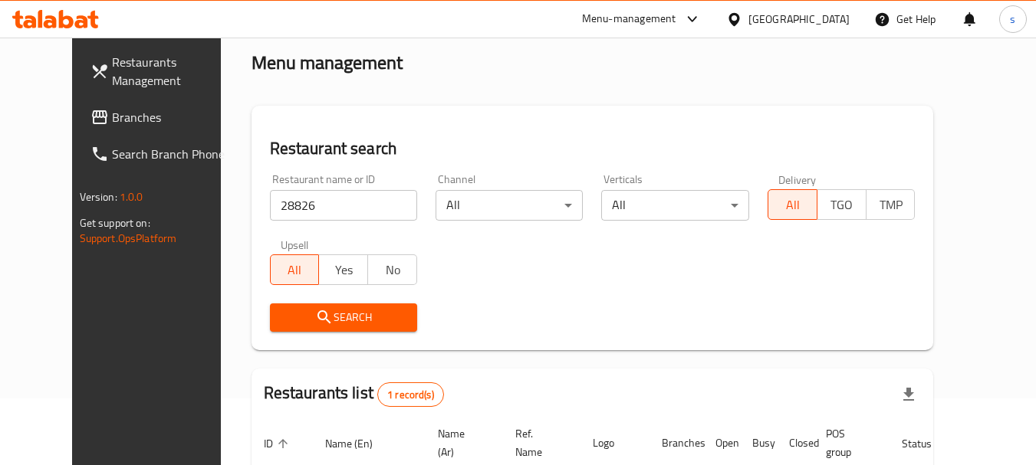
scroll to position [205, 0]
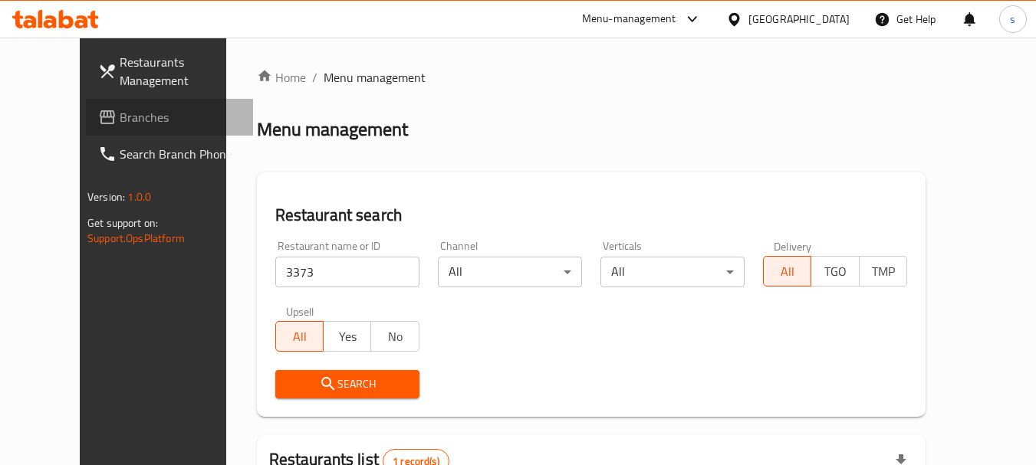
click at [120, 112] on span "Branches" at bounding box center [180, 117] width 121 height 18
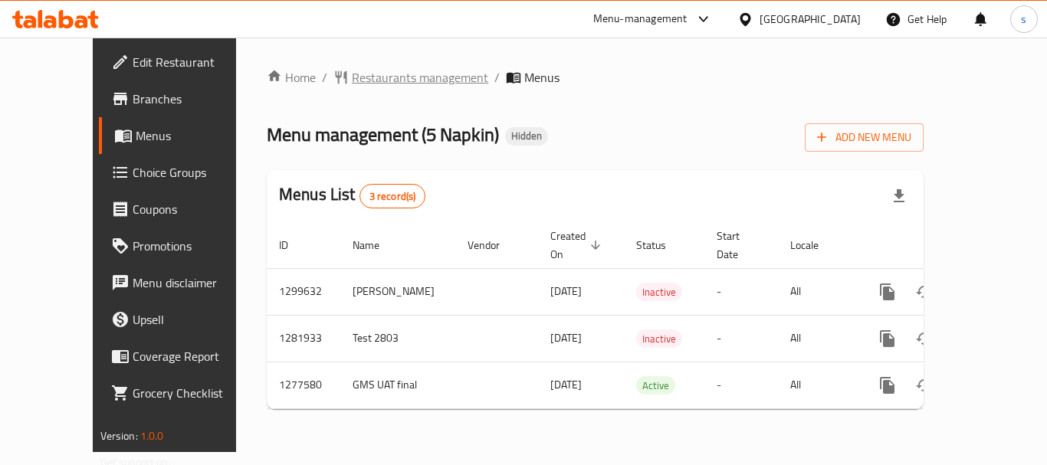
click at [379, 80] on span "Restaurants management" at bounding box center [420, 77] width 136 height 18
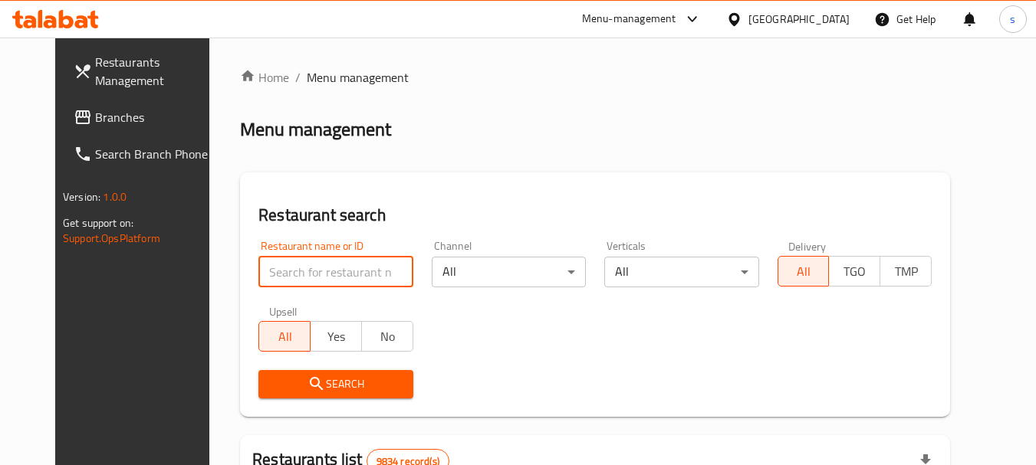
click at [297, 268] on input "search" at bounding box center [335, 272] width 154 height 31
paste input "6964"
type input "6964"
click button "Search" at bounding box center [335, 384] width 154 height 28
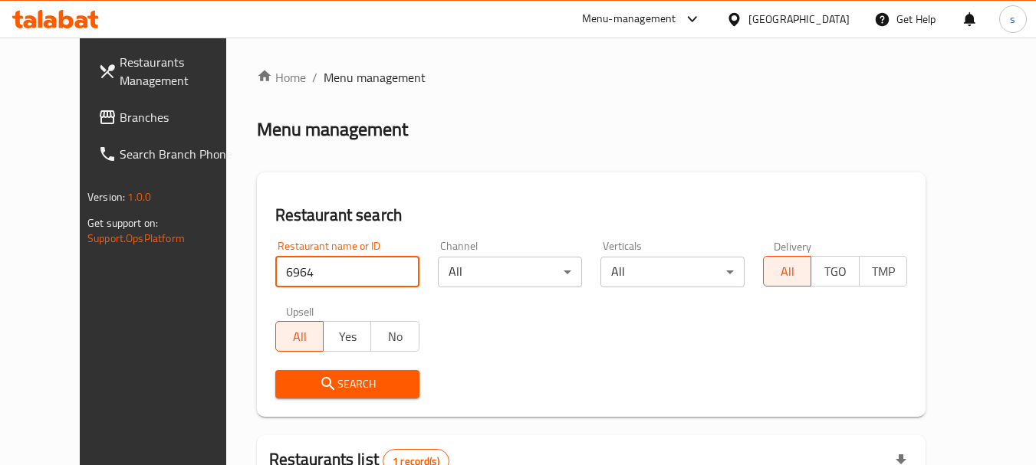
click at [573, 376] on div "Search" at bounding box center [591, 384] width 650 height 47
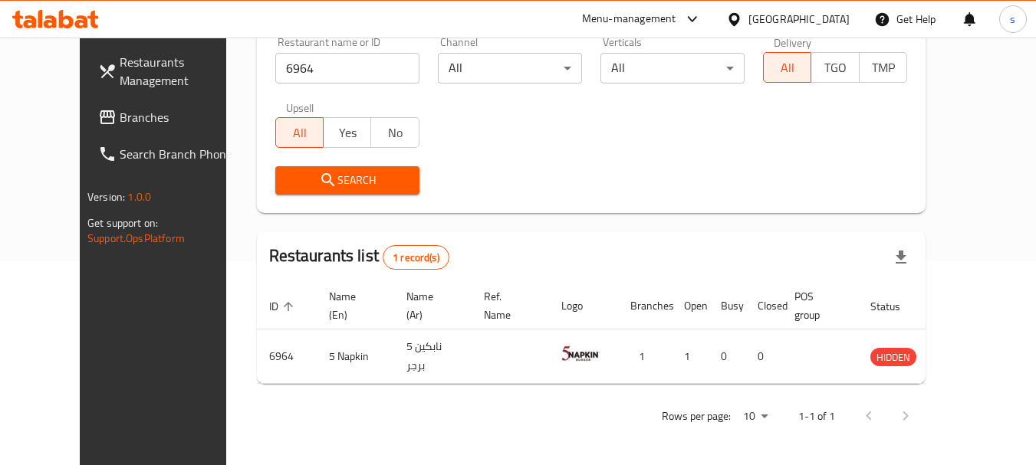
scroll to position [205, 0]
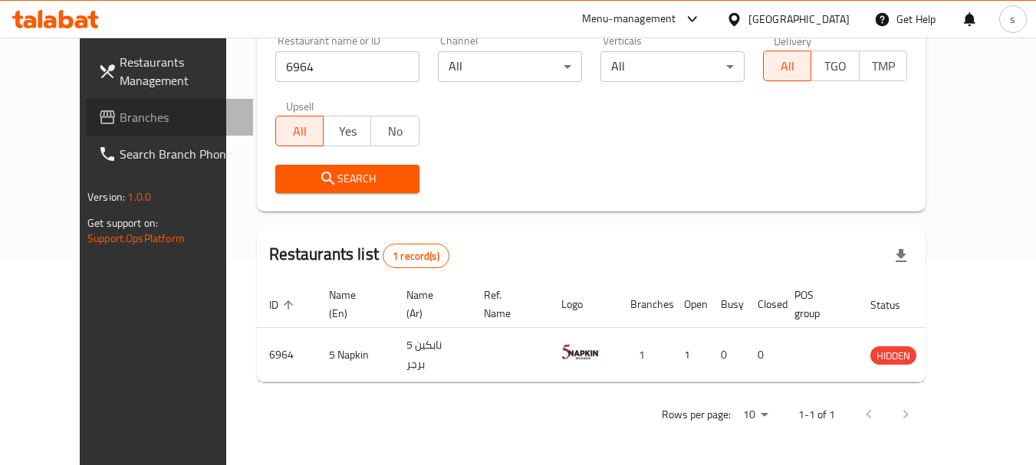
click at [120, 117] on span "Branches" at bounding box center [180, 117] width 121 height 18
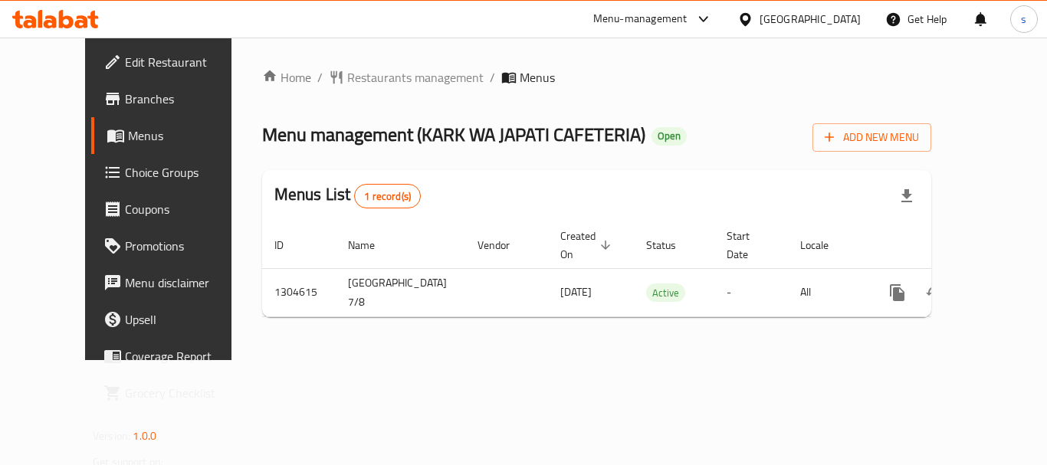
click at [369, 80] on div "Home / Restaurants management / Menus Menu management ( [GEOGRAPHIC_DATA] JAPAT…" at bounding box center [596, 198] width 669 height 261
click at [373, 79] on span "Restaurants management" at bounding box center [415, 77] width 136 height 18
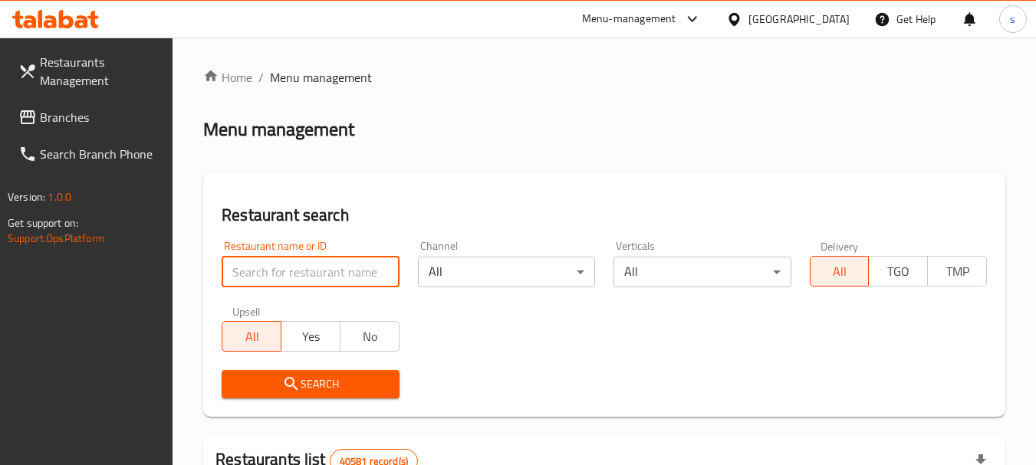
click at [287, 265] on input "search" at bounding box center [310, 272] width 177 height 31
paste input "703040"
type input "703040"
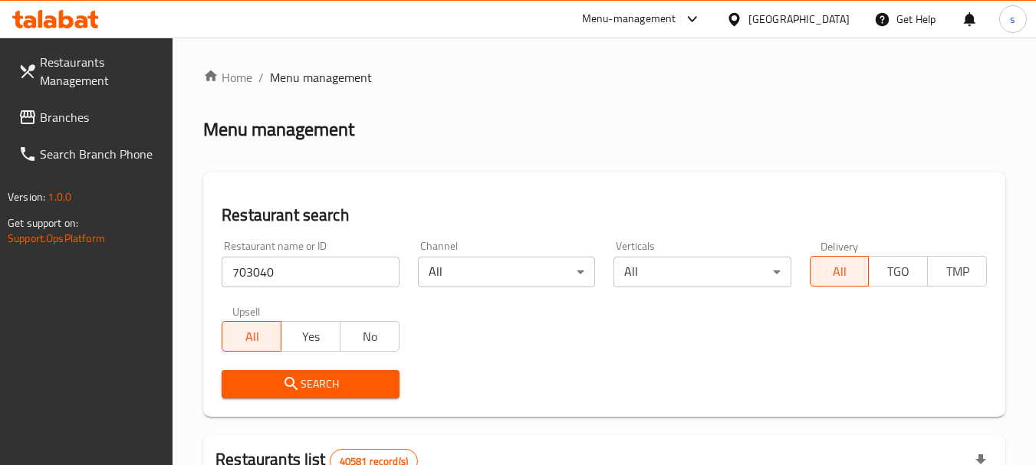
click at [313, 383] on span "Search" at bounding box center [310, 384] width 153 height 19
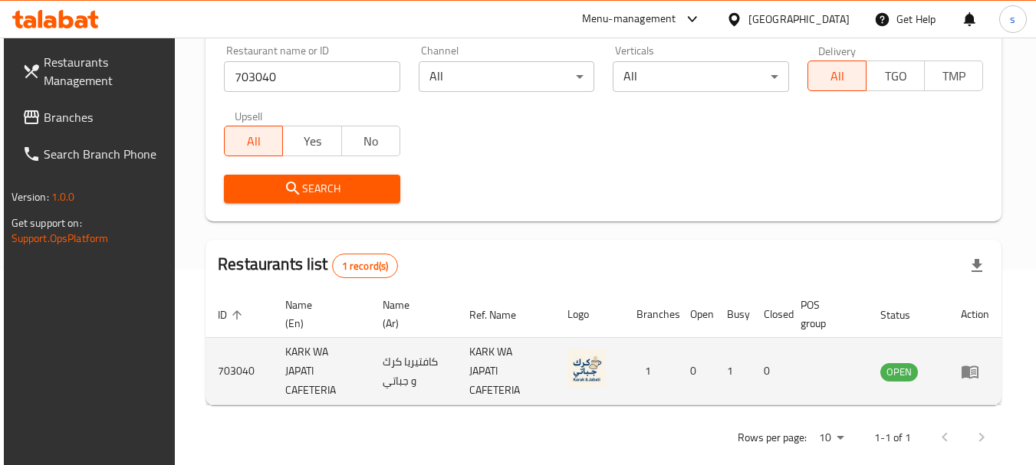
scroll to position [218, 0]
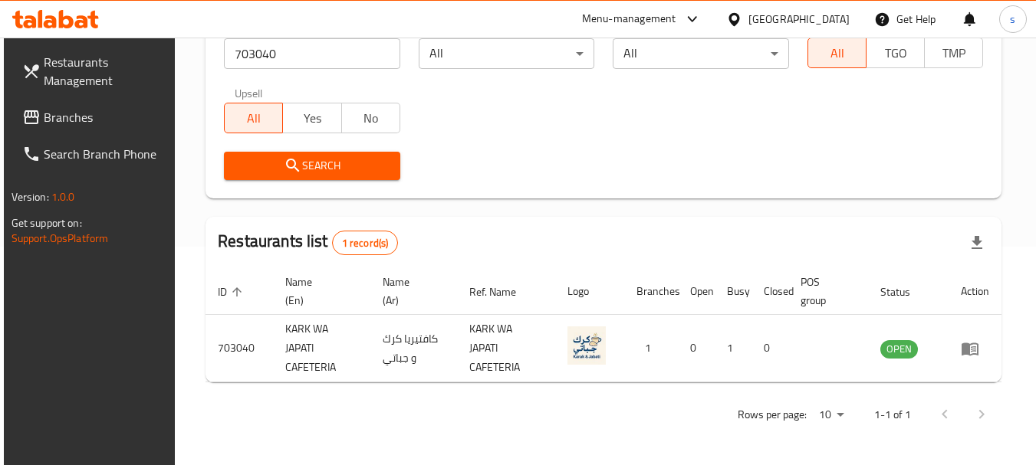
click at [71, 121] on span "Branches" at bounding box center [104, 117] width 121 height 18
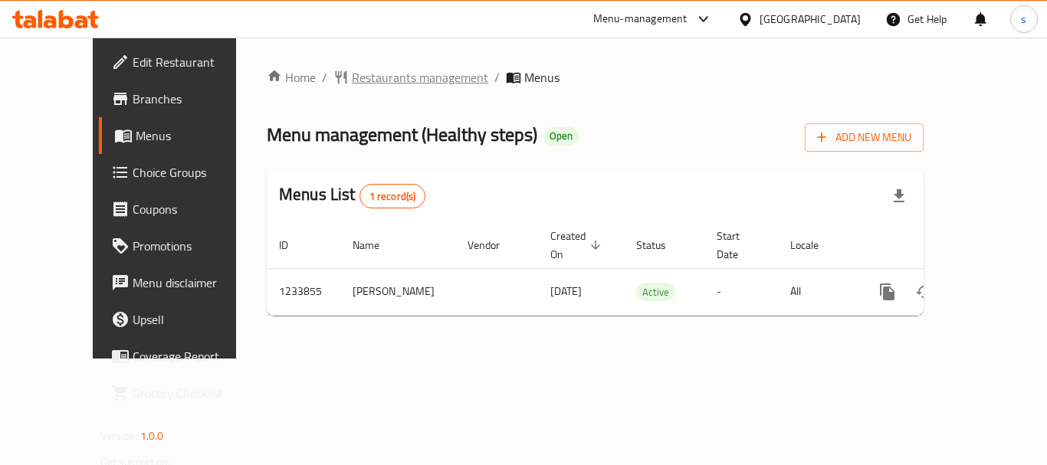
click at [383, 79] on span "Restaurants management" at bounding box center [420, 77] width 136 height 18
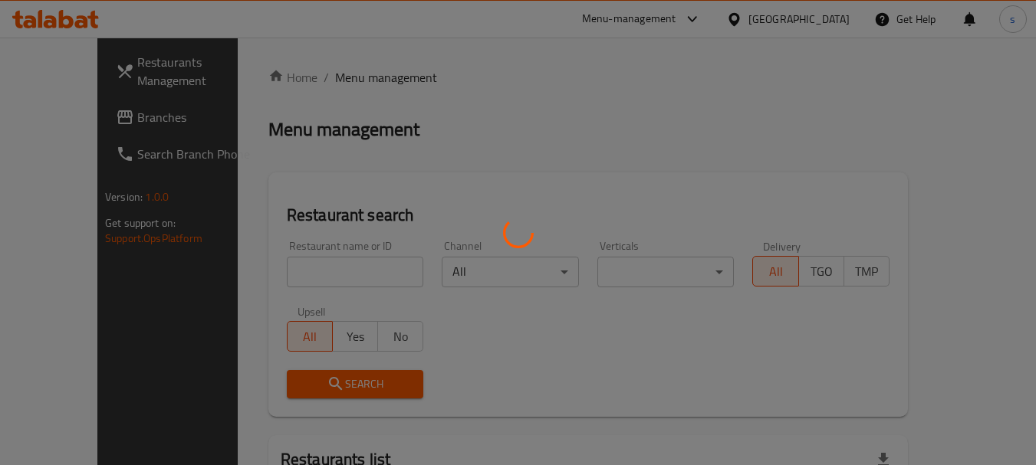
click at [269, 276] on div at bounding box center [518, 232] width 1036 height 465
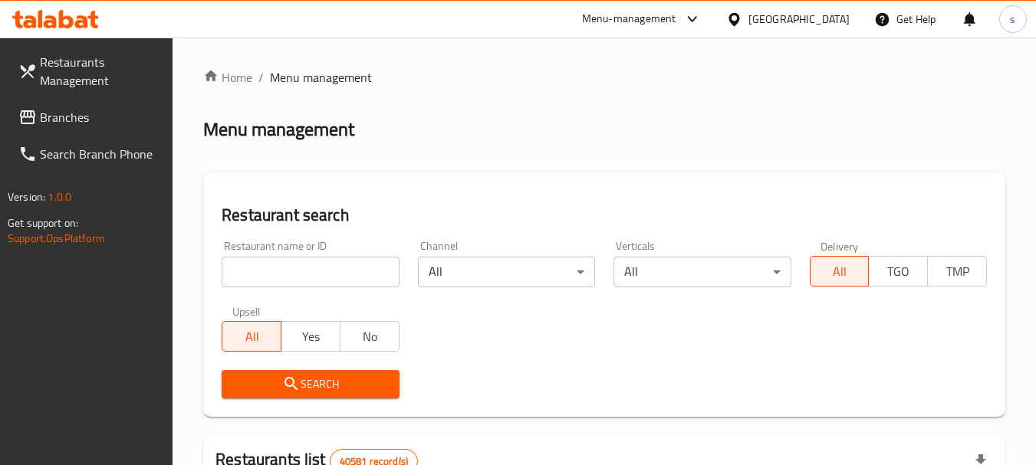
click at [267, 265] on input "search" at bounding box center [310, 272] width 177 height 31
paste input "678257"
type input "678257"
click at [268, 379] on span "Search" at bounding box center [310, 384] width 153 height 19
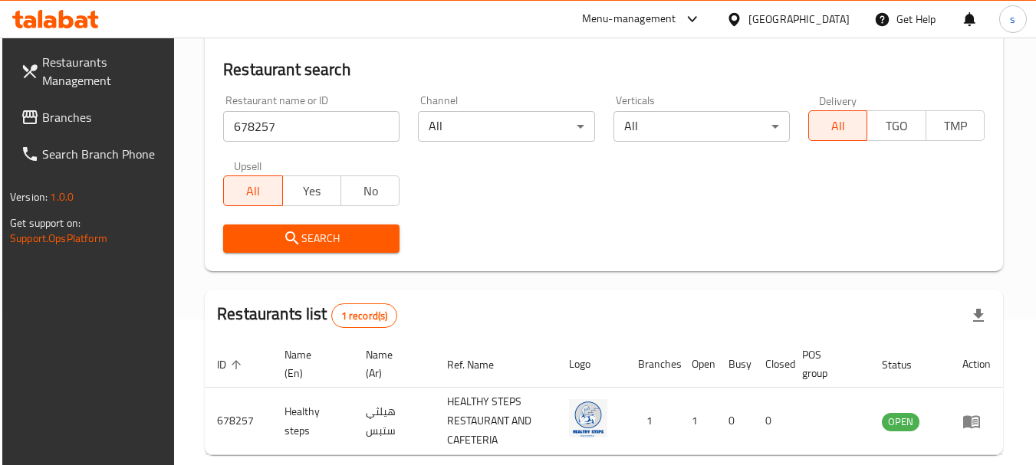
scroll to position [218, 0]
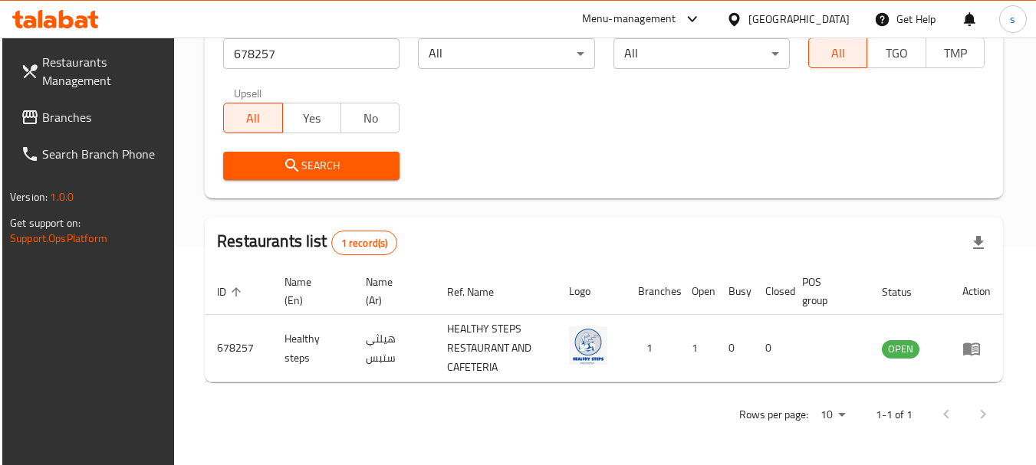
click at [60, 117] on span "Branches" at bounding box center [102, 117] width 121 height 18
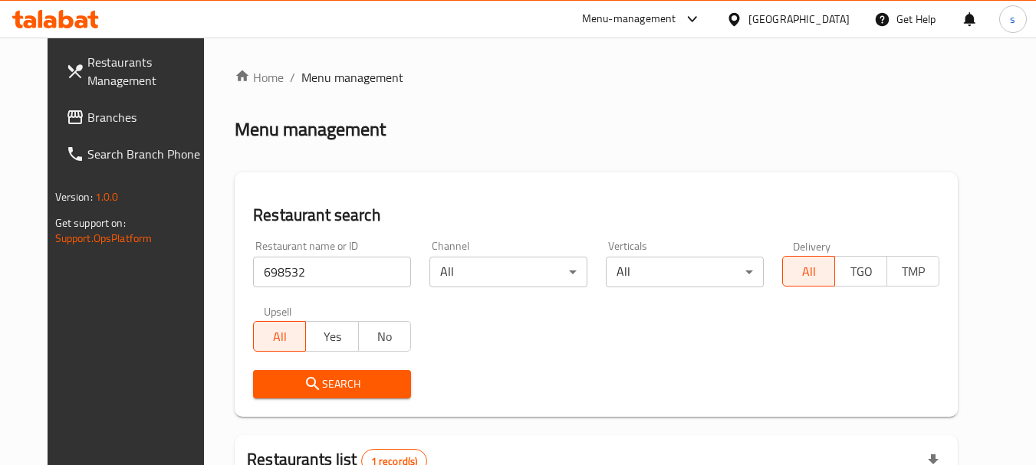
scroll to position [205, 0]
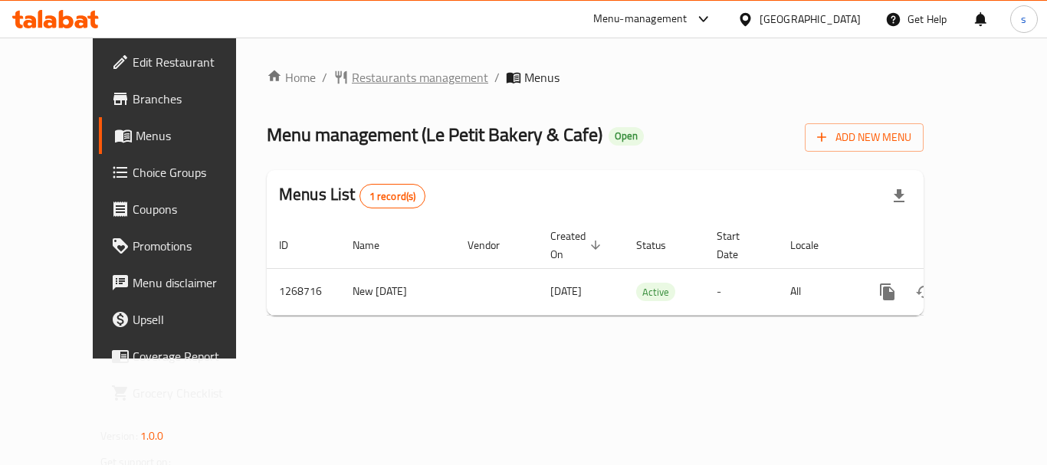
click at [352, 87] on span "Restaurants management" at bounding box center [420, 77] width 136 height 18
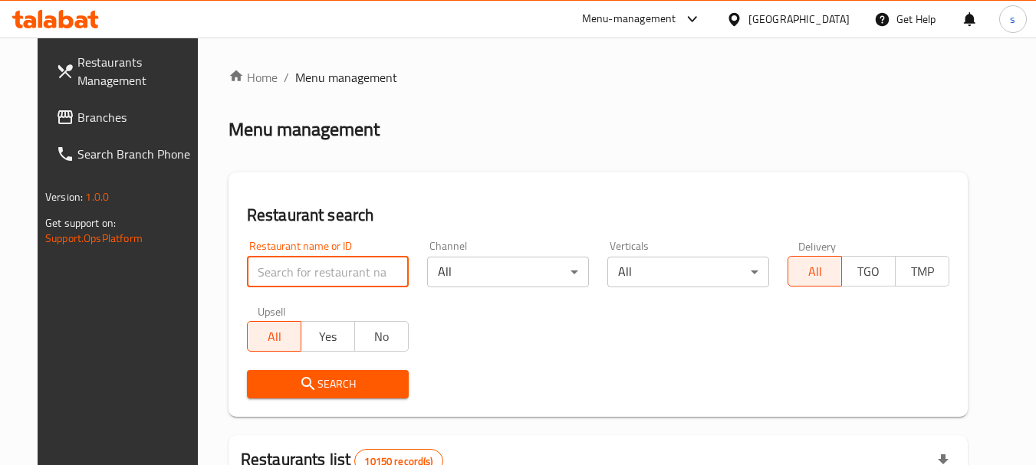
paste input "688276"
type input "688276"
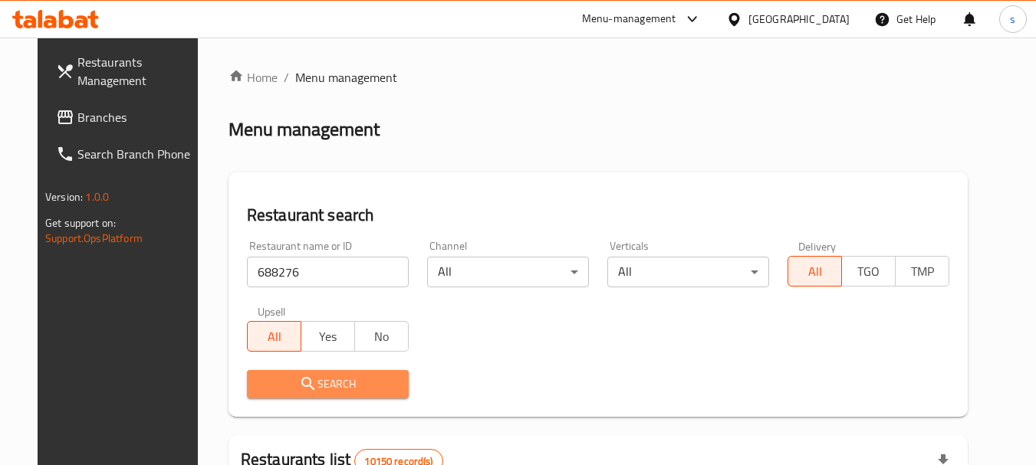
click at [278, 390] on span "Search" at bounding box center [327, 384] width 137 height 19
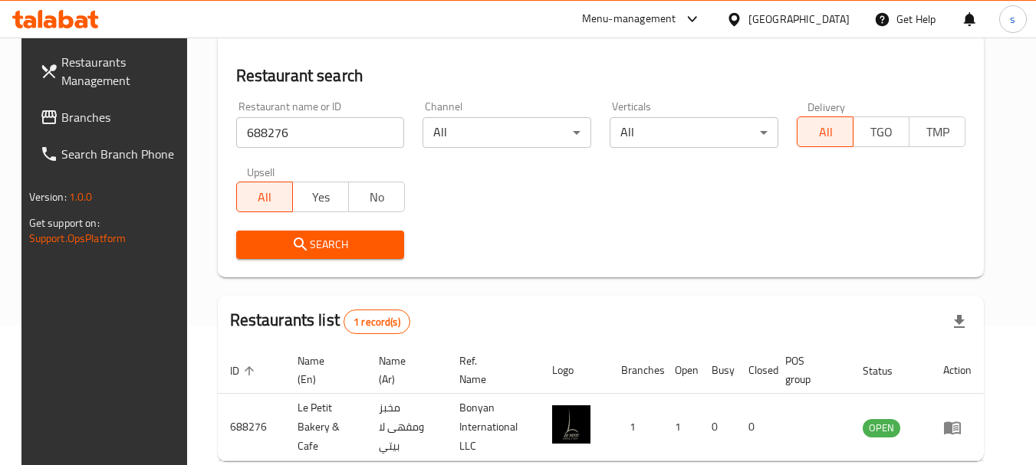
scroll to position [218, 0]
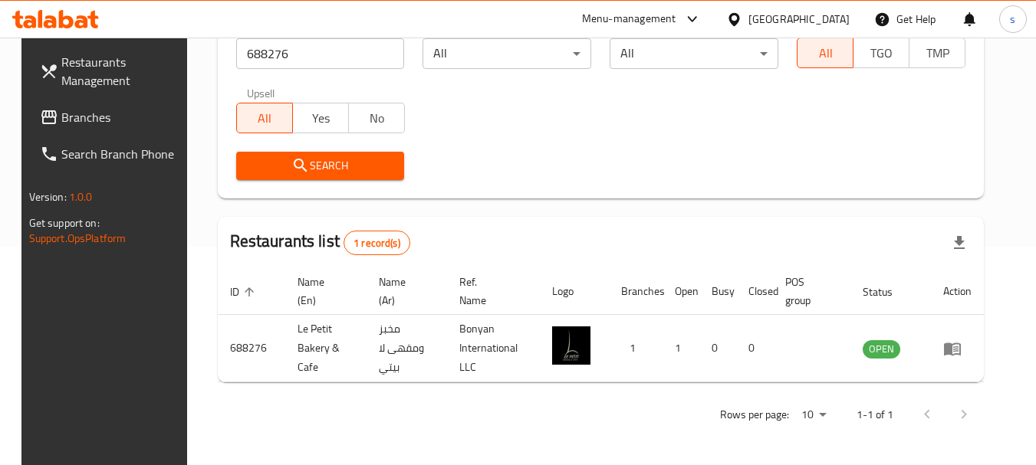
click at [102, 120] on span "Branches" at bounding box center [121, 117] width 121 height 18
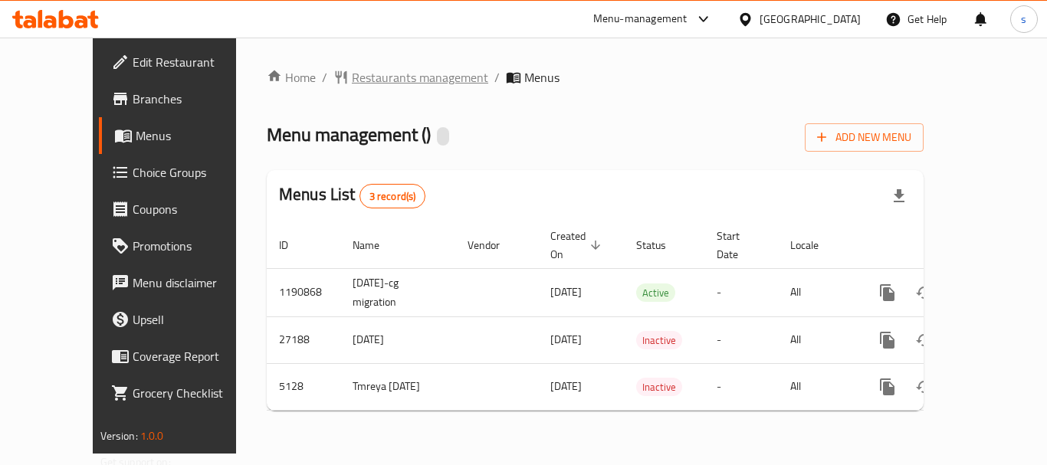
click at [352, 77] on span "Restaurants management" at bounding box center [420, 77] width 136 height 18
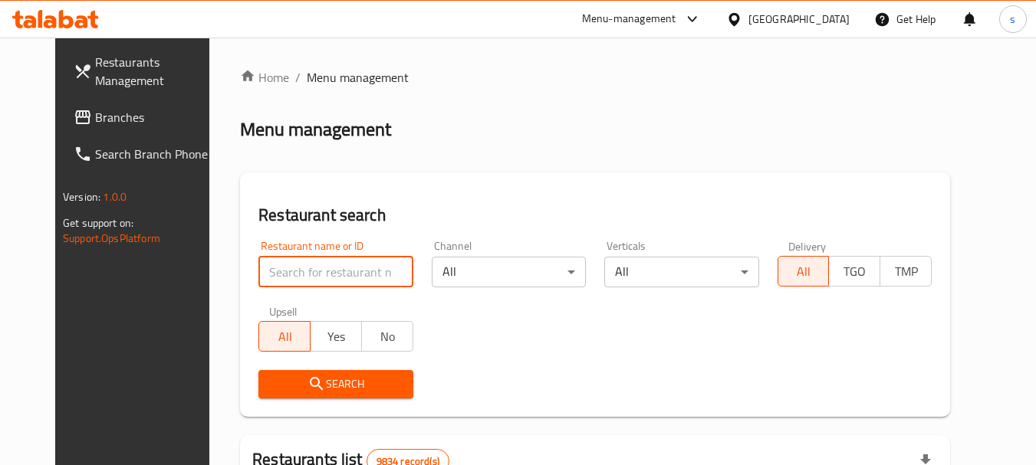
click at [270, 272] on input "search" at bounding box center [335, 272] width 154 height 31
paste input "3373"
type input "3373"
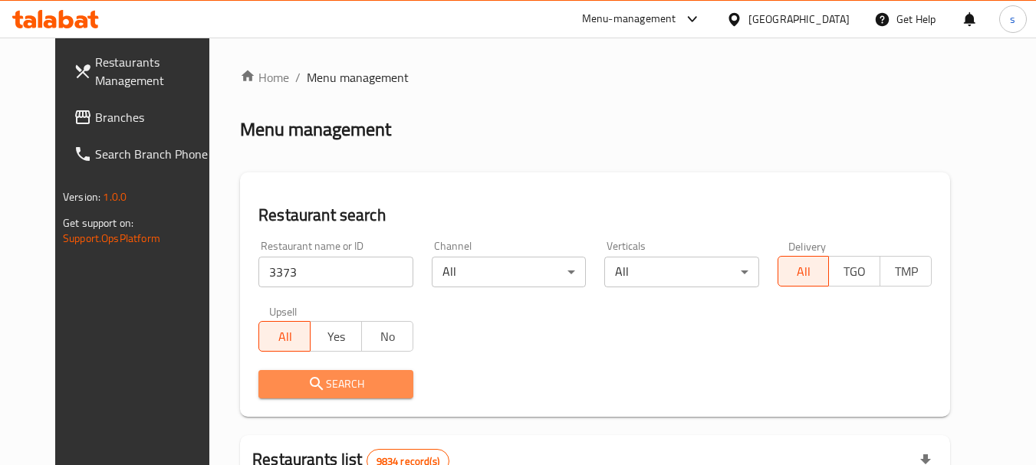
click at [320, 386] on span "Search" at bounding box center [336, 384] width 130 height 19
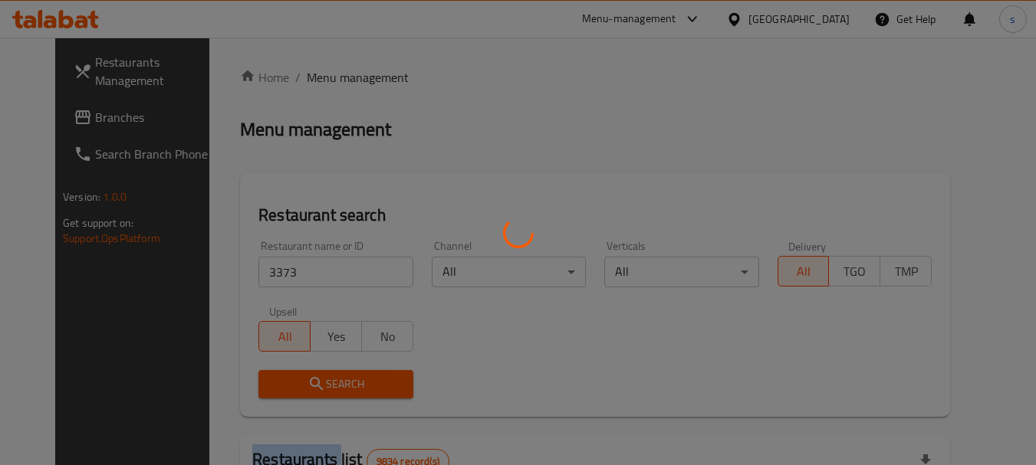
click at [320, 386] on div at bounding box center [518, 232] width 1036 height 465
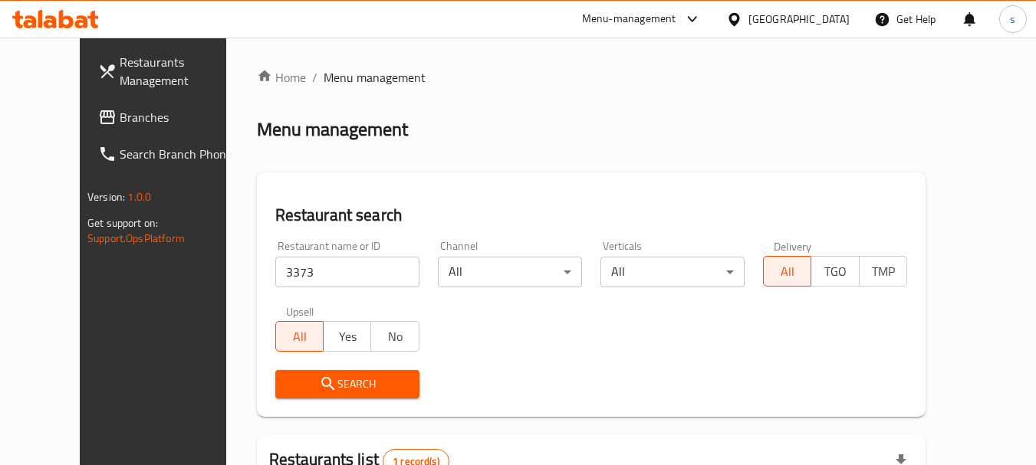
click at [630, 355] on div "Restaurant name or ID 3373 Restaurant name or ID Channel All ​ Verticals All ​ …" at bounding box center [591, 320] width 650 height 176
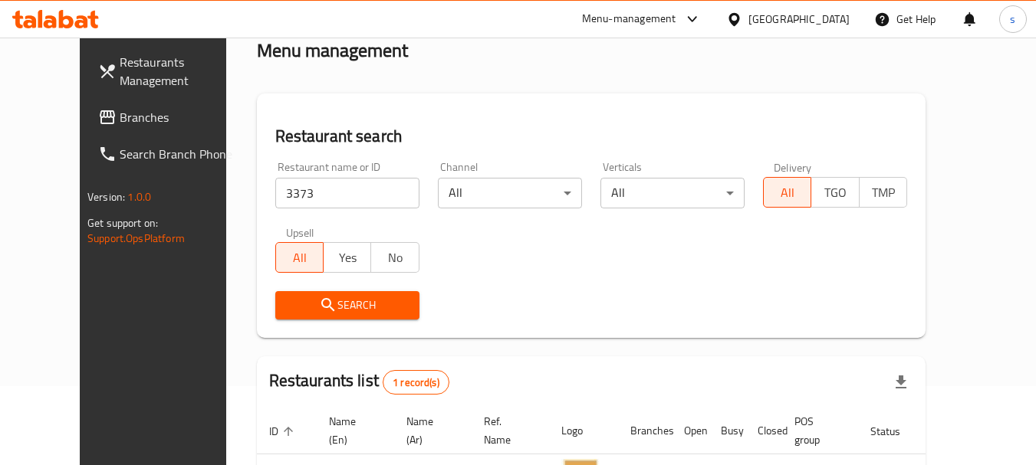
scroll to position [205, 0]
